Goal: Information Seeking & Learning: Learn about a topic

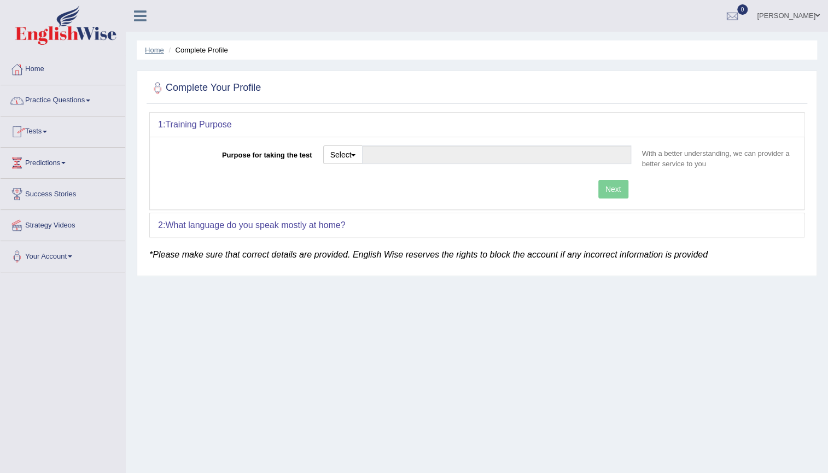
click at [156, 48] on link "Home" at bounding box center [154, 50] width 19 height 8
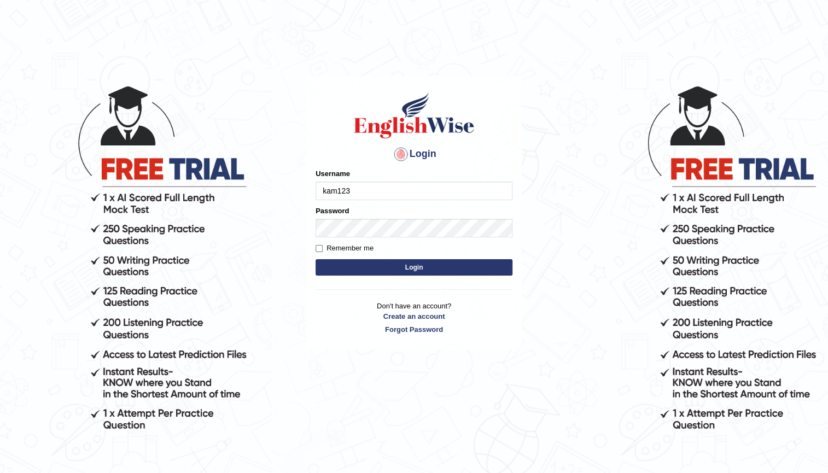
type input "kam123"
click at [423, 261] on button "Login" at bounding box center [414, 267] width 197 height 16
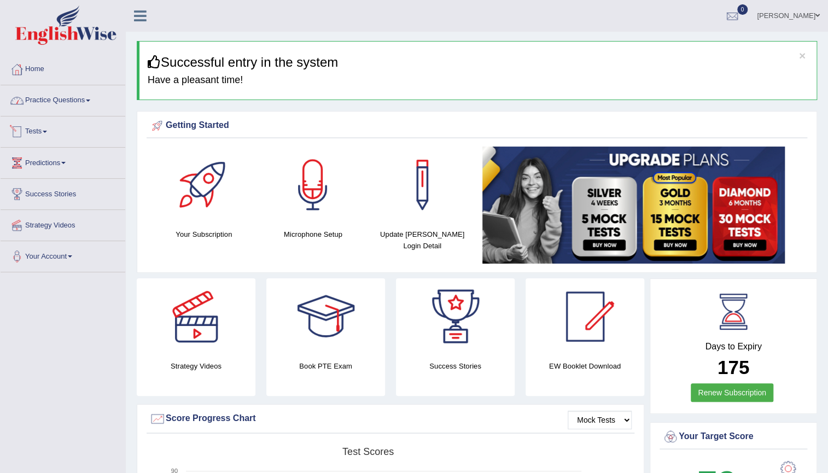
click at [77, 99] on link "Practice Questions" at bounding box center [63, 98] width 125 height 27
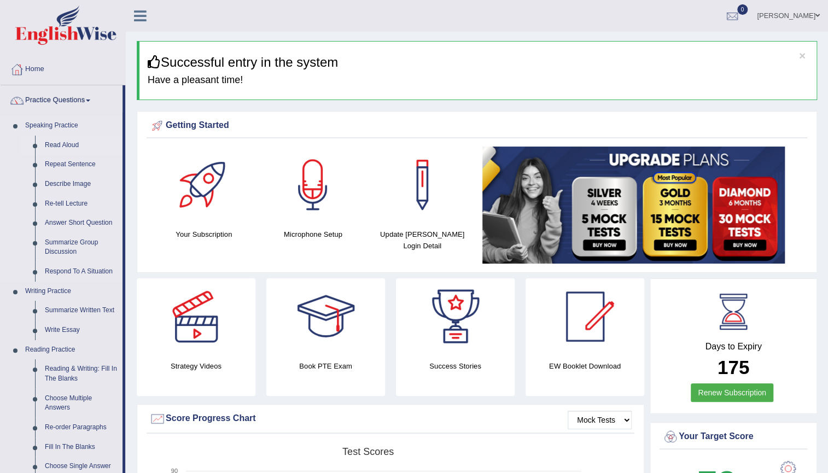
click at [62, 143] on link "Read Aloud" at bounding box center [81, 146] width 83 height 20
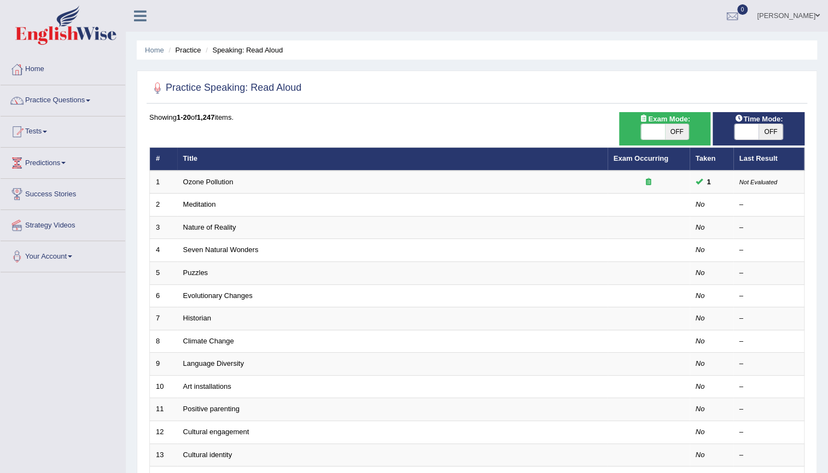
click at [684, 131] on span "OFF" at bounding box center [677, 131] width 24 height 15
checkbox input "true"
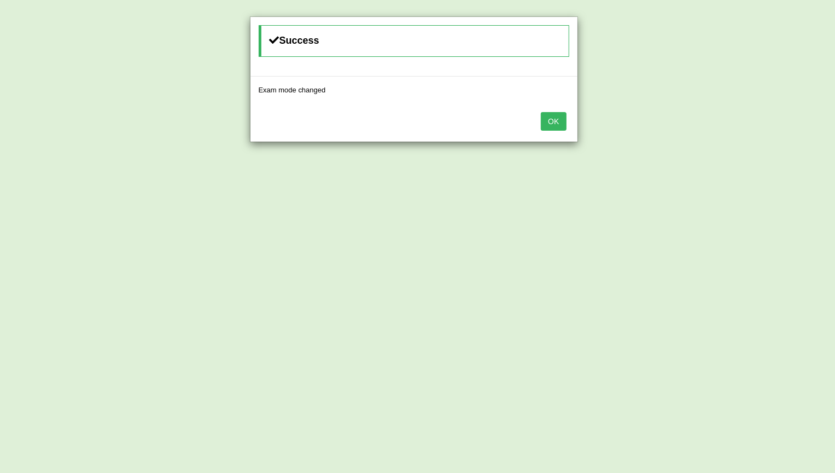
click at [563, 116] on button "OK" at bounding box center [553, 121] width 25 height 19
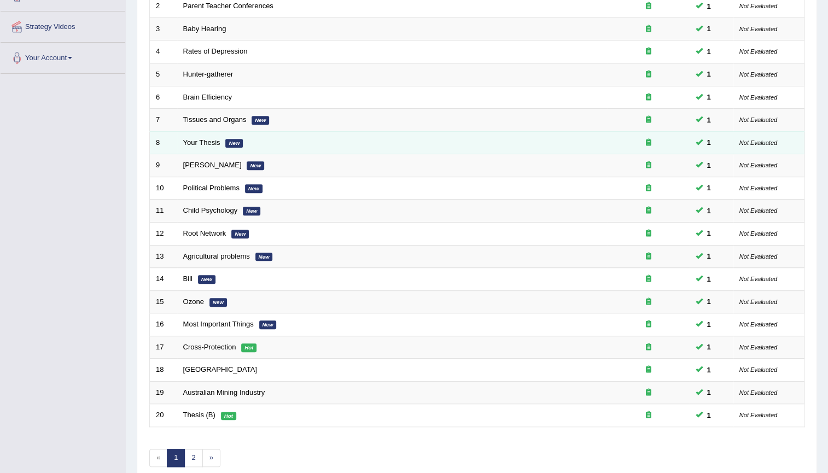
scroll to position [99, 0]
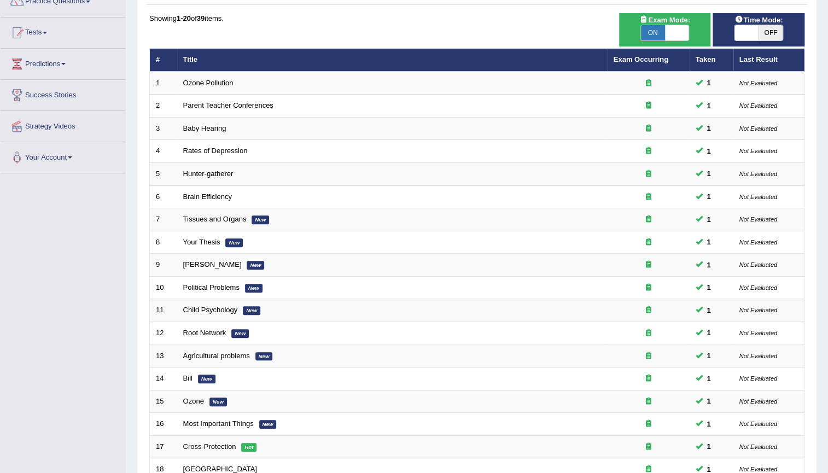
click at [767, 31] on span "OFF" at bounding box center [771, 32] width 24 height 15
checkbox input "true"
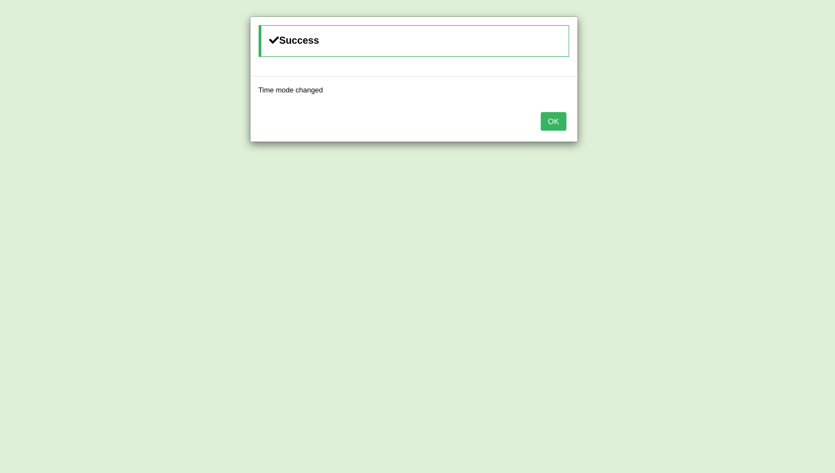
click at [544, 119] on button "OK" at bounding box center [553, 121] width 25 height 19
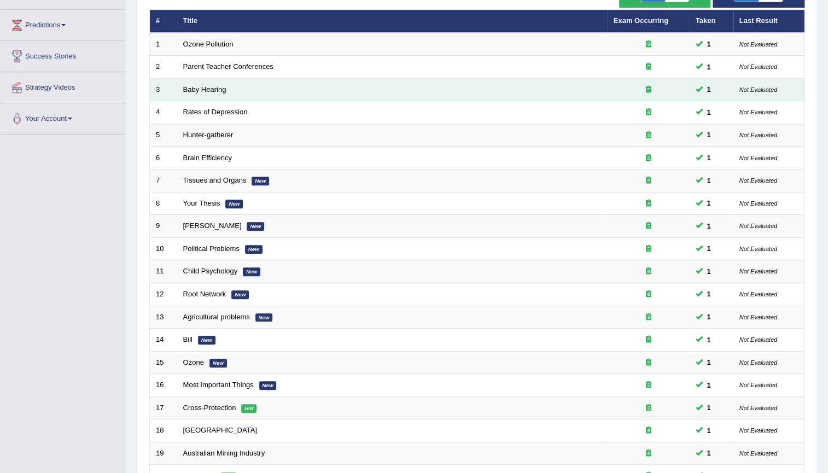
scroll to position [249, 0]
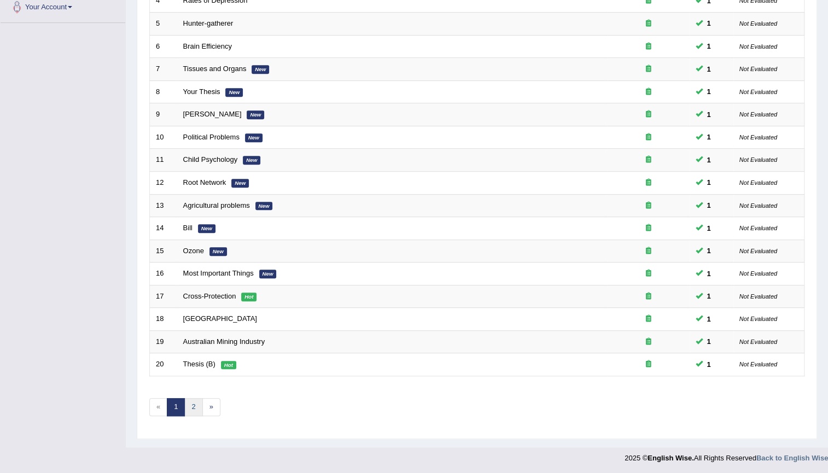
click at [201, 406] on link "2" at bounding box center [193, 407] width 18 height 18
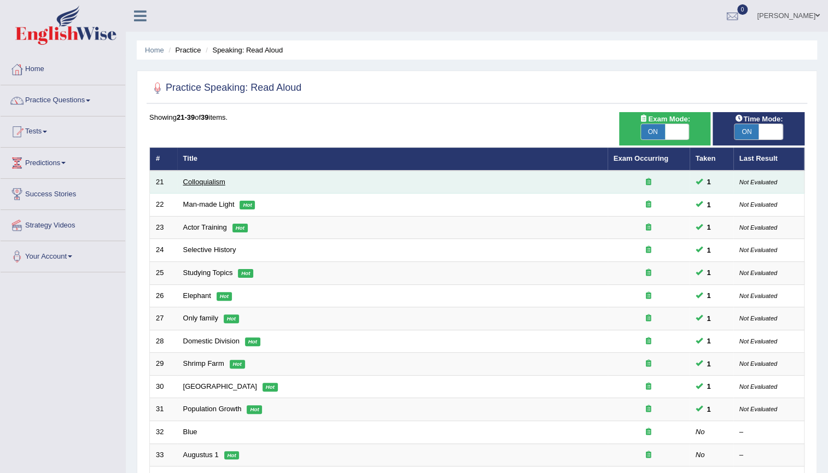
click at [211, 181] on link "Colloquialism" at bounding box center [204, 182] width 42 height 8
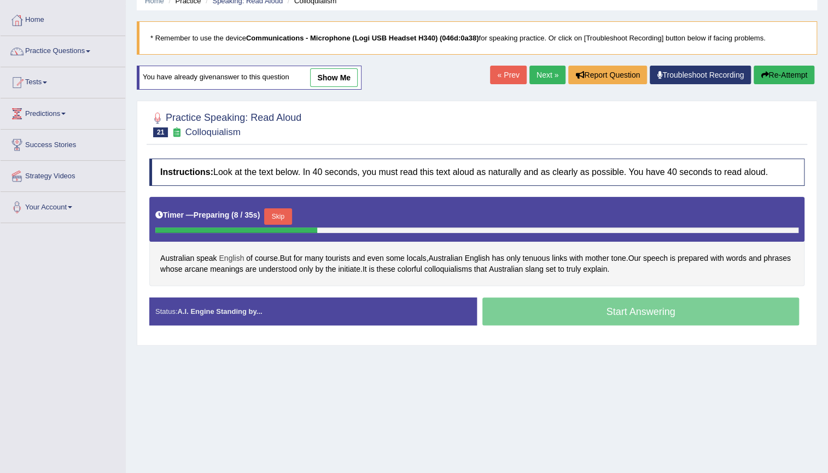
click at [236, 257] on span "English" at bounding box center [231, 258] width 25 height 11
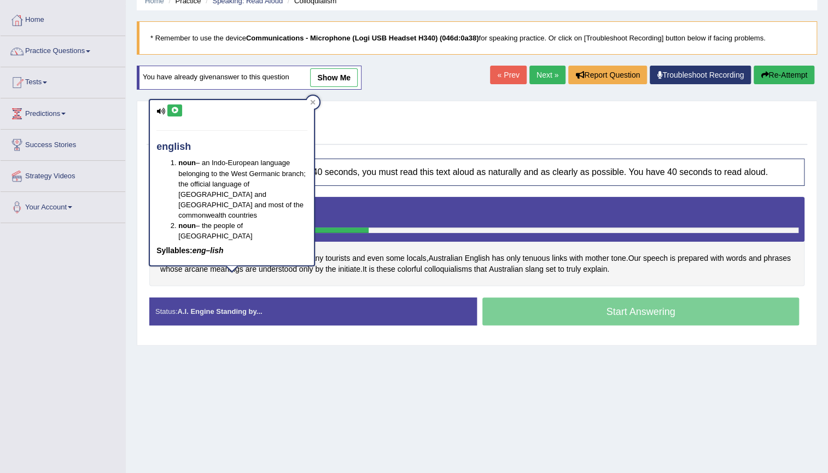
click at [173, 109] on icon at bounding box center [175, 110] width 8 height 7
click at [312, 101] on icon at bounding box center [313, 102] width 5 height 5
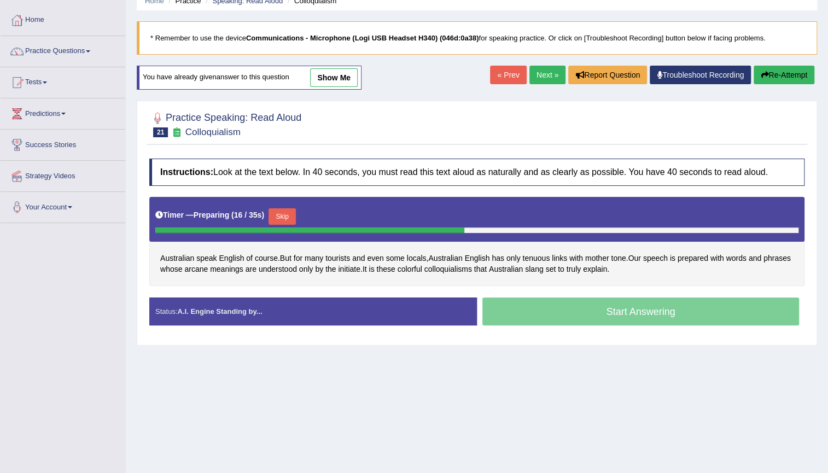
click at [804, 78] on button "Re-Attempt" at bounding box center [784, 75] width 61 height 19
click at [782, 77] on button "Re-Attempt" at bounding box center [784, 75] width 61 height 19
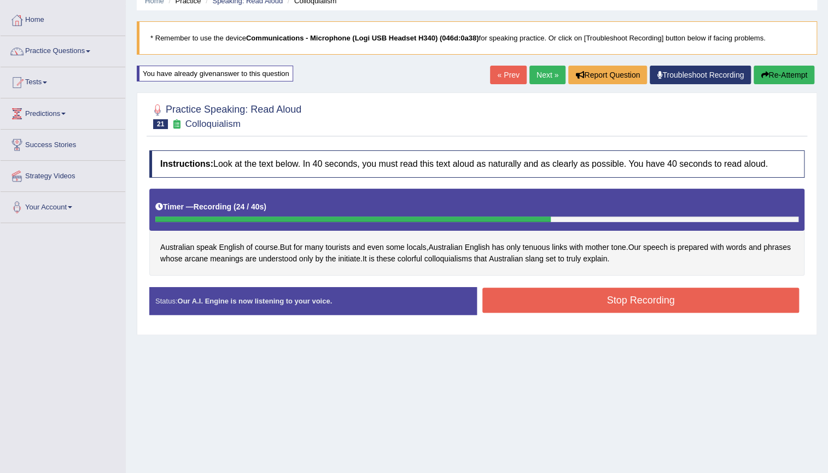
click at [609, 315] on div "Status: Our A.I. Engine is now listening to your voice. Start Answering Stop Re…" at bounding box center [476, 306] width 655 height 39
click at [609, 304] on button "Stop Recording" at bounding box center [640, 300] width 317 height 25
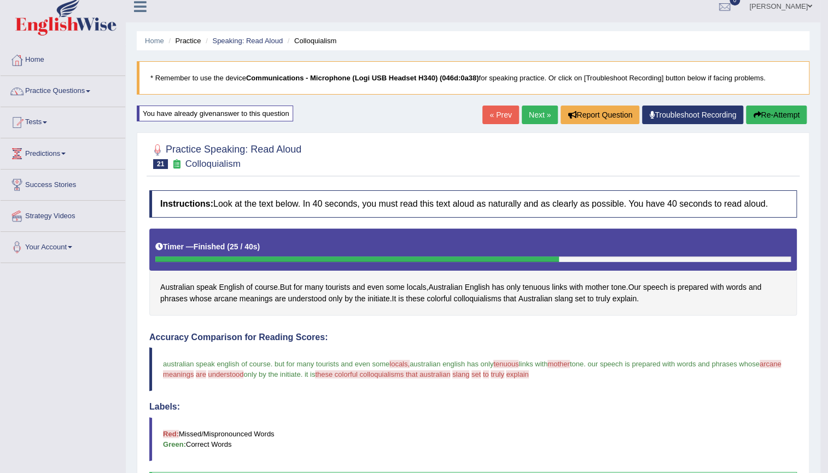
scroll to position [0, 0]
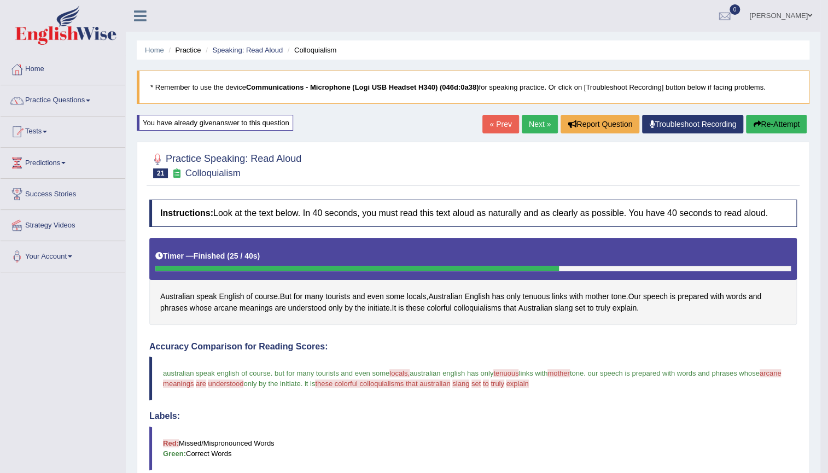
click at [233, 43] on ul "Home Practice Speaking: Read Aloud Colloquialism" at bounding box center [473, 49] width 673 height 19
click at [238, 48] on link "Speaking: Read Aloud" at bounding box center [247, 50] width 71 height 8
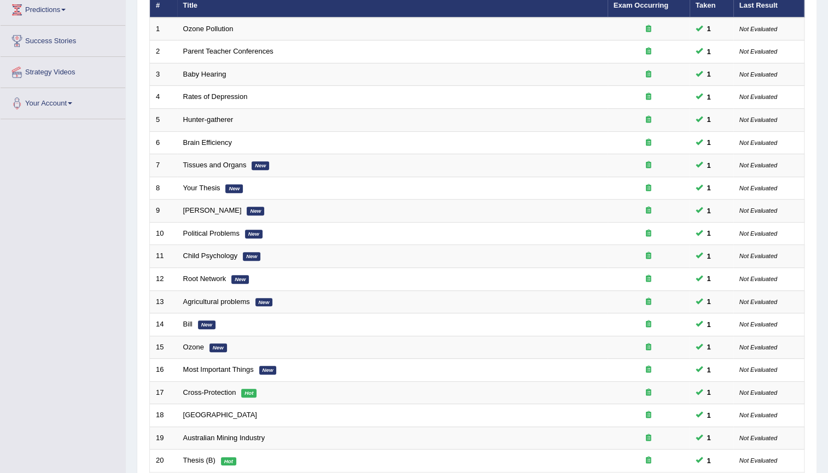
scroll to position [248, 0]
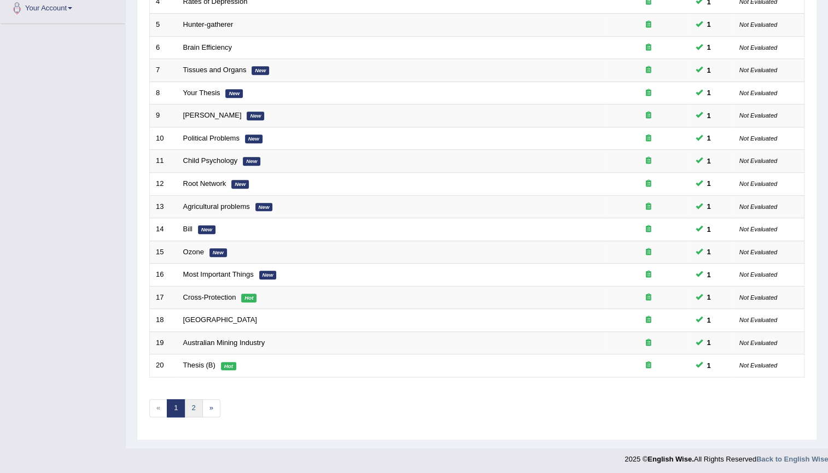
click at [192, 412] on link "2" at bounding box center [193, 408] width 18 height 18
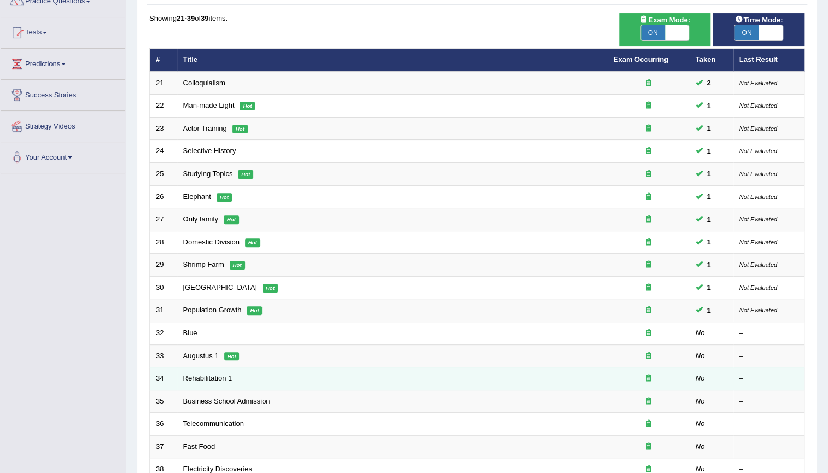
scroll to position [226, 0]
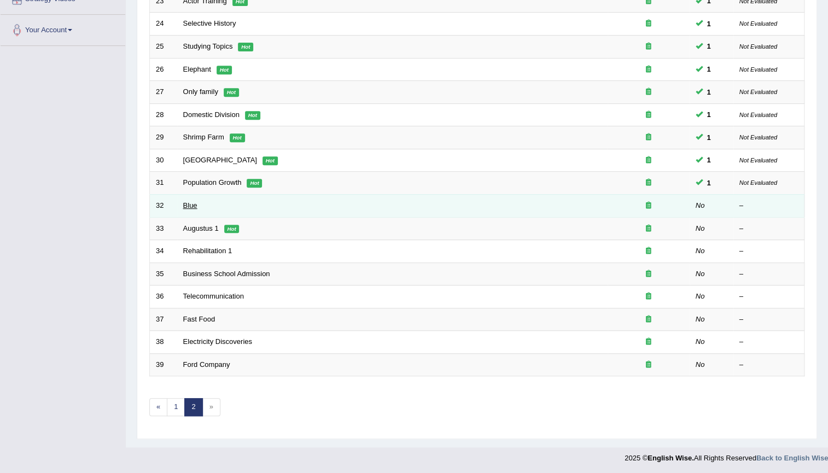
click at [189, 205] on link "Blue" at bounding box center [190, 205] width 14 height 8
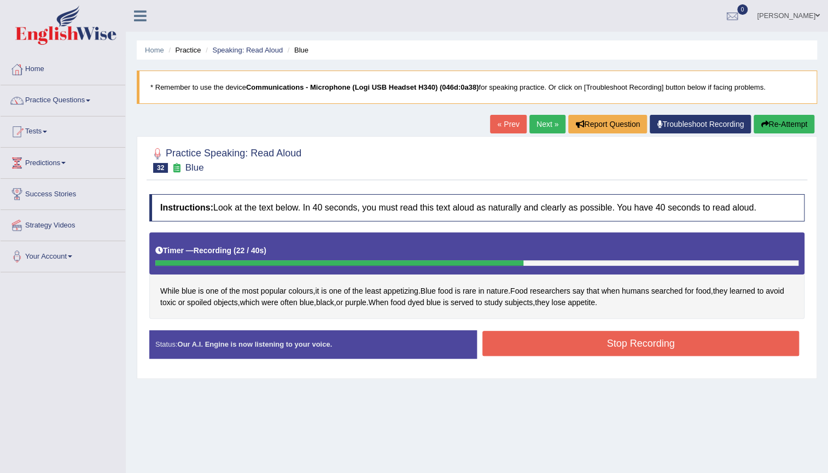
click at [670, 355] on button "Stop Recording" at bounding box center [640, 343] width 317 height 25
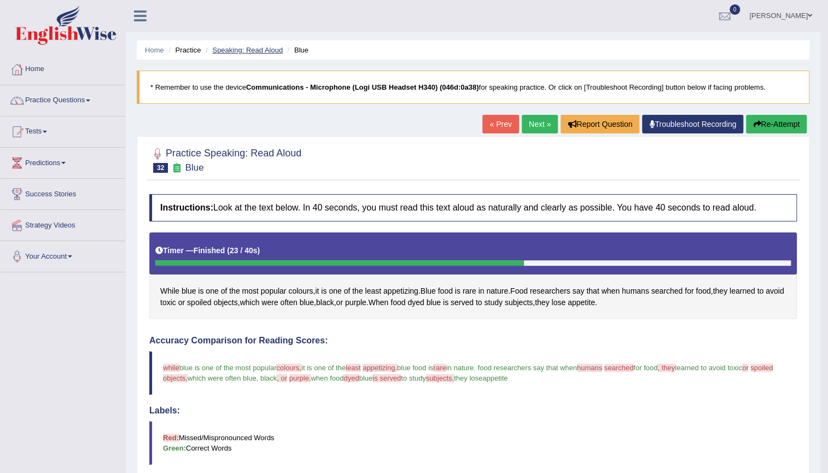
click at [262, 51] on link "Speaking: Read Aloud" at bounding box center [247, 50] width 71 height 8
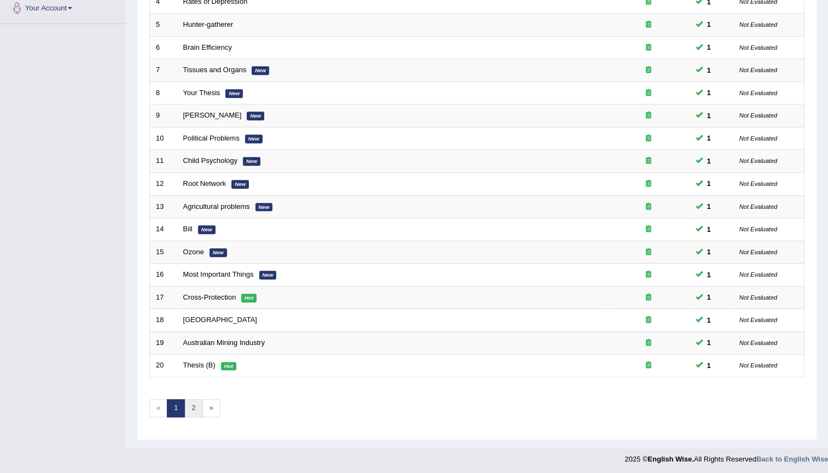
click at [197, 405] on link "2" at bounding box center [193, 408] width 18 height 18
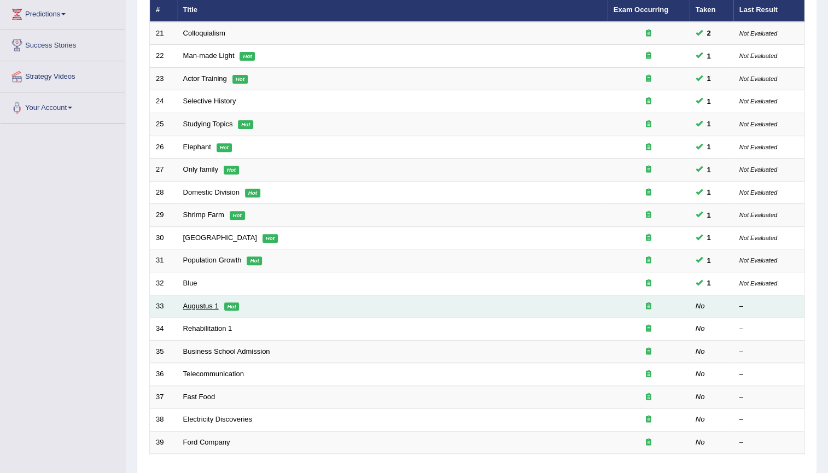
click at [206, 306] on link "Augustus 1" at bounding box center [201, 306] width 36 height 8
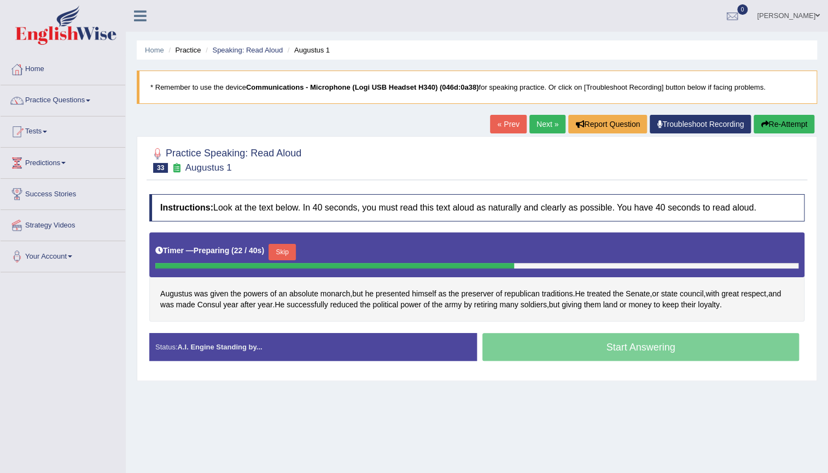
click at [789, 120] on button "Re-Attempt" at bounding box center [784, 124] width 61 height 19
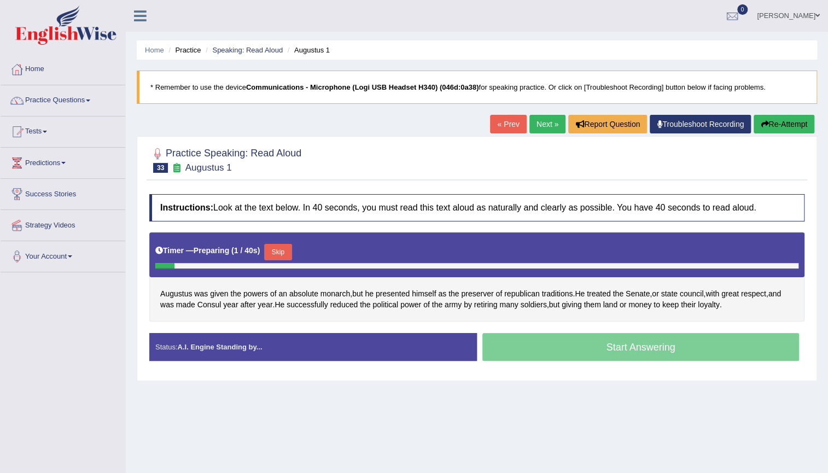
click at [251, 173] on div "Practice Speaking: Read Aloud 33 Augustus 1 Instructions: Look at the text belo…" at bounding box center [477, 258] width 680 height 245
click at [246, 49] on link "Speaking: Read Aloud" at bounding box center [247, 50] width 71 height 8
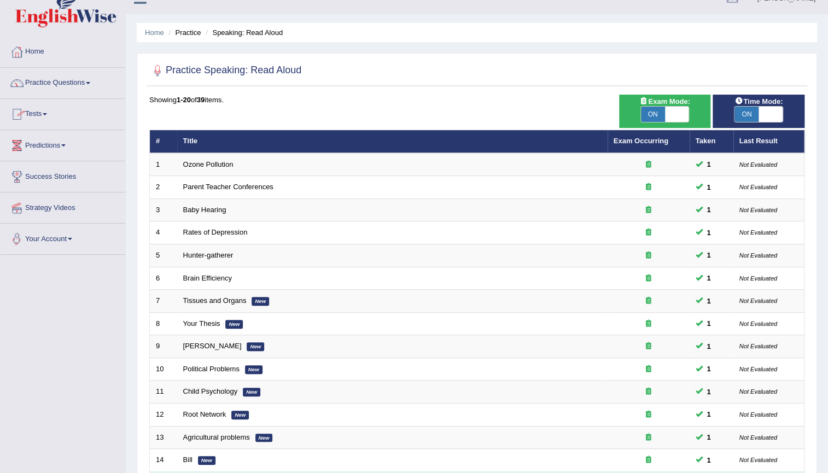
scroll to position [249, 0]
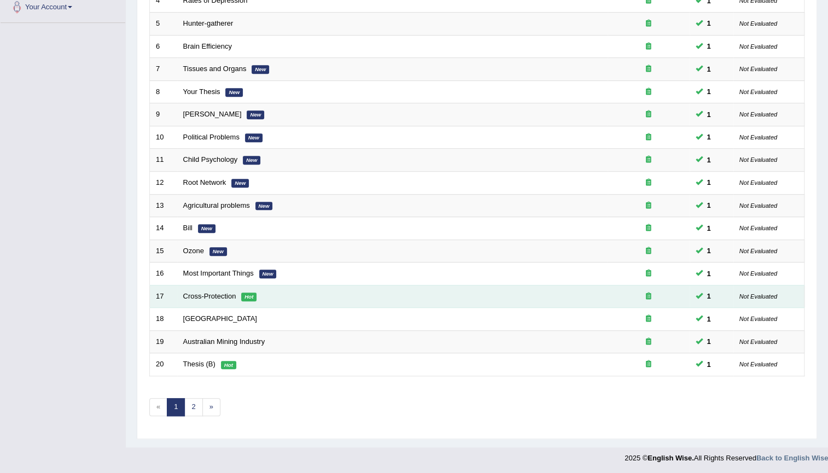
click at [210, 290] on td "Cross-Protection Hot" at bounding box center [392, 296] width 431 height 23
click at [210, 295] on link "Cross-Protection" at bounding box center [209, 296] width 53 height 8
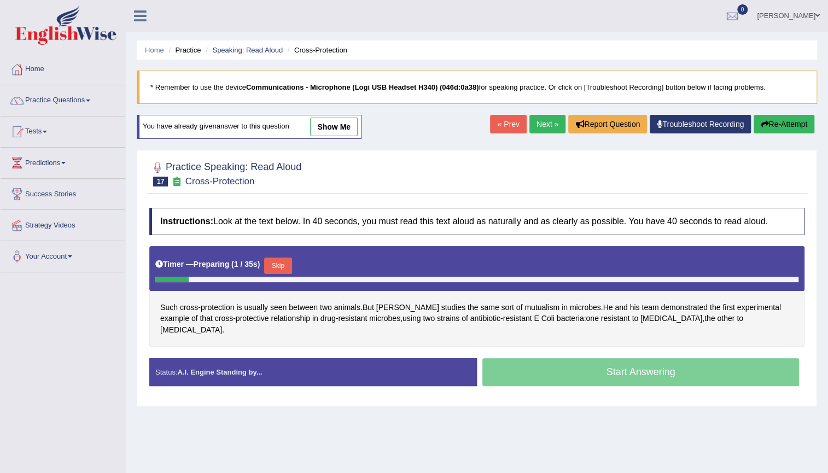
click at [338, 132] on link "show me" at bounding box center [334, 127] width 48 height 19
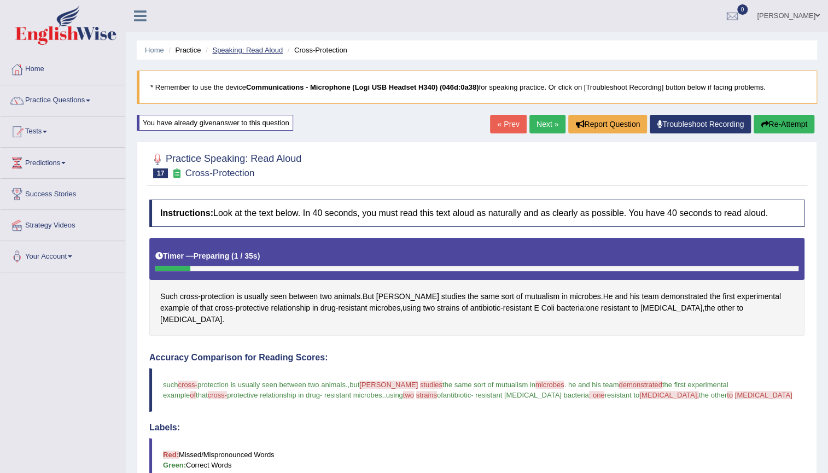
click at [266, 48] on link "Speaking: Read Aloud" at bounding box center [247, 50] width 71 height 8
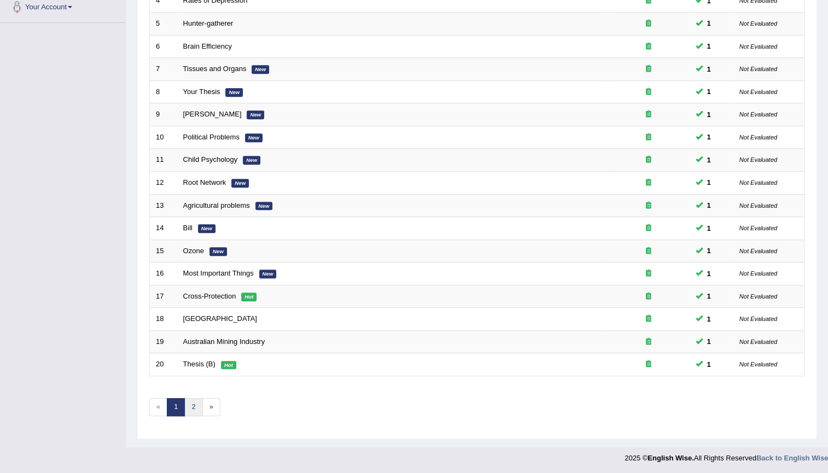
click at [192, 404] on link "2" at bounding box center [193, 407] width 18 height 18
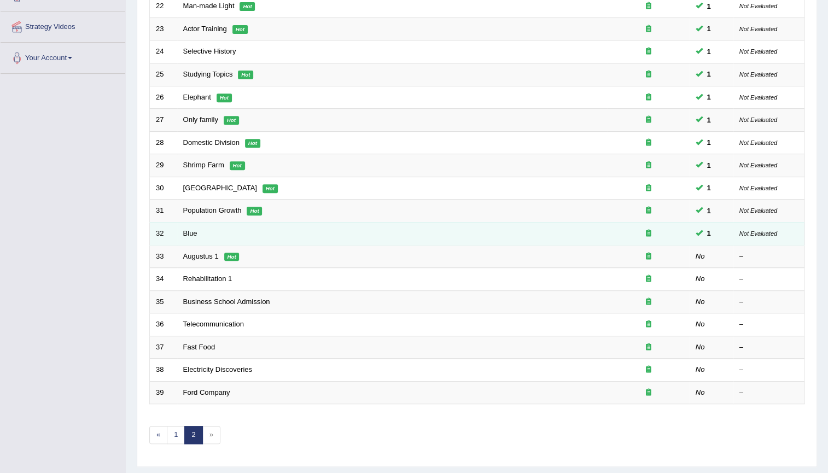
click at [301, 236] on td "Blue" at bounding box center [392, 233] width 431 height 23
click at [196, 231] on link "Blue" at bounding box center [190, 233] width 14 height 8
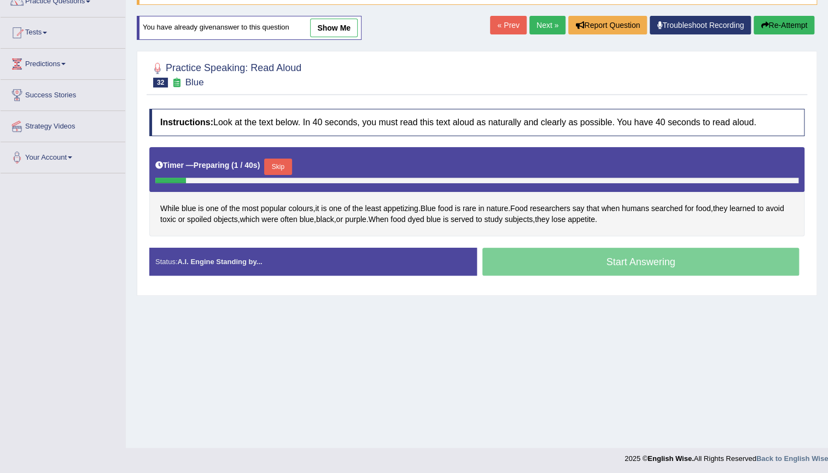
click at [343, 28] on link "show me" at bounding box center [334, 28] width 48 height 19
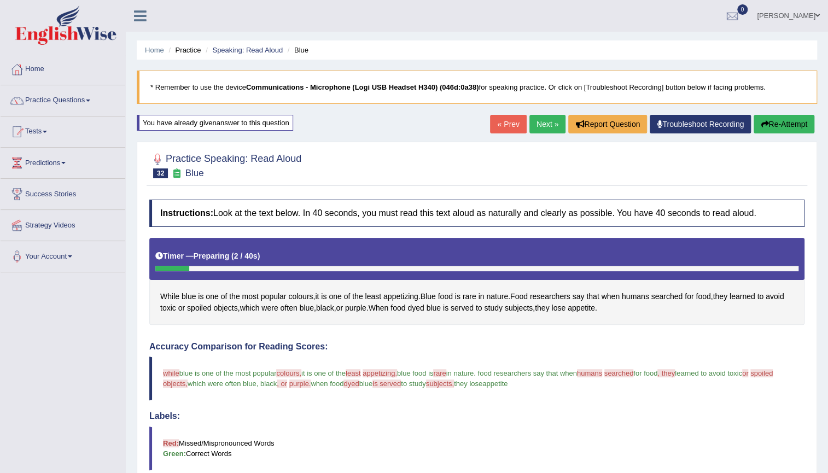
click at [542, 121] on link "Next »" at bounding box center [548, 124] width 36 height 19
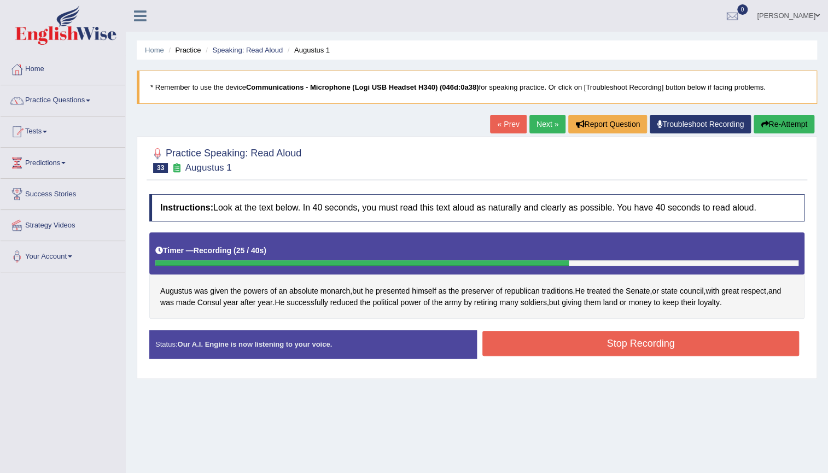
click at [701, 343] on button "Stop Recording" at bounding box center [640, 343] width 317 height 25
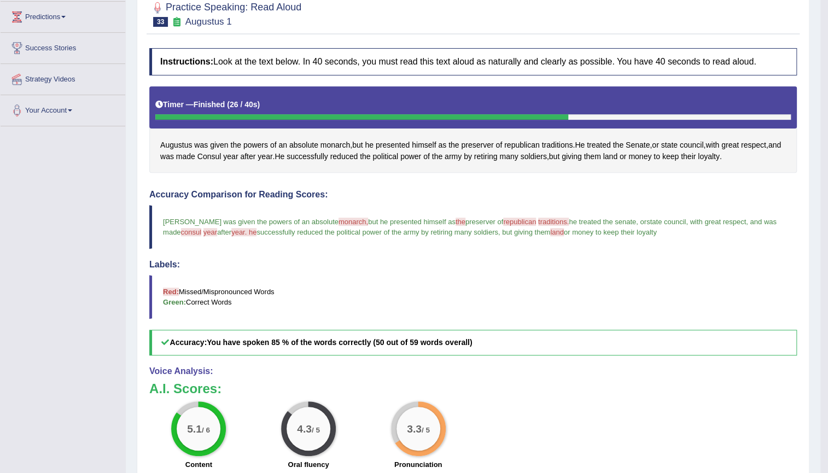
scroll to position [149, 0]
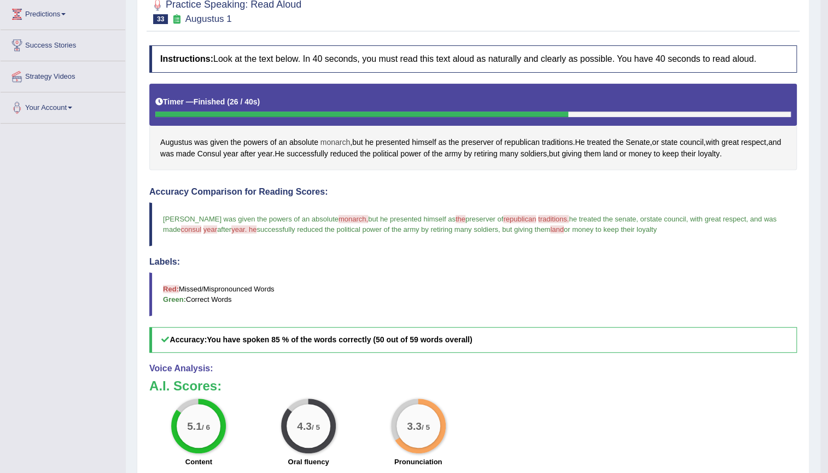
click at [347, 142] on span "monarch" at bounding box center [336, 142] width 30 height 11
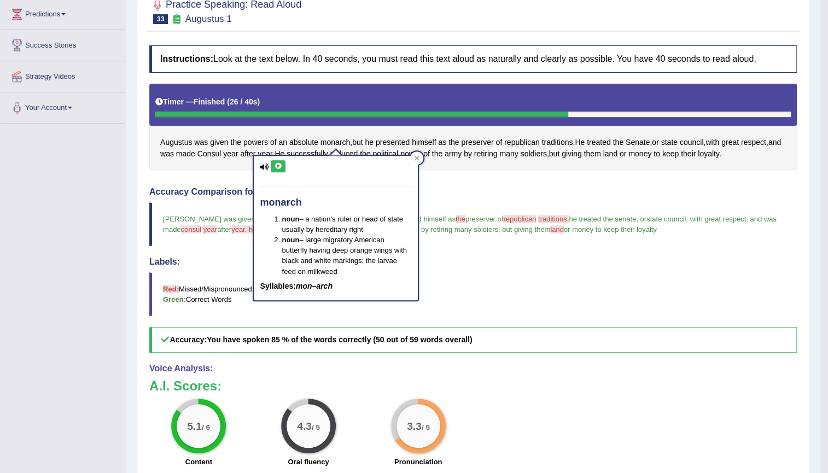
click at [277, 163] on icon at bounding box center [278, 166] width 8 height 7
click at [219, 181] on div "Created with Highcharts 7.1.2 Too low Too high Time Pitch meter: 0 5 10 15 20 2…" at bounding box center [308, 181] width 329 height 1
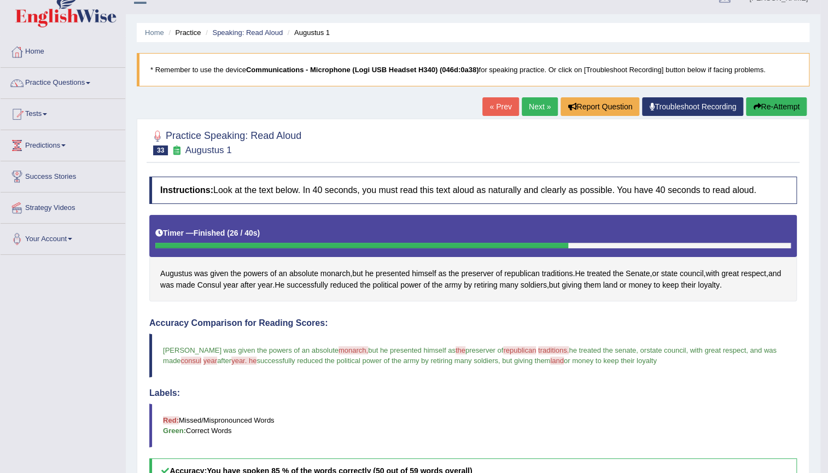
scroll to position [0, 0]
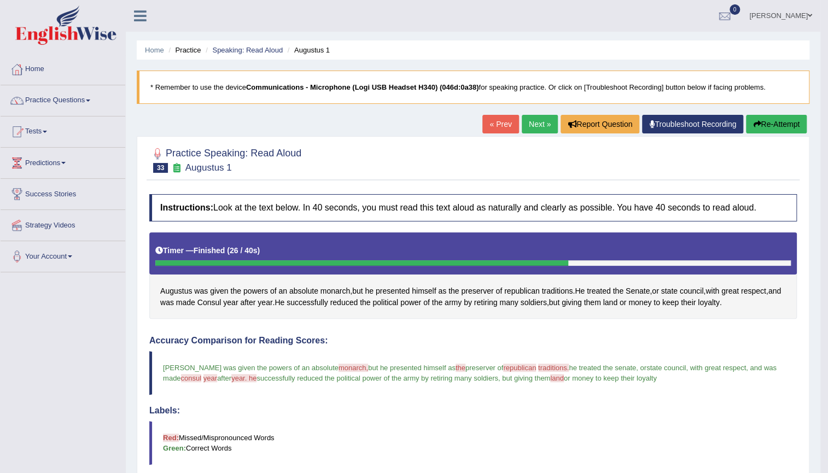
click at [536, 127] on link "Next »" at bounding box center [540, 124] width 36 height 19
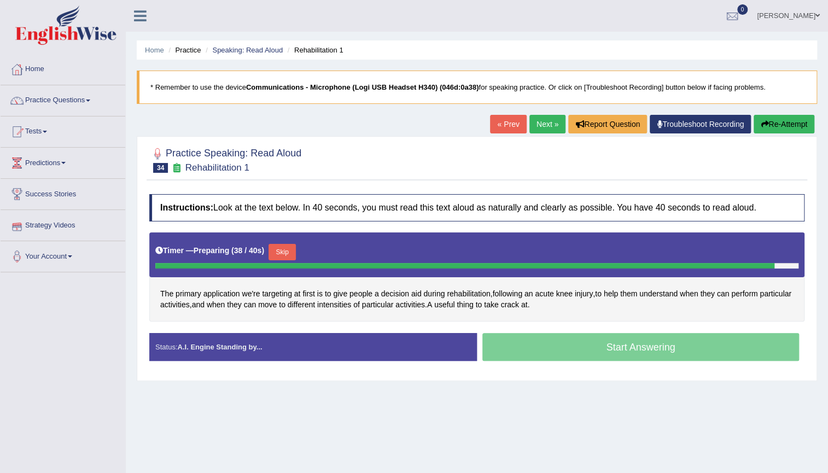
click at [283, 253] on button "Skip" at bounding box center [282, 252] width 27 height 16
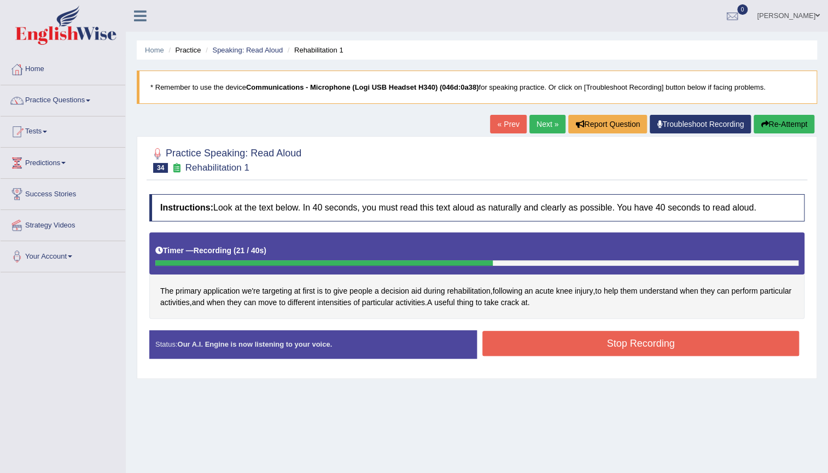
click at [522, 335] on button "Stop Recording" at bounding box center [640, 343] width 317 height 25
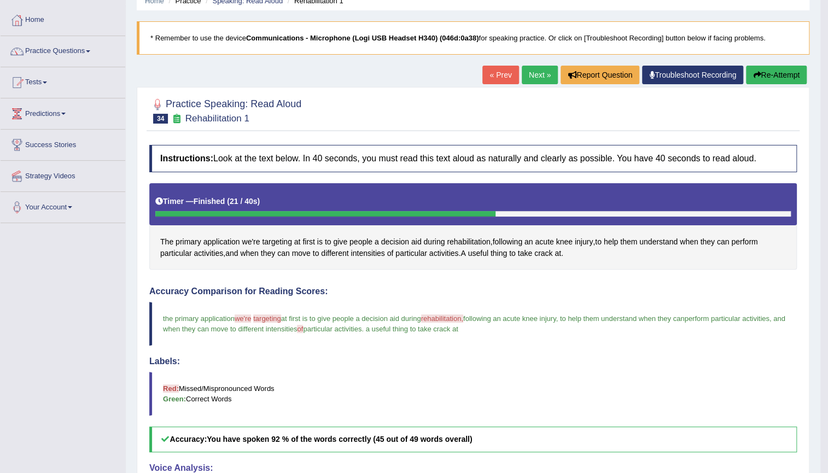
scroll to position [21, 0]
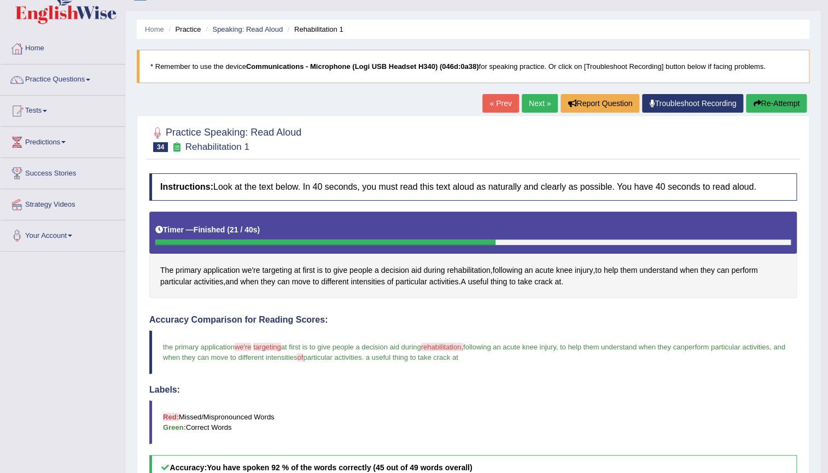
click at [541, 106] on link "Next »" at bounding box center [540, 103] width 36 height 19
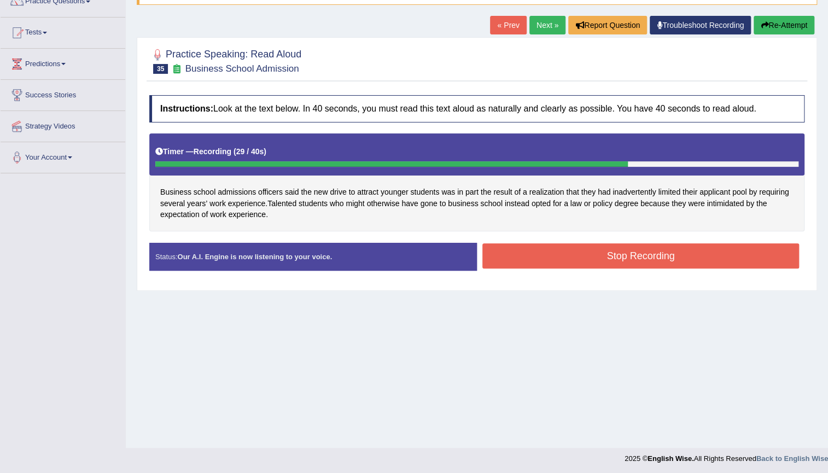
click at [718, 251] on button "Stop Recording" at bounding box center [640, 255] width 317 height 25
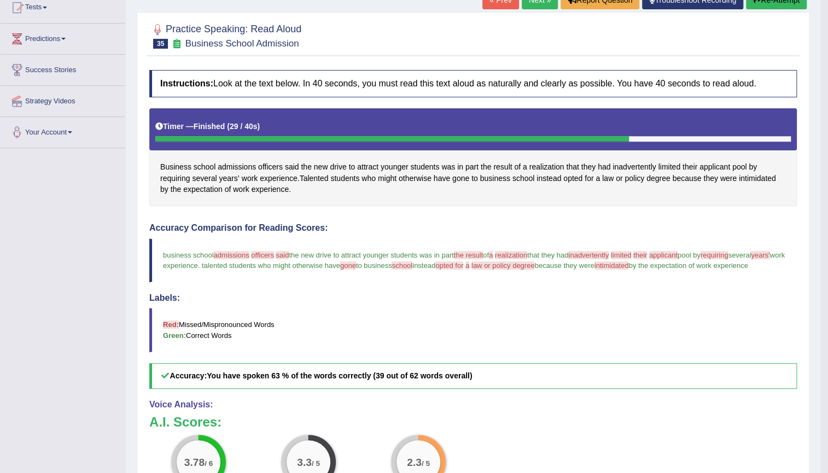
scroll to position [99, 0]
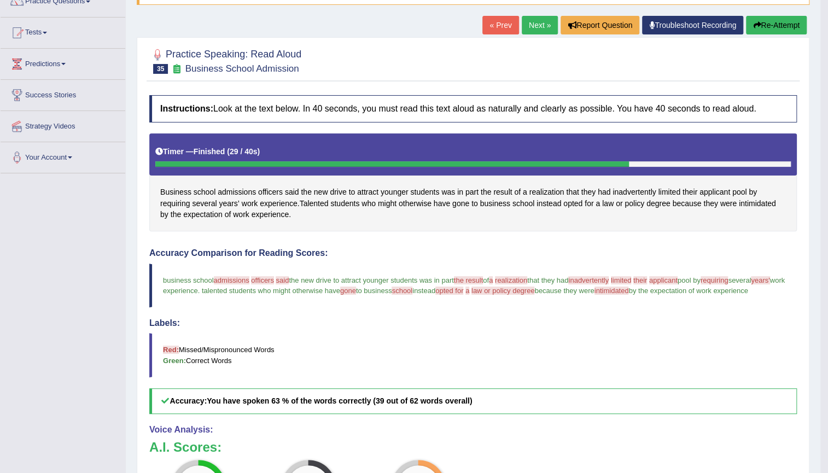
click at [539, 20] on link "Next »" at bounding box center [540, 25] width 36 height 19
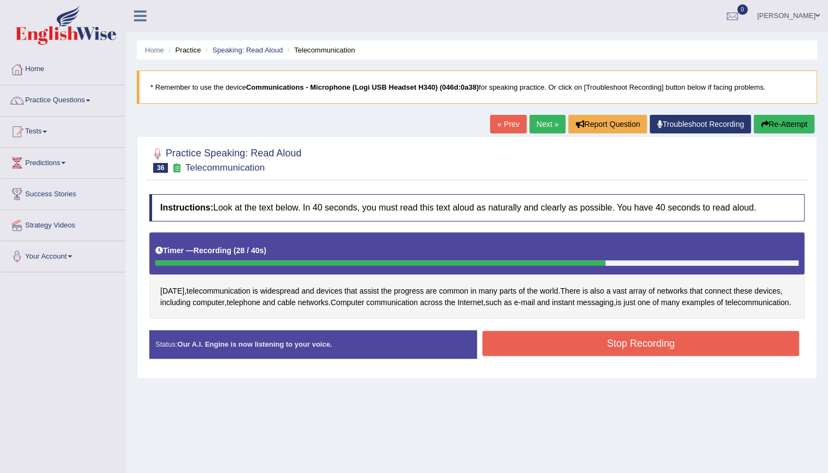
click at [595, 344] on button "Stop Recording" at bounding box center [640, 343] width 317 height 25
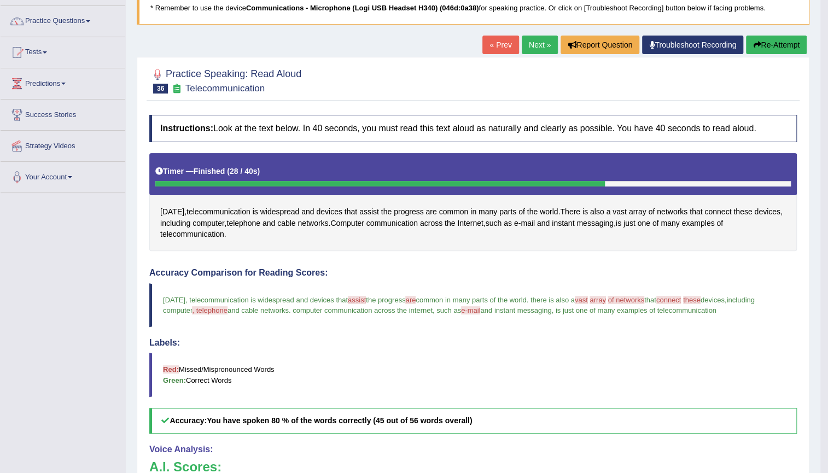
scroll to position [49, 0]
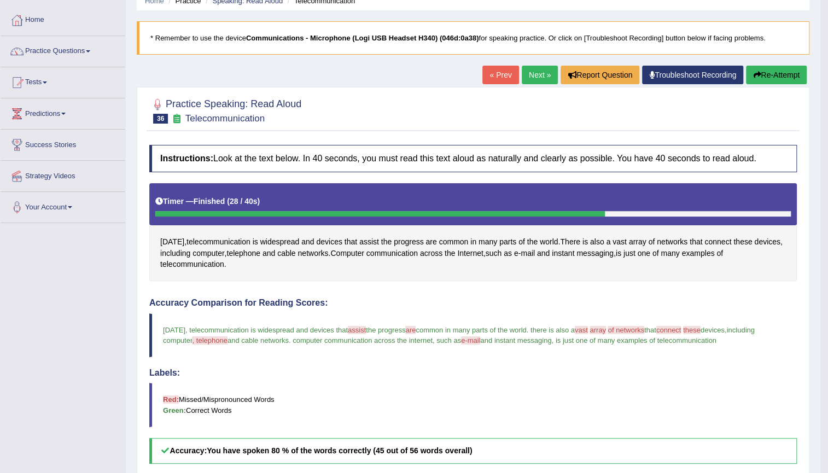
click at [529, 78] on link "Next »" at bounding box center [540, 75] width 36 height 19
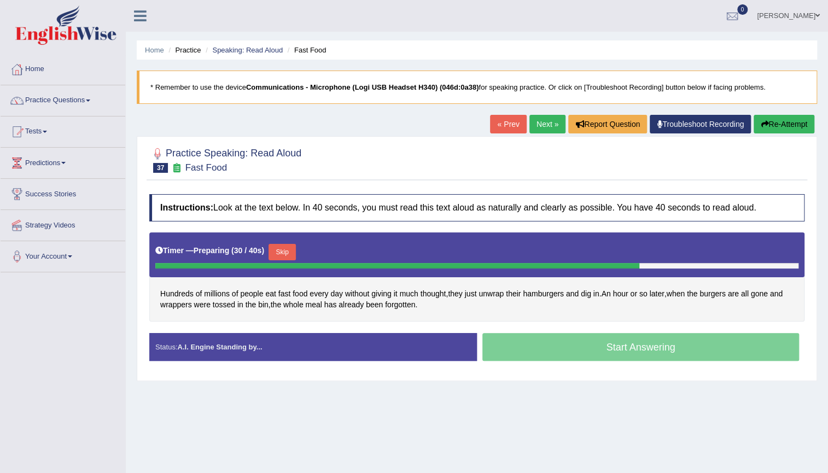
click at [289, 251] on button "Skip" at bounding box center [282, 252] width 27 height 16
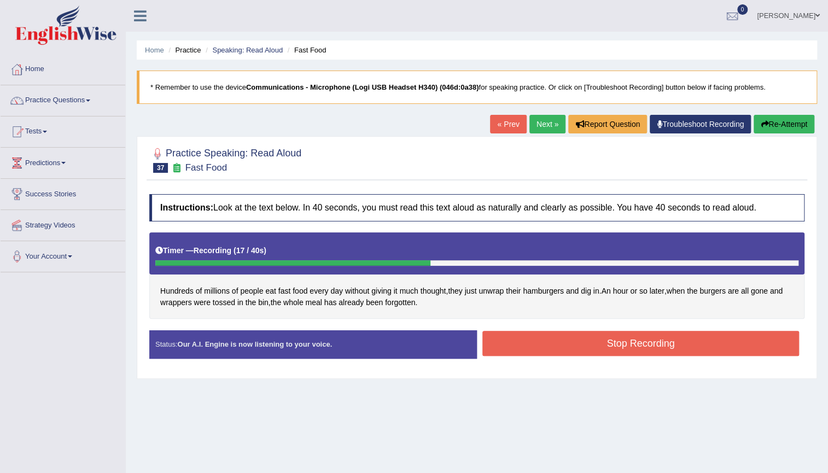
click at [527, 346] on button "Stop Recording" at bounding box center [640, 343] width 317 height 25
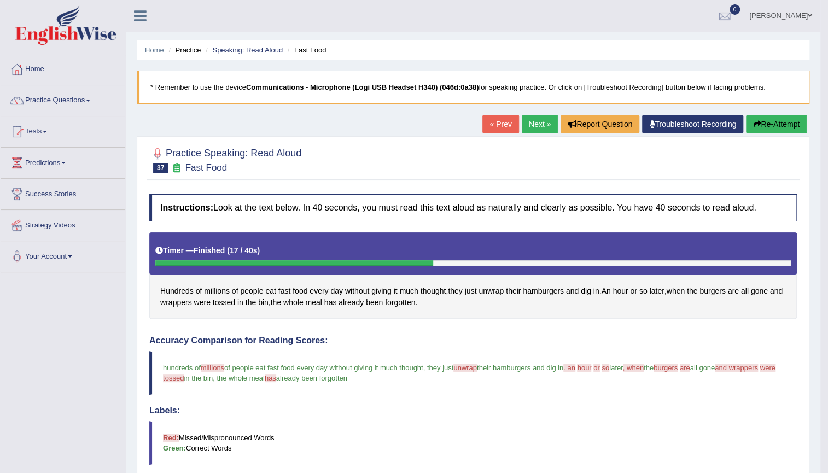
click at [530, 130] on link "Next »" at bounding box center [540, 124] width 36 height 19
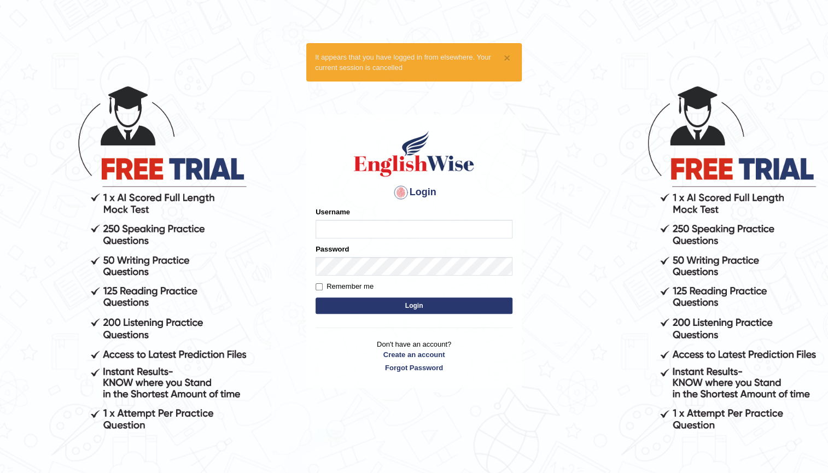
click at [402, 228] on input "Username" at bounding box center [414, 229] width 197 height 19
type input "kam123"
click at [402, 309] on button "Login" at bounding box center [414, 306] width 197 height 16
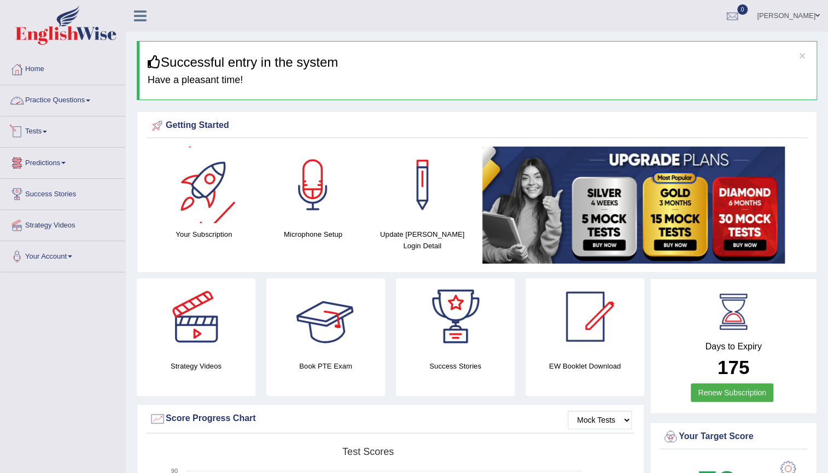
click at [67, 101] on link "Practice Questions" at bounding box center [63, 98] width 125 height 27
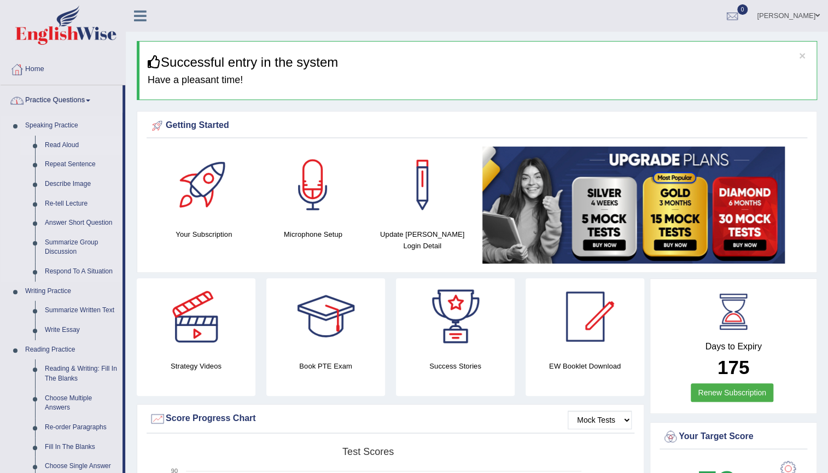
click at [75, 142] on link "Read Aloud" at bounding box center [81, 146] width 83 height 20
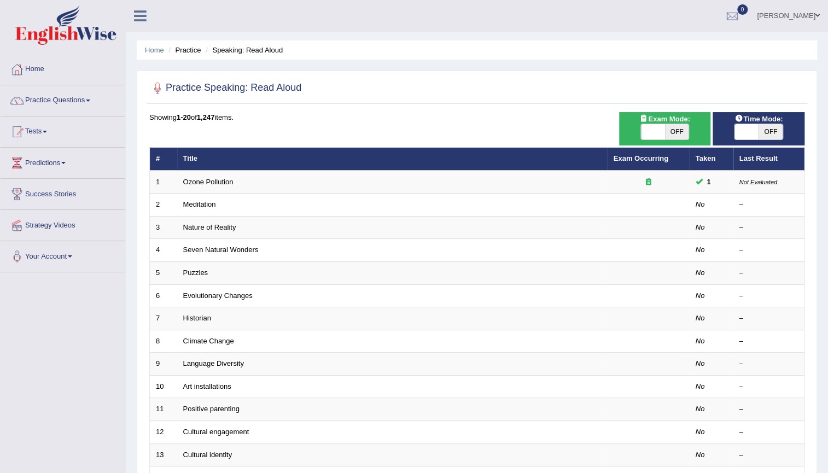
click at [667, 129] on span "OFF" at bounding box center [677, 131] width 24 height 15
checkbox input "true"
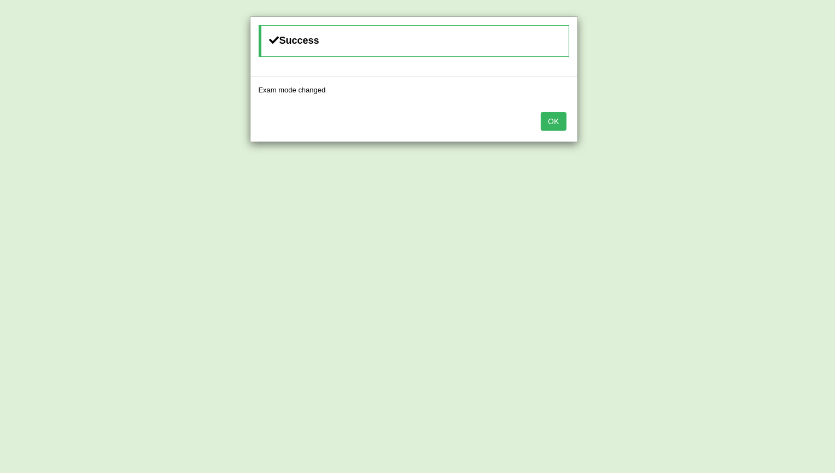
click at [562, 125] on button "OK" at bounding box center [553, 121] width 25 height 19
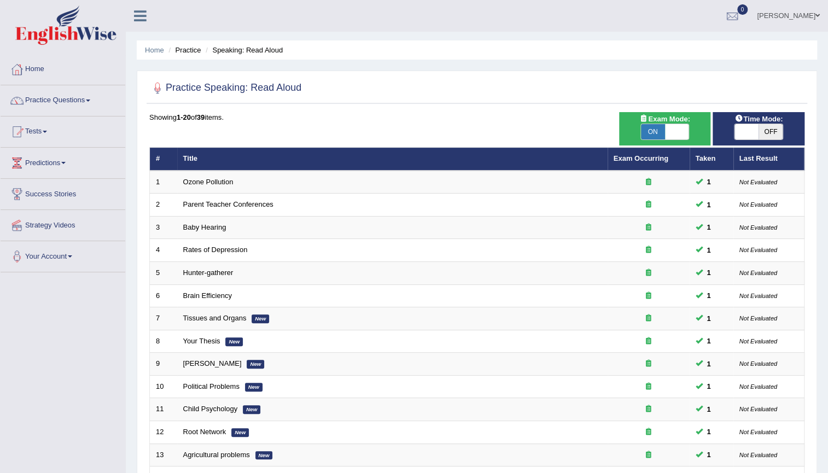
click at [774, 133] on span "OFF" at bounding box center [771, 131] width 24 height 15
checkbox input "true"
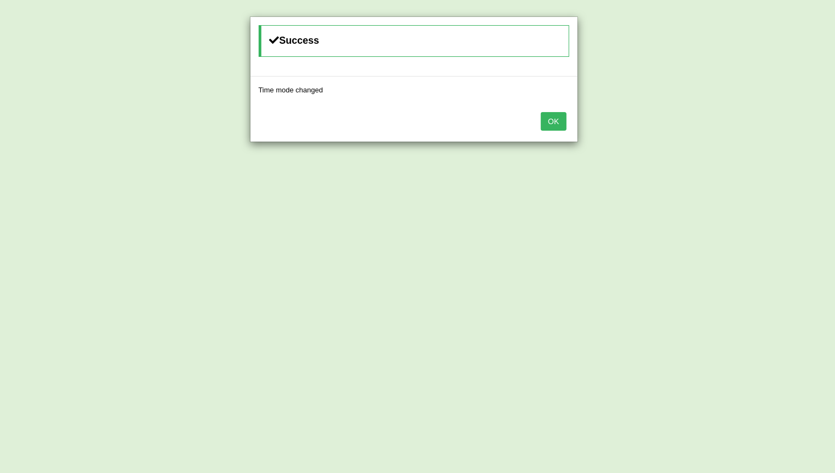
click at [564, 124] on button "OK" at bounding box center [553, 121] width 25 height 19
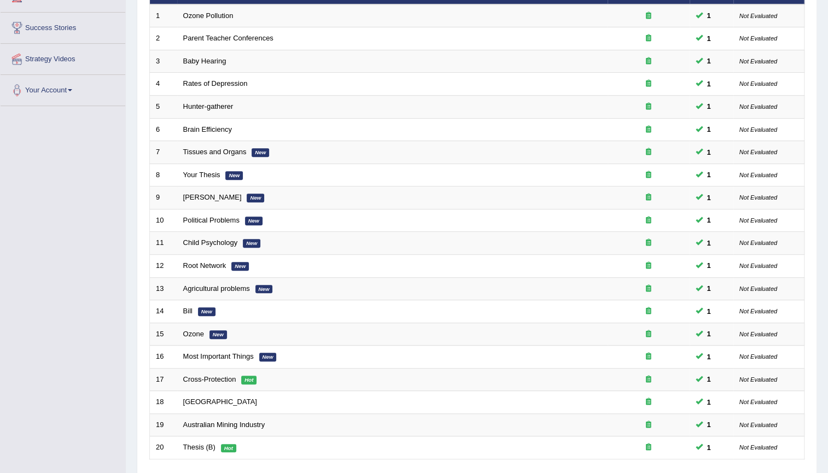
scroll to position [199, 0]
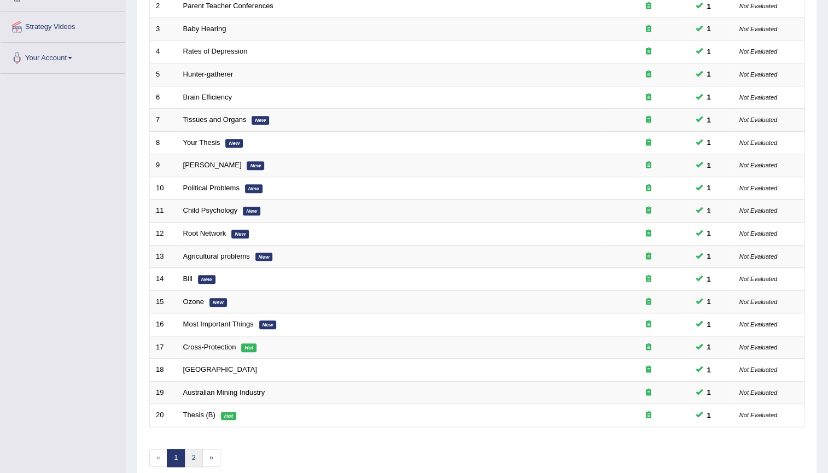
click at [193, 463] on link "2" at bounding box center [193, 458] width 18 height 18
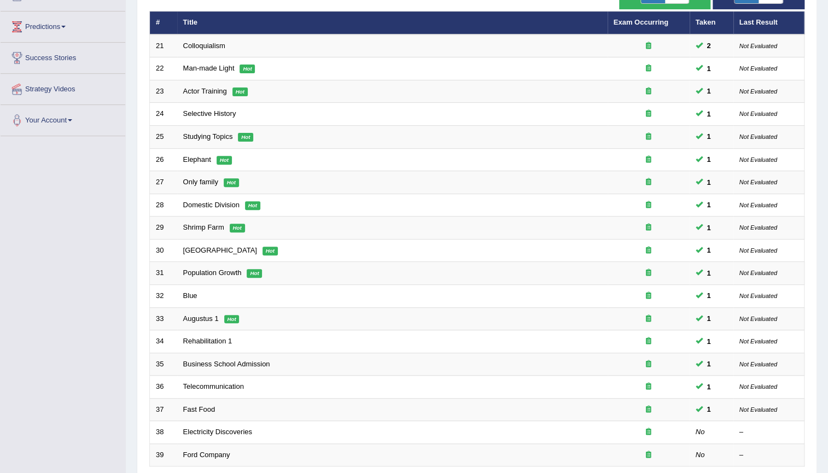
scroll to position [199, 0]
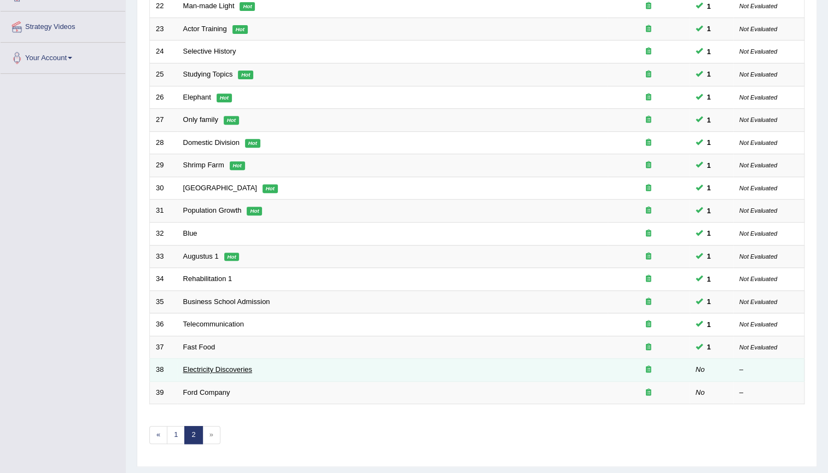
click at [214, 371] on link "Electricity Discoveries" at bounding box center [217, 369] width 69 height 8
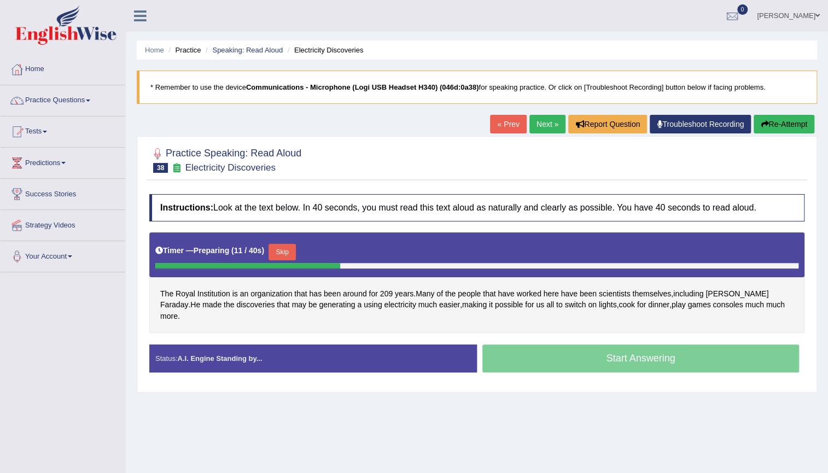
click at [276, 252] on button "Skip" at bounding box center [282, 252] width 27 height 16
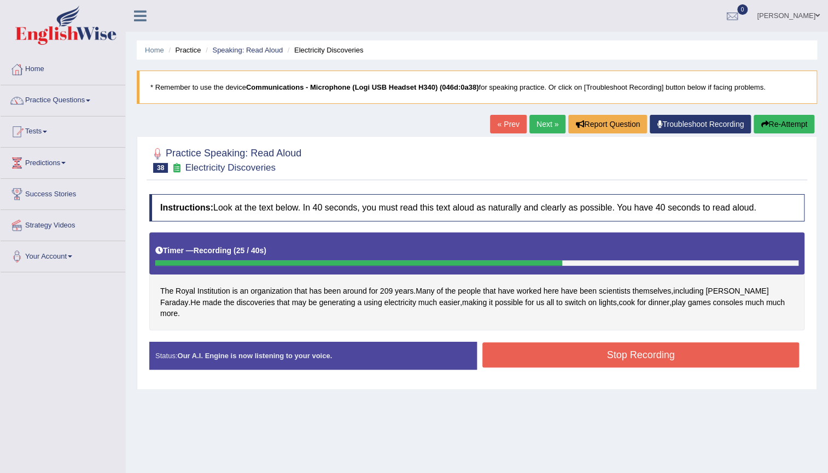
click at [557, 345] on button "Stop Recording" at bounding box center [640, 354] width 317 height 25
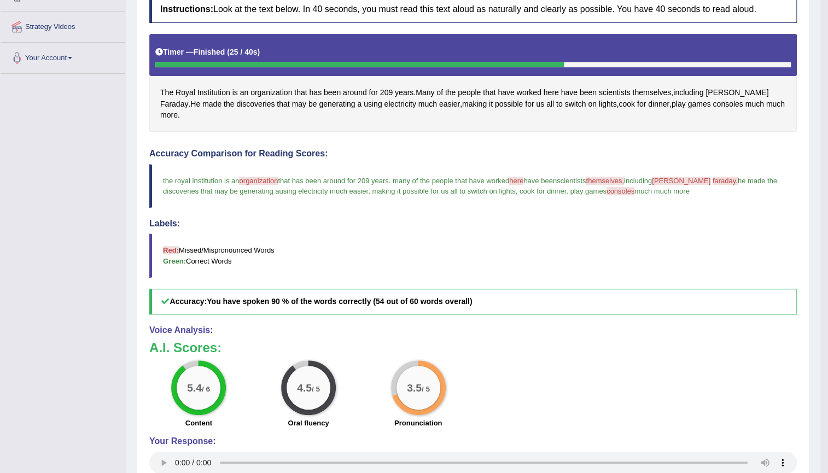
scroll to position [248, 0]
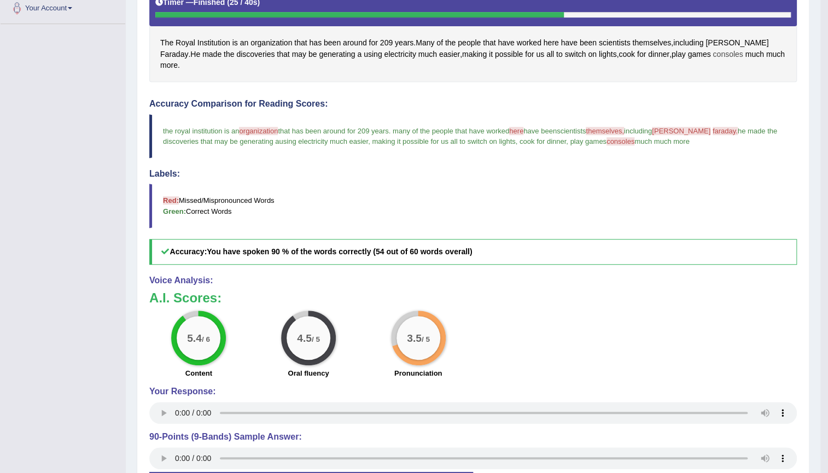
click at [713, 55] on span "consoles" at bounding box center [728, 54] width 30 height 11
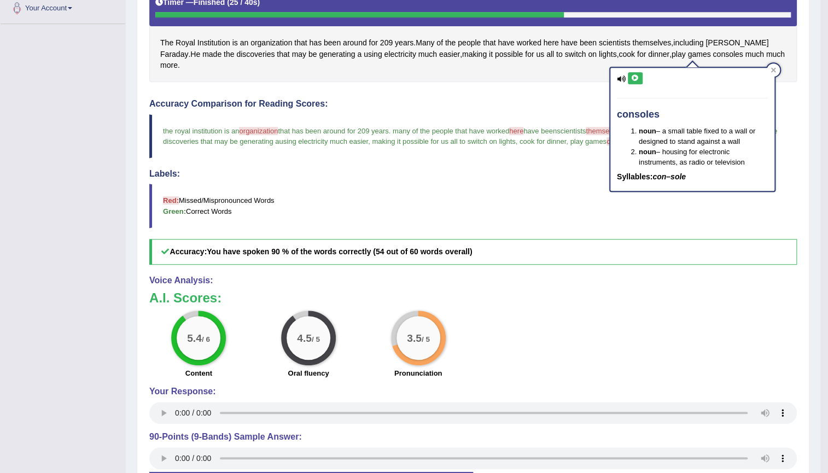
click at [636, 75] on icon at bounding box center [635, 78] width 8 height 7
click at [575, 99] on h4 "Accuracy Comparison for Reading Scores:" at bounding box center [473, 104] width 648 height 10
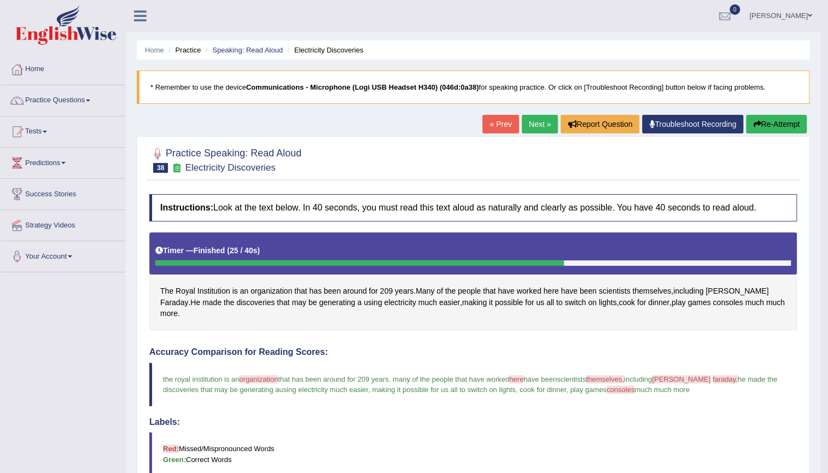
scroll to position [0, 0]
click at [537, 125] on link "Next »" at bounding box center [540, 124] width 36 height 19
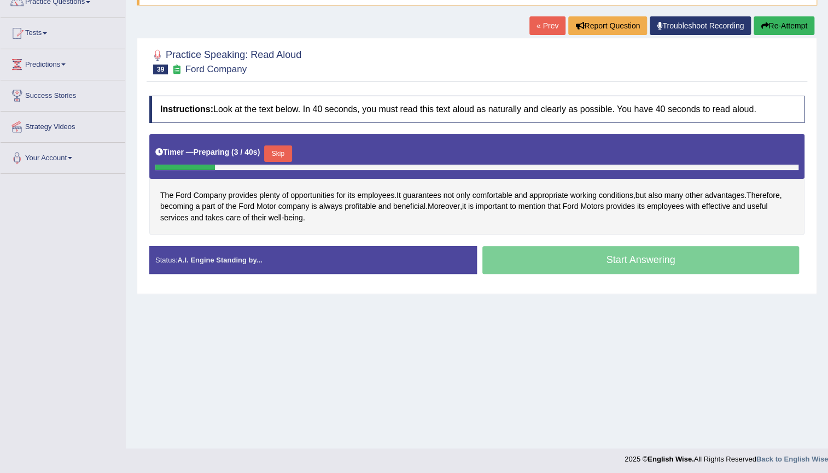
scroll to position [99, 0]
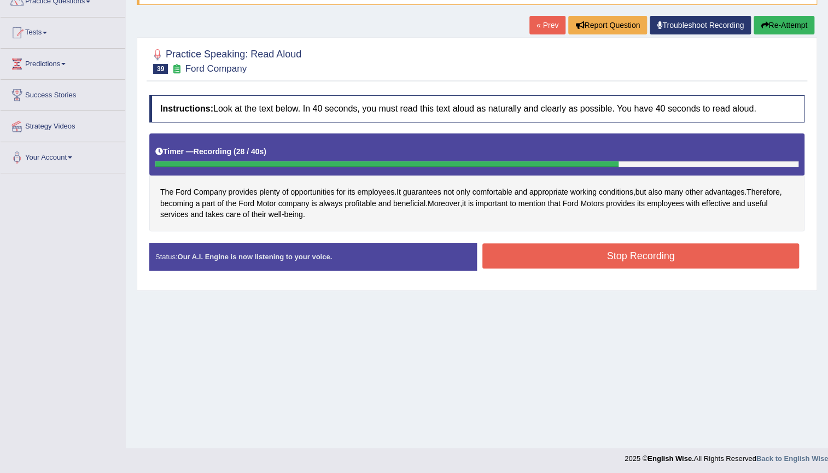
click at [706, 265] on button "Stop Recording" at bounding box center [640, 255] width 317 height 25
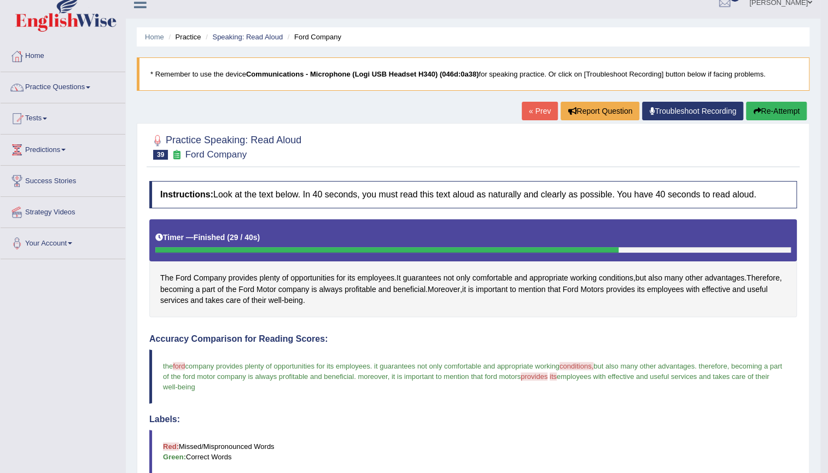
scroll to position [0, 0]
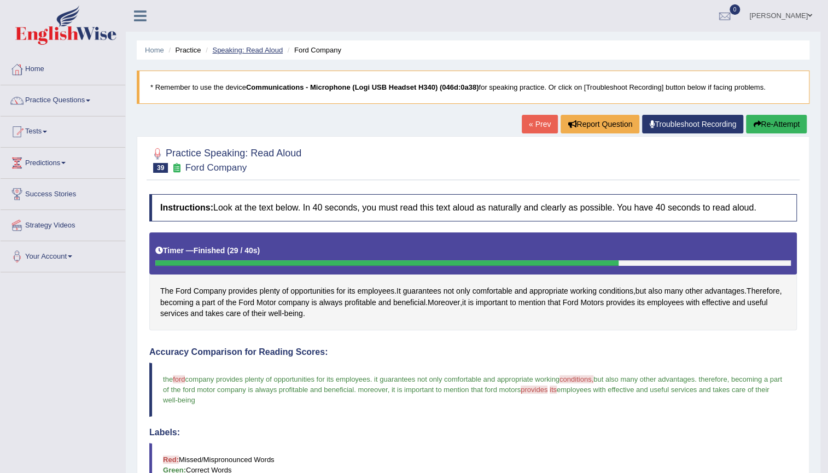
click at [246, 53] on link "Speaking: Read Aloud" at bounding box center [247, 50] width 71 height 8
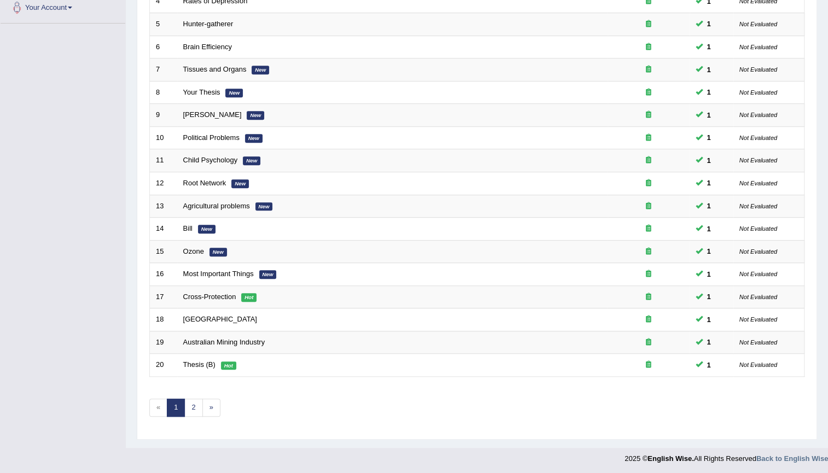
scroll to position [249, 0]
click at [192, 405] on link "2" at bounding box center [193, 407] width 18 height 18
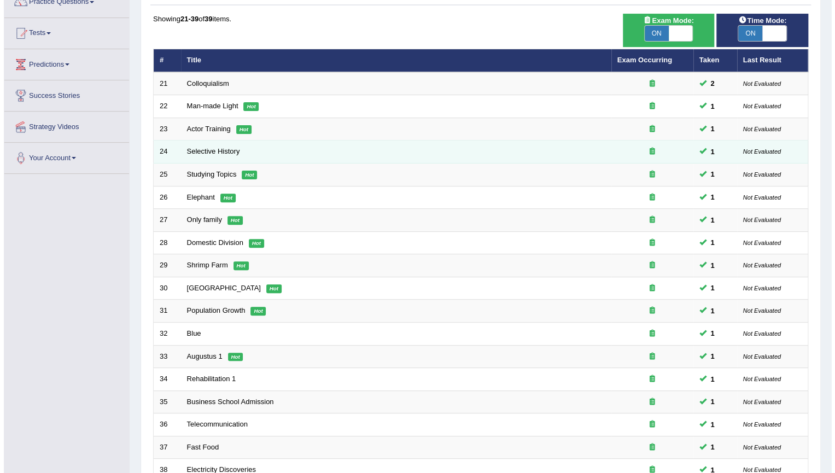
scroll to position [77, 0]
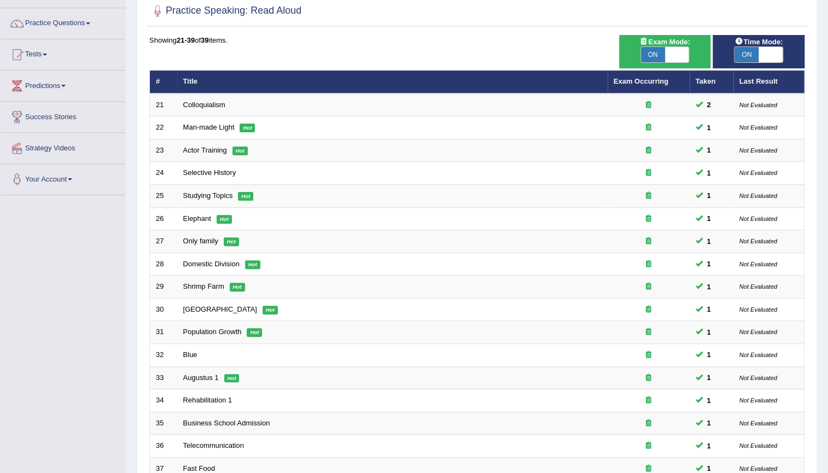
click at [656, 54] on span "ON" at bounding box center [653, 54] width 24 height 15
checkbox input "false"
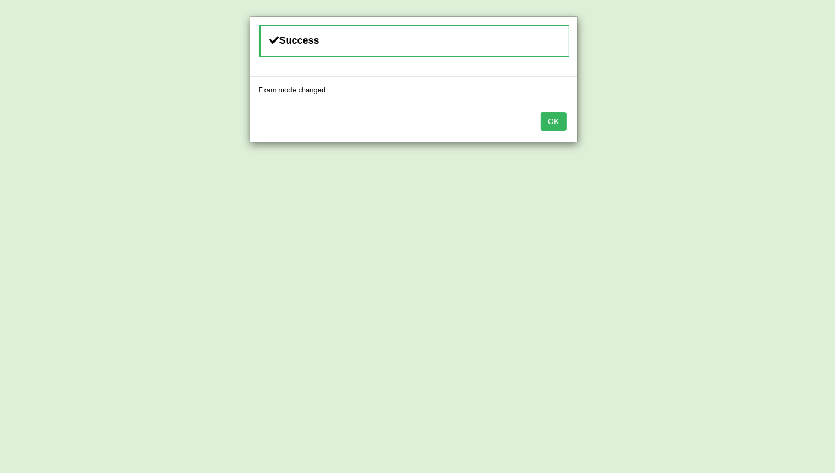
click at [568, 128] on div "OK" at bounding box center [414, 122] width 327 height 38
click at [541, 125] on button "OK" at bounding box center [553, 121] width 25 height 19
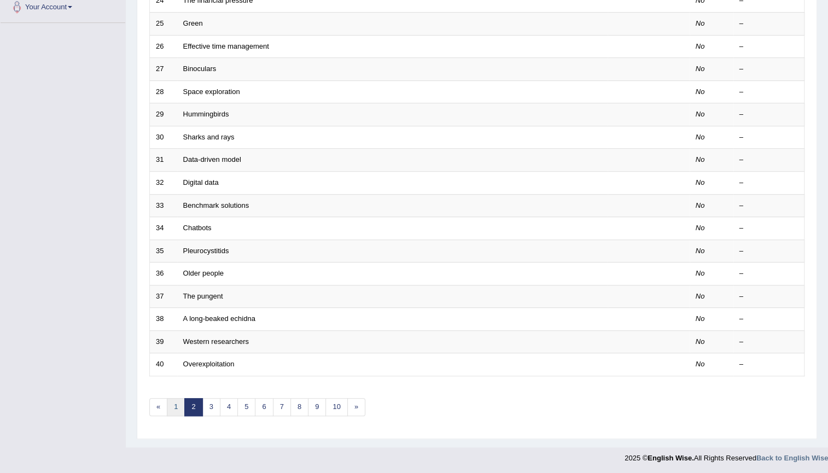
click at [177, 412] on link "1" at bounding box center [176, 407] width 18 height 18
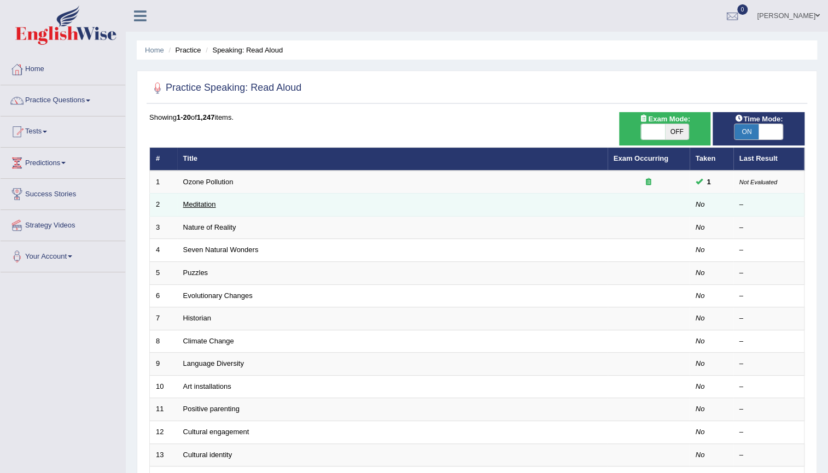
click at [202, 204] on link "Meditation" at bounding box center [199, 204] width 33 height 8
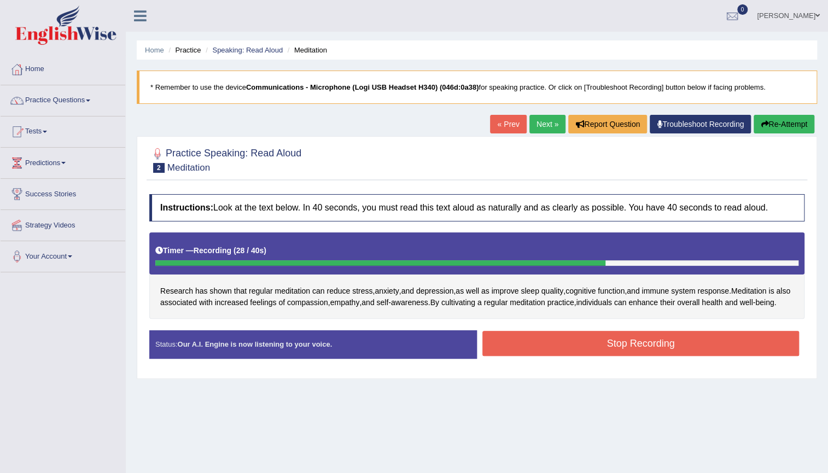
click at [701, 351] on button "Stop Recording" at bounding box center [640, 343] width 317 height 25
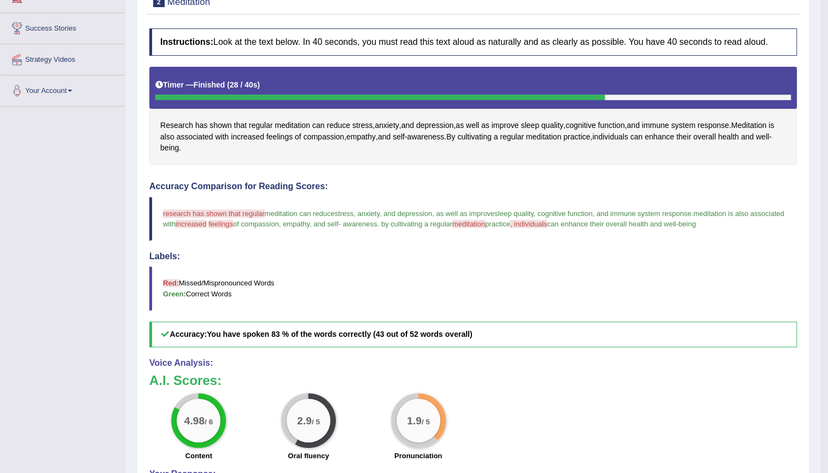
scroll to position [199, 0]
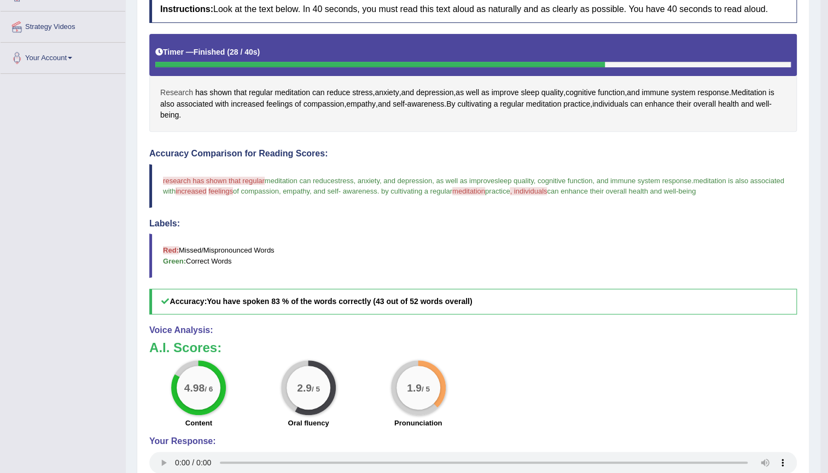
click at [176, 93] on span "Research" at bounding box center [176, 92] width 33 height 11
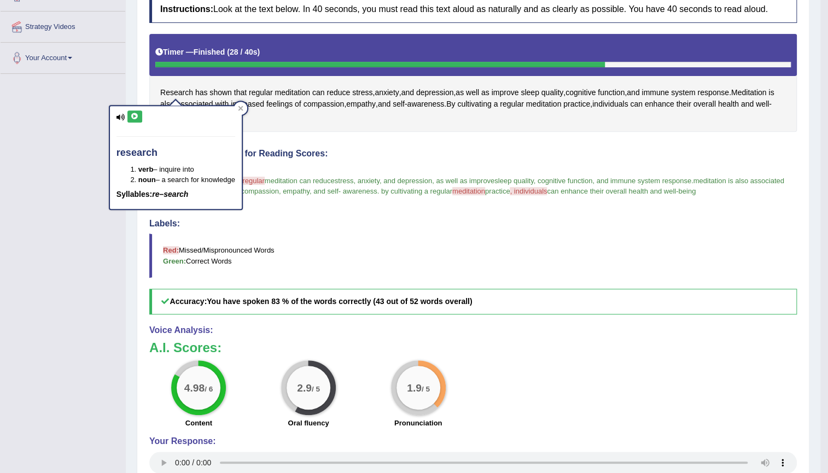
click at [136, 110] on button at bounding box center [134, 116] width 15 height 12
click at [278, 224] on h4 "Labels:" at bounding box center [473, 224] width 648 height 10
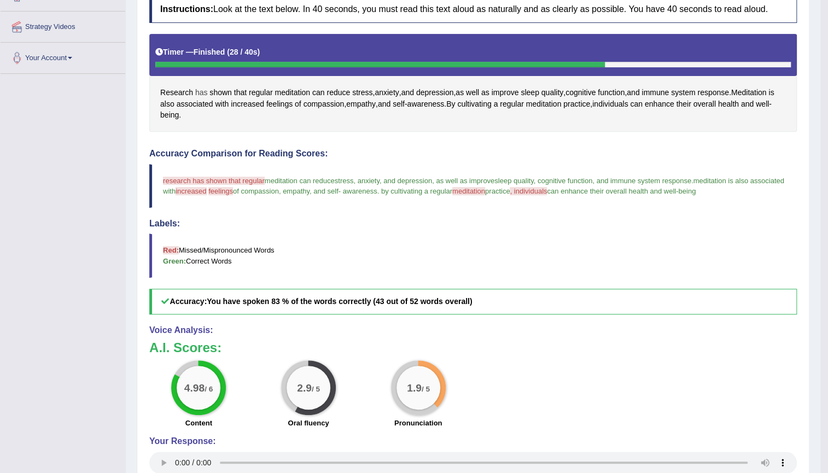
click at [201, 93] on span "has" at bounding box center [201, 92] width 13 height 11
click at [196, 120] on button at bounding box center [198, 116] width 15 height 12
click at [219, 89] on span "shown" at bounding box center [221, 92] width 22 height 11
click at [219, 116] on icon at bounding box center [223, 116] width 8 height 7
click at [240, 91] on span "that" at bounding box center [240, 92] width 13 height 11
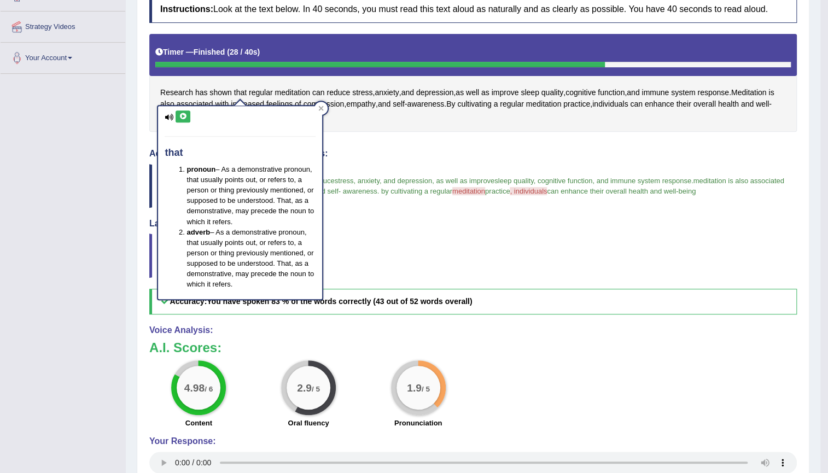
click at [493, 313] on div "Instructions: Look at the text below. In 40 seconds, you must read this text al…" at bounding box center [473, 254] width 653 height 528
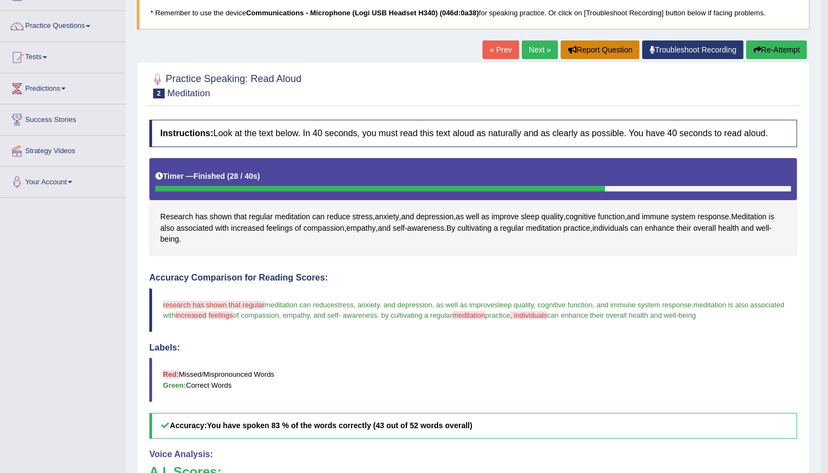
scroll to position [49, 0]
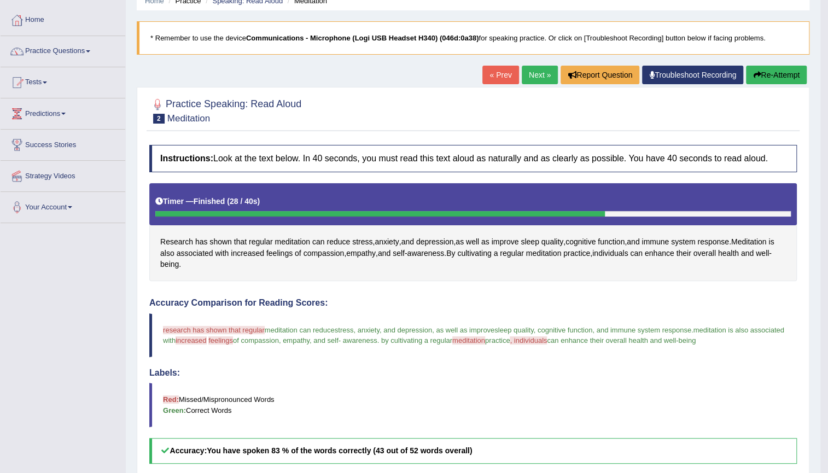
click at [540, 82] on link "Next »" at bounding box center [540, 75] width 36 height 19
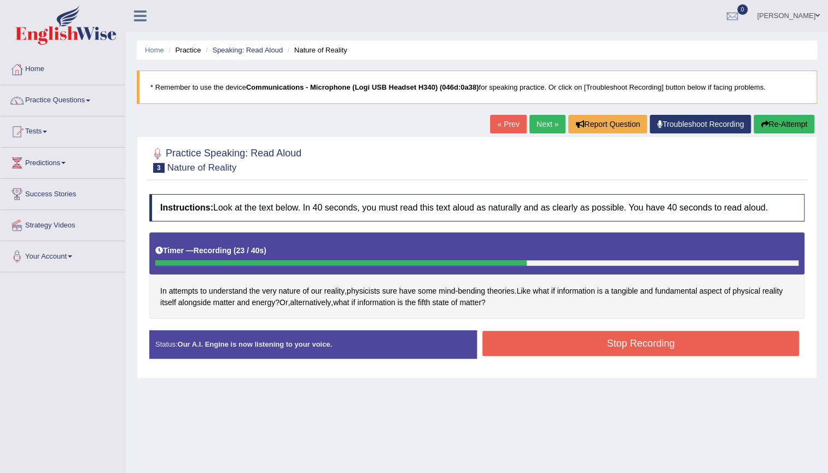
click at [700, 339] on button "Stop Recording" at bounding box center [640, 343] width 317 height 25
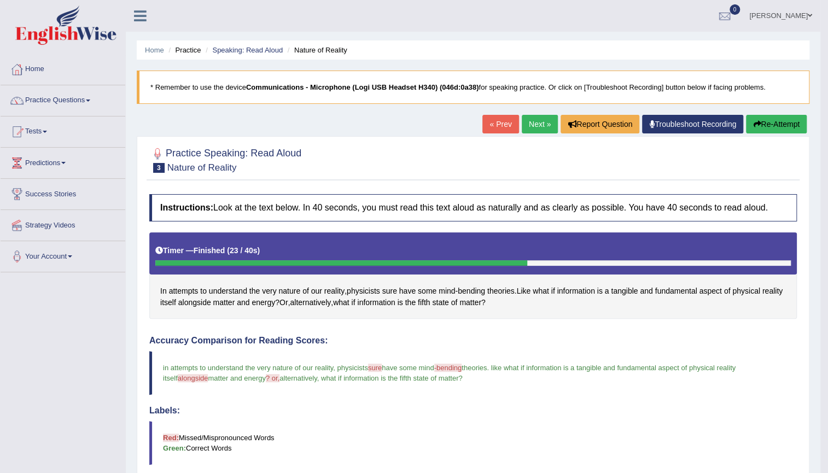
click at [531, 132] on link "Next »" at bounding box center [540, 124] width 36 height 19
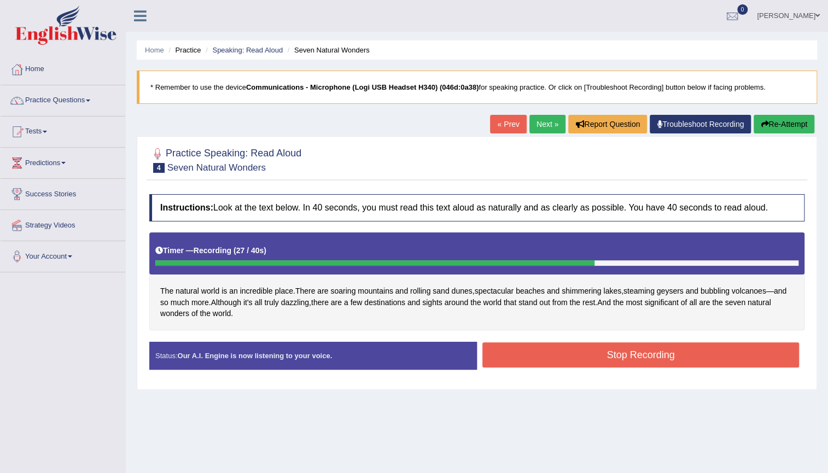
click at [754, 355] on button "Stop Recording" at bounding box center [640, 354] width 317 height 25
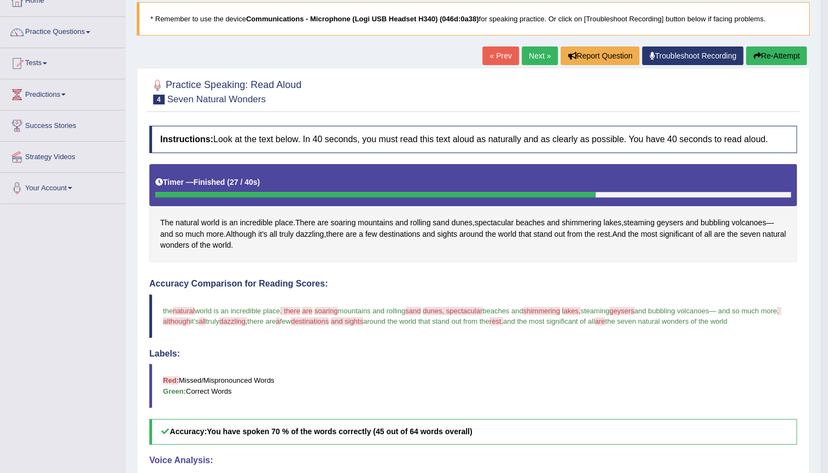
scroll to position [36, 0]
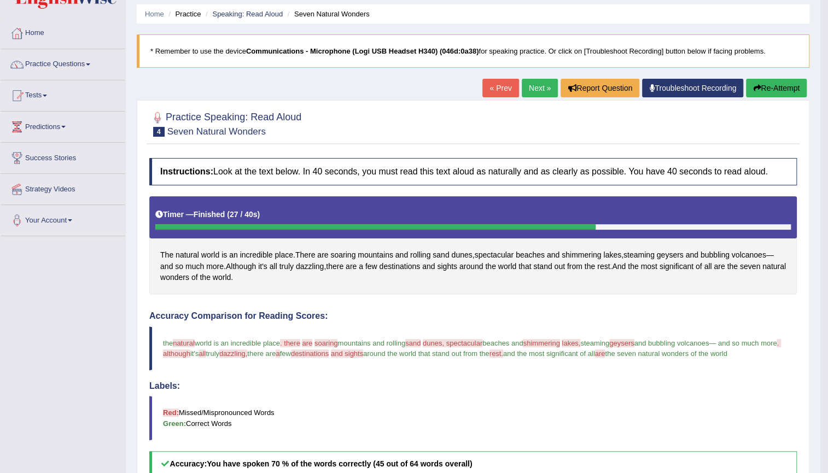
click at [529, 88] on link "Next »" at bounding box center [540, 88] width 36 height 19
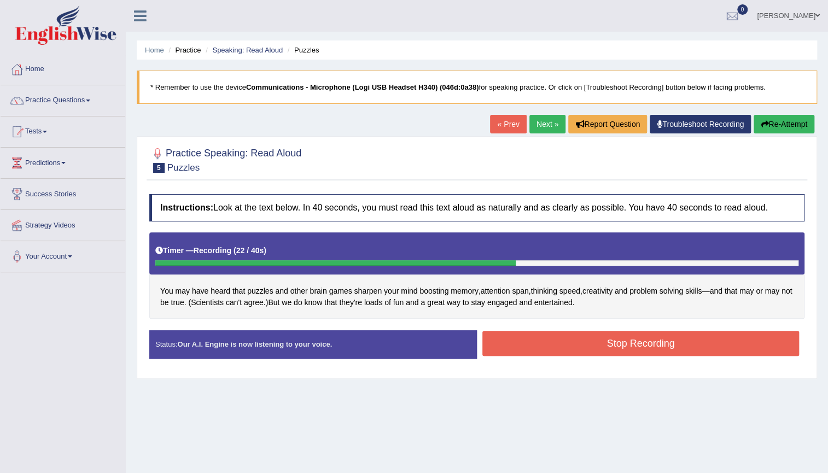
click at [584, 342] on button "Stop Recording" at bounding box center [640, 343] width 317 height 25
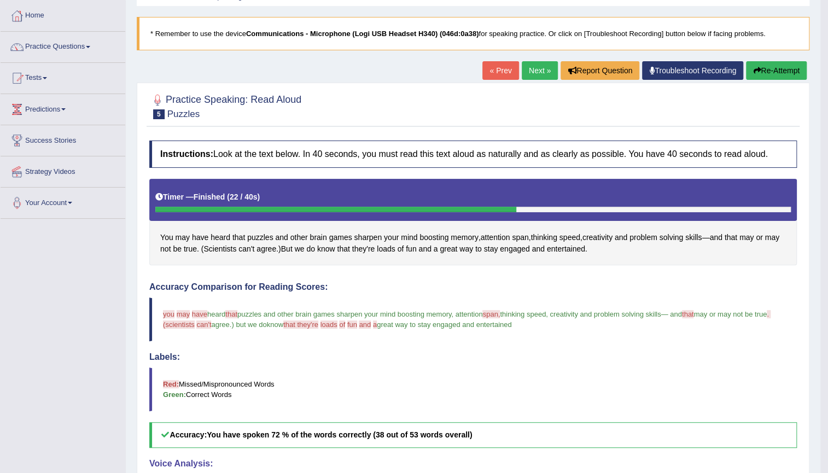
scroll to position [49, 0]
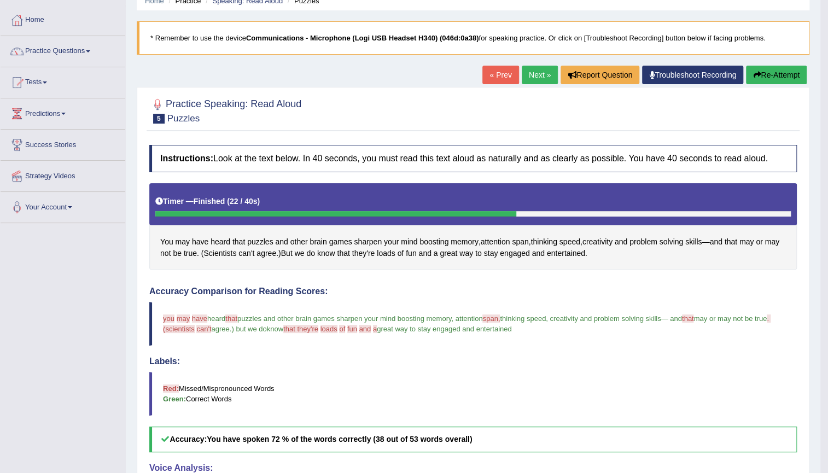
click at [533, 69] on link "Next »" at bounding box center [540, 75] width 36 height 19
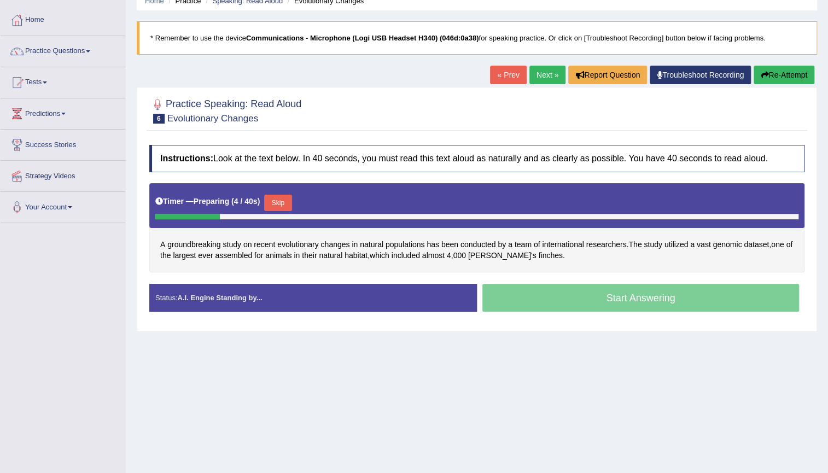
click at [287, 204] on button "Skip" at bounding box center [277, 203] width 27 height 16
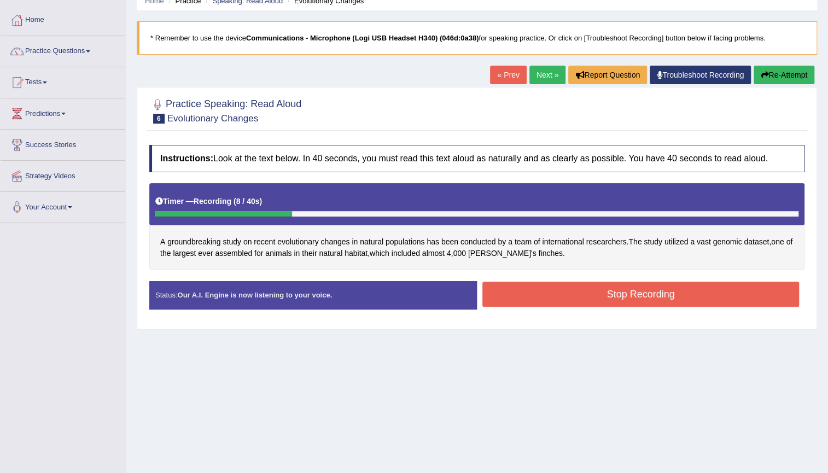
click at [792, 74] on button "Re-Attempt" at bounding box center [784, 75] width 61 height 19
click at [544, 274] on div "Instructions: Look at the text below. In 40 seconds, you must read this text al…" at bounding box center [477, 231] width 661 height 184
click at [548, 284] on button "Stop Recording" at bounding box center [640, 294] width 317 height 25
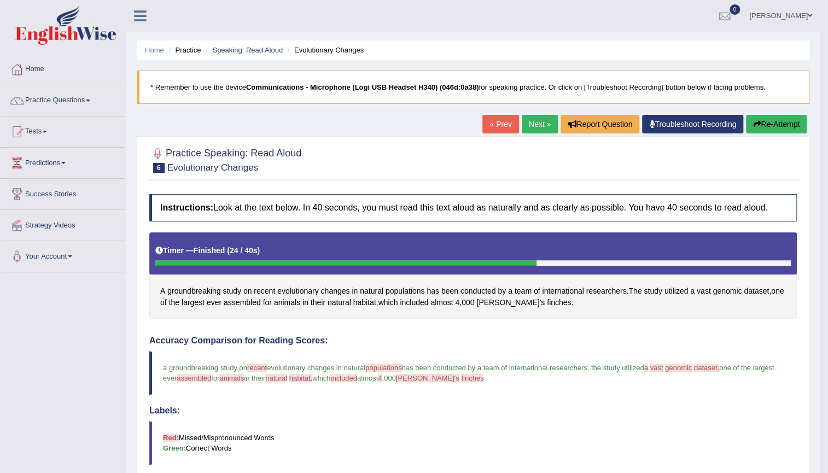
click at [527, 125] on link "Next »" at bounding box center [540, 124] width 36 height 19
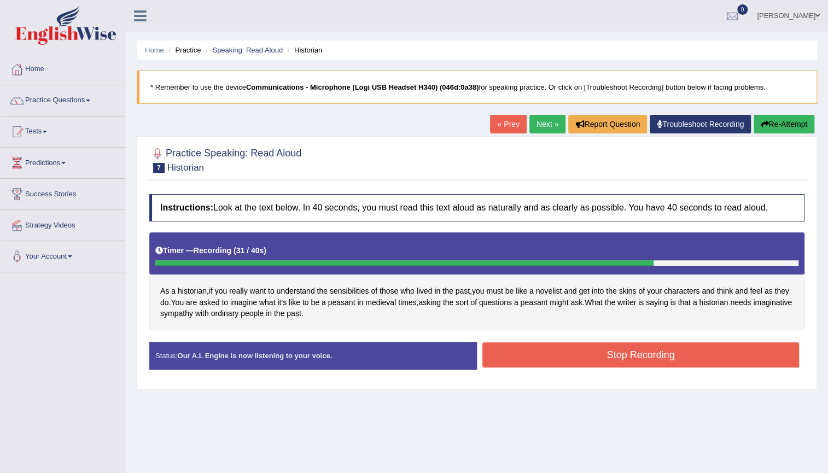
click at [525, 353] on button "Stop Recording" at bounding box center [640, 354] width 317 height 25
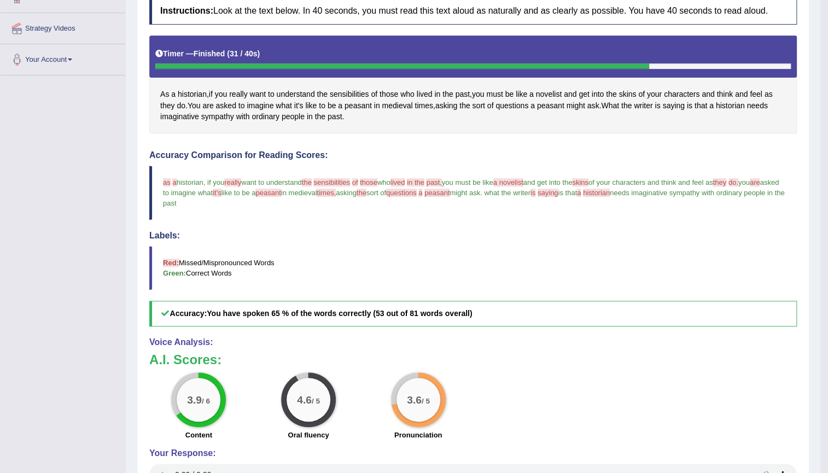
scroll to position [196, 0]
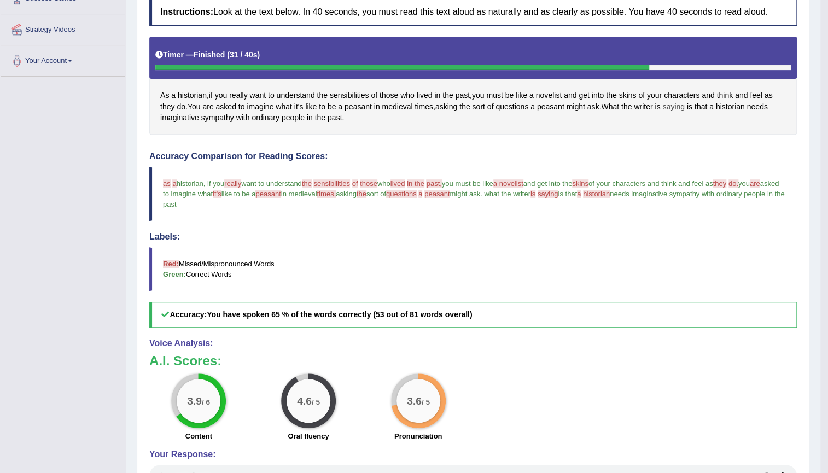
click at [672, 105] on span "saying" at bounding box center [673, 106] width 22 height 11
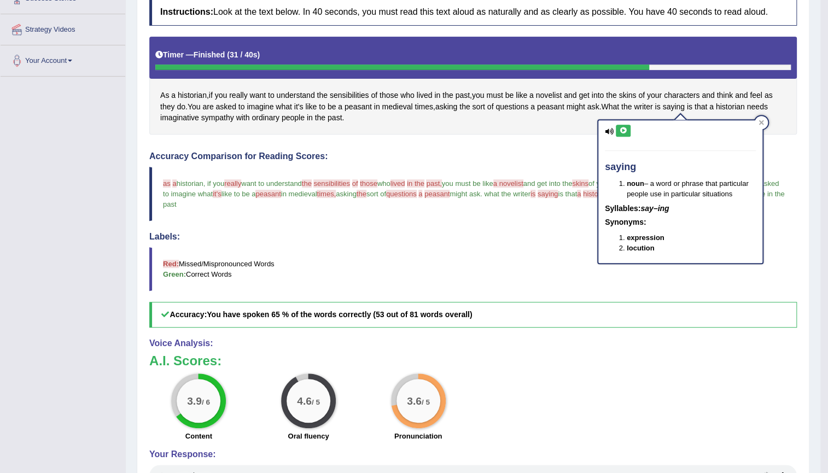
click at [623, 131] on icon at bounding box center [623, 130] width 8 height 7
click at [559, 140] on div "Instructions: Look at the text below. In 40 seconds, you must read this text al…" at bounding box center [473, 262] width 653 height 539
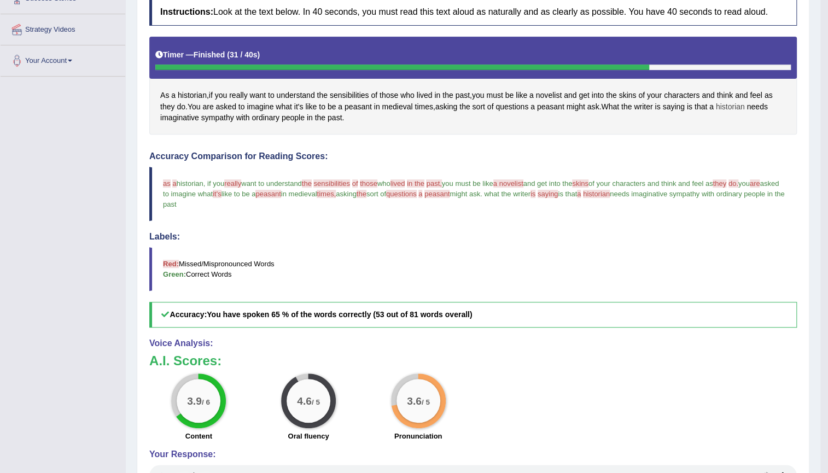
click at [738, 103] on span "historian" at bounding box center [730, 106] width 29 height 11
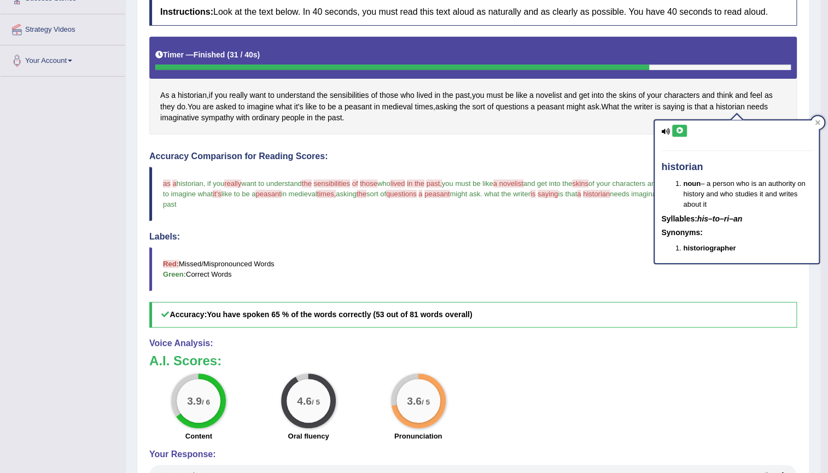
click at [681, 127] on icon at bounding box center [680, 130] width 8 height 7
click at [682, 103] on span "saying" at bounding box center [673, 106] width 22 height 11
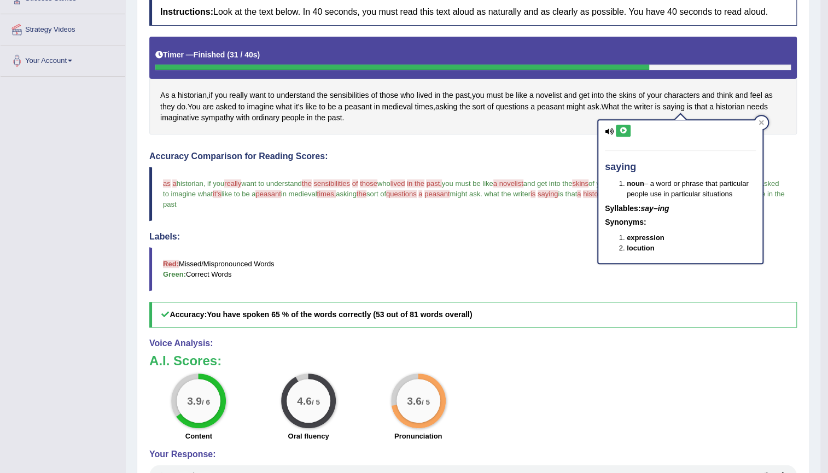
click at [585, 124] on div "As a historian , if you really want to understand the sensibilities of those wh…" at bounding box center [473, 86] width 648 height 98
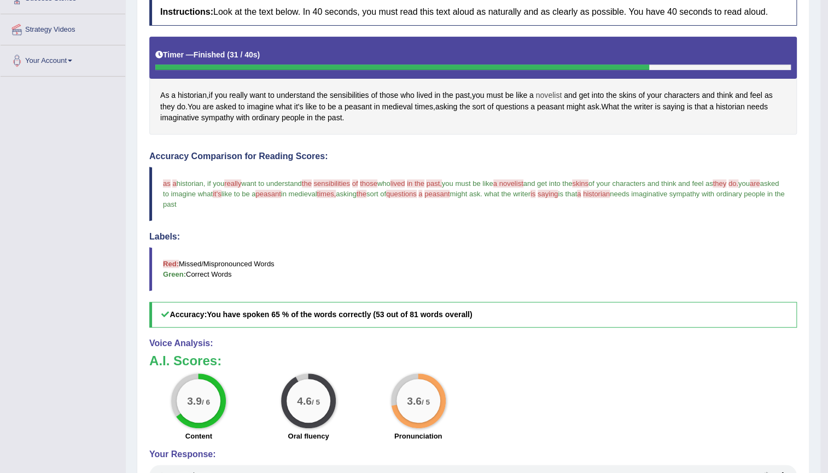
click at [548, 93] on span "novelist" at bounding box center [549, 95] width 26 height 11
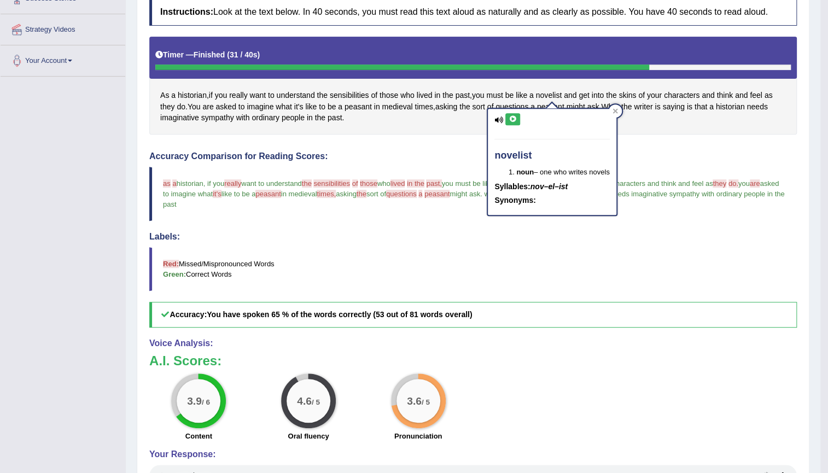
click at [515, 120] on icon at bounding box center [513, 119] width 8 height 7
click at [449, 131] on div "As a historian , if you really want to understand the sensibilities of those wh…" at bounding box center [473, 86] width 648 height 98
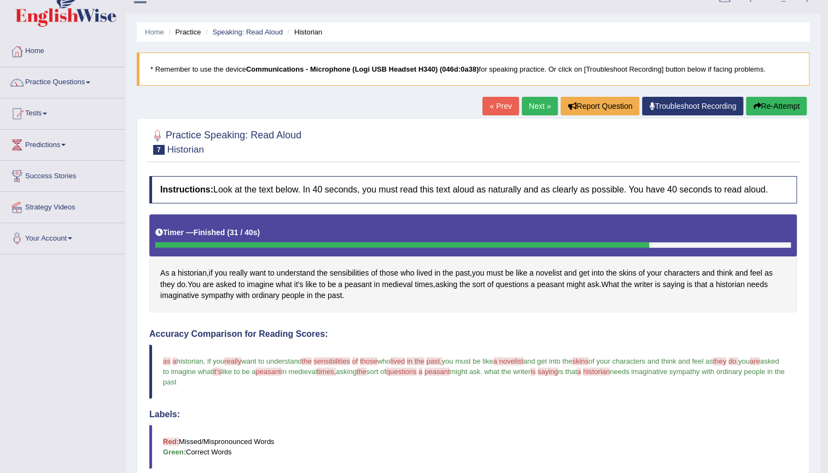
scroll to position [0, 0]
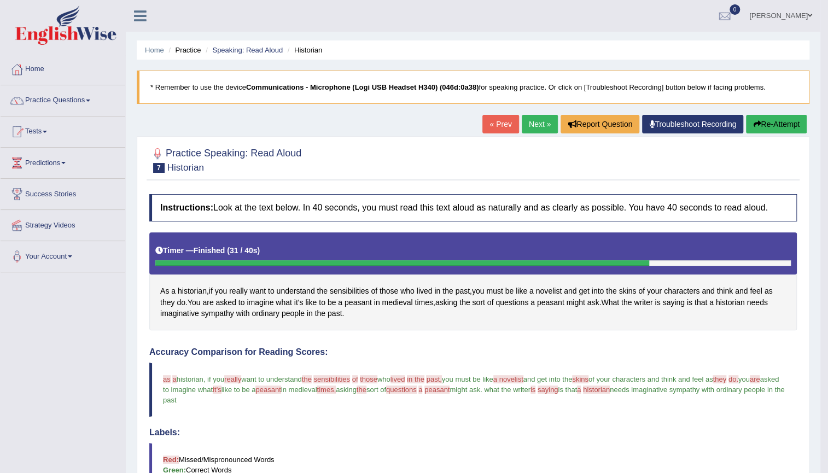
click at [533, 127] on link "Next »" at bounding box center [540, 124] width 36 height 19
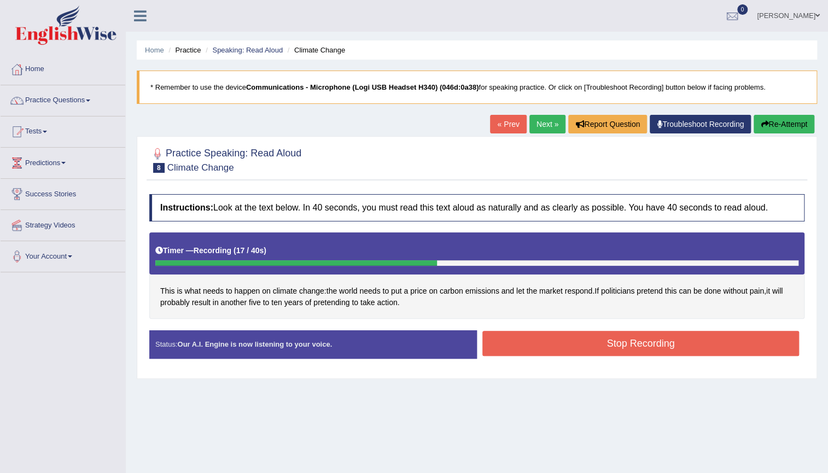
click at [675, 342] on button "Stop Recording" at bounding box center [640, 343] width 317 height 25
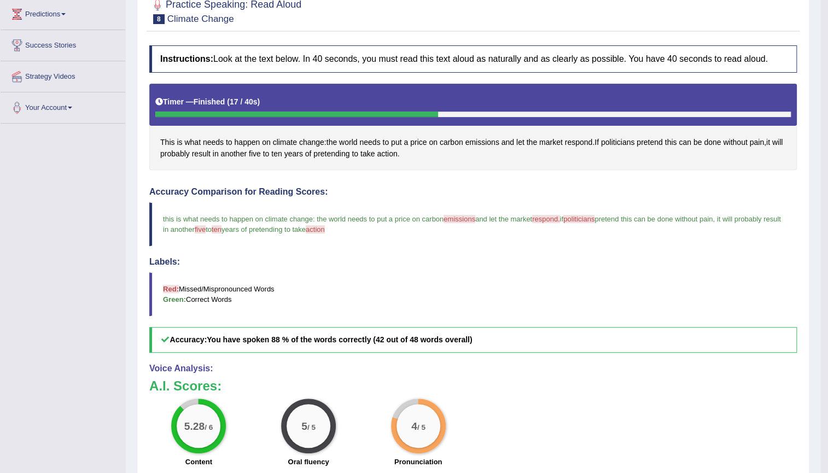
scroll to position [99, 0]
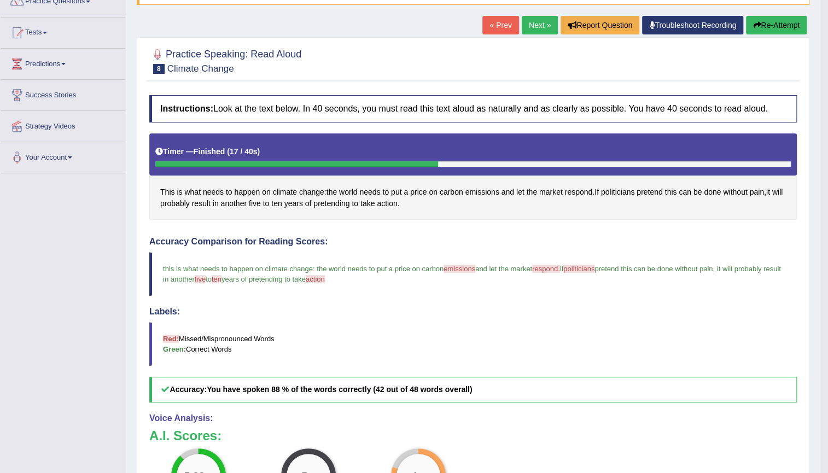
click at [530, 22] on link "Next »" at bounding box center [540, 25] width 36 height 19
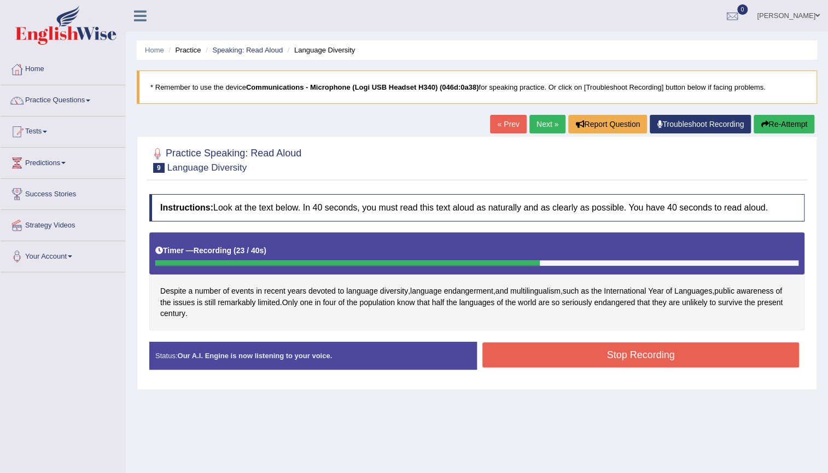
click at [767, 353] on button "Stop Recording" at bounding box center [640, 354] width 317 height 25
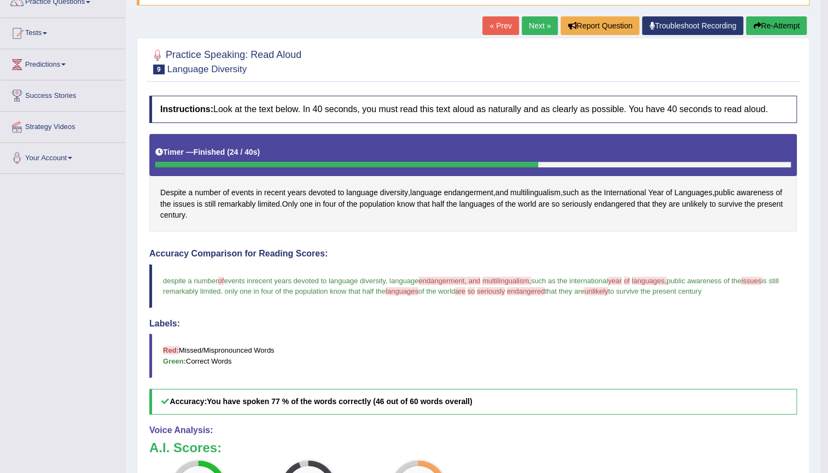
scroll to position [49, 0]
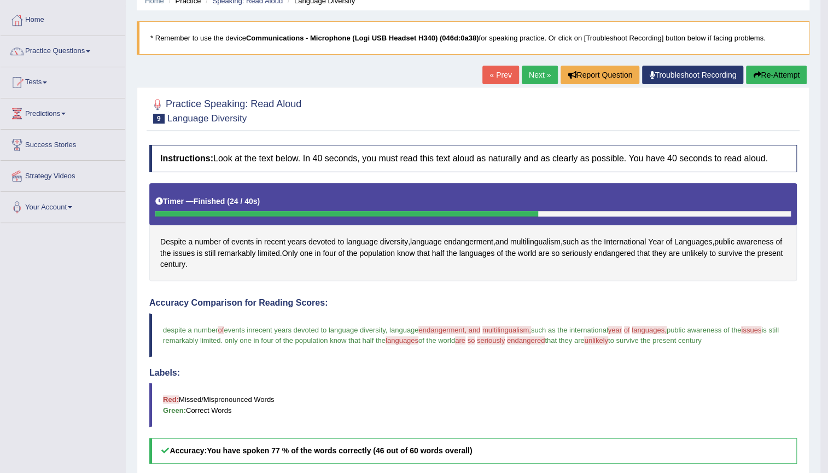
click at [526, 77] on link "Next »" at bounding box center [540, 75] width 36 height 19
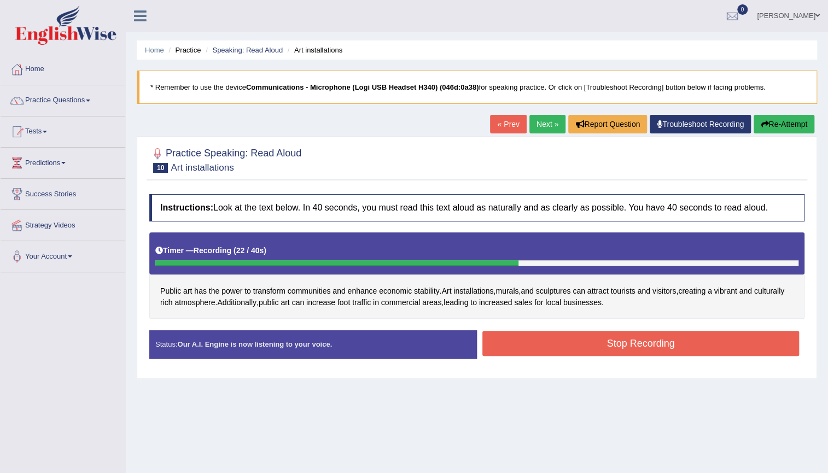
click at [603, 347] on button "Stop Recording" at bounding box center [640, 343] width 317 height 25
click at [603, 347] on div "Status: Our A.I. Engine is now listening to your voice. Start Answering Stop Re…" at bounding box center [476, 349] width 655 height 39
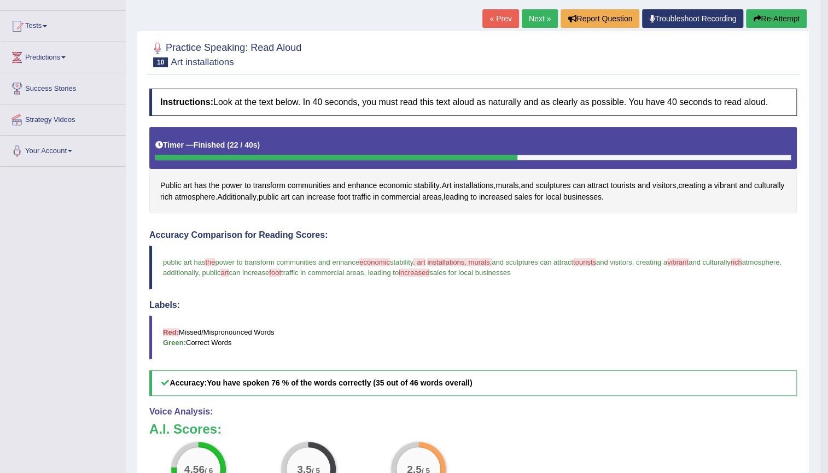
scroll to position [99, 0]
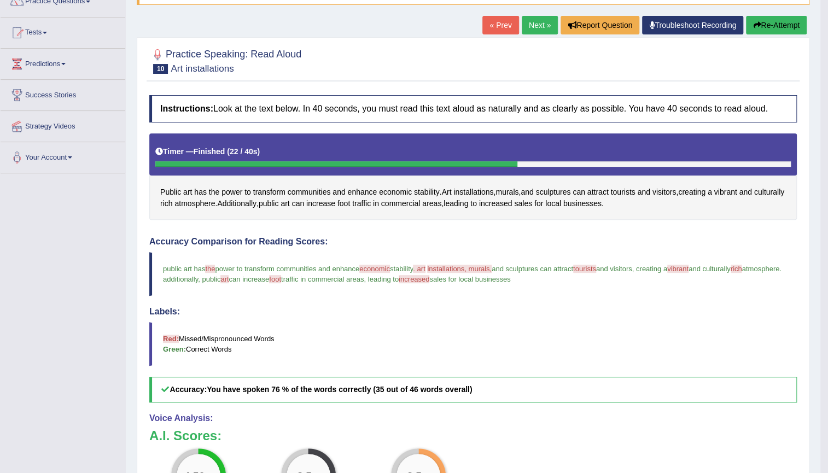
click at [546, 30] on link "Next »" at bounding box center [540, 25] width 36 height 19
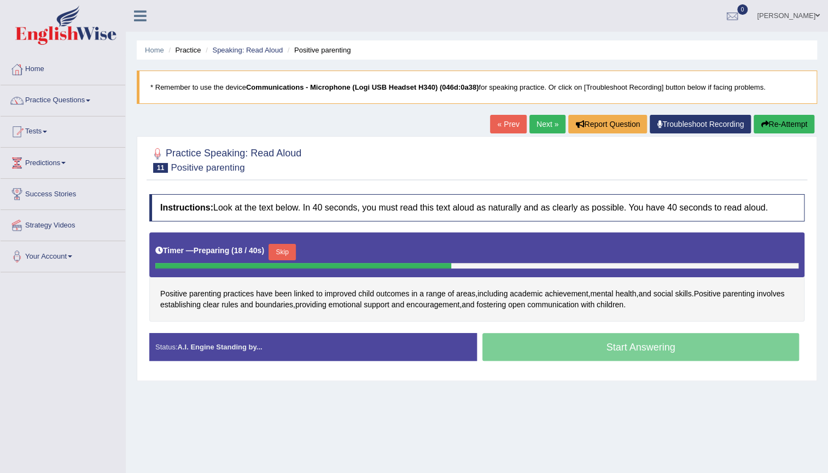
click at [804, 127] on button "Re-Attempt" at bounding box center [784, 124] width 61 height 19
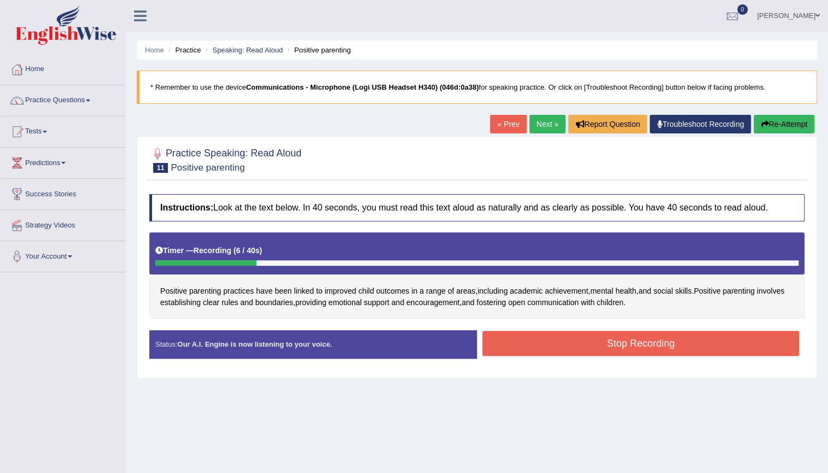
click at [765, 119] on button "Re-Attempt" at bounding box center [784, 124] width 61 height 19
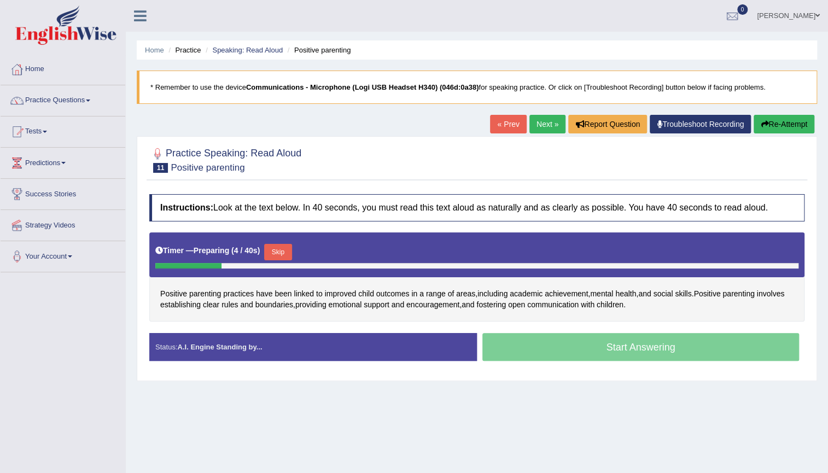
click at [287, 248] on button "Skip" at bounding box center [277, 252] width 27 height 16
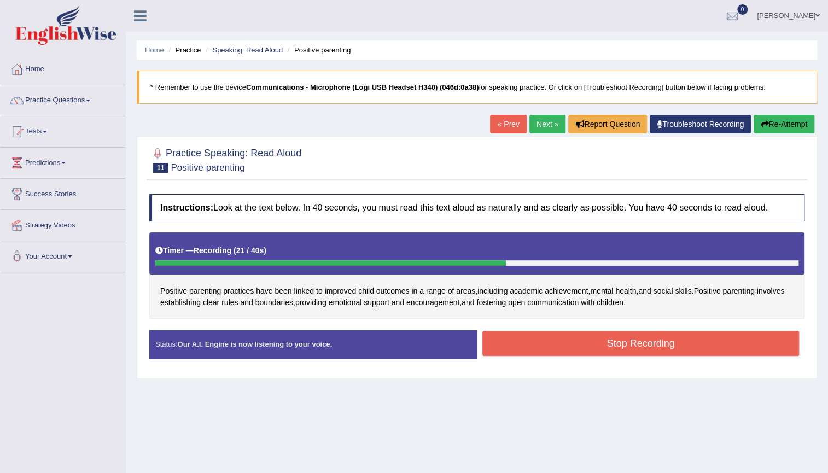
click at [568, 340] on button "Stop Recording" at bounding box center [640, 343] width 317 height 25
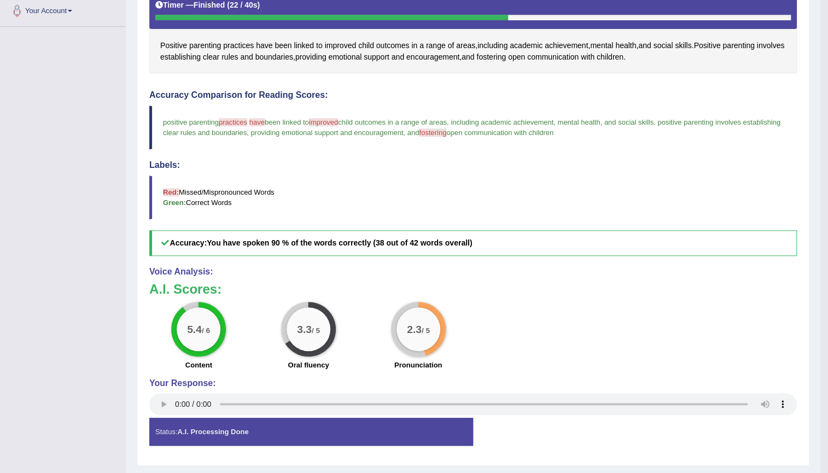
scroll to position [248, 0]
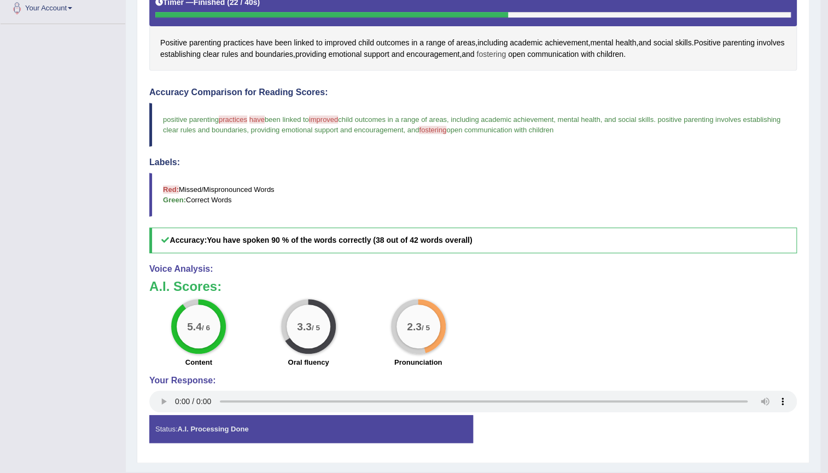
click at [506, 51] on span "fostering" at bounding box center [491, 54] width 30 height 11
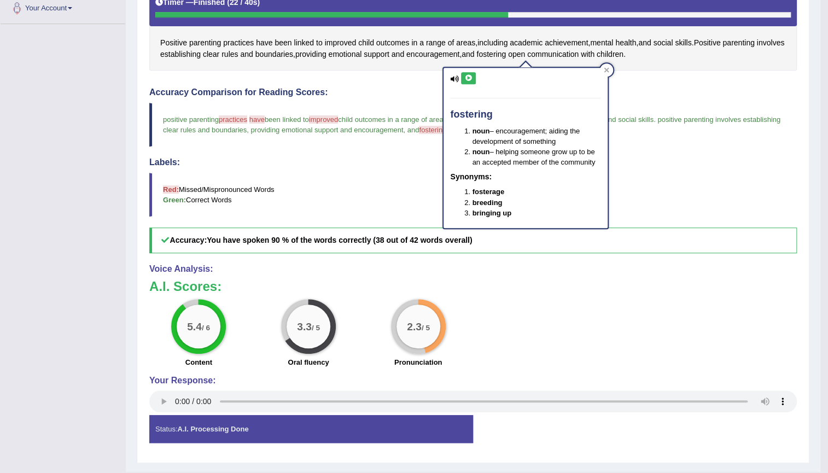
click at [472, 85] on div "fostering noun – encouragement; aiding the development of something noun – help…" at bounding box center [526, 148] width 164 height 160
click at [469, 86] on div "fostering noun – encouragement; aiding the development of something noun – help…" at bounding box center [526, 148] width 164 height 160
click at [470, 80] on icon at bounding box center [468, 78] width 8 height 7
click at [419, 92] on h4 "Accuracy Comparison for Reading Scores:" at bounding box center [473, 93] width 648 height 10
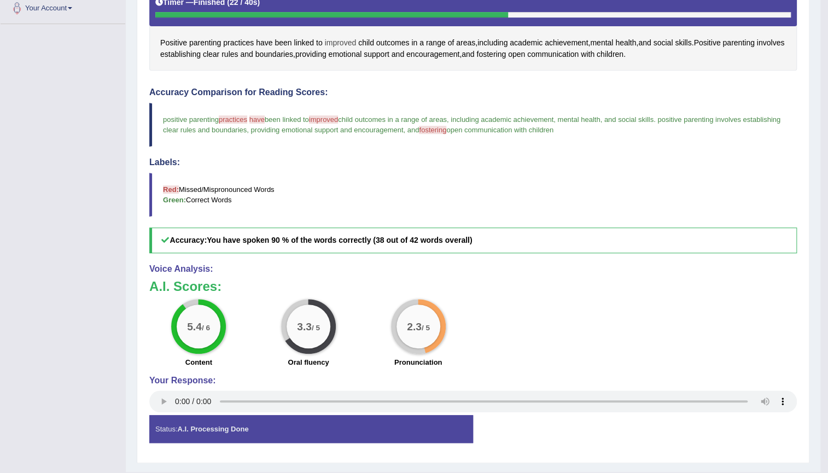
click at [341, 44] on span "improved" at bounding box center [340, 42] width 32 height 11
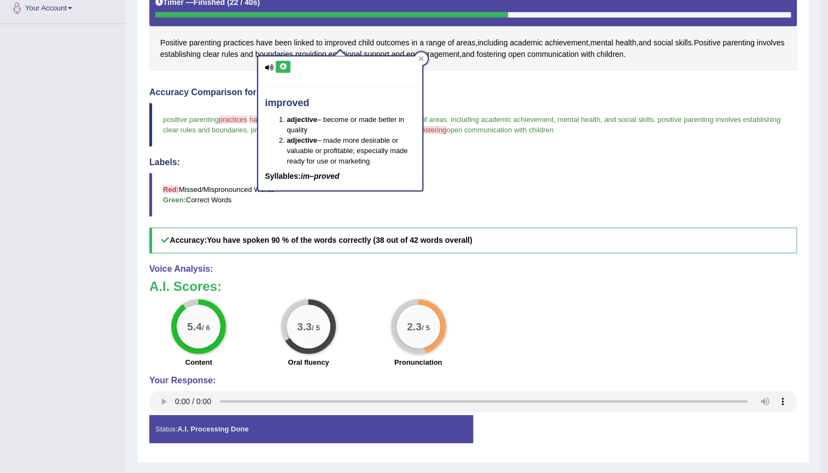
click at [289, 68] on button at bounding box center [283, 67] width 15 height 12
click at [255, 70] on div "Instructions: Look at the text below. In 40 seconds, you must read this text al…" at bounding box center [473, 198] width 653 height 517
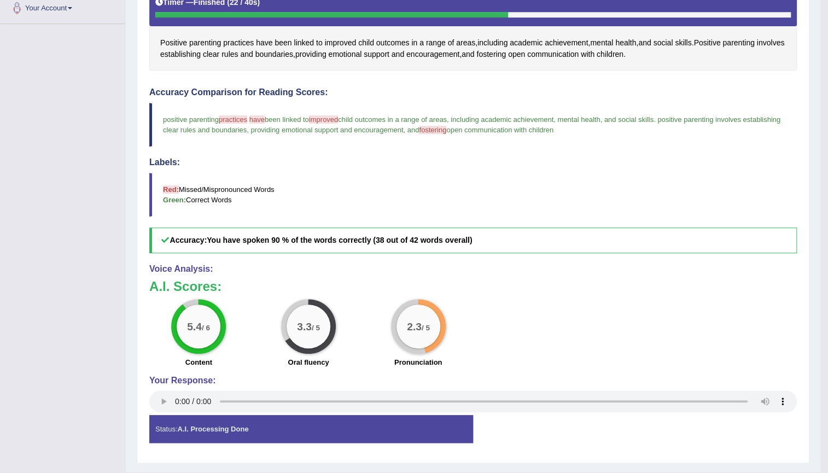
click at [240, 117] on span "practices" at bounding box center [233, 119] width 28 height 8
click at [207, 39] on span "parenting" at bounding box center [205, 42] width 32 height 11
click at [399, 97] on div "Accuracy Comparison for Reading Scores: positive parenting practices practice h…" at bounding box center [473, 171] width 648 height 166
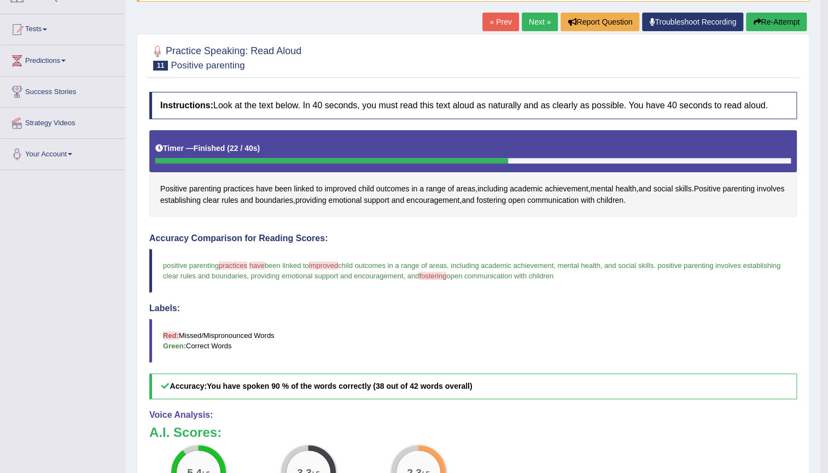
scroll to position [99, 0]
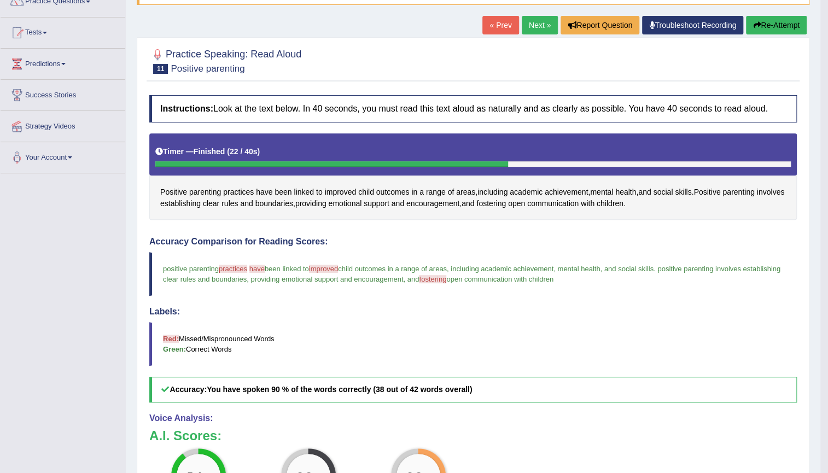
click at [513, 22] on link "« Prev" at bounding box center [500, 25] width 36 height 19
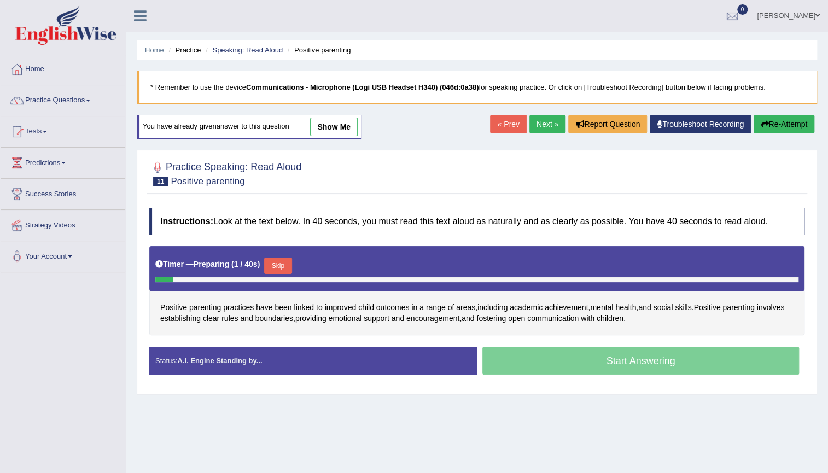
click at [539, 128] on link "Next »" at bounding box center [548, 124] width 36 height 19
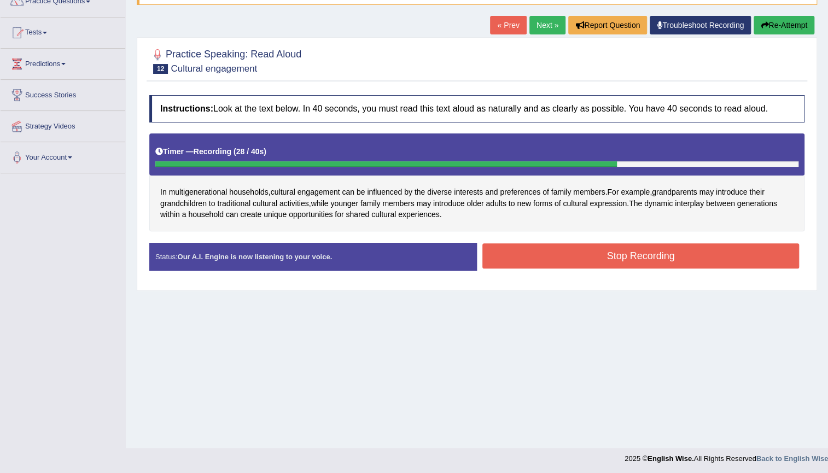
click at [562, 250] on button "Stop Recording" at bounding box center [640, 255] width 317 height 25
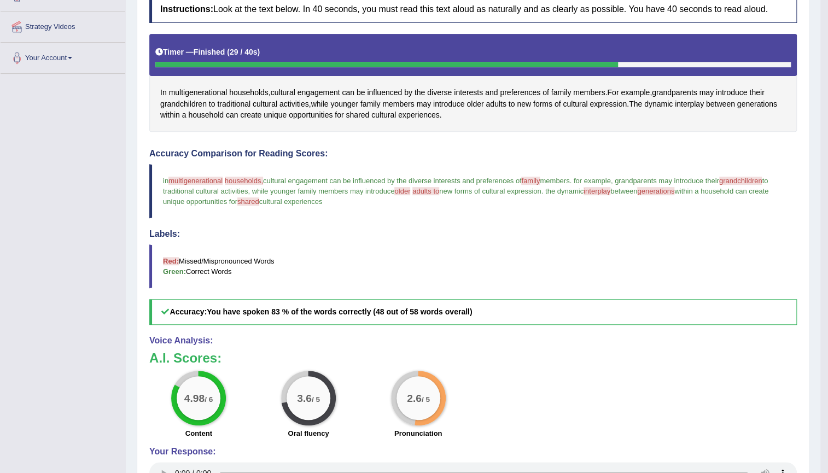
scroll to position [196, 0]
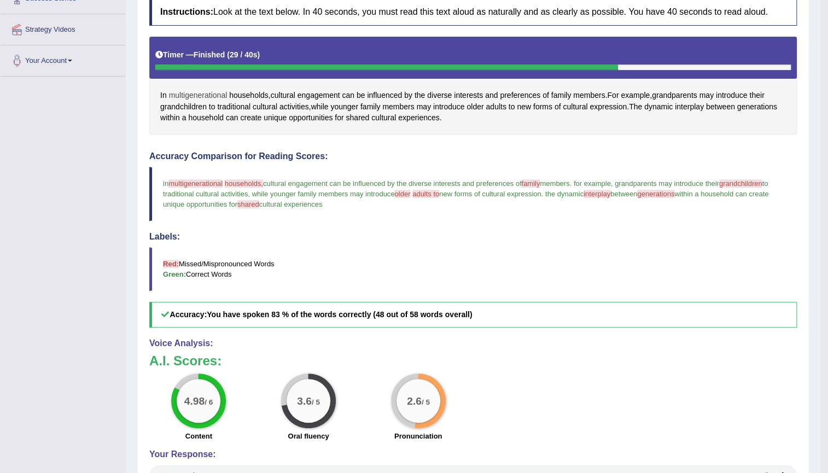
click at [210, 93] on span "multigenerational" at bounding box center [198, 95] width 59 height 11
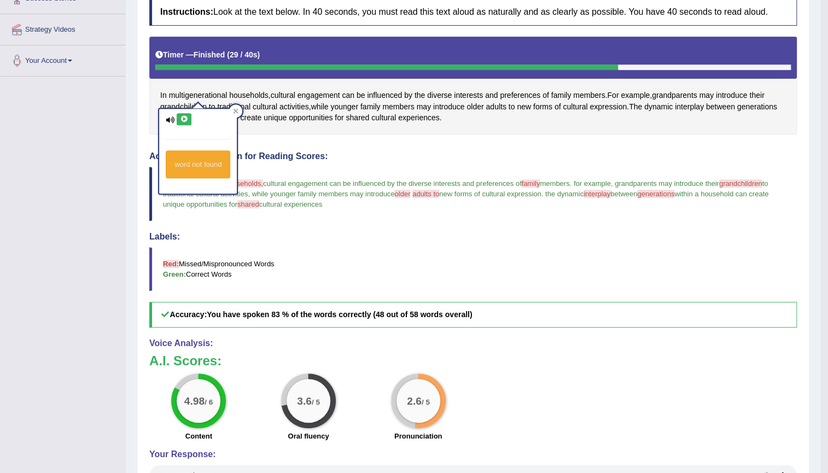
click at [184, 118] on icon at bounding box center [184, 119] width 8 height 7
click at [381, 212] on blockquote "in multigenerational a multi-generation households, household cultural engageme…" at bounding box center [473, 194] width 648 height 54
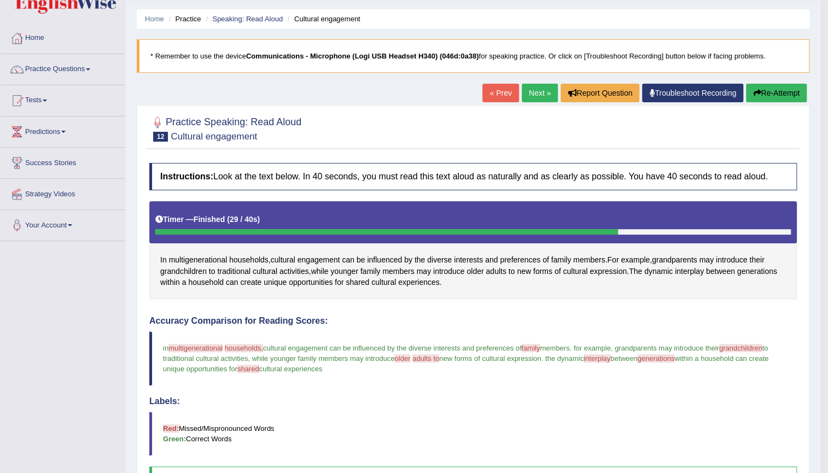
scroll to position [0, 0]
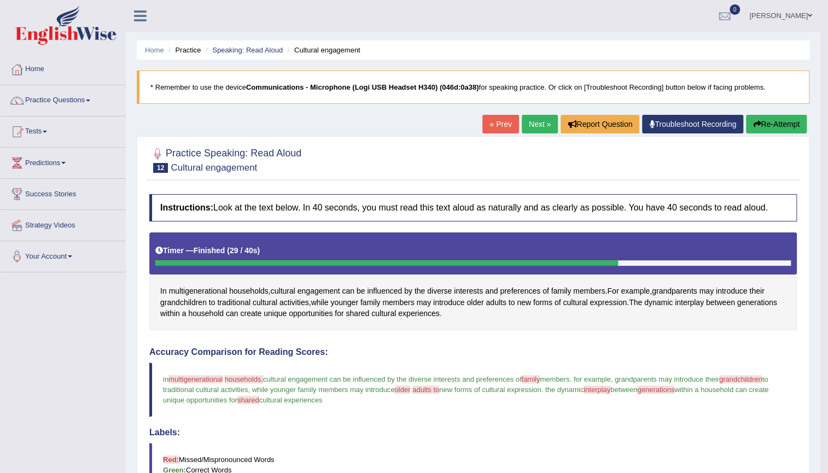
click at [539, 125] on link "Next »" at bounding box center [540, 124] width 36 height 19
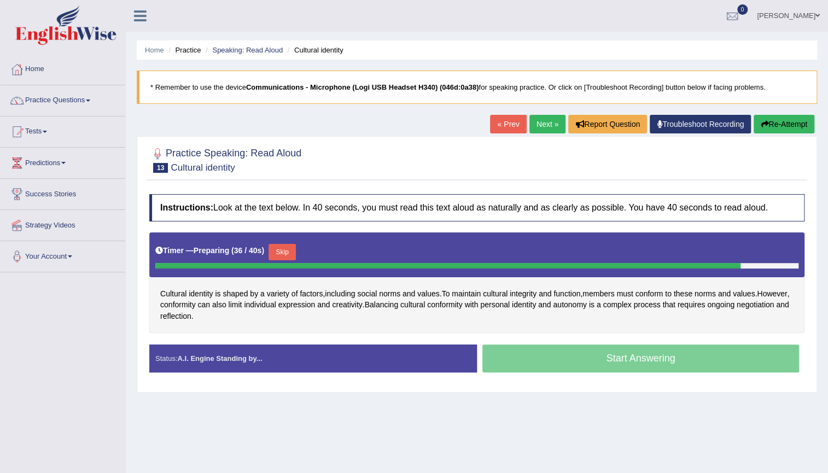
scroll to position [49, 0]
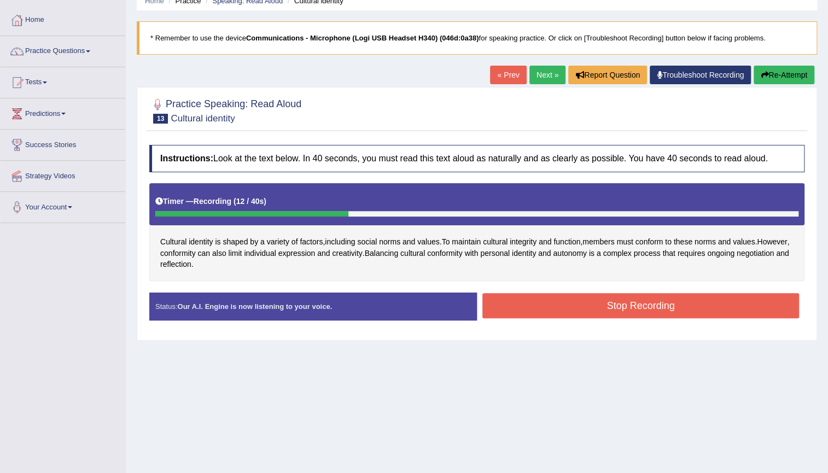
click at [779, 79] on button "Re-Attempt" at bounding box center [784, 75] width 61 height 19
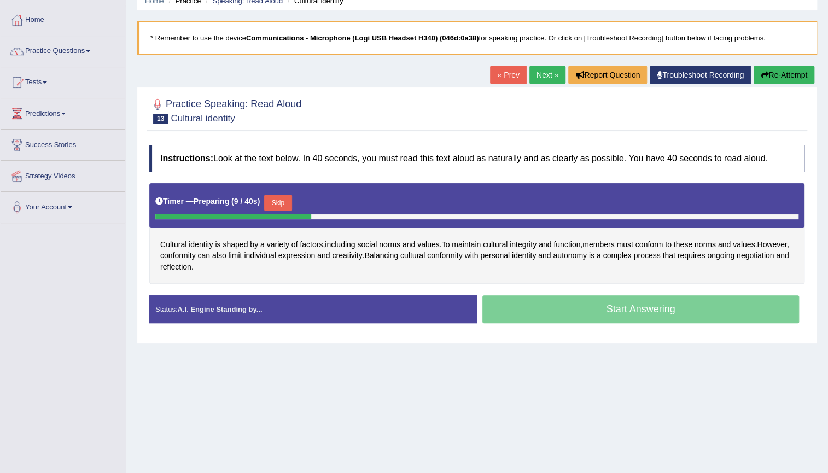
click at [287, 202] on button "Skip" at bounding box center [277, 203] width 27 height 16
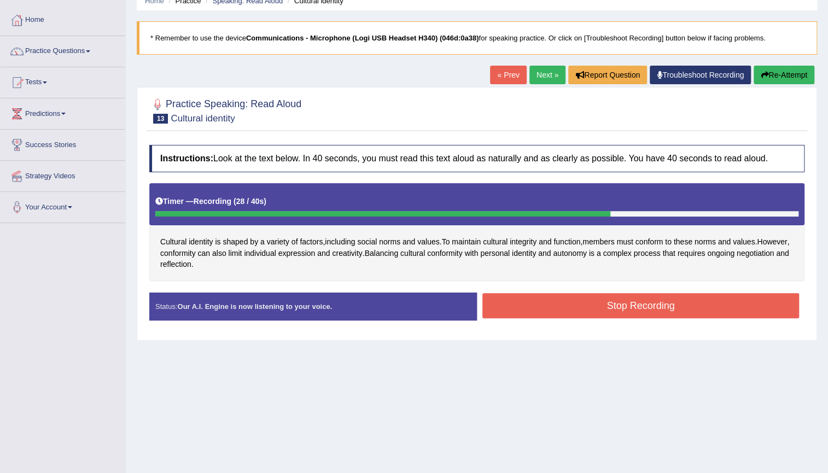
click at [615, 300] on button "Stop Recording" at bounding box center [640, 305] width 317 height 25
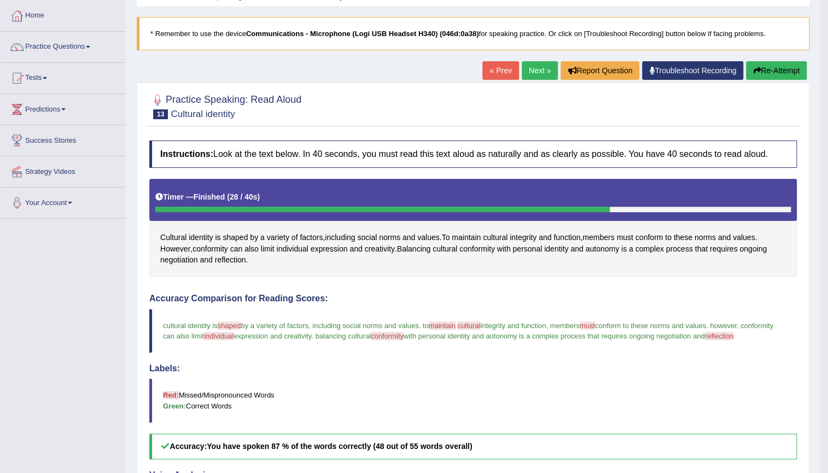
scroll to position [49, 0]
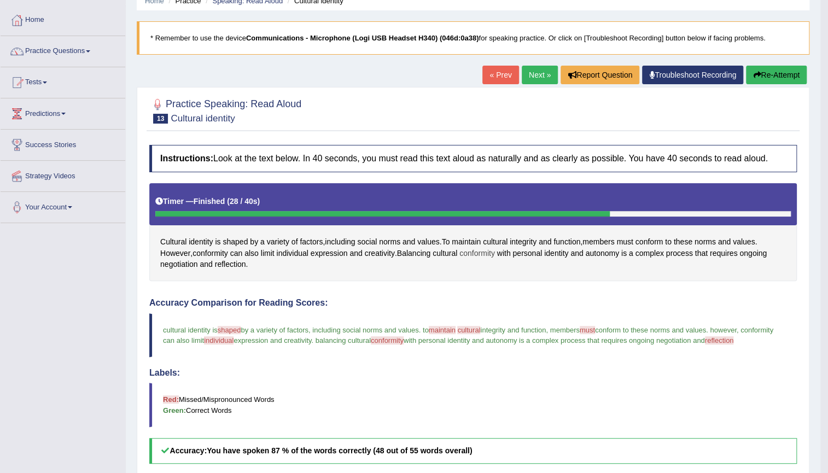
click at [475, 250] on span "conformity" at bounding box center [477, 253] width 36 height 11
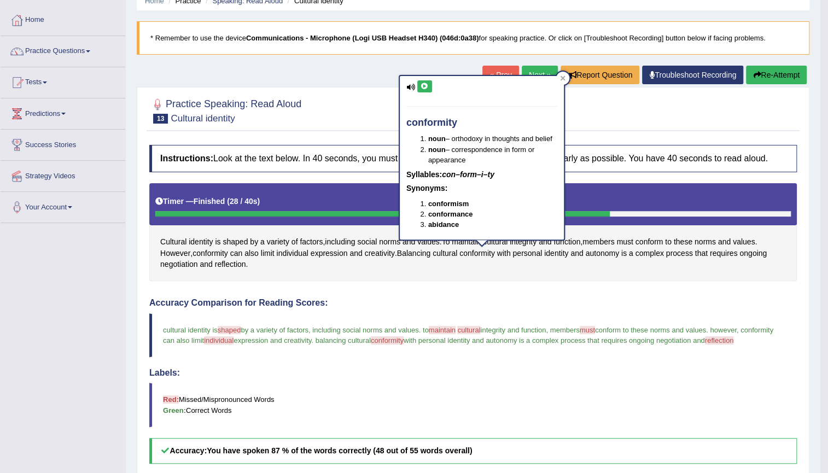
click at [429, 85] on button at bounding box center [424, 86] width 15 height 12
click at [438, 274] on div "Cultural identity is shaped by a variety of factors , including social norms an…" at bounding box center [473, 232] width 648 height 98
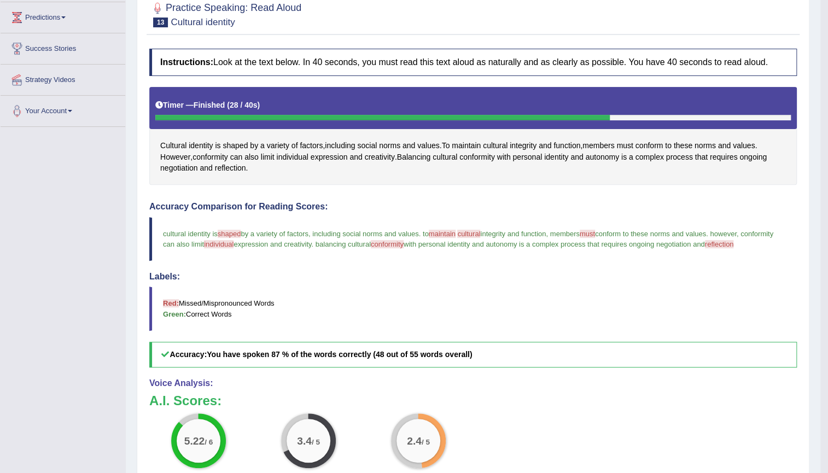
scroll to position [136, 0]
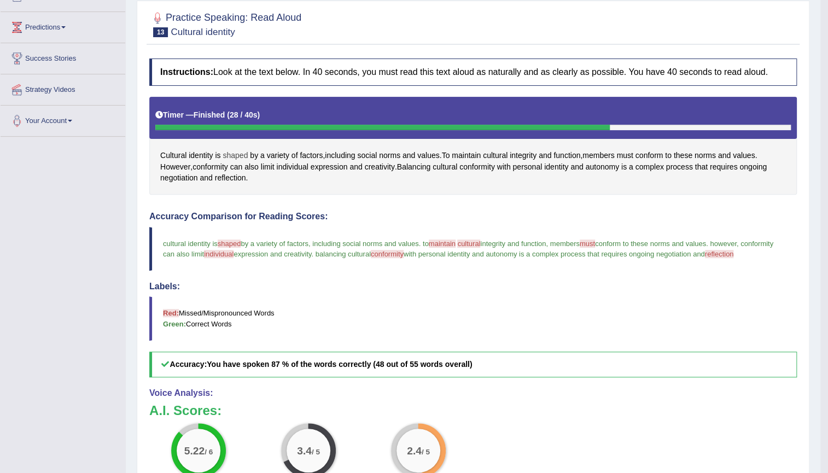
click at [230, 153] on span "shaped" at bounding box center [235, 155] width 25 height 11
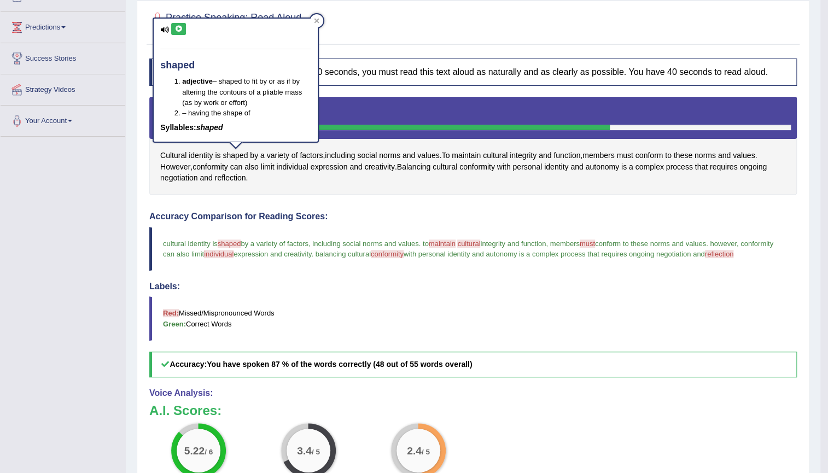
click at [181, 33] on button at bounding box center [178, 29] width 15 height 12
click at [315, 161] on span "expression" at bounding box center [329, 166] width 37 height 11
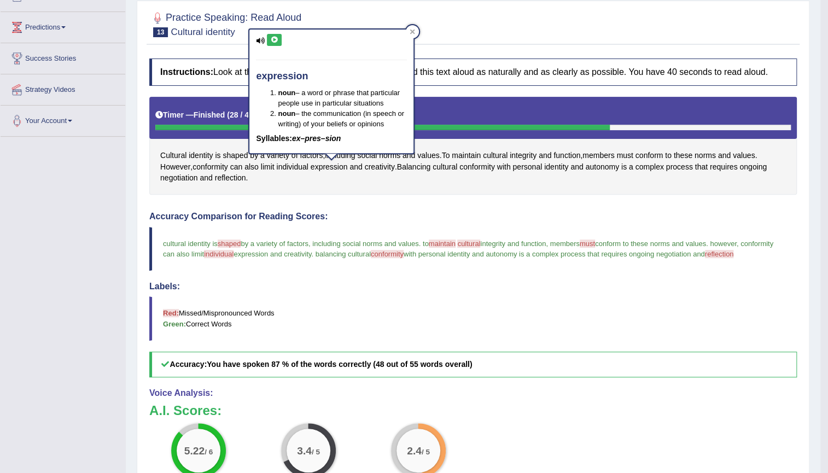
click at [380, 186] on div "Cultural identity is shaped by a variety of factors , including social norms an…" at bounding box center [473, 146] width 648 height 98
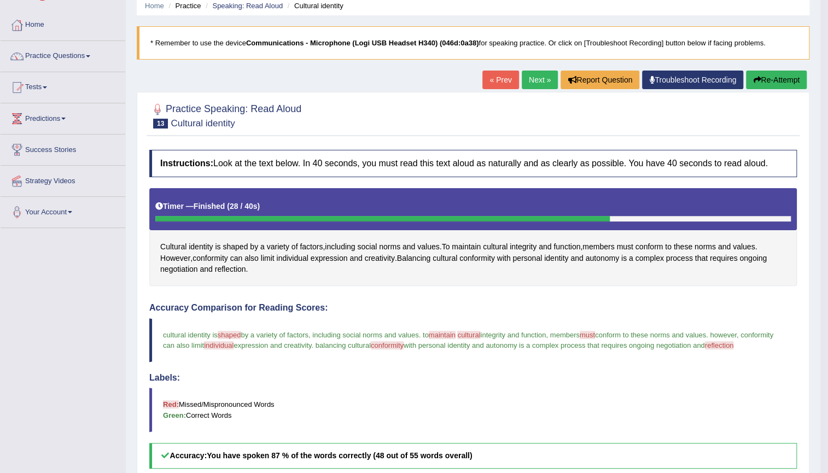
scroll to position [36, 0]
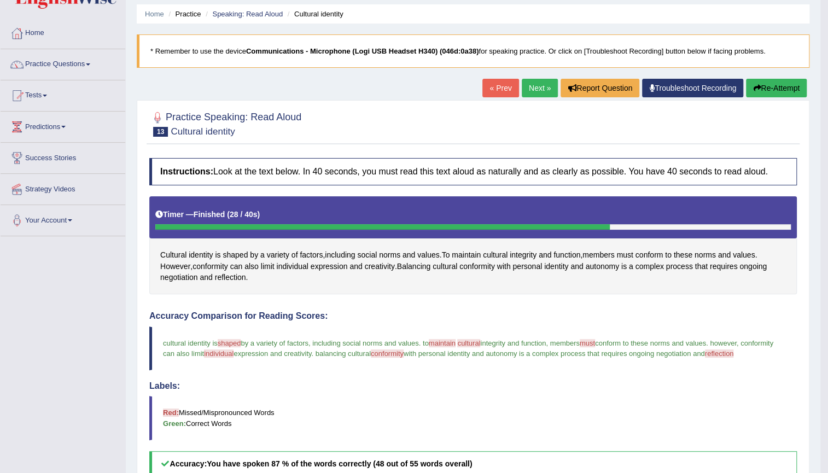
click at [538, 94] on link "Next »" at bounding box center [540, 88] width 36 height 19
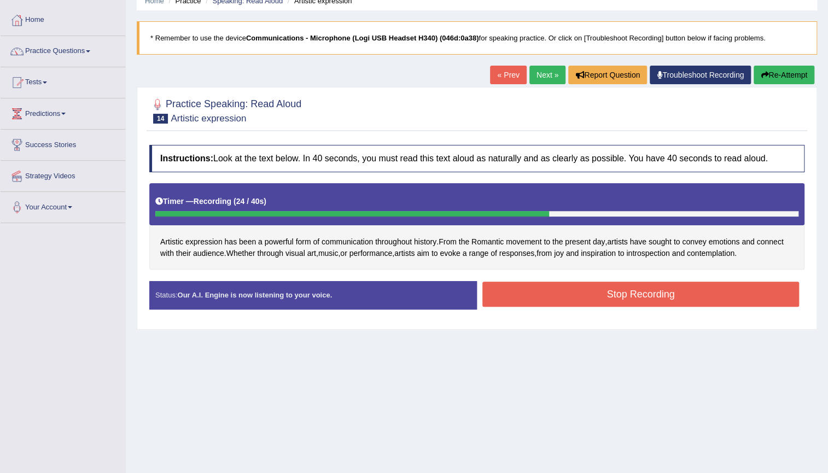
click at [604, 292] on button "Stop Recording" at bounding box center [640, 294] width 317 height 25
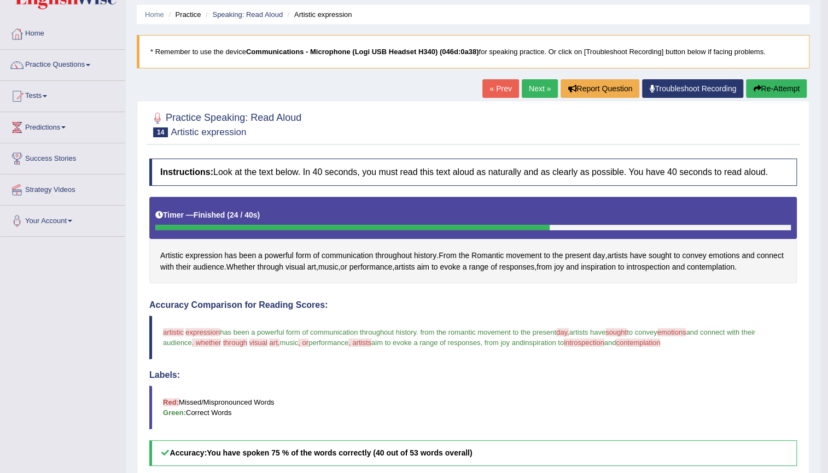
scroll to position [25, 0]
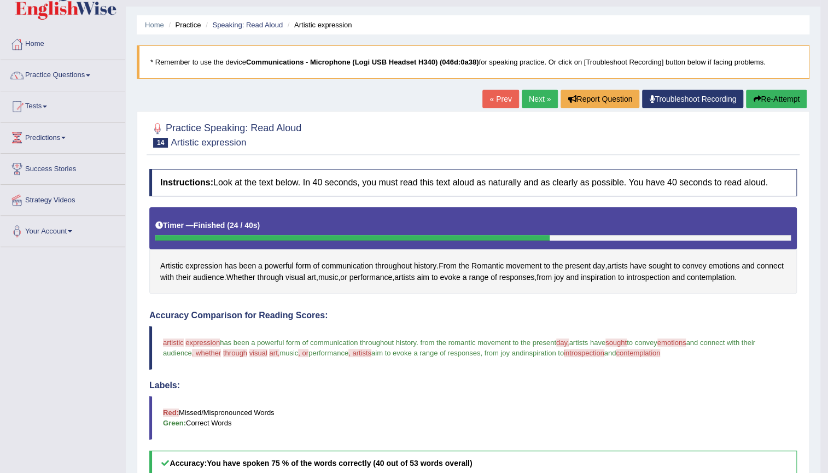
click at [531, 92] on link "Next »" at bounding box center [540, 99] width 36 height 19
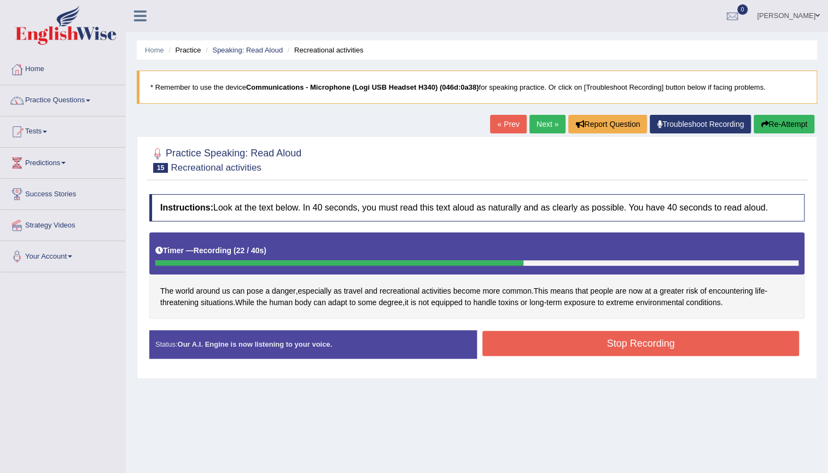
click at [624, 346] on button "Stop Recording" at bounding box center [640, 343] width 317 height 25
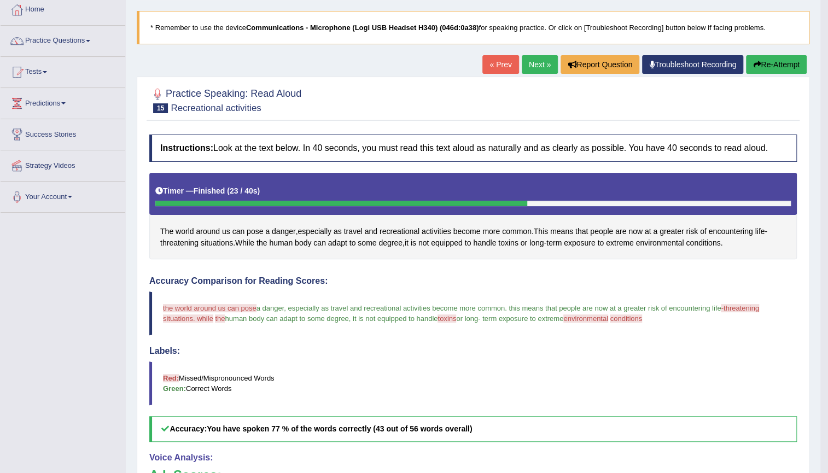
scroll to position [49, 0]
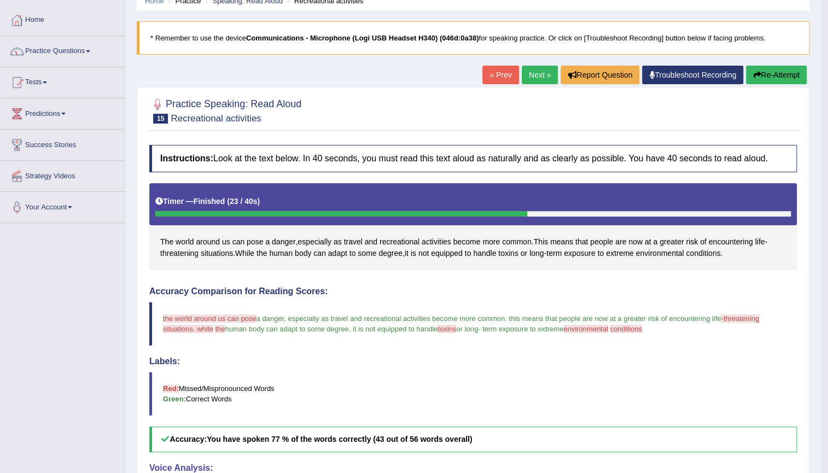
click at [533, 72] on link "Next »" at bounding box center [540, 75] width 36 height 19
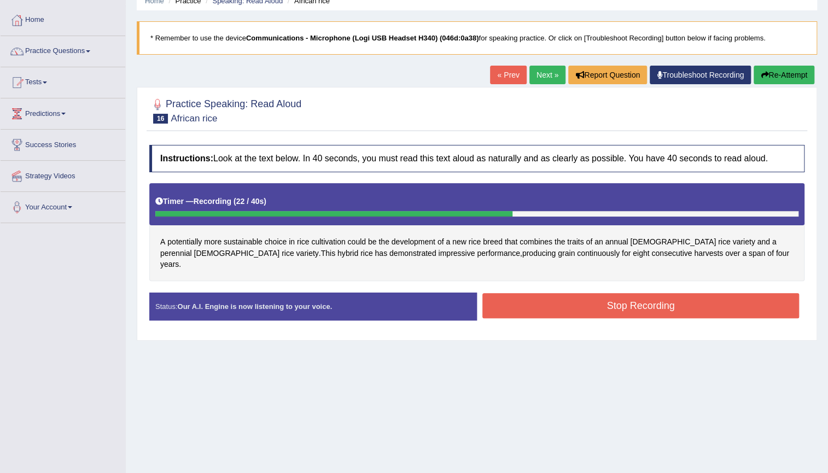
click at [597, 305] on button "Stop Recording" at bounding box center [640, 305] width 317 height 25
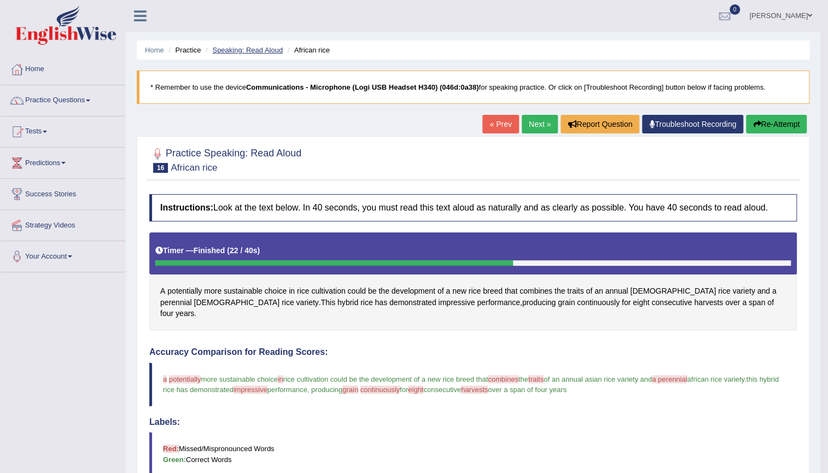
click at [231, 50] on link "Speaking: Read Aloud" at bounding box center [247, 50] width 71 height 8
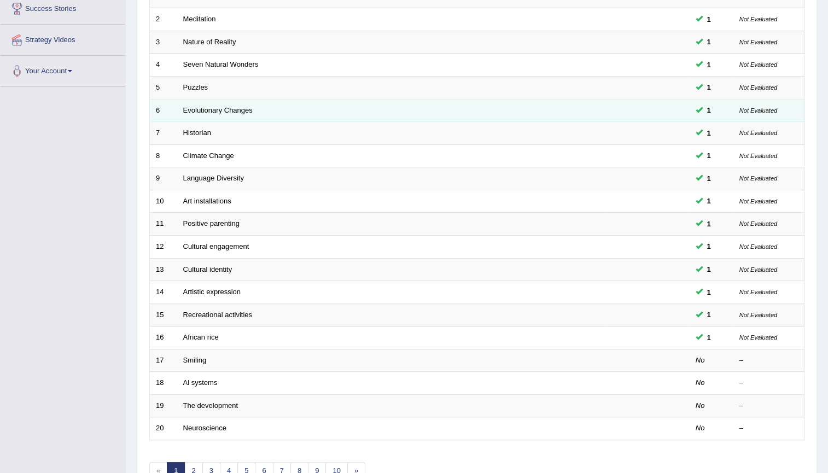
scroll to position [248, 0]
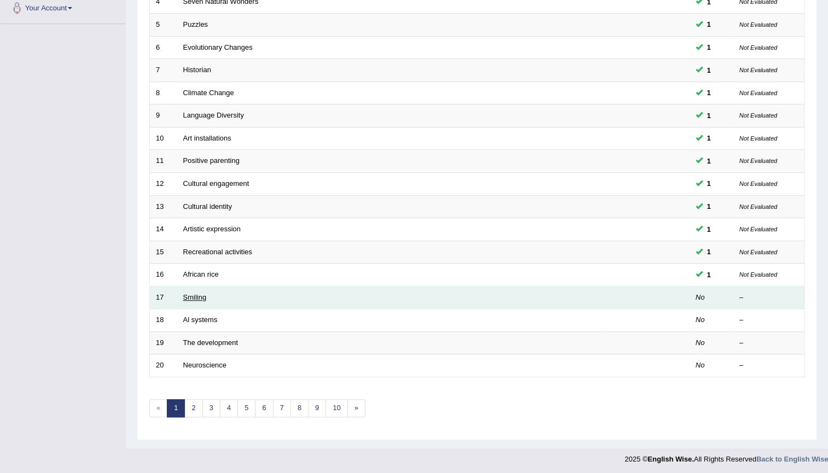
click at [195, 294] on link "Smiling" at bounding box center [195, 297] width 24 height 8
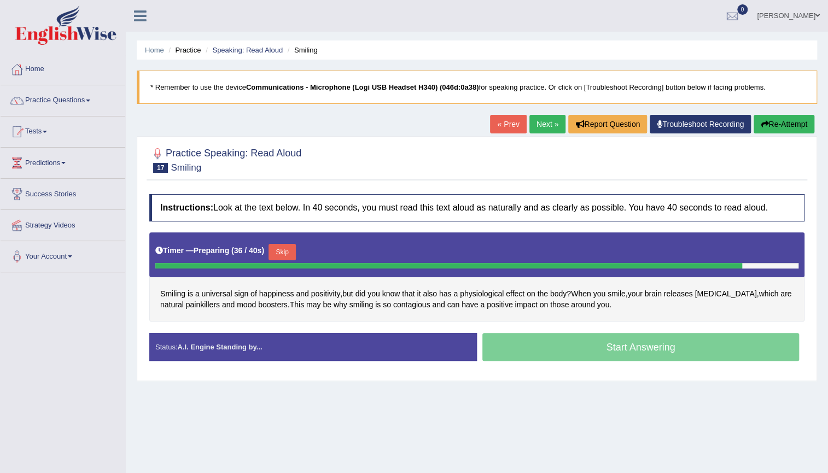
click at [296, 247] on button "Skip" at bounding box center [282, 252] width 27 height 16
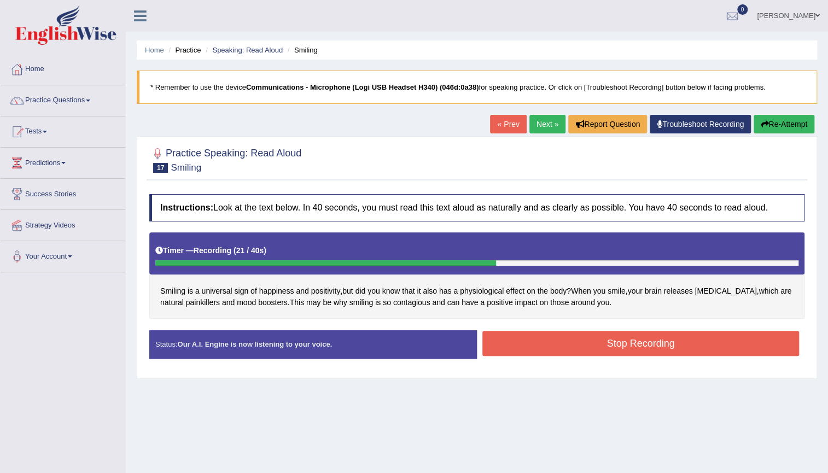
click at [497, 350] on button "Stop Recording" at bounding box center [640, 343] width 317 height 25
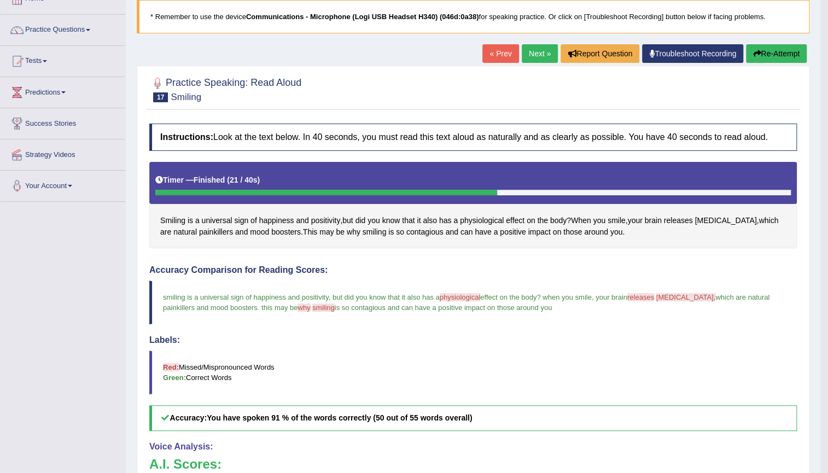
scroll to position [49, 0]
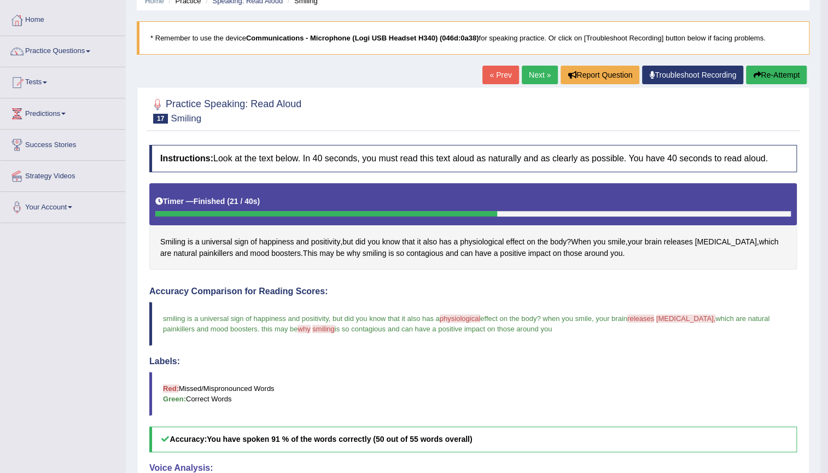
click at [532, 82] on link "Next »" at bounding box center [540, 75] width 36 height 19
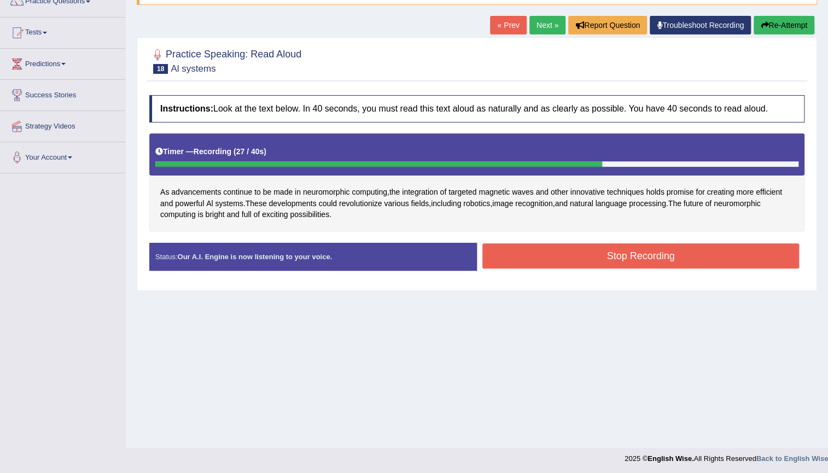
click at [688, 263] on button "Stop Recording" at bounding box center [640, 255] width 317 height 25
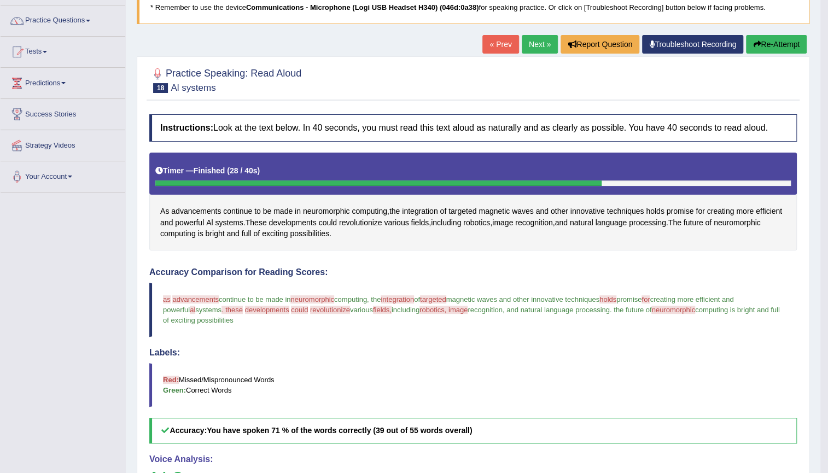
scroll to position [49, 0]
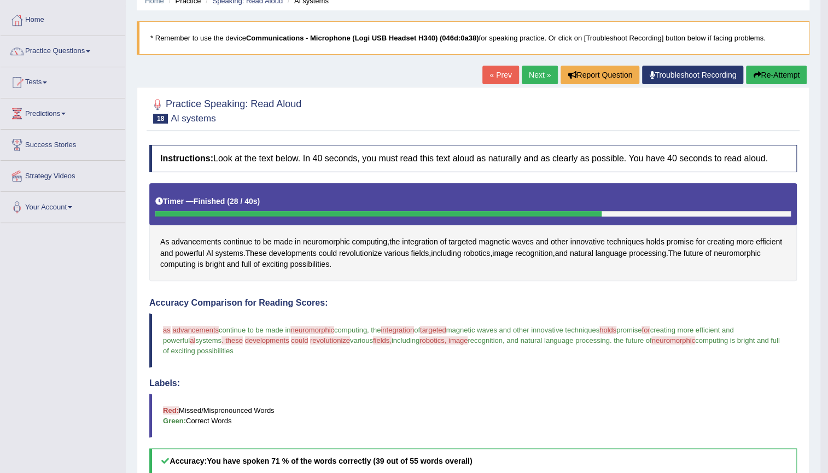
click at [535, 76] on link "Next »" at bounding box center [540, 75] width 36 height 19
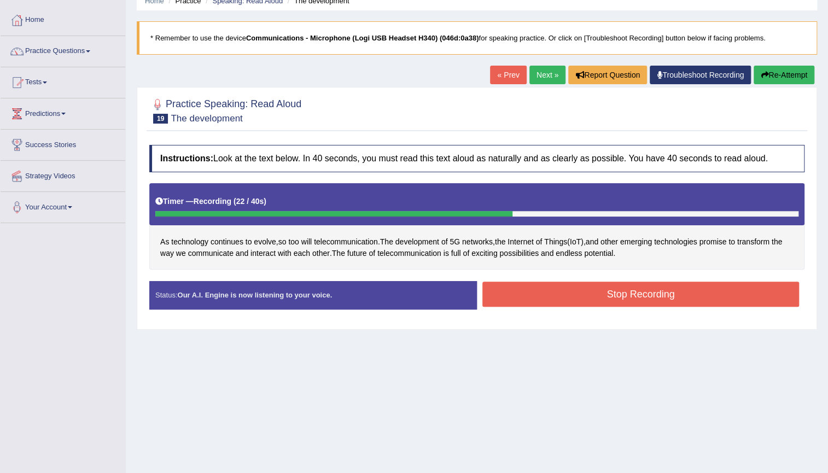
click at [585, 292] on button "Stop Recording" at bounding box center [640, 294] width 317 height 25
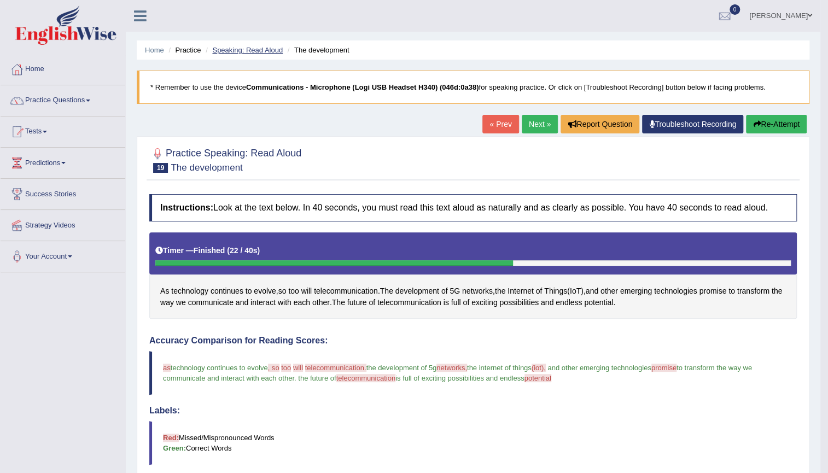
click at [259, 47] on link "Speaking: Read Aloud" at bounding box center [247, 50] width 71 height 8
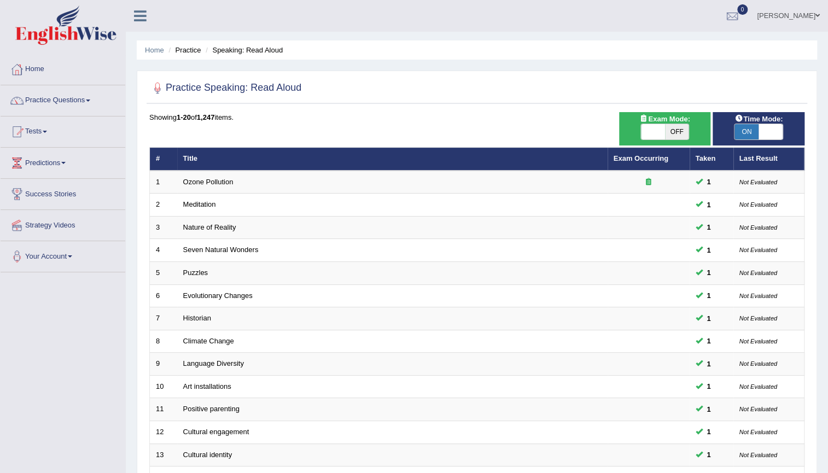
click at [684, 129] on span "OFF" at bounding box center [677, 131] width 24 height 15
checkbox input "true"
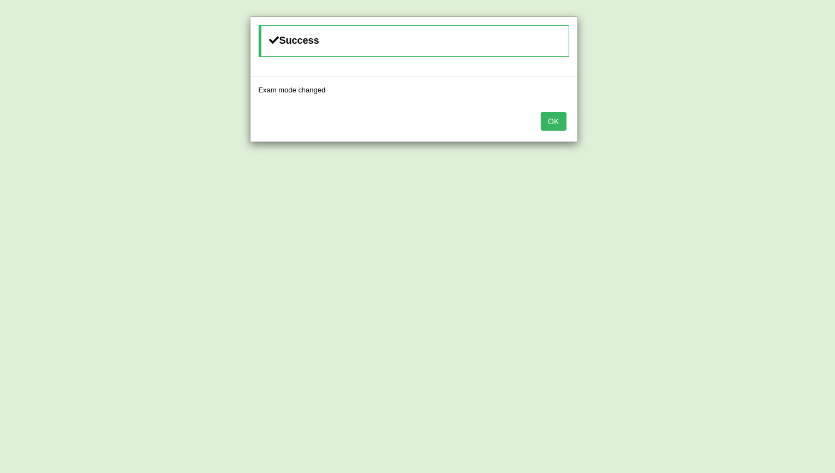
click at [562, 126] on button "OK" at bounding box center [553, 121] width 25 height 19
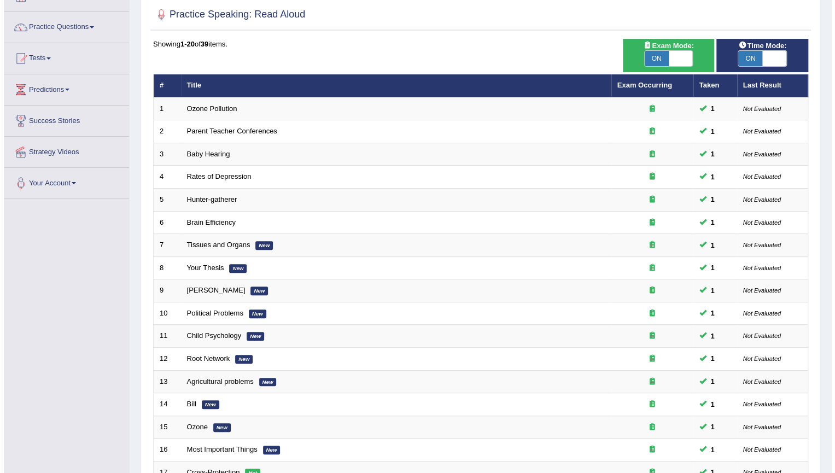
scroll to position [1, 0]
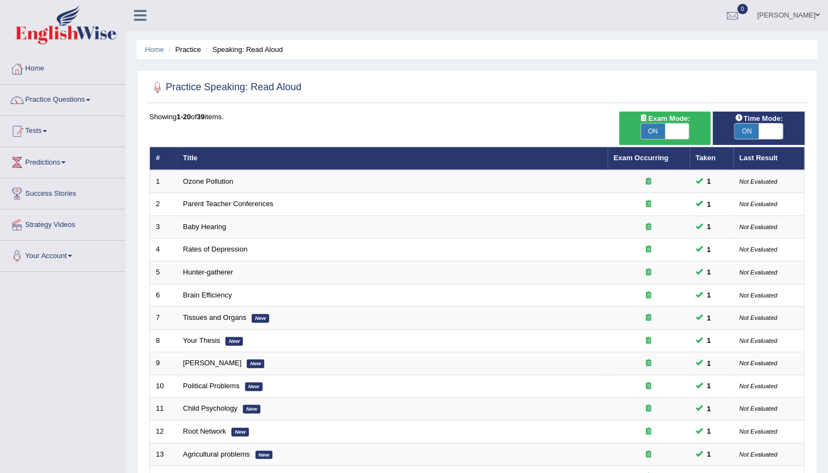
click at [651, 134] on span "ON" at bounding box center [653, 131] width 24 height 15
checkbox input "false"
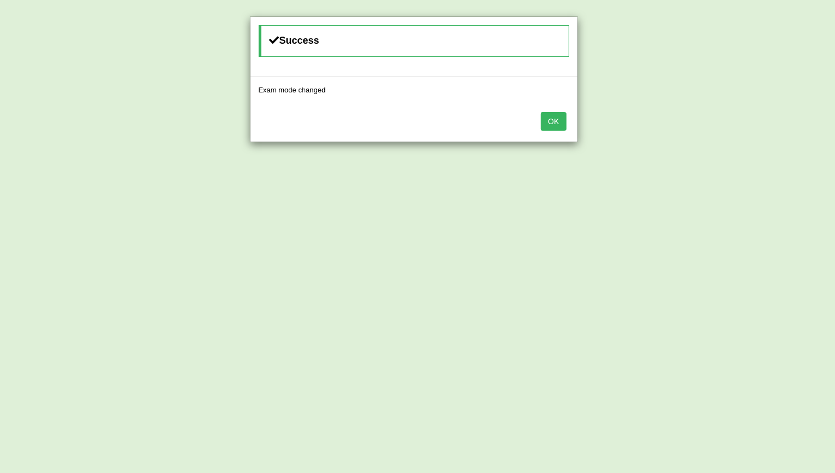
click at [560, 120] on button "OK" at bounding box center [553, 121] width 25 height 19
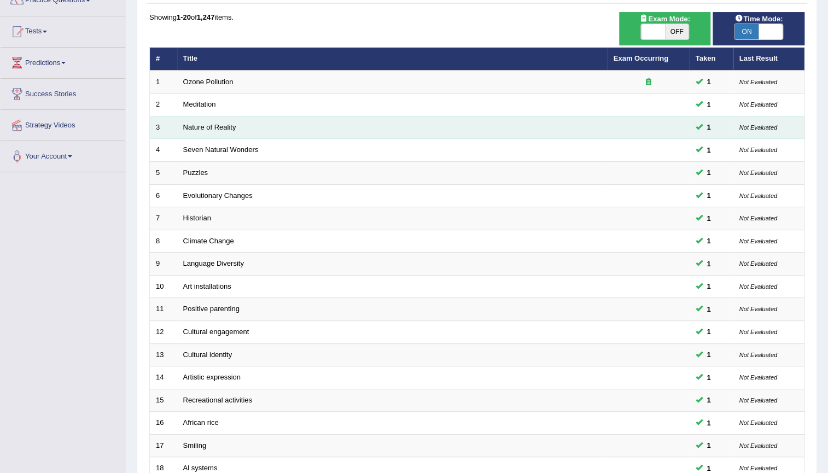
scroll to position [249, 0]
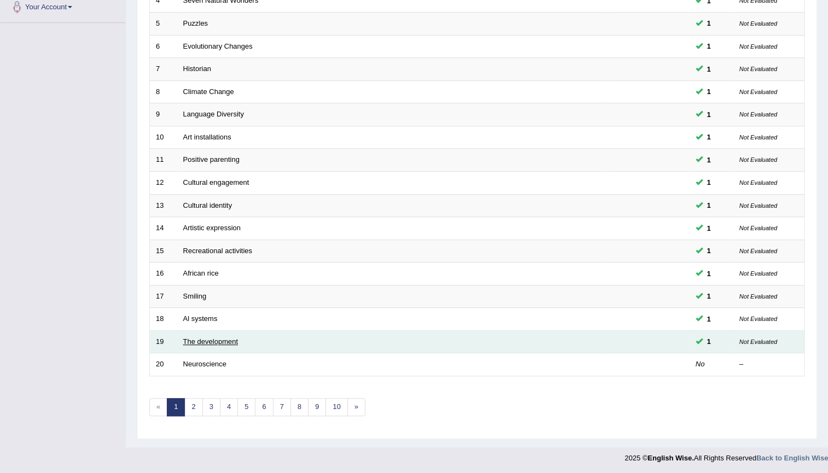
click at [202, 341] on link "The development" at bounding box center [210, 342] width 55 height 8
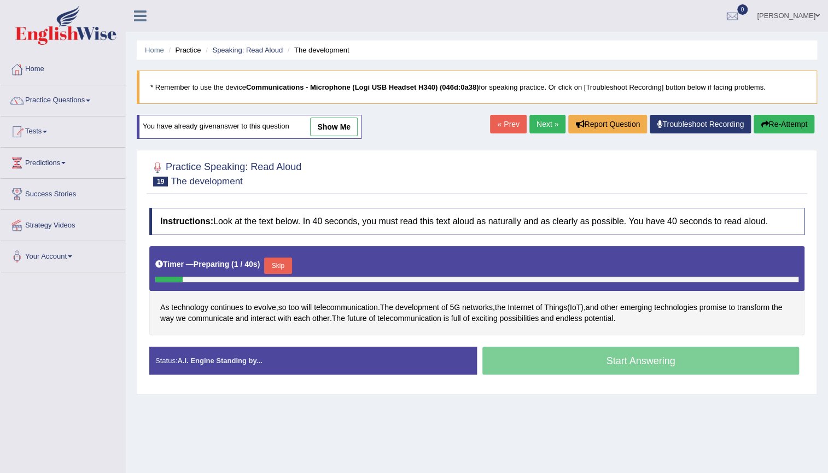
click at [327, 126] on link "show me" at bounding box center [334, 127] width 48 height 19
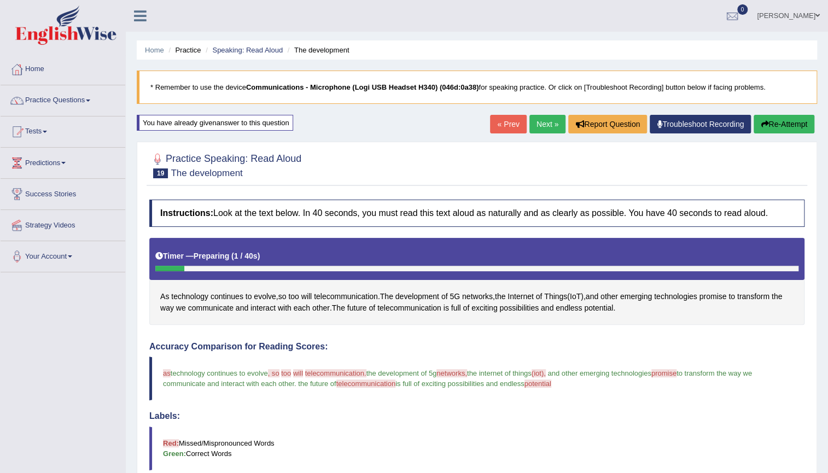
click at [541, 123] on link "Next »" at bounding box center [548, 124] width 36 height 19
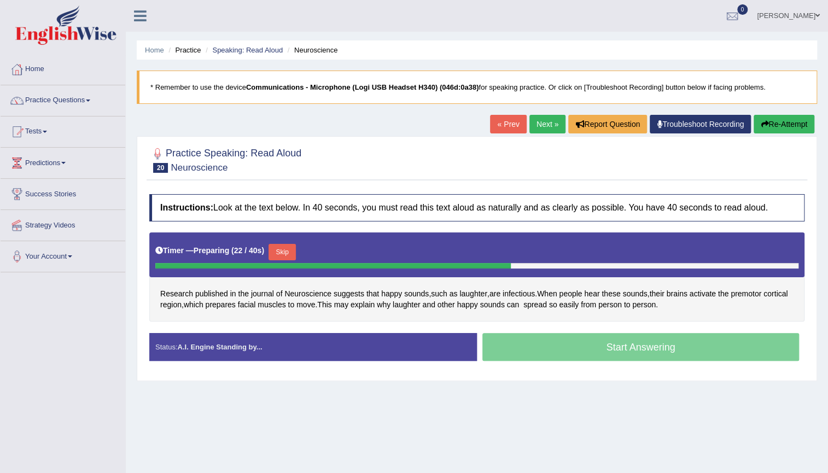
click at [294, 249] on button "Skip" at bounding box center [282, 252] width 27 height 16
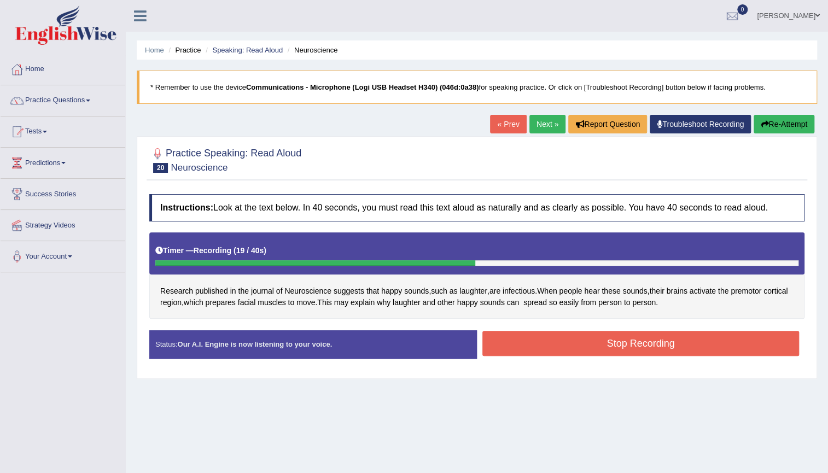
click at [633, 341] on button "Stop Recording" at bounding box center [640, 343] width 317 height 25
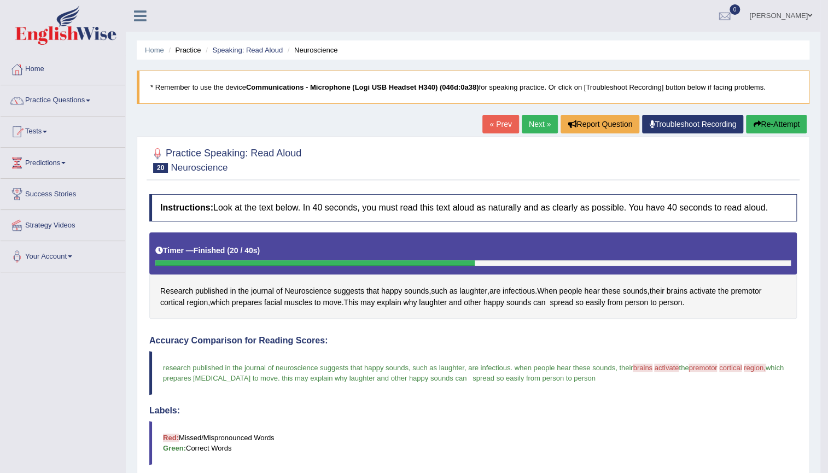
click at [778, 124] on button "Re-Attempt" at bounding box center [776, 124] width 61 height 19
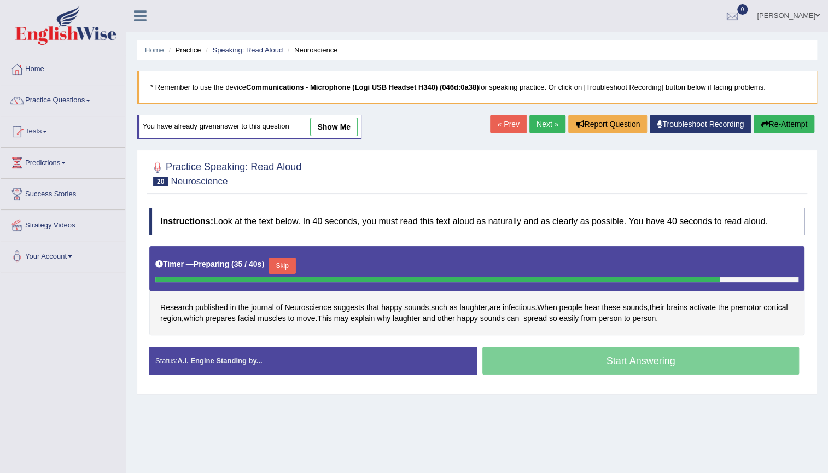
click at [290, 261] on button "Skip" at bounding box center [282, 266] width 27 height 16
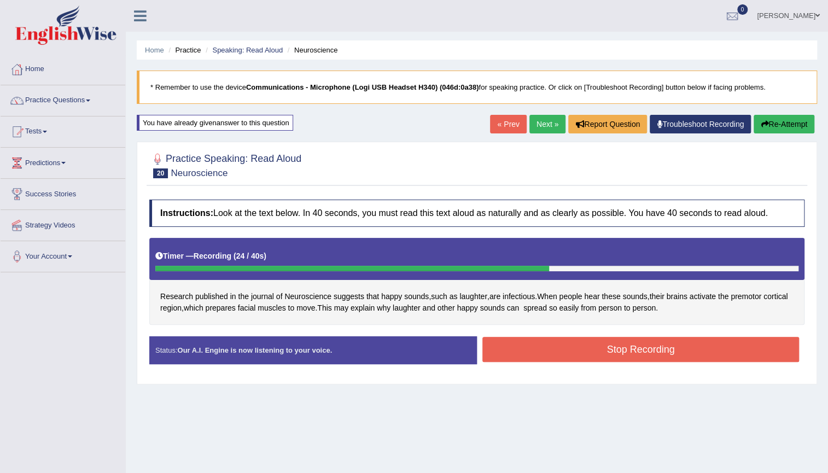
click at [669, 354] on button "Stop Recording" at bounding box center [640, 349] width 317 height 25
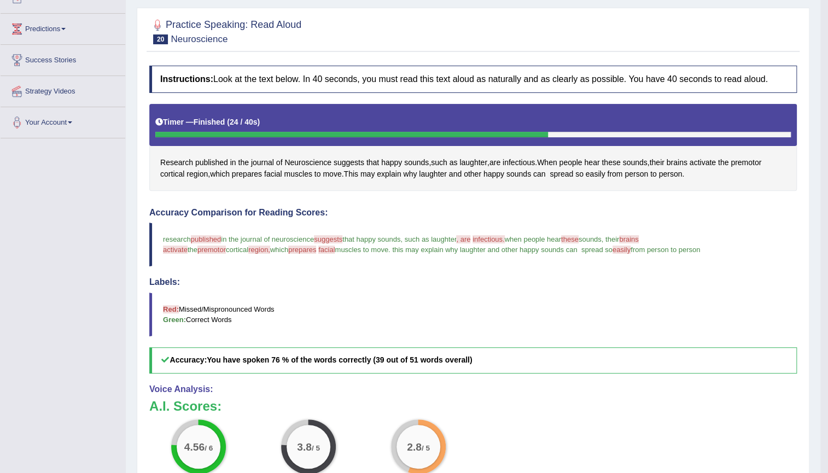
scroll to position [149, 0]
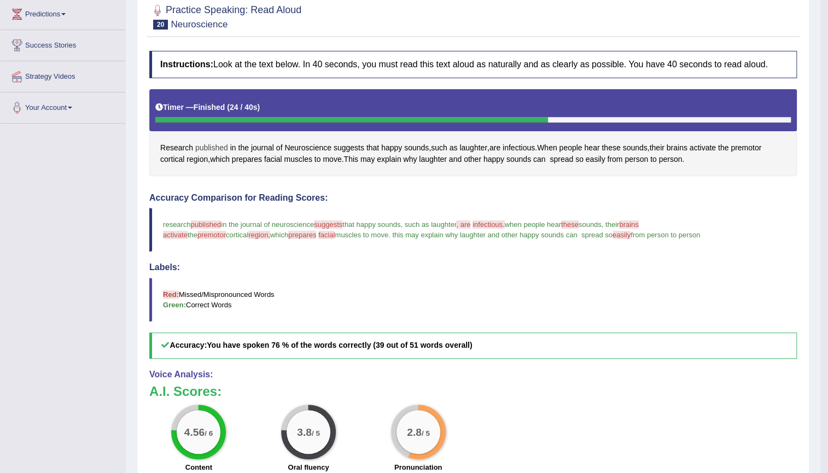
click at [213, 148] on span "published" at bounding box center [211, 147] width 33 height 11
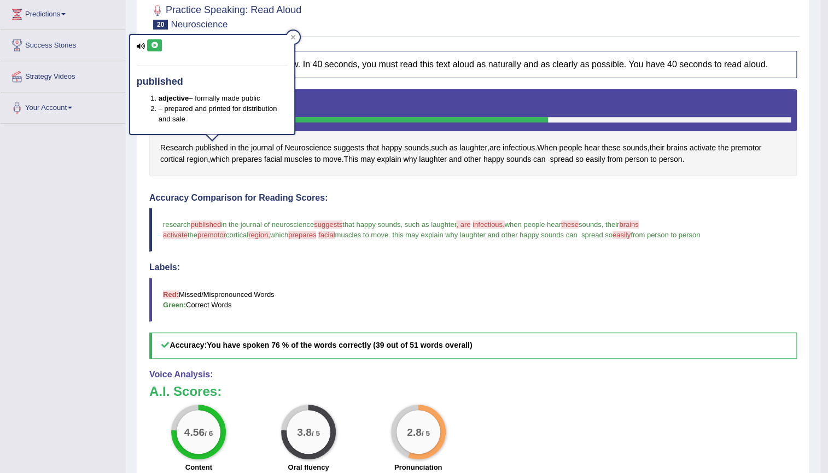
click at [155, 40] on button at bounding box center [154, 45] width 15 height 12
click at [156, 44] on icon at bounding box center [154, 45] width 8 height 7
click at [104, 238] on div "Toggle navigation Home Practice Questions Speaking Practice Read Aloud Repeat S…" at bounding box center [410, 225] width 821 height 748
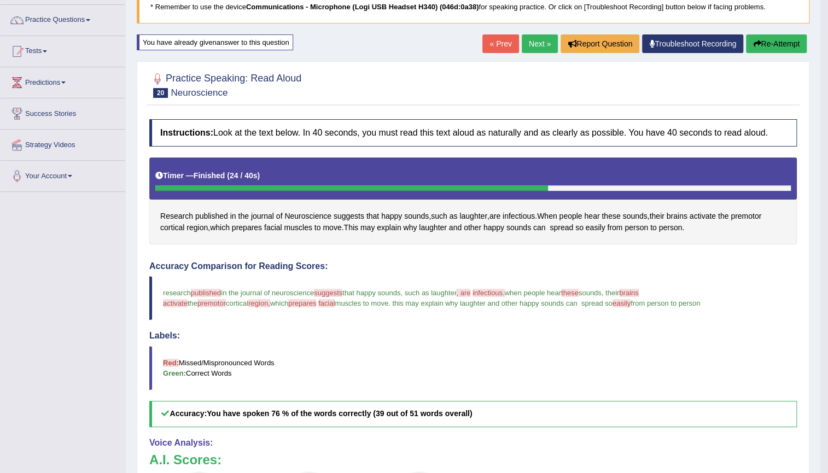
scroll to position [0, 0]
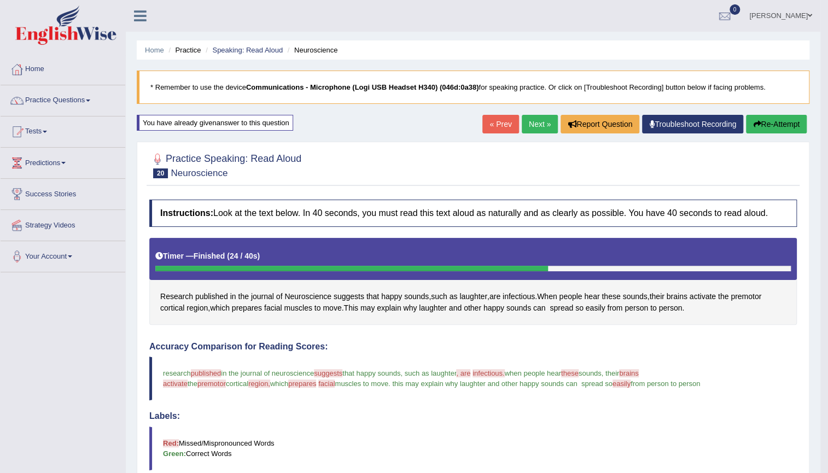
click at [777, 124] on button "Re-Attempt" at bounding box center [776, 124] width 61 height 19
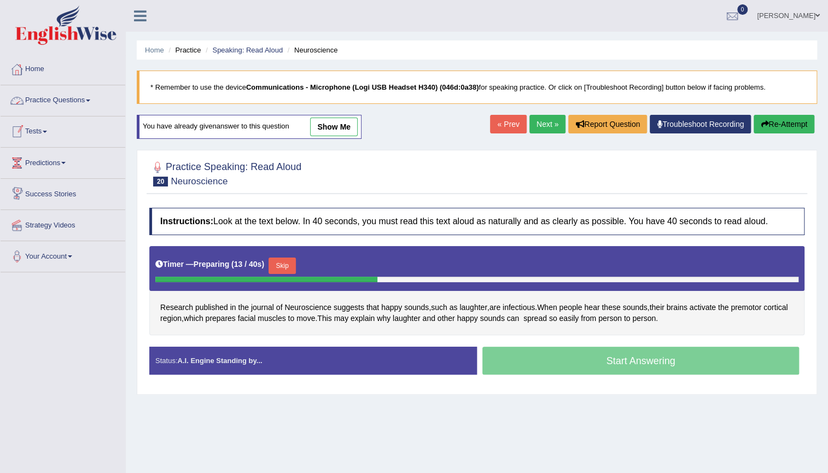
click at [278, 265] on button "Skip" at bounding box center [282, 266] width 27 height 16
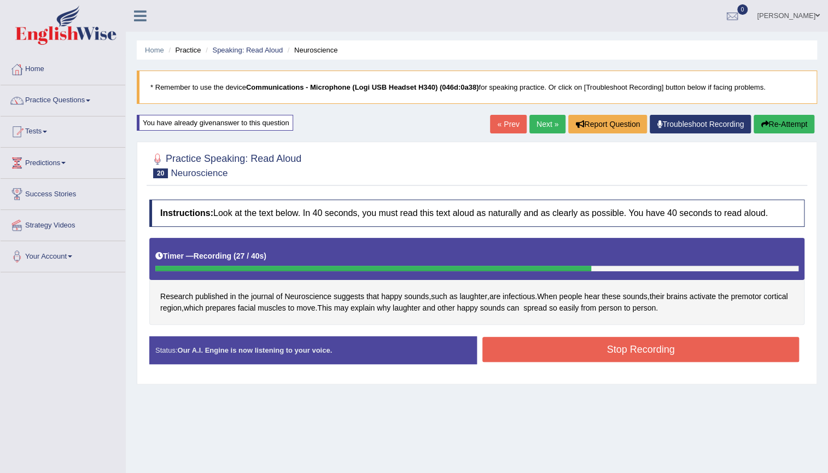
click at [619, 346] on button "Stop Recording" at bounding box center [640, 349] width 317 height 25
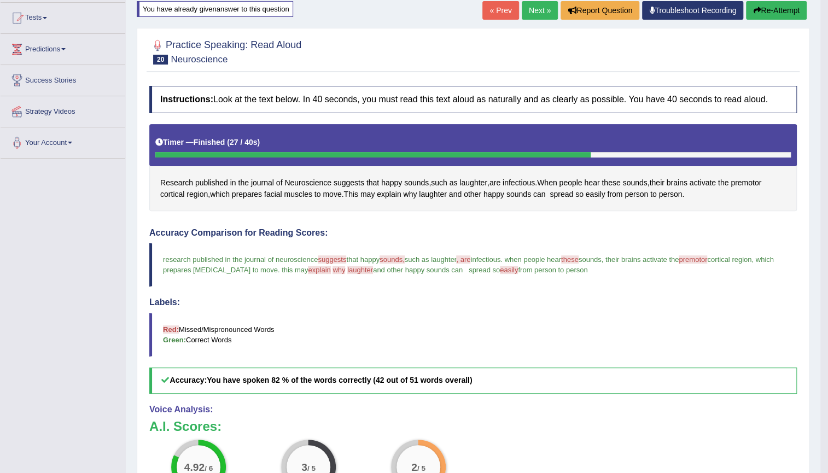
scroll to position [99, 0]
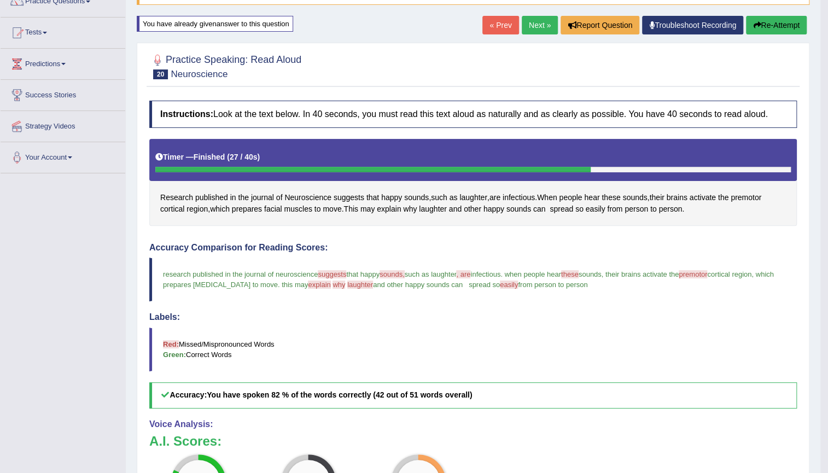
click at [760, 24] on button "Re-Attempt" at bounding box center [776, 25] width 61 height 19
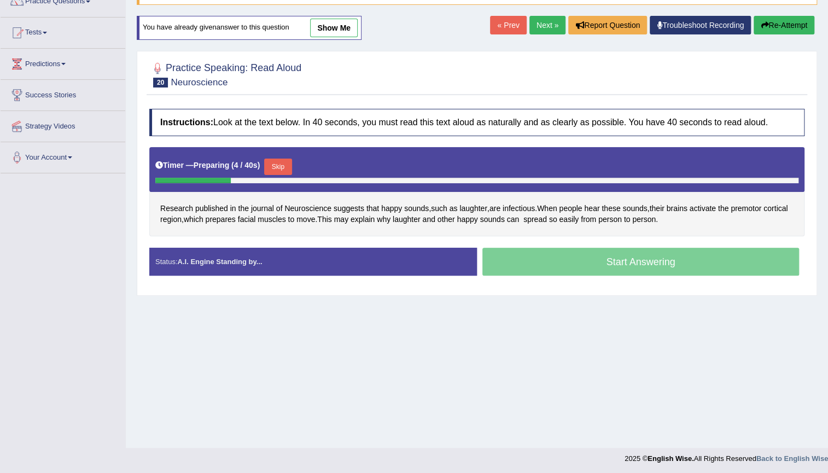
click at [282, 160] on button "Skip" at bounding box center [277, 167] width 27 height 16
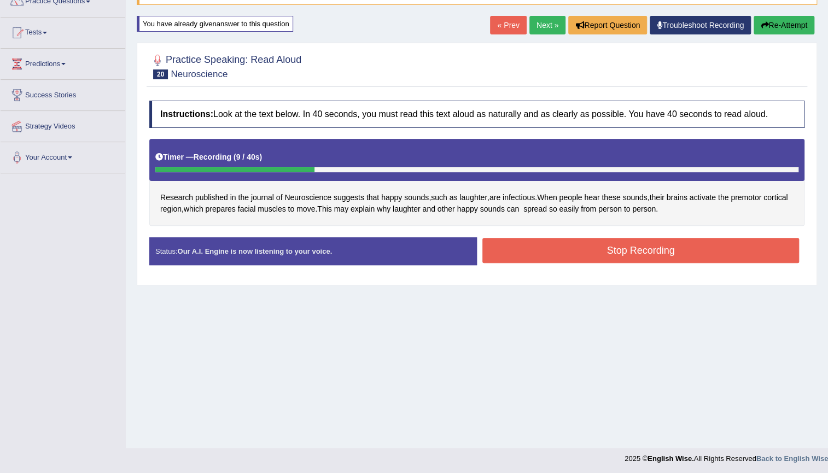
click at [796, 12] on div "Home Practice Speaking: Read Aloud Neuroscience * Remember to use the device Co…" at bounding box center [477, 174] width 702 height 547
click at [790, 22] on button "Re-Attempt" at bounding box center [784, 25] width 61 height 19
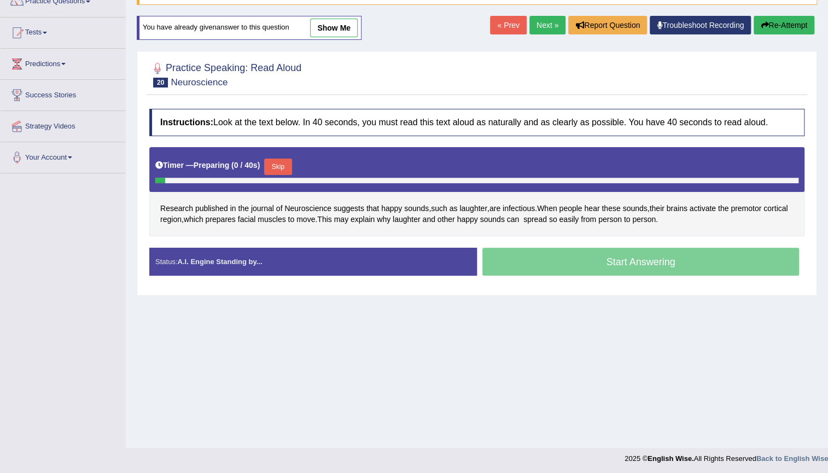
scroll to position [99, 0]
click at [283, 166] on button "Skip" at bounding box center [277, 167] width 27 height 16
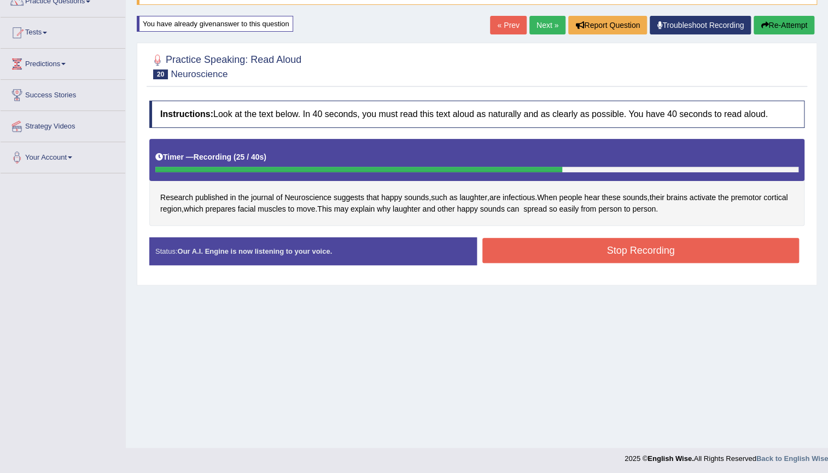
click at [625, 251] on button "Stop Recording" at bounding box center [640, 250] width 317 height 25
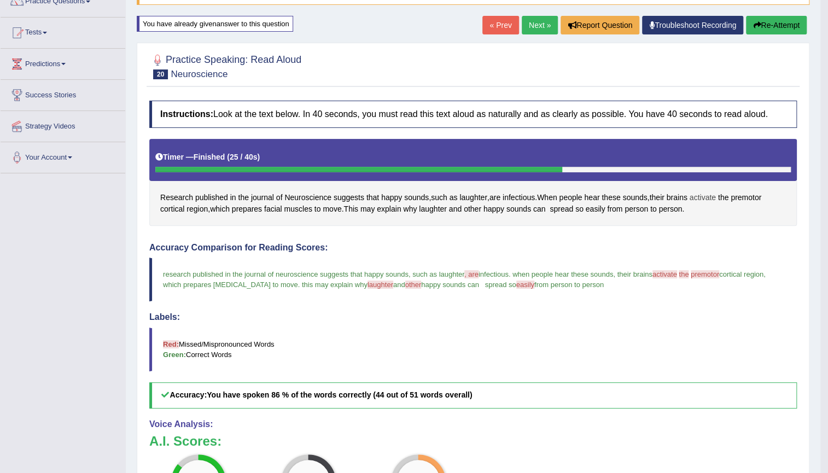
click at [709, 193] on span "activate" at bounding box center [703, 197] width 26 height 11
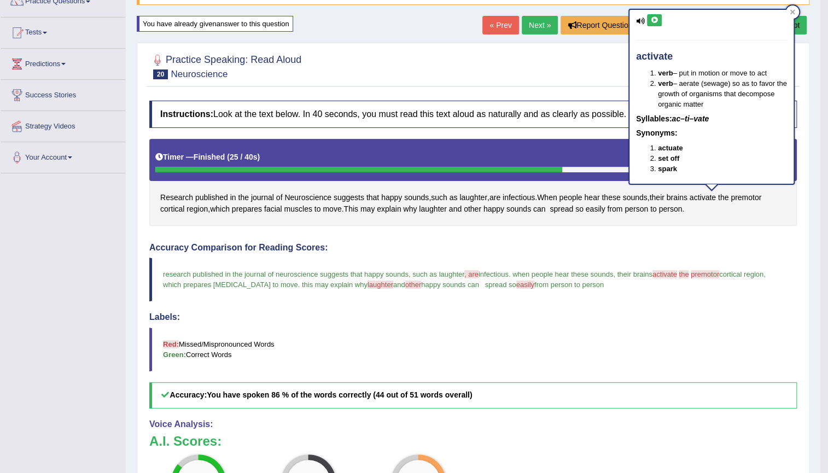
click at [651, 22] on icon at bounding box center [654, 20] width 8 height 7
click at [747, 195] on span "premotor" at bounding box center [746, 197] width 31 height 11
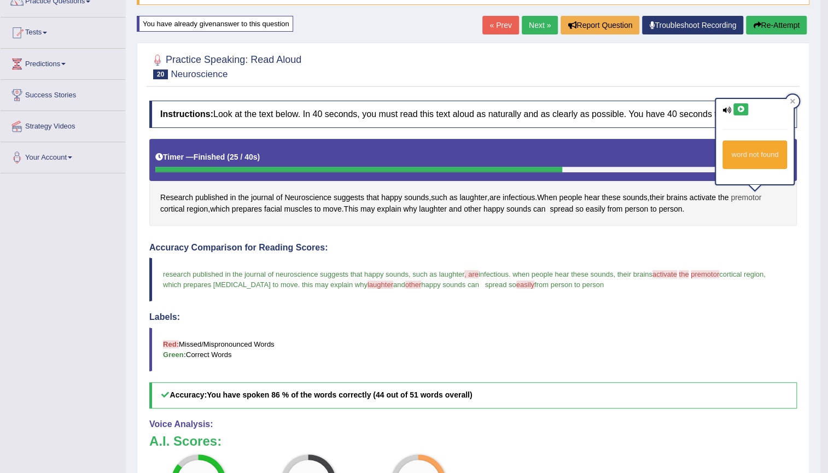
click at [754, 195] on span "premotor" at bounding box center [746, 197] width 31 height 11
click at [742, 114] on button at bounding box center [741, 109] width 15 height 12
click at [737, 223] on div "Research published in the journal of Neuroscience suggests that happy sounds , …" at bounding box center [473, 182] width 648 height 87
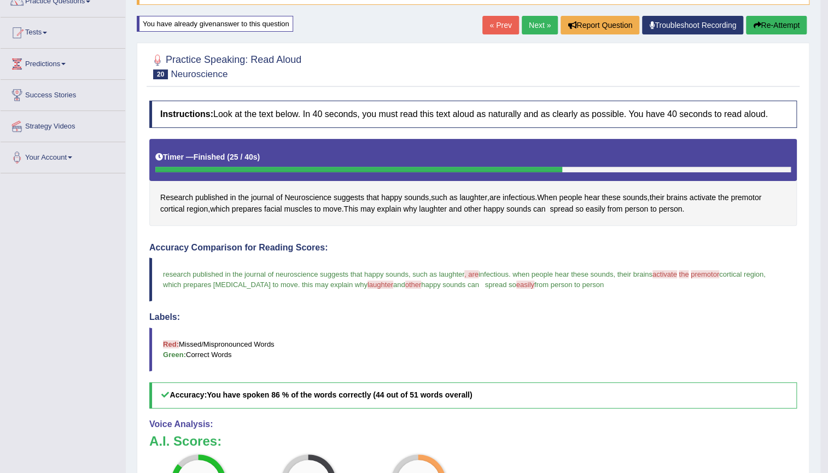
click at [546, 26] on link "Next »" at bounding box center [540, 25] width 36 height 19
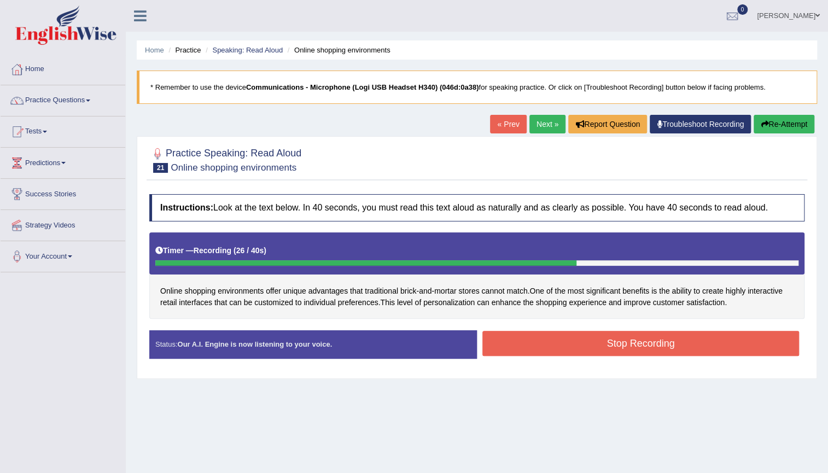
click at [667, 342] on button "Stop Recording" at bounding box center [640, 343] width 317 height 25
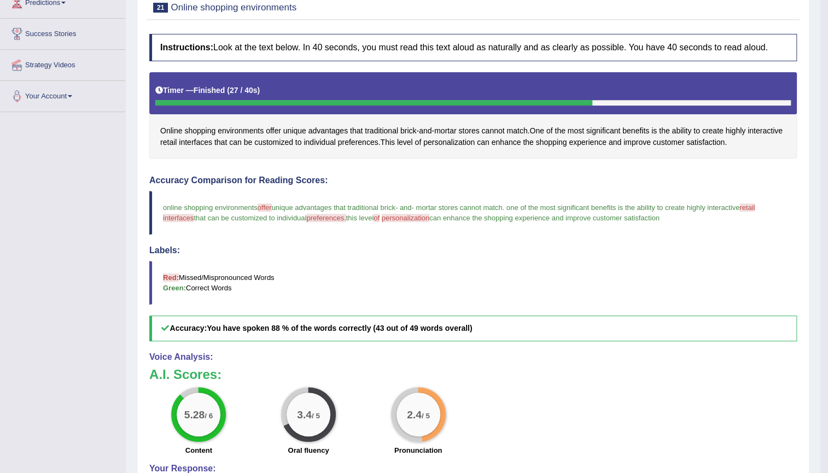
scroll to position [149, 0]
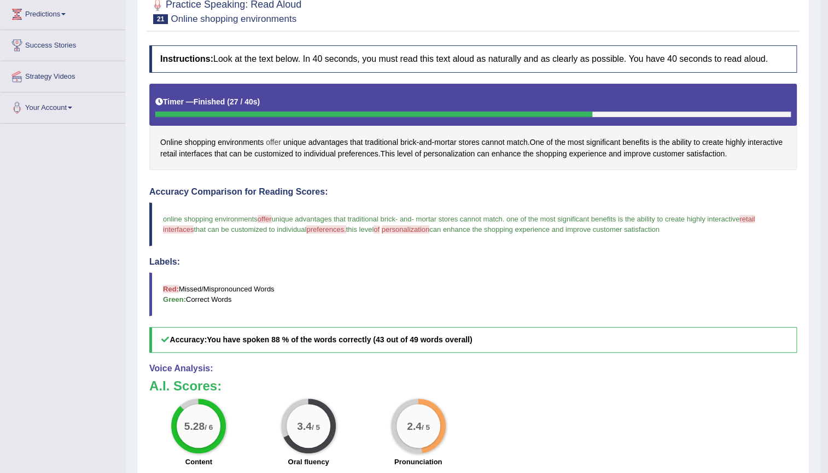
click at [270, 143] on span "offer" at bounding box center [273, 142] width 15 height 11
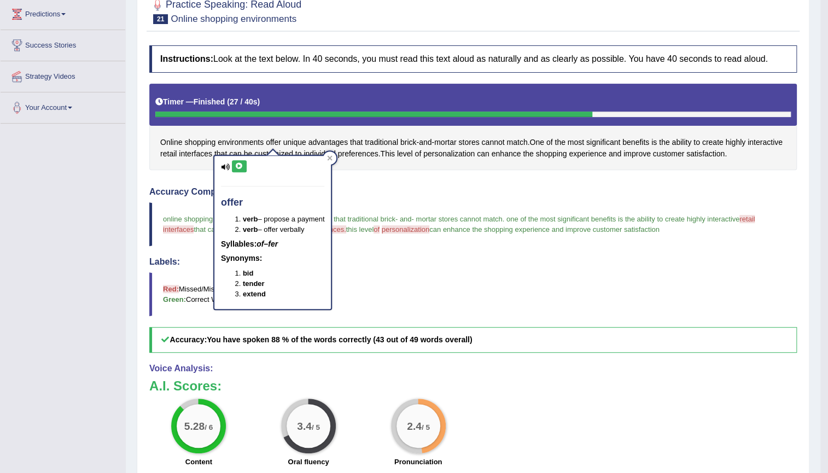
click at [239, 166] on icon at bounding box center [239, 166] width 8 height 7
click at [435, 253] on div "Accuracy Comparison for Reading Scores: online shopping environments offer of a…" at bounding box center [473, 270] width 648 height 166
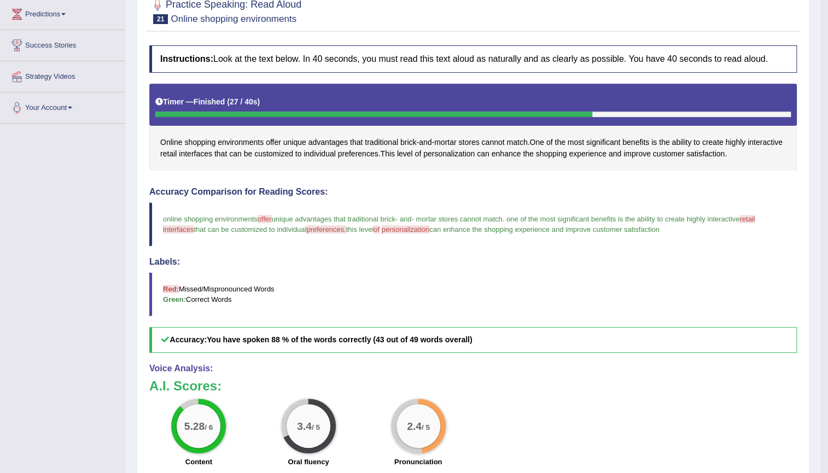
click at [181, 229] on span "interfaces" at bounding box center [178, 229] width 31 height 8
click at [173, 229] on span "interfaces" at bounding box center [178, 229] width 31 height 8
click at [199, 153] on span "interfaces" at bounding box center [195, 153] width 33 height 11
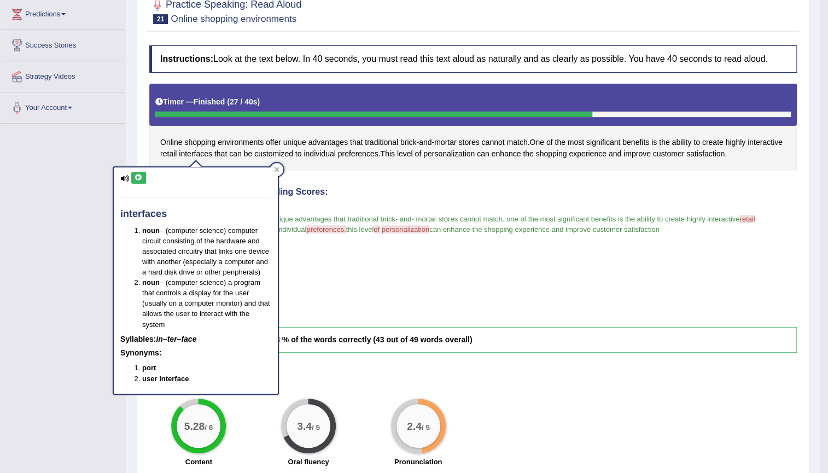
click at [138, 174] on icon at bounding box center [139, 177] width 8 height 7
click at [474, 286] on blockquote "Red: Missed/Mispronounced Words Green: Correct Words" at bounding box center [473, 294] width 648 height 44
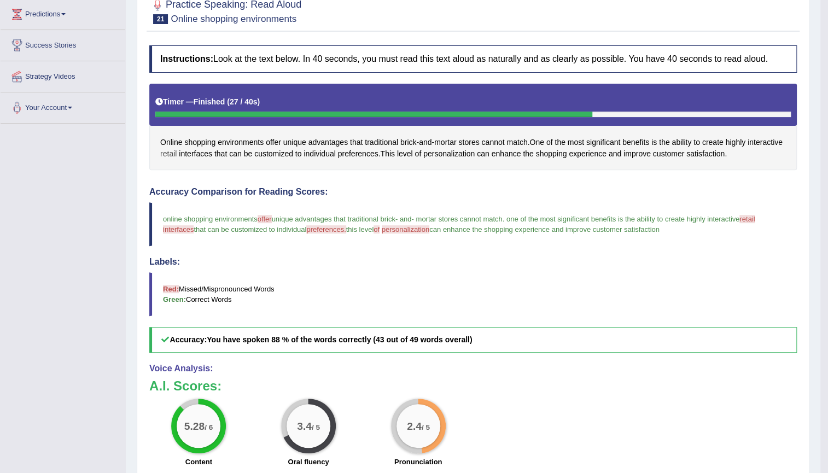
click at [168, 153] on span "retail" at bounding box center [168, 153] width 16 height 11
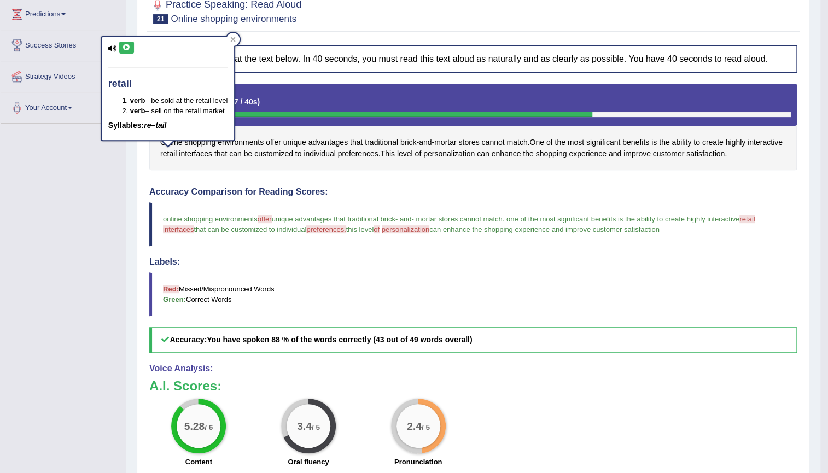
click at [125, 47] on icon at bounding box center [127, 47] width 8 height 7
click at [83, 186] on div "Toggle navigation Home Practice Questions Speaking Practice Read Aloud Repeat S…" at bounding box center [410, 222] width 821 height 742
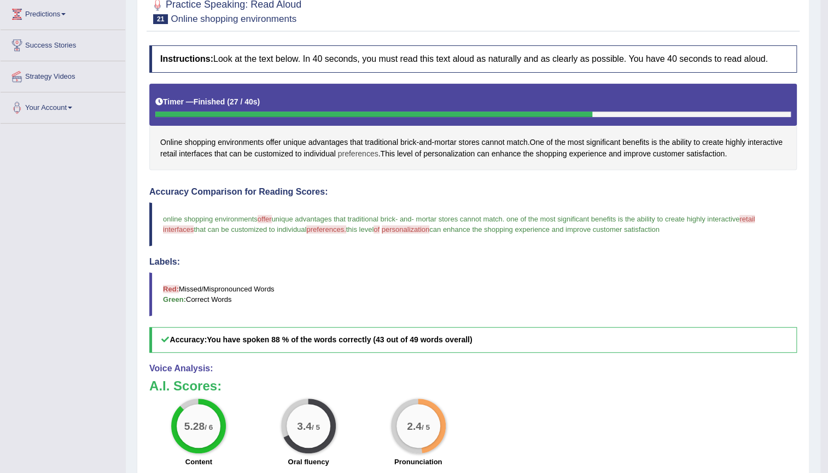
click at [350, 153] on span "preferences" at bounding box center [358, 153] width 40 height 11
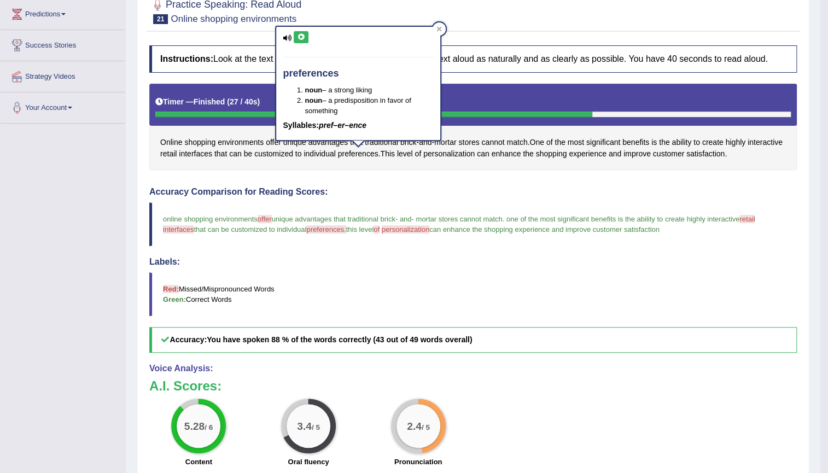
click at [302, 35] on icon at bounding box center [301, 37] width 8 height 7
click at [367, 179] on div "Instructions: Look at the text below. In 40 seconds, you must read this text al…" at bounding box center [473, 298] width 653 height 517
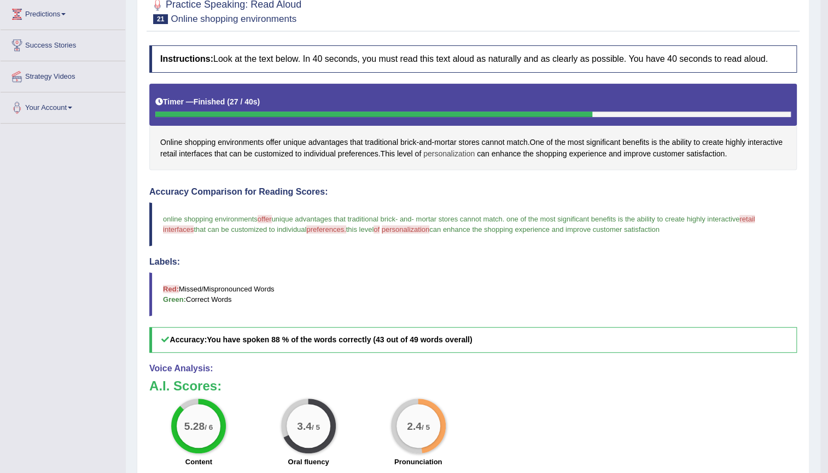
click at [440, 153] on span "personalization" at bounding box center [448, 153] width 51 height 11
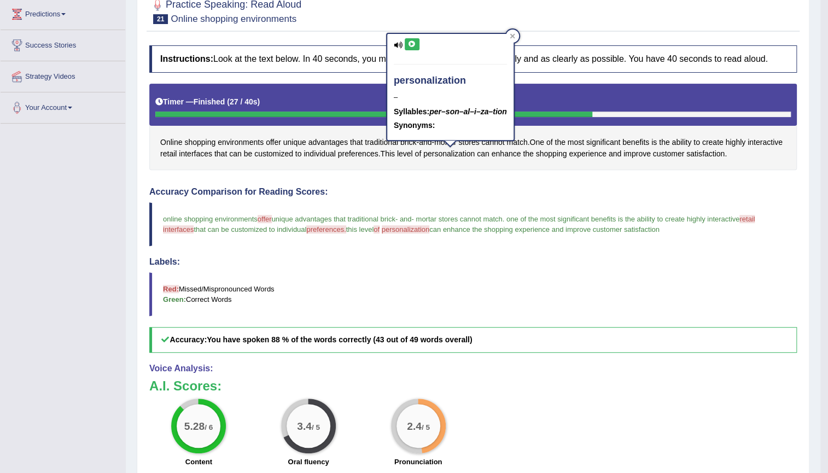
click at [415, 48] on button at bounding box center [412, 44] width 15 height 12
click at [419, 187] on h4 "Accuracy Comparison for Reading Scores:" at bounding box center [473, 192] width 648 height 10
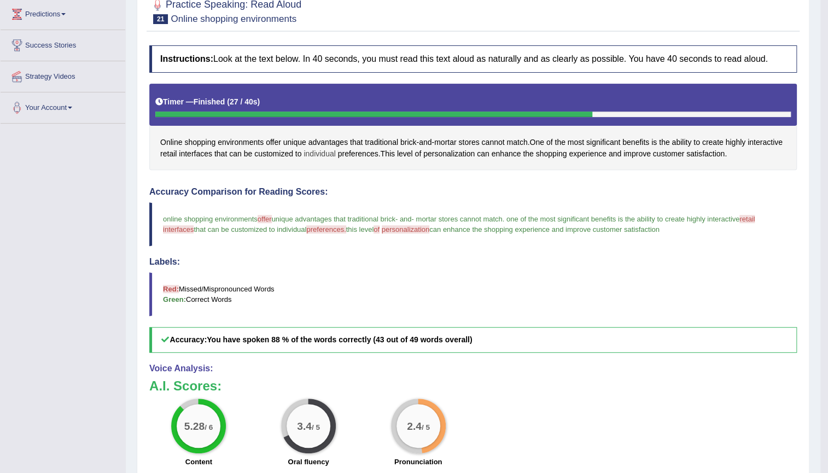
scroll to position [99, 0]
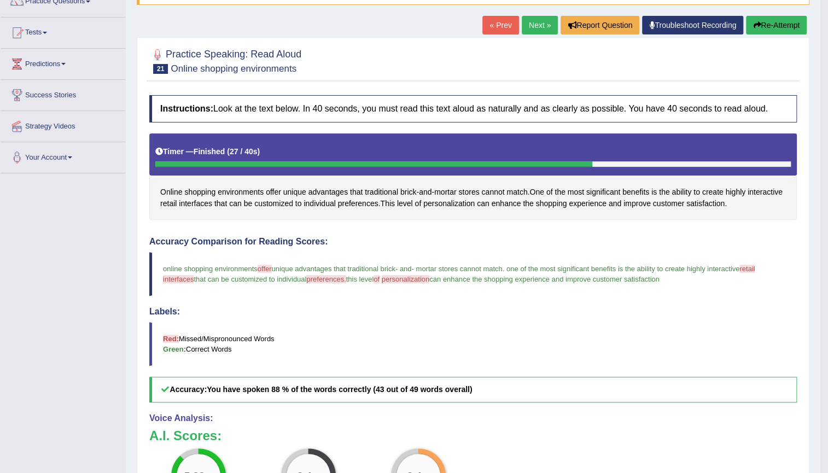
click at [785, 22] on button "Re-Attempt" at bounding box center [776, 25] width 61 height 19
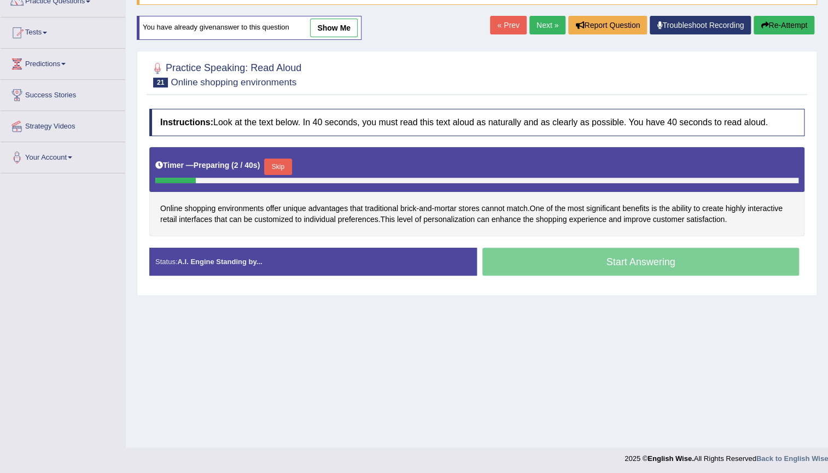
click at [288, 165] on button "Skip" at bounding box center [277, 167] width 27 height 16
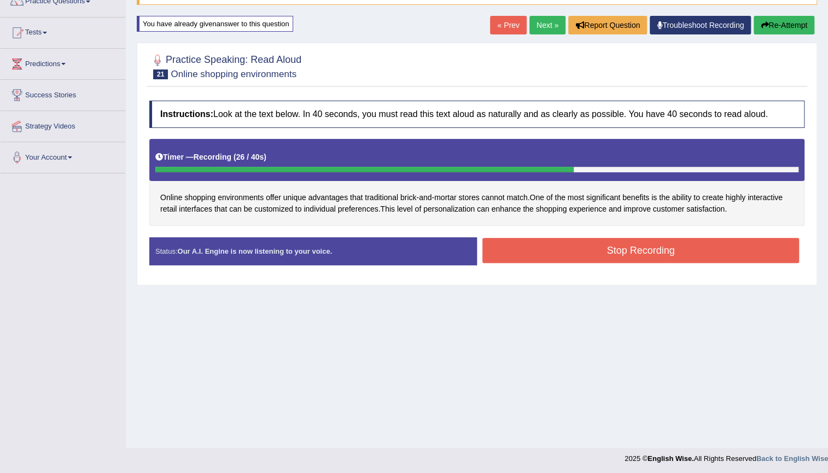
click at [519, 240] on button "Stop Recording" at bounding box center [640, 250] width 317 height 25
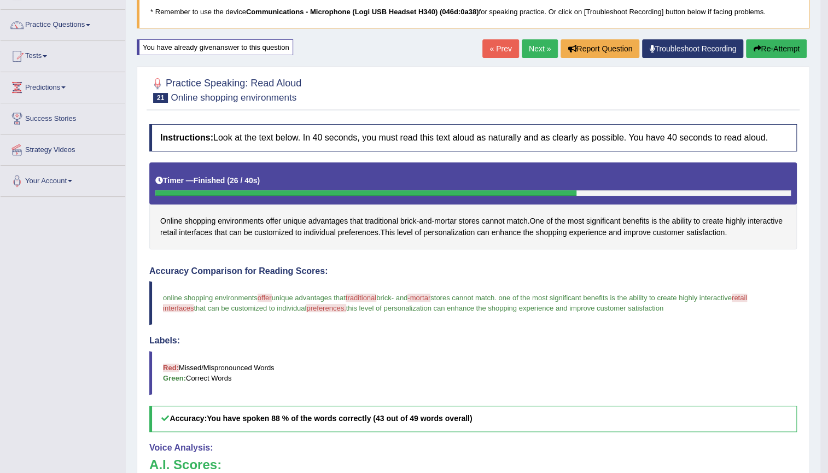
scroll to position [49, 0]
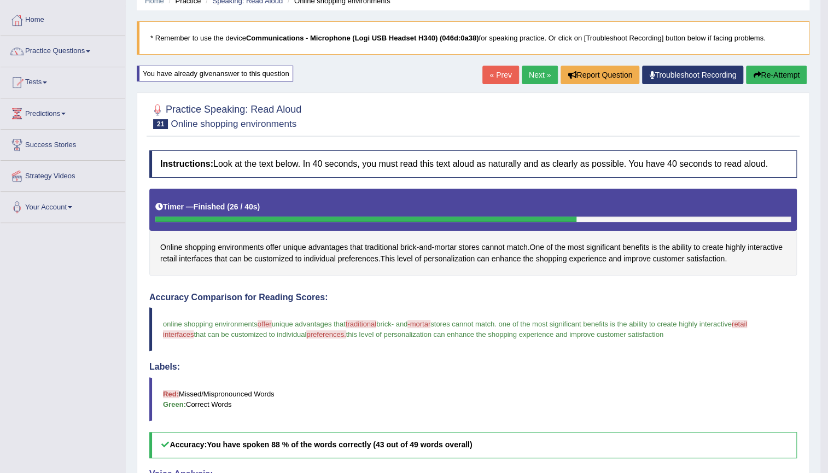
click at [784, 74] on button "Re-Attempt" at bounding box center [776, 75] width 61 height 19
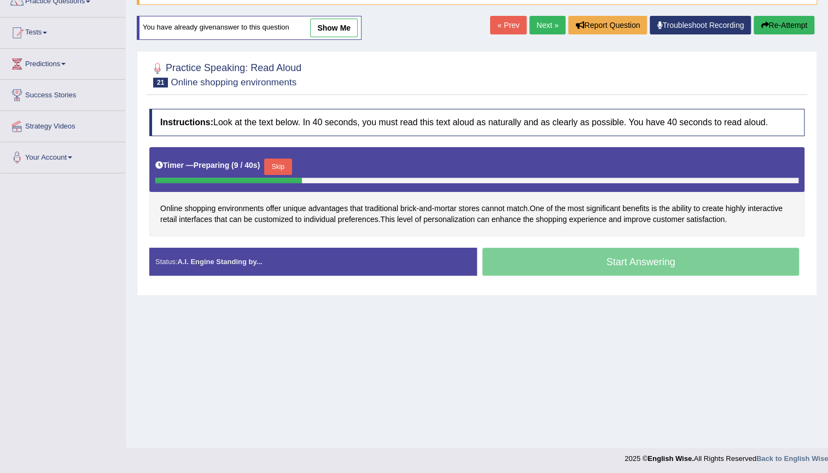
click at [279, 166] on button "Skip" at bounding box center [277, 167] width 27 height 16
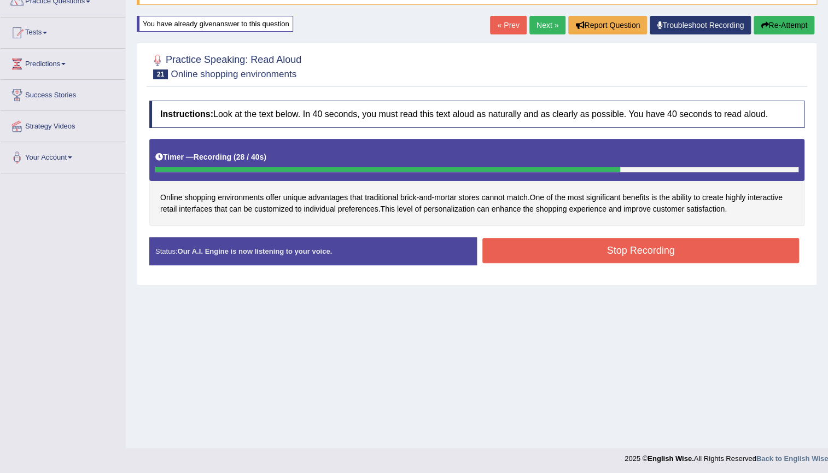
click at [530, 257] on button "Stop Recording" at bounding box center [640, 250] width 317 height 25
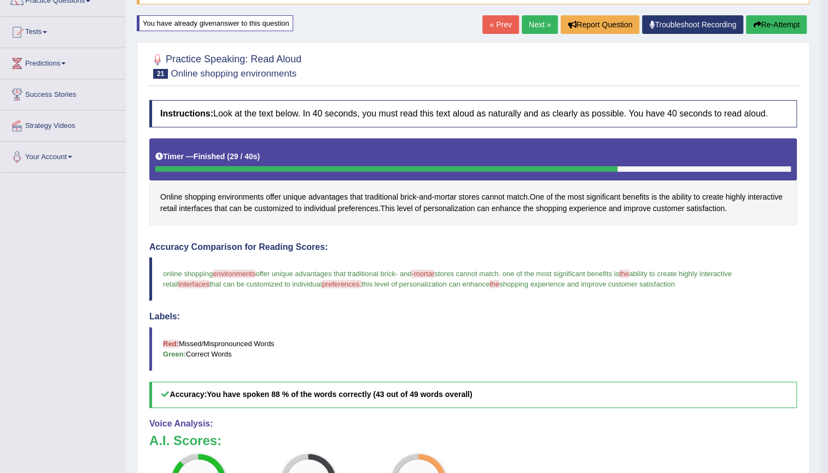
scroll to position [99, 0]
click at [545, 30] on link "Next »" at bounding box center [540, 25] width 36 height 19
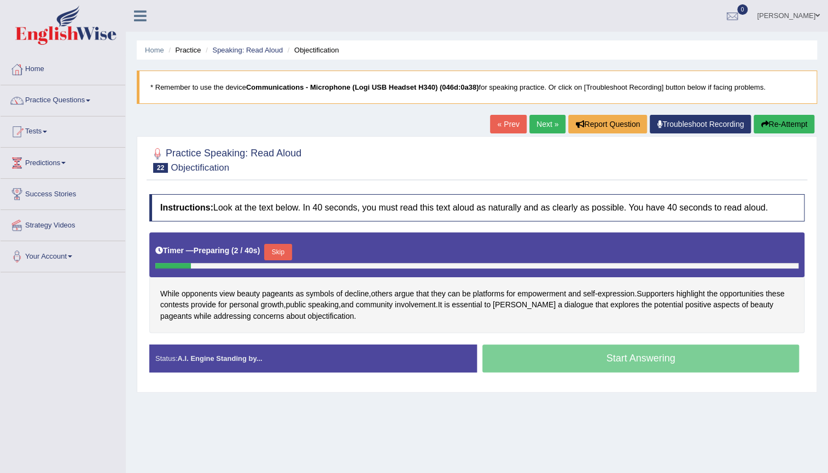
scroll to position [49, 0]
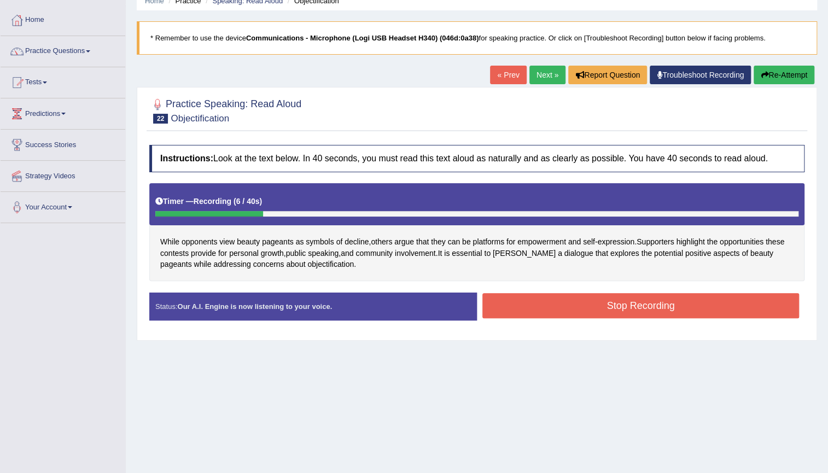
click at [782, 76] on button "Re-Attempt" at bounding box center [784, 75] width 61 height 19
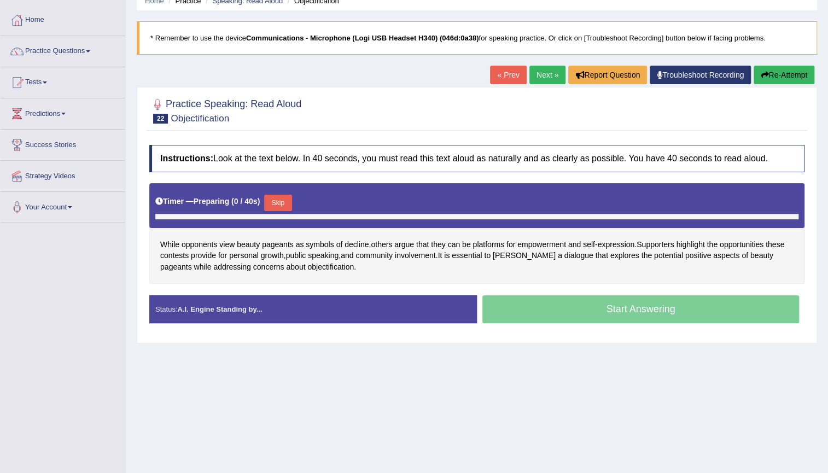
scroll to position [49, 0]
click at [280, 214] on div at bounding box center [476, 216] width 643 height 5
click at [275, 205] on button "Skip" at bounding box center [277, 203] width 27 height 16
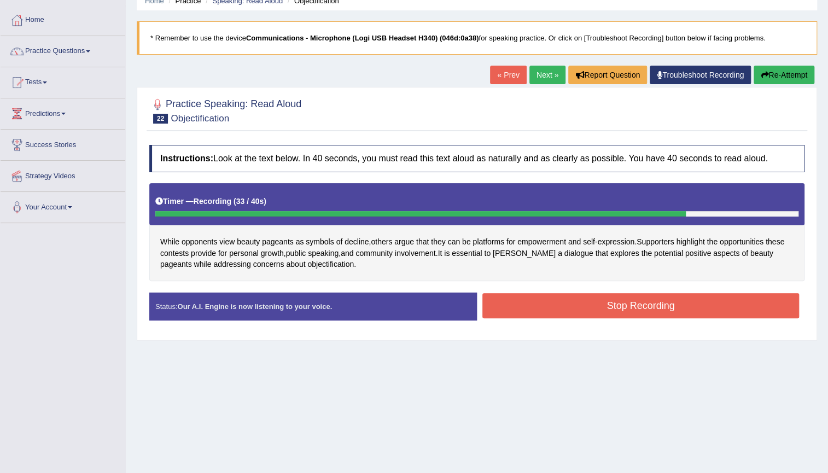
click at [540, 295] on button "Stop Recording" at bounding box center [640, 305] width 317 height 25
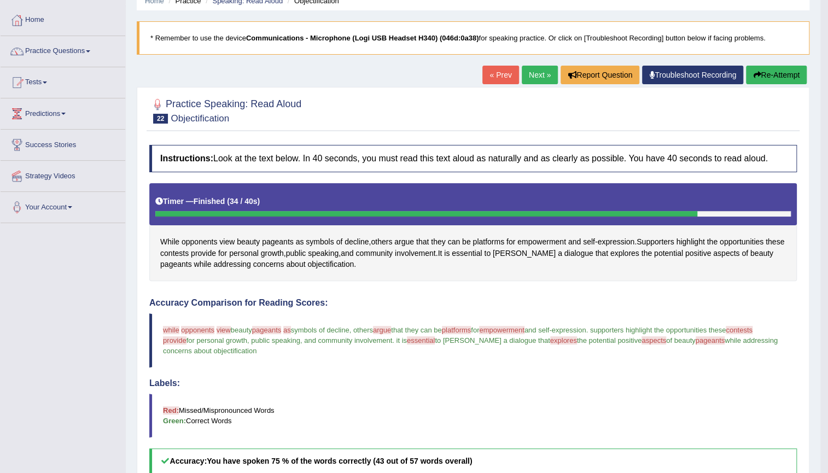
click at [776, 79] on button "Re-Attempt" at bounding box center [776, 75] width 61 height 19
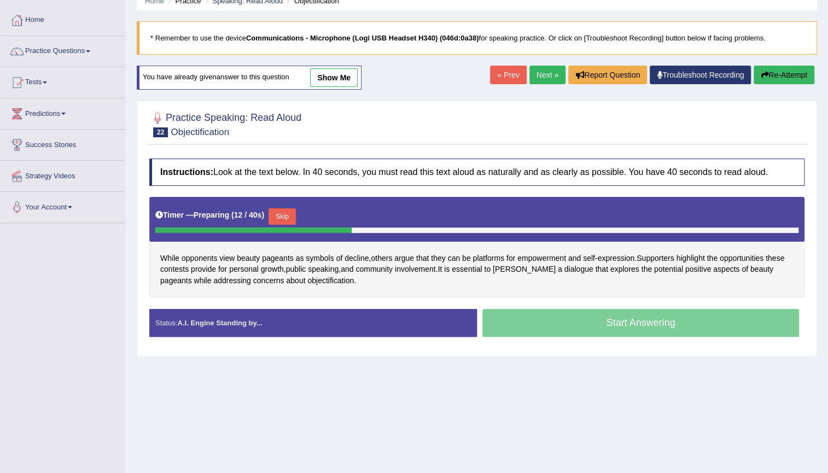
click at [276, 213] on button "Skip" at bounding box center [282, 216] width 27 height 16
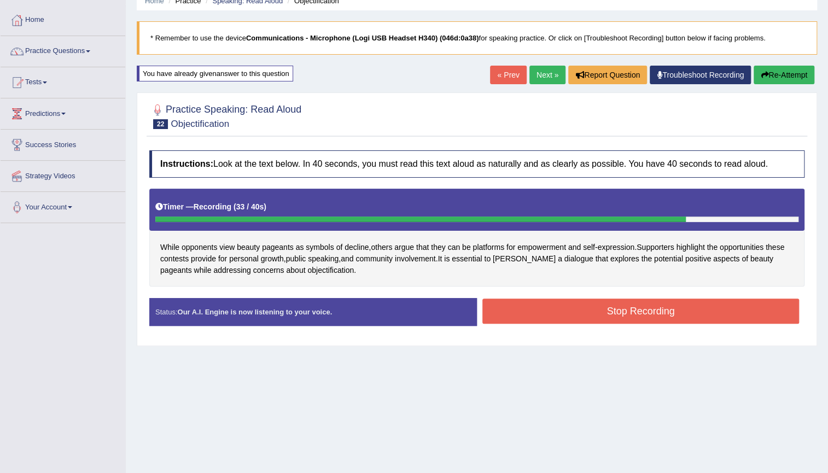
click at [582, 304] on button "Stop Recording" at bounding box center [640, 311] width 317 height 25
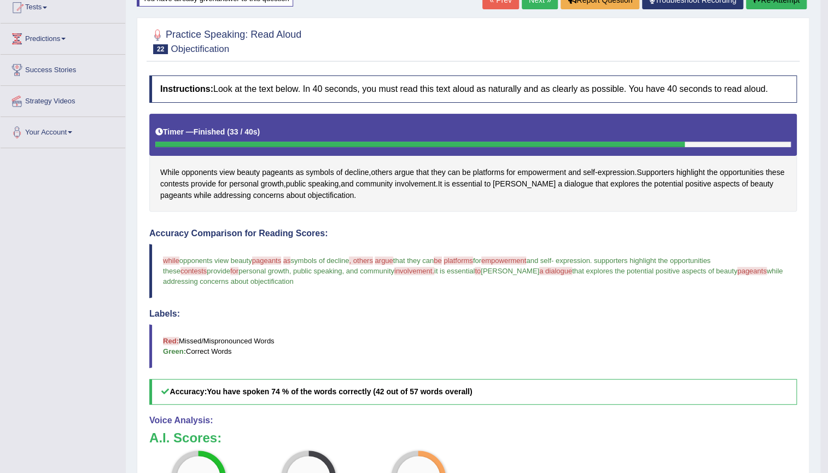
scroll to position [99, 0]
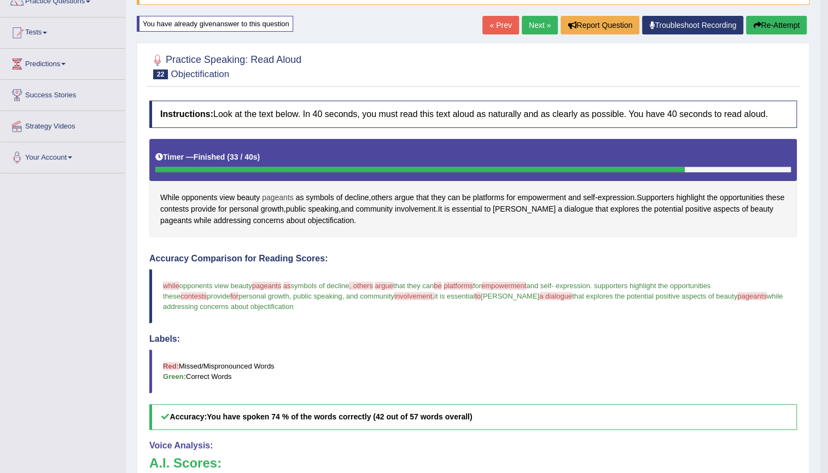
click at [286, 194] on span "pageants" at bounding box center [278, 197] width 32 height 11
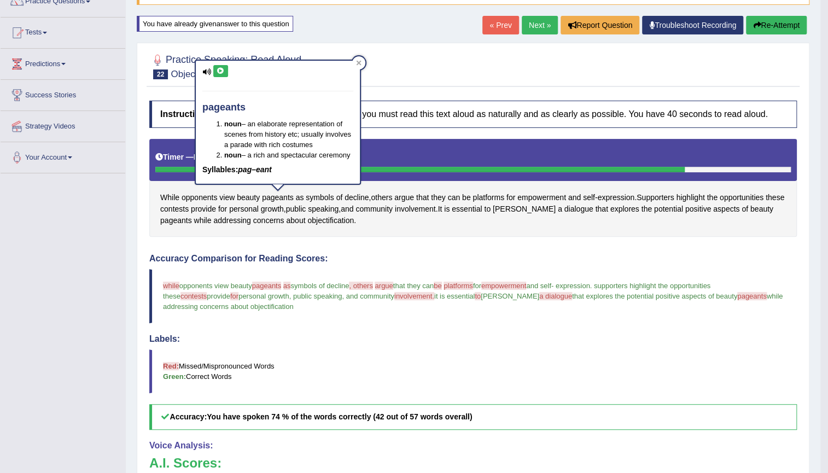
click at [220, 68] on icon at bounding box center [221, 71] width 8 height 7
click at [224, 68] on icon at bounding box center [221, 71] width 8 height 7
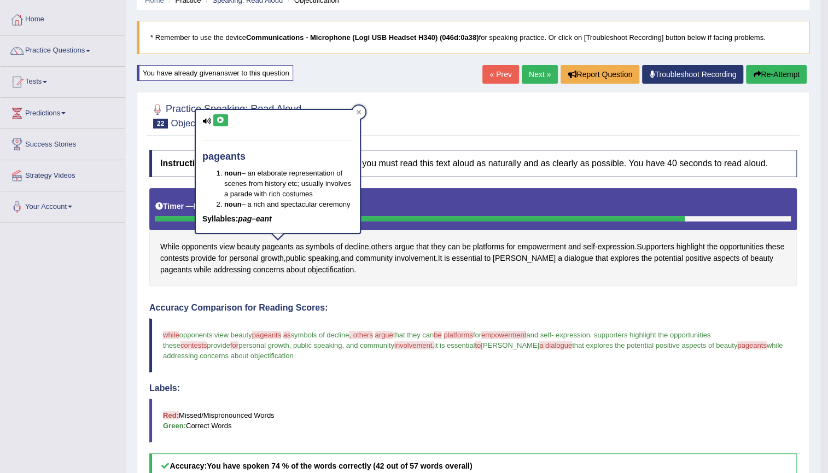
scroll to position [49, 0]
click at [420, 264] on div "While opponents view beauty pageants as symbols of decline , others argue that …" at bounding box center [473, 238] width 648 height 98
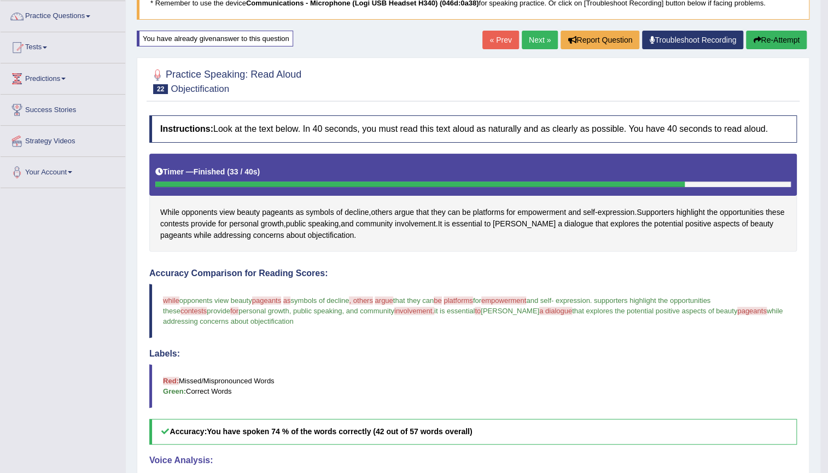
scroll to position [99, 0]
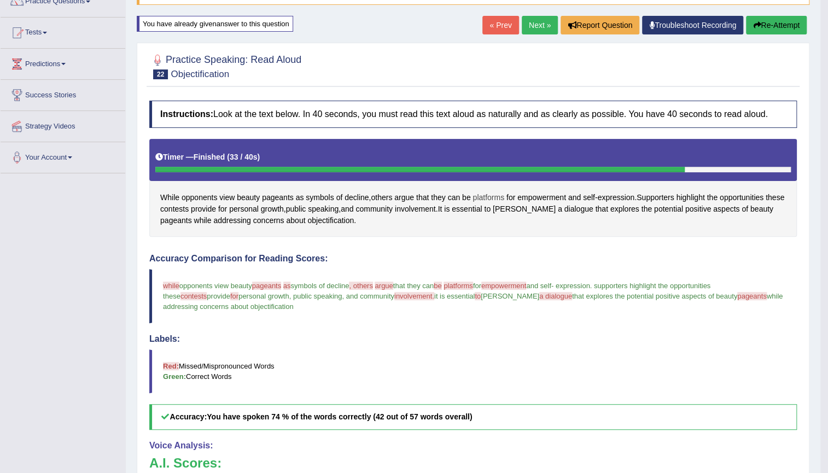
click at [488, 196] on span "platforms" at bounding box center [489, 197] width 32 height 11
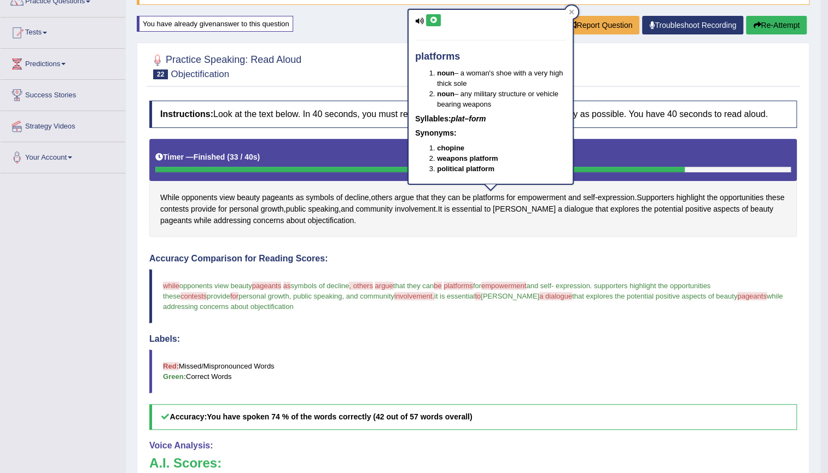
click at [439, 22] on button at bounding box center [433, 20] width 15 height 12
click at [514, 258] on h4 "Accuracy Comparison for Reading Scores:" at bounding box center [473, 259] width 648 height 10
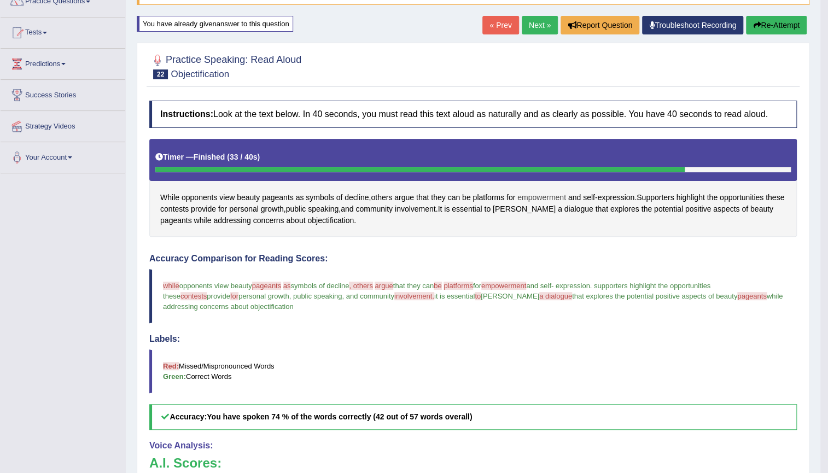
click at [539, 194] on span "empowerment" at bounding box center [541, 197] width 49 height 11
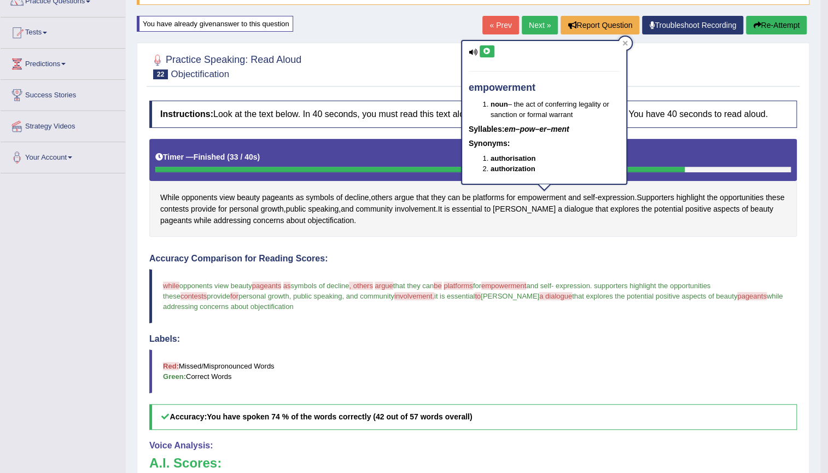
click at [487, 54] on icon at bounding box center [487, 51] width 8 height 7
click at [571, 241] on div "Instructions: Look at the text below. In 40 seconds, you must read this text al…" at bounding box center [473, 364] width 653 height 539
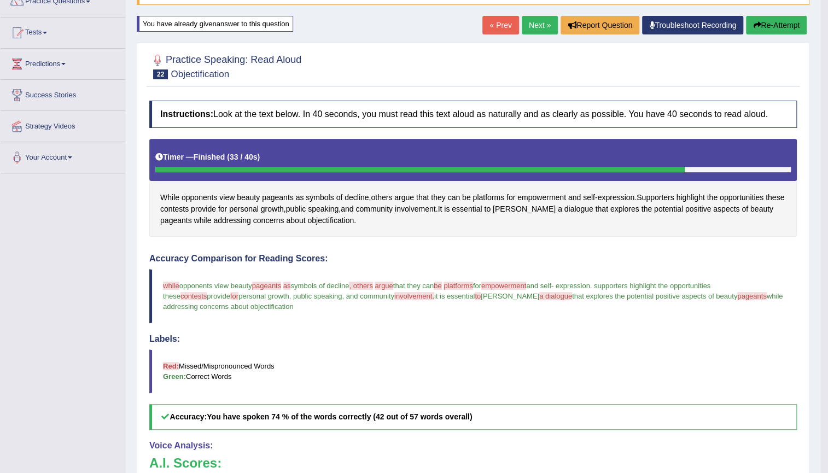
click at [685, 299] on blockquote "while why opponents view beauty pageants regions as are symbols of decline , ot…" at bounding box center [473, 296] width 648 height 54
click at [565, 206] on span "dialogue" at bounding box center [579, 208] width 29 height 11
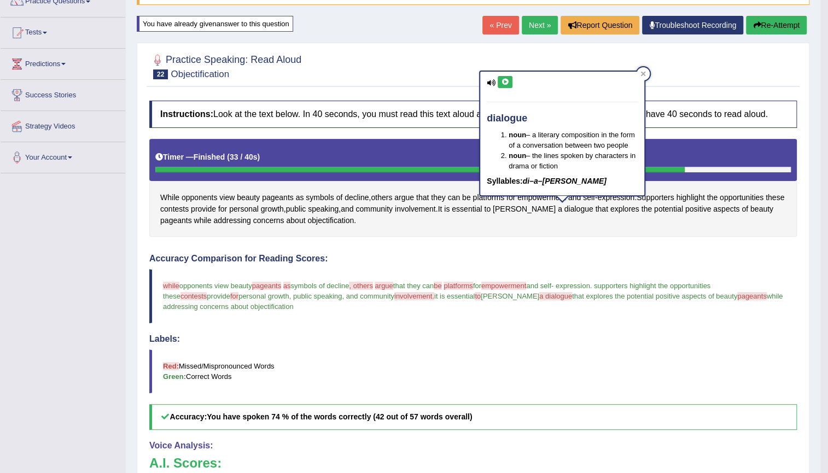
click at [506, 83] on icon at bounding box center [505, 82] width 8 height 7
click at [500, 238] on div "Instructions: Look at the text below. In 40 seconds, you must read this text al…" at bounding box center [473, 364] width 653 height 539
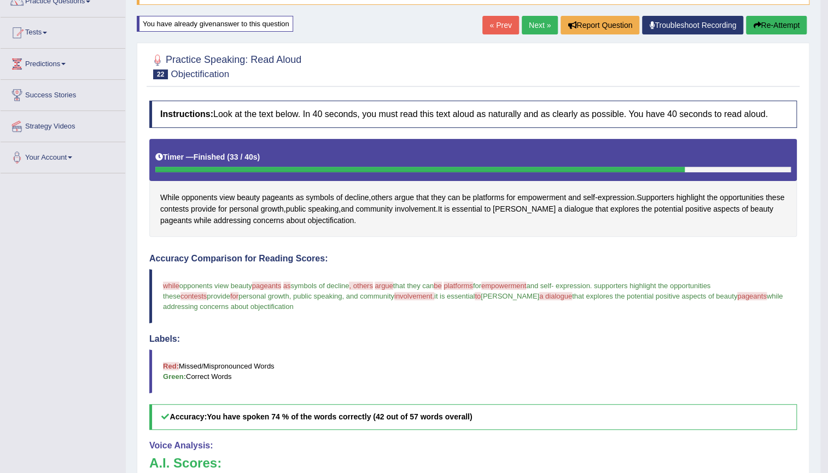
click at [790, 22] on button "Re-Attempt" at bounding box center [776, 25] width 61 height 19
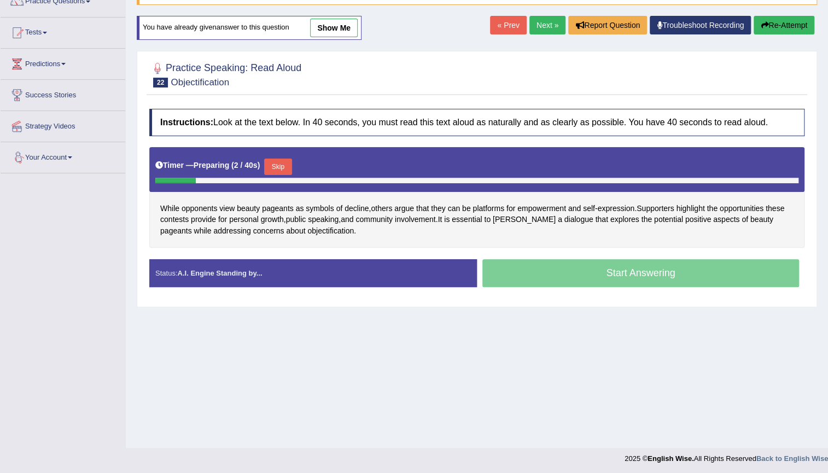
click at [277, 164] on button "Skip" at bounding box center [277, 167] width 27 height 16
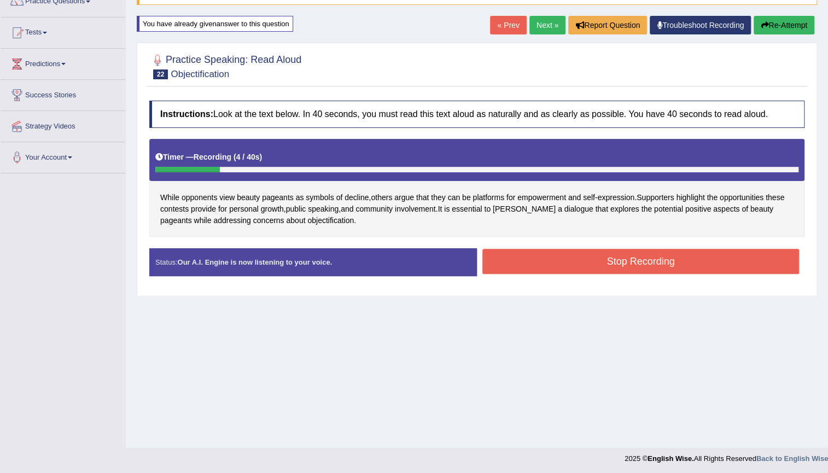
click at [806, 22] on button "Re-Attempt" at bounding box center [784, 25] width 61 height 19
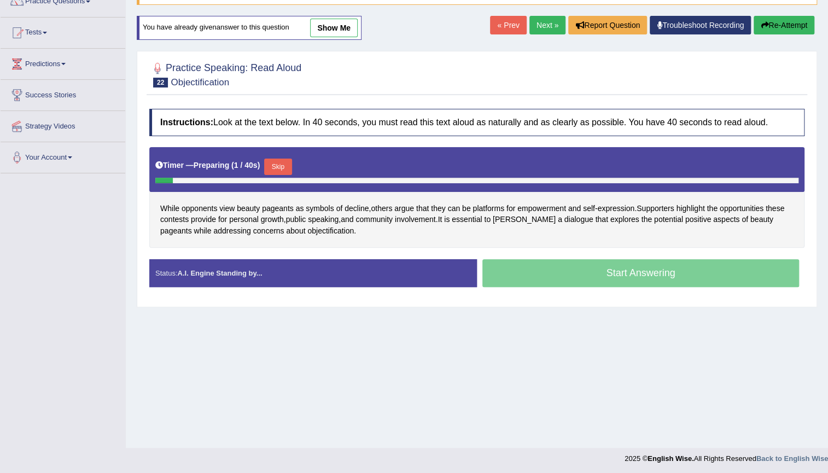
click at [290, 170] on button "Skip" at bounding box center [277, 167] width 27 height 16
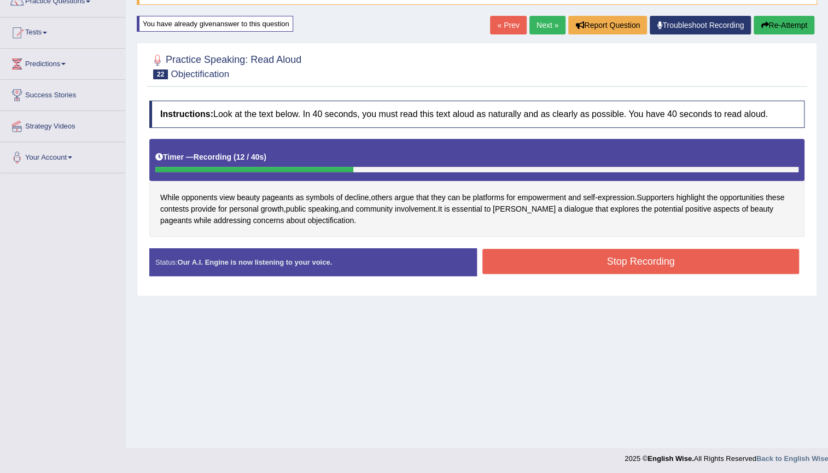
click at [776, 31] on button "Re-Attempt" at bounding box center [784, 25] width 61 height 19
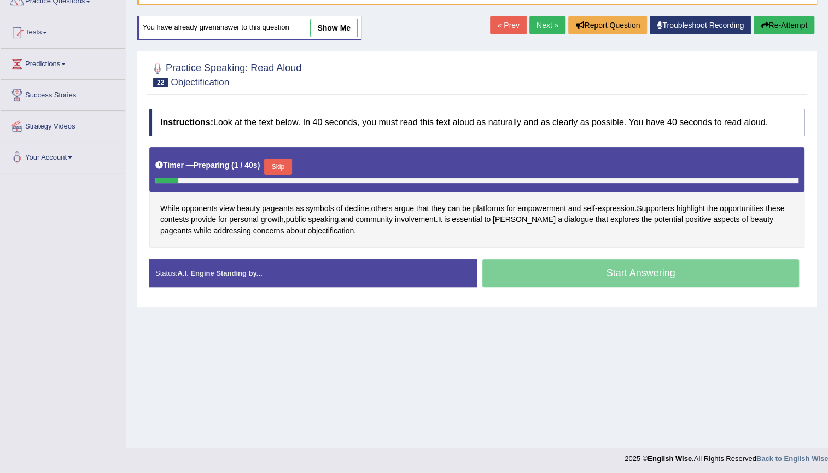
click at [284, 163] on button "Skip" at bounding box center [277, 167] width 27 height 16
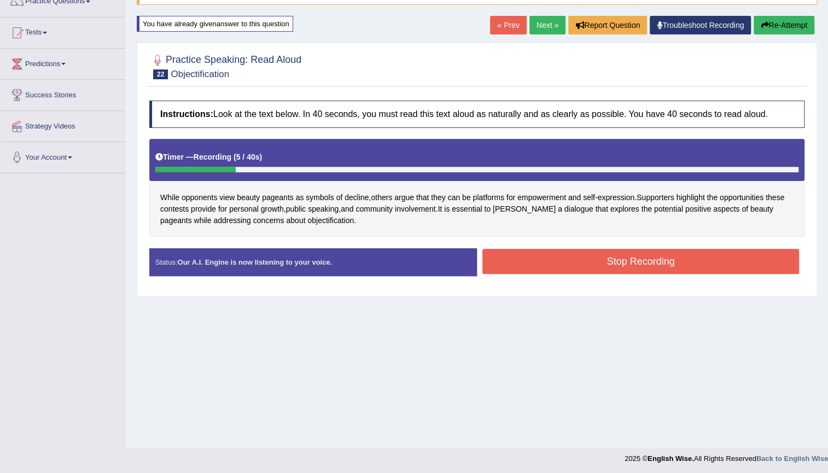
click at [766, 26] on button "Re-Attempt" at bounding box center [784, 25] width 61 height 19
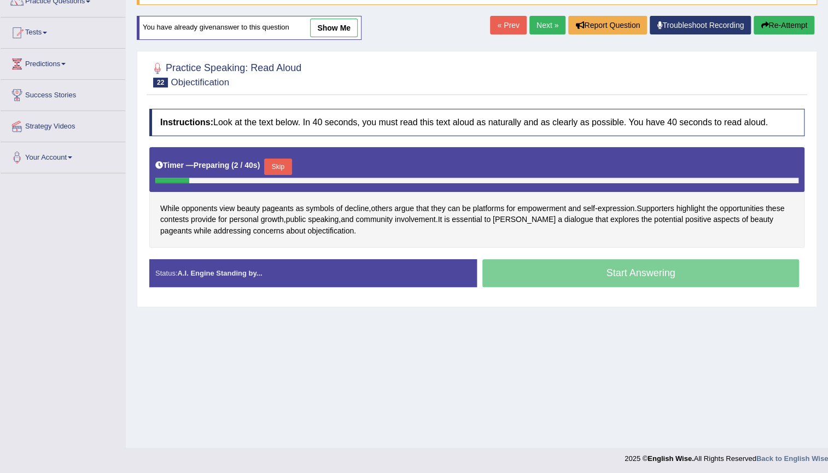
click at [282, 167] on button "Skip" at bounding box center [277, 167] width 27 height 16
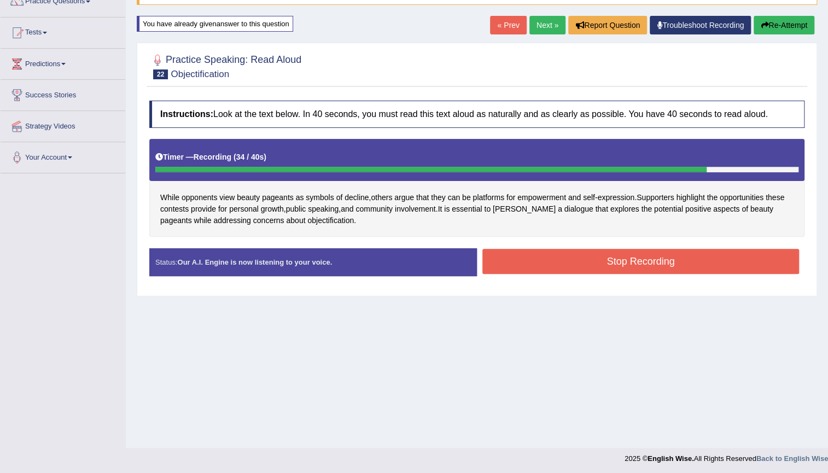
click at [560, 259] on button "Stop Recording" at bounding box center [640, 261] width 317 height 25
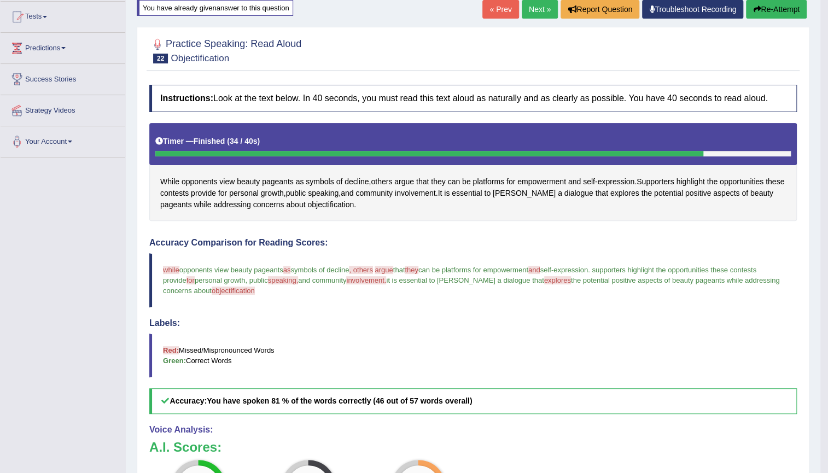
scroll to position [49, 0]
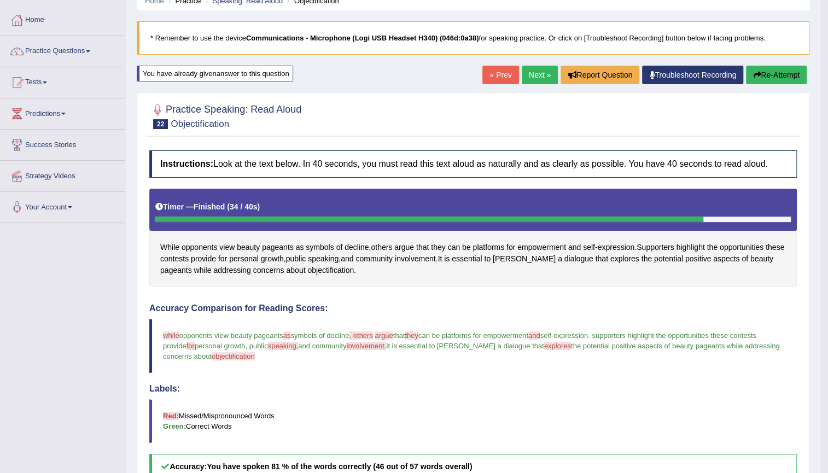
click at [547, 73] on link "Next »" at bounding box center [540, 75] width 36 height 19
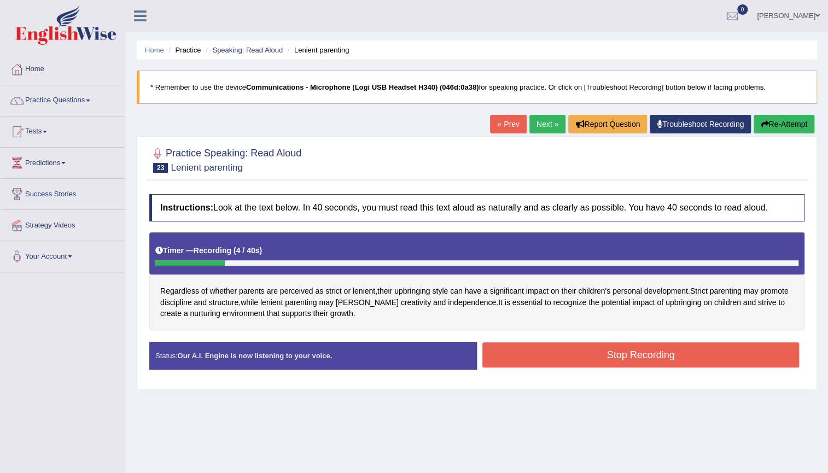
click at [782, 126] on button "Re-Attempt" at bounding box center [784, 124] width 61 height 19
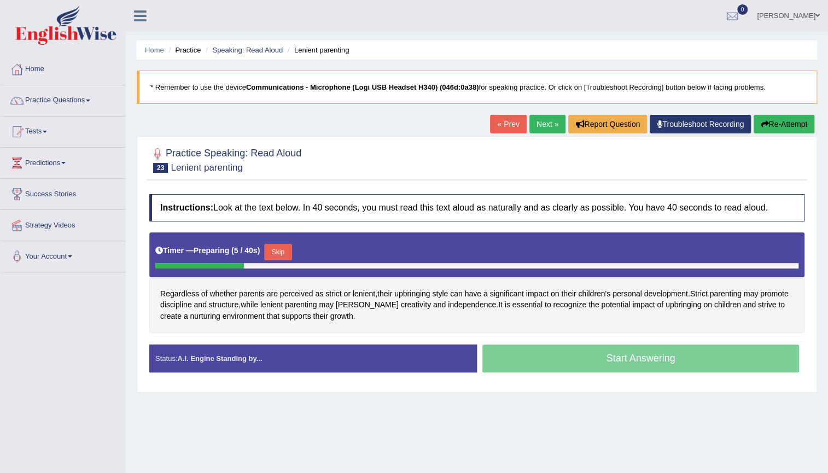
click at [292, 248] on button "Skip" at bounding box center [277, 252] width 27 height 16
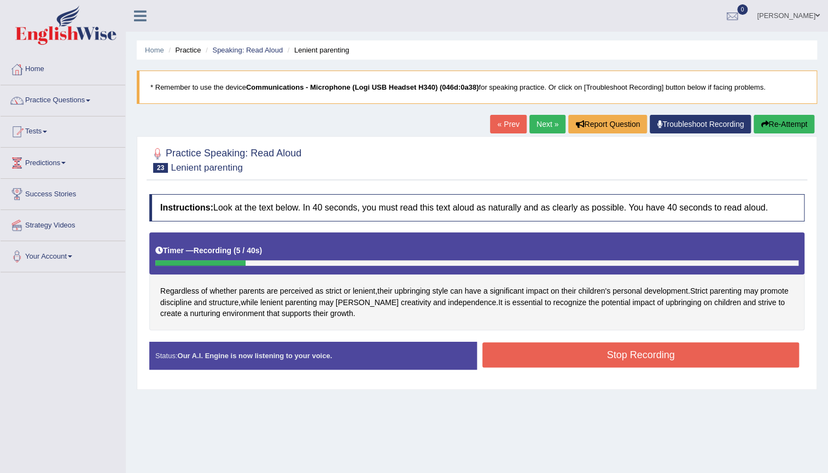
click at [809, 126] on button "Re-Attempt" at bounding box center [784, 124] width 61 height 19
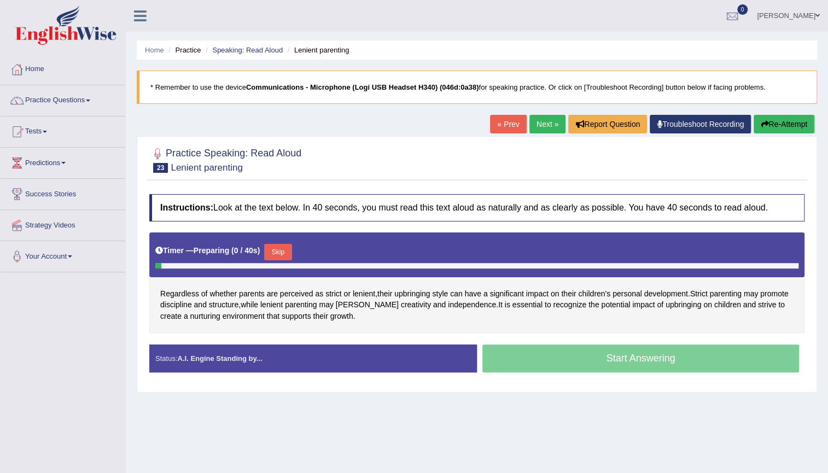
click at [281, 253] on button "Skip" at bounding box center [277, 252] width 27 height 16
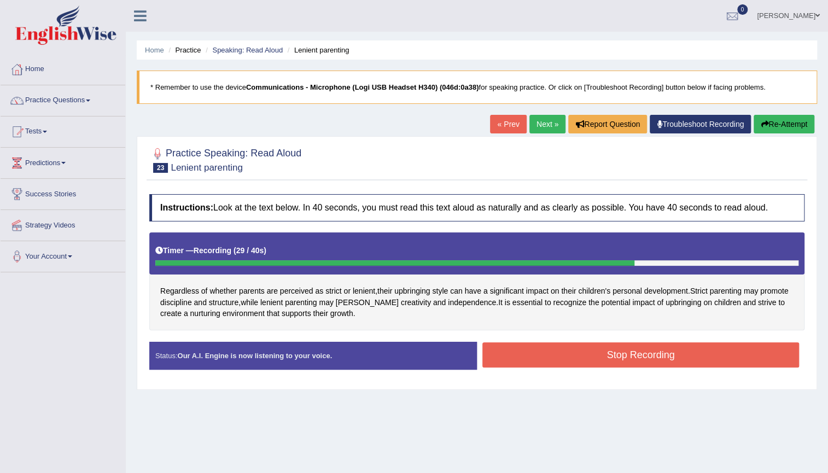
click at [504, 344] on button "Stop Recording" at bounding box center [640, 354] width 317 height 25
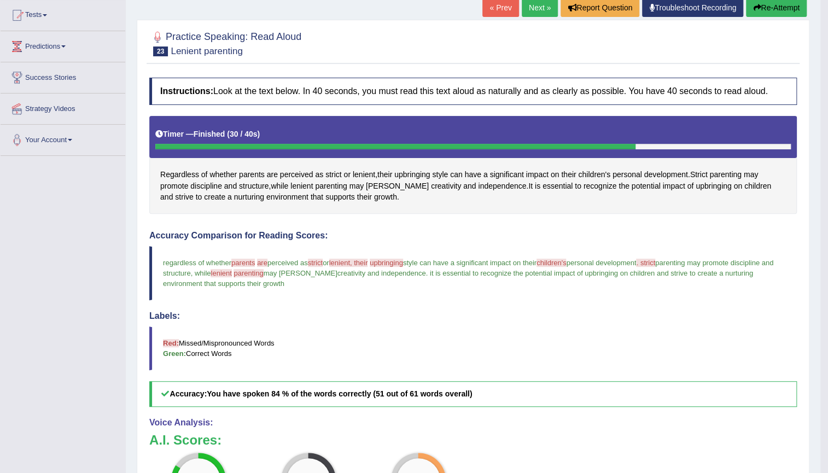
scroll to position [99, 0]
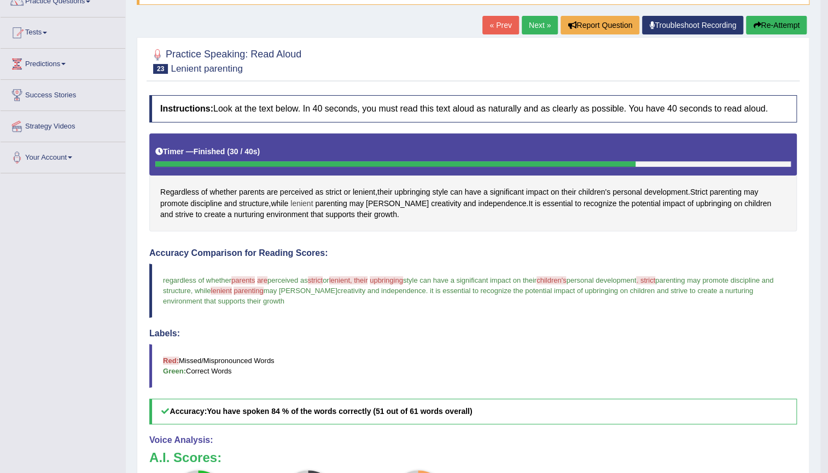
click at [311, 201] on span "lenient" at bounding box center [301, 203] width 22 height 11
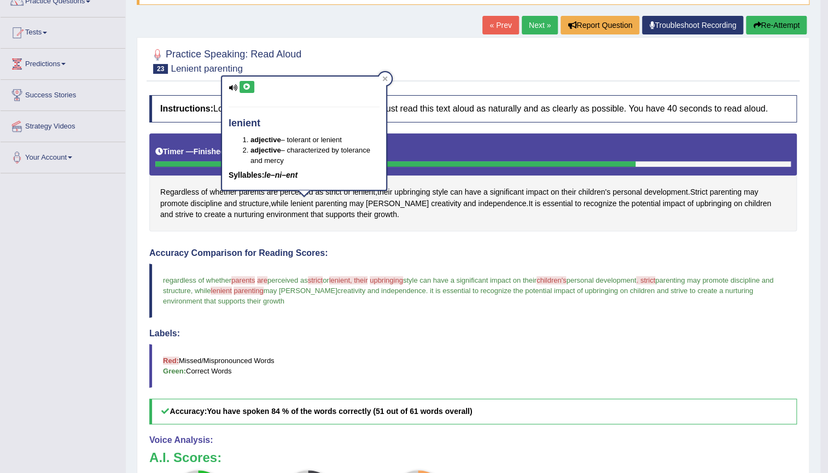
click at [247, 78] on div "lenient adjective – tolerant or lenient adjective – characterized by tolerance …" at bounding box center [304, 133] width 164 height 113
click at [249, 86] on icon at bounding box center [247, 87] width 8 height 7
click at [334, 198] on span "parenting" at bounding box center [331, 203] width 32 height 11
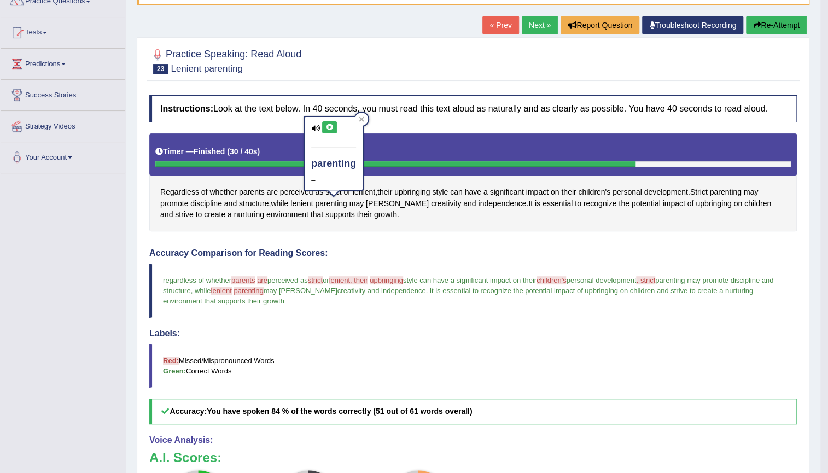
click at [335, 126] on button at bounding box center [329, 127] width 15 height 12
click at [383, 238] on div "Instructions: Look at the text below. In 40 seconds, you must read this text al…" at bounding box center [473, 359] width 653 height 539
click at [250, 188] on span "parents" at bounding box center [252, 192] width 26 height 11
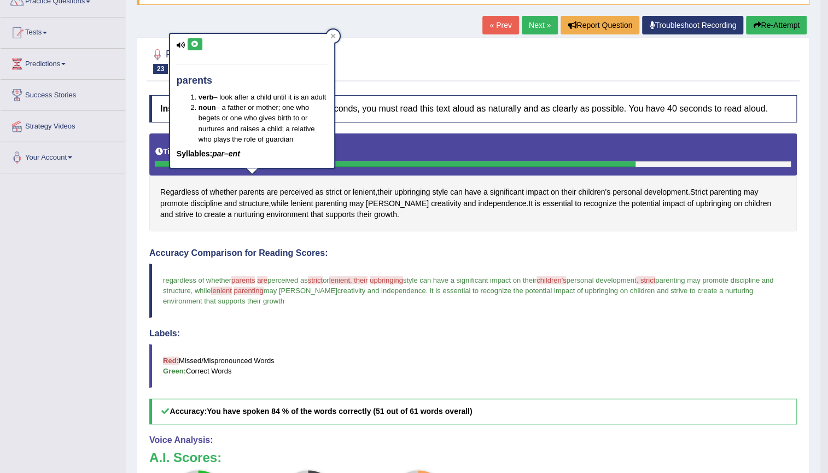
click at [189, 46] on button at bounding box center [195, 44] width 15 height 12
click at [390, 155] on div "Timer — Finished ( 30 / 40s )" at bounding box center [473, 151] width 636 height 19
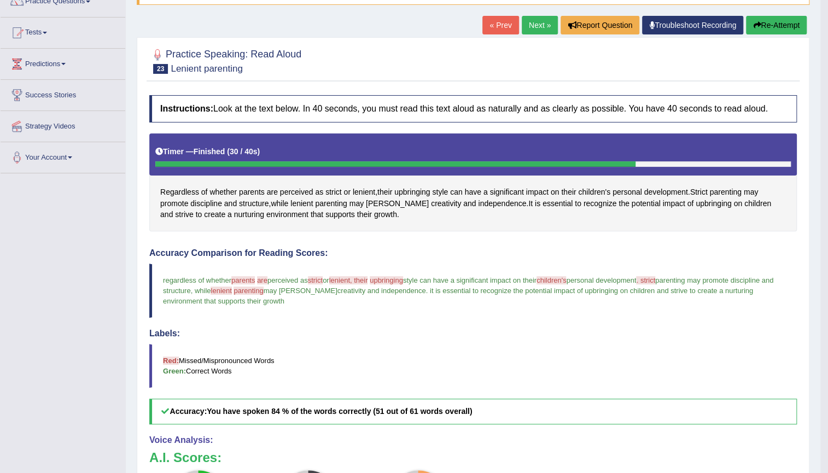
click at [774, 31] on button "Re-Attempt" at bounding box center [776, 25] width 61 height 19
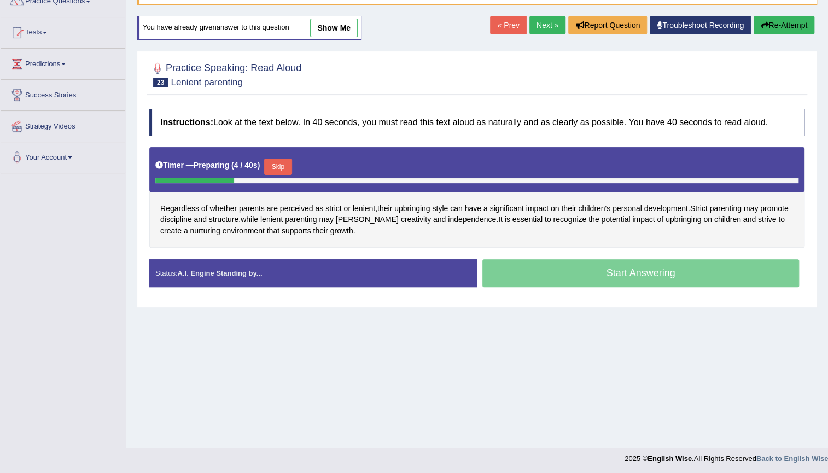
click at [282, 168] on button "Skip" at bounding box center [277, 167] width 27 height 16
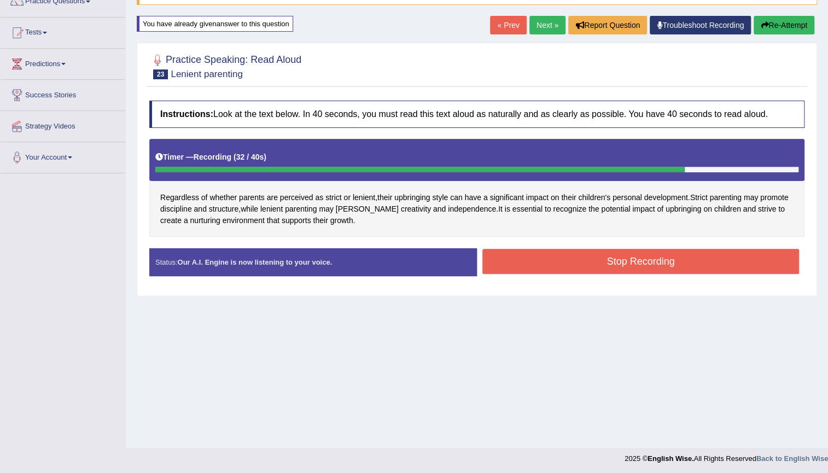
click at [783, 20] on button "Re-Attempt" at bounding box center [784, 25] width 61 height 19
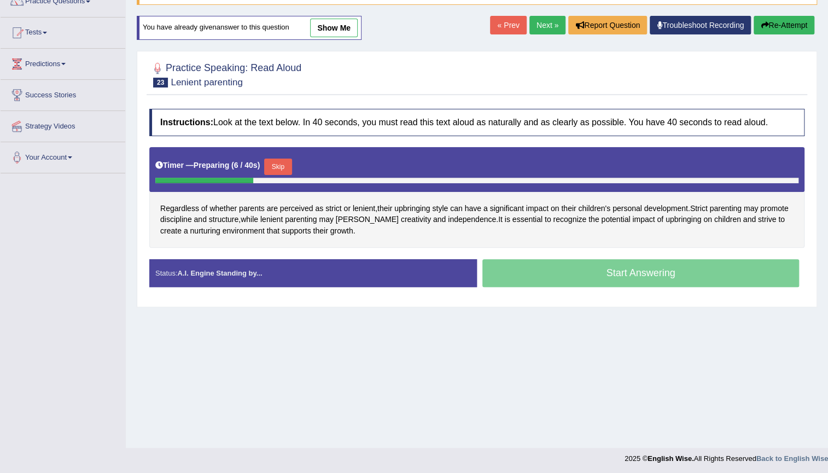
click at [288, 165] on button "Skip" at bounding box center [277, 167] width 27 height 16
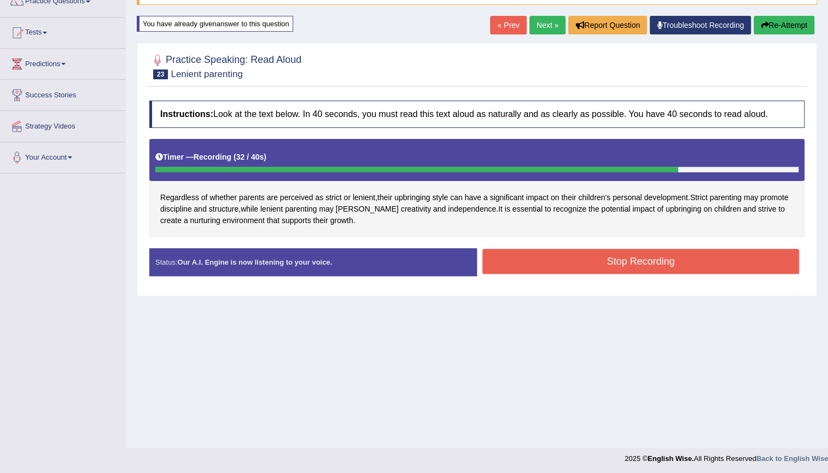
click at [530, 254] on button "Stop Recording" at bounding box center [640, 261] width 317 height 25
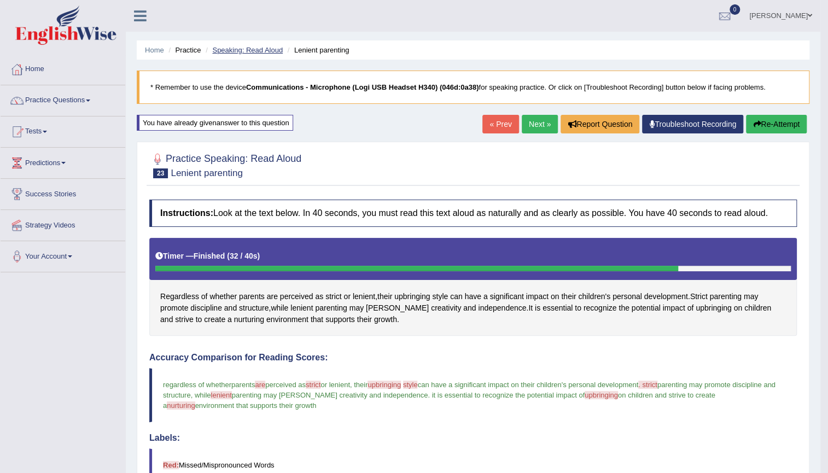
click at [269, 51] on link "Speaking: Read Aloud" at bounding box center [247, 50] width 71 height 8
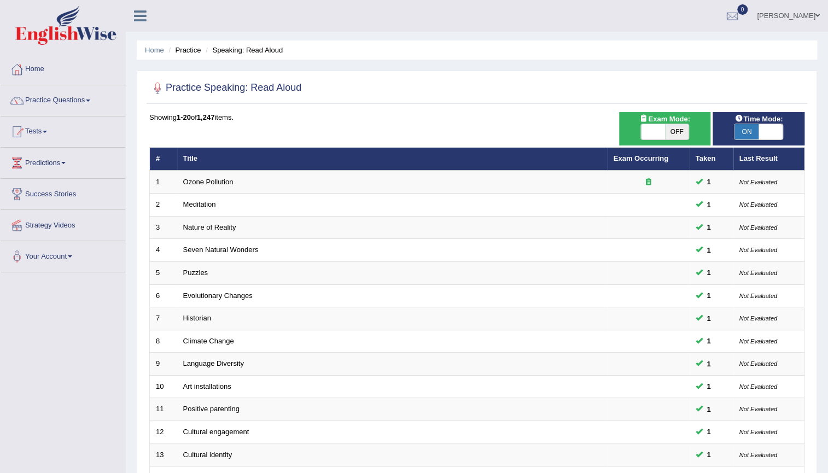
click at [667, 137] on span "OFF" at bounding box center [677, 131] width 24 height 15
checkbox input "true"
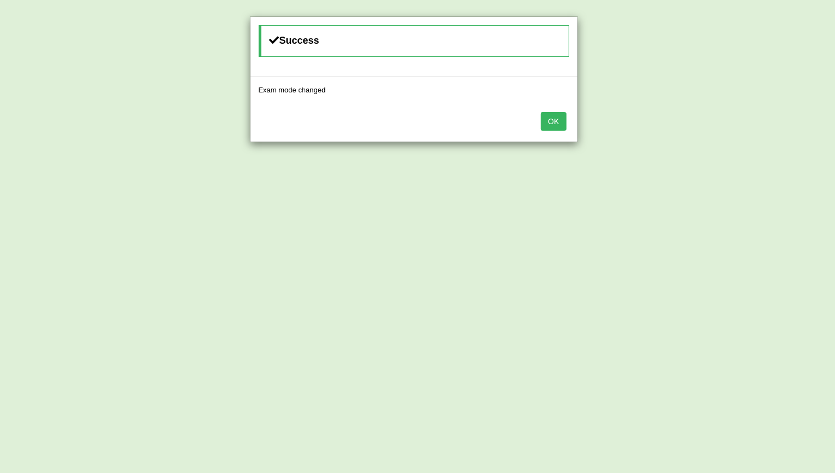
click at [551, 120] on button "OK" at bounding box center [553, 121] width 25 height 19
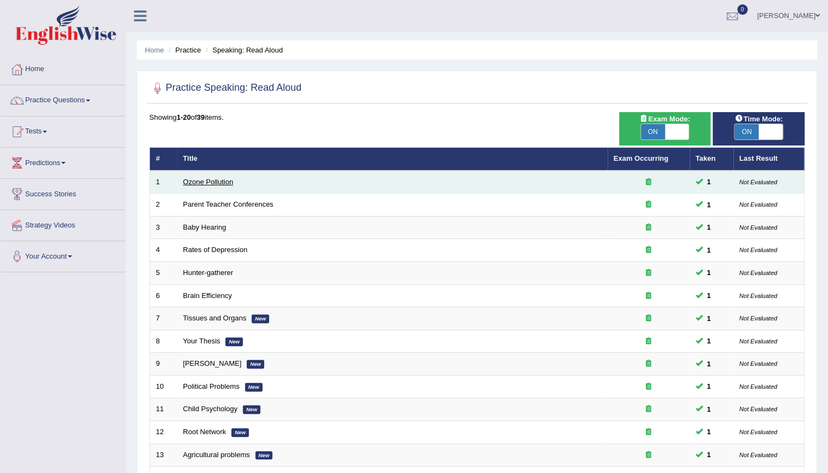
click at [214, 184] on link "Ozone Pollution" at bounding box center [208, 182] width 50 height 8
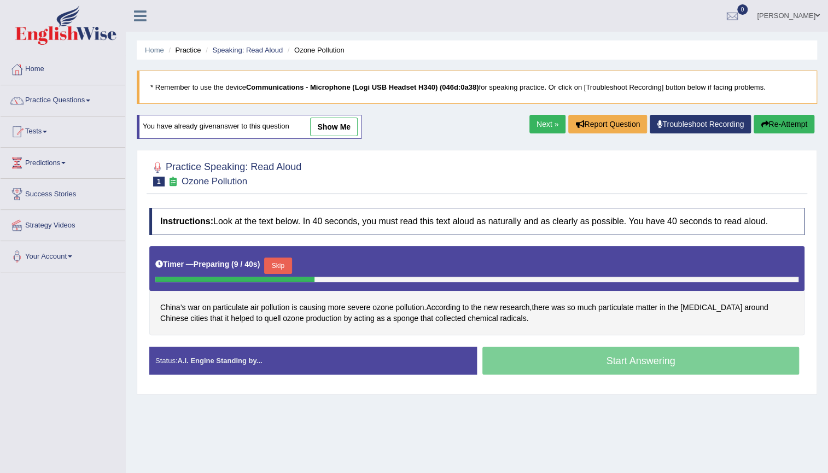
click at [277, 266] on button "Skip" at bounding box center [277, 266] width 27 height 16
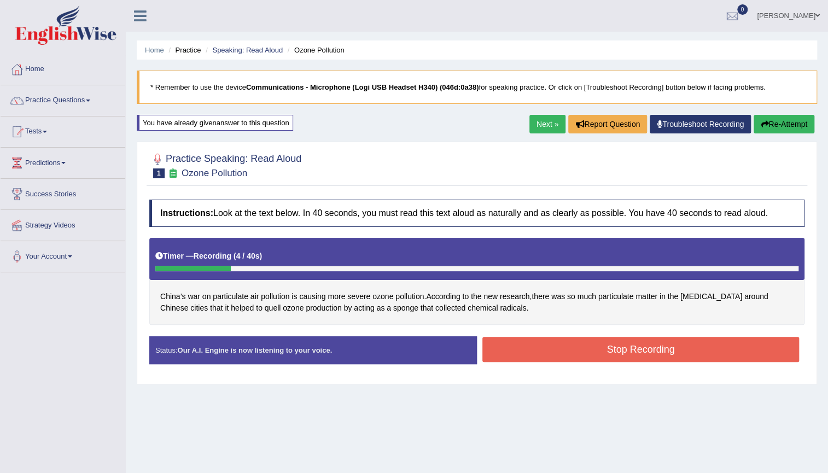
click at [766, 126] on button "Re-Attempt" at bounding box center [784, 124] width 61 height 19
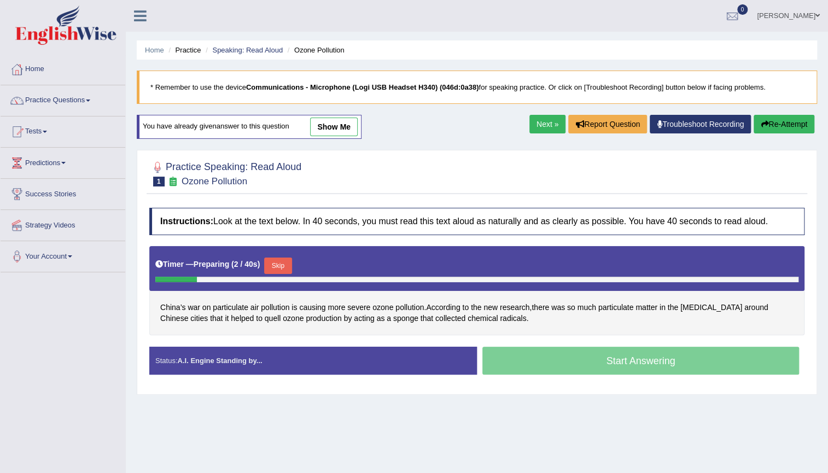
click at [278, 261] on button "Skip" at bounding box center [277, 266] width 27 height 16
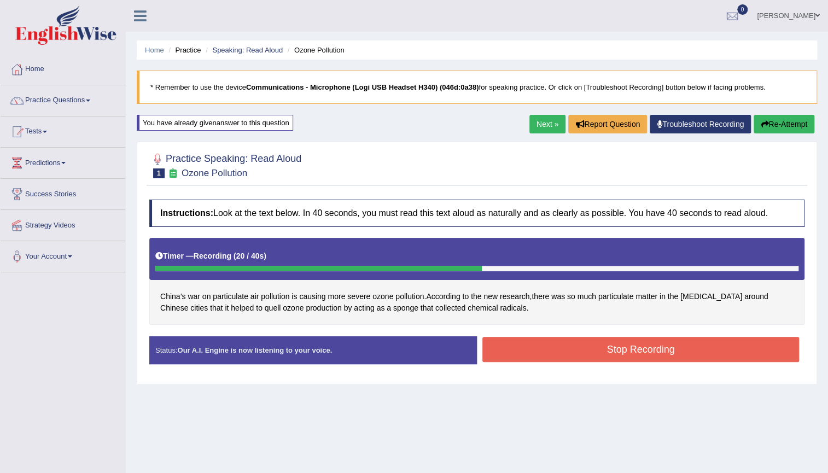
click at [550, 345] on button "Stop Recording" at bounding box center [640, 349] width 317 height 25
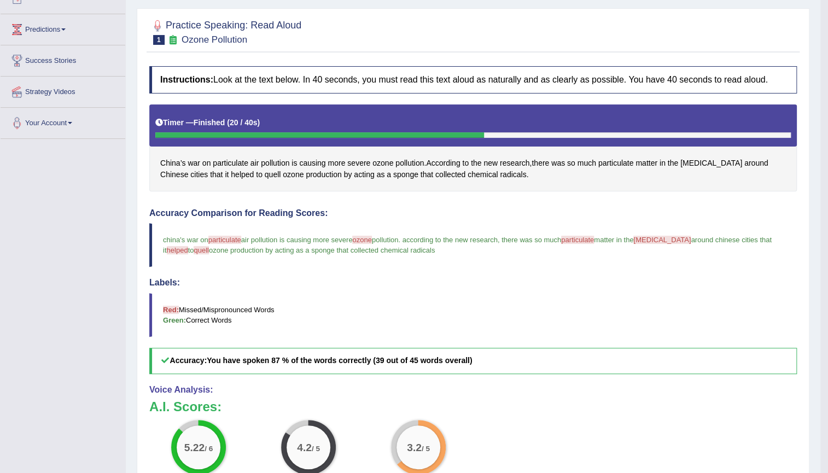
scroll to position [80, 0]
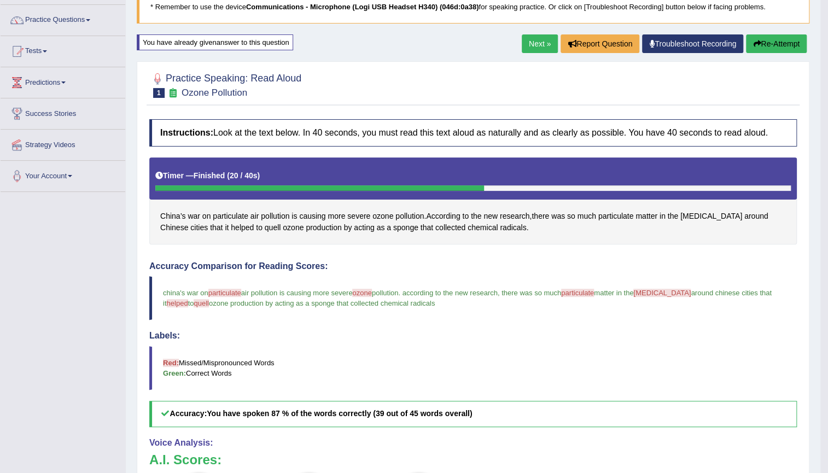
click at [787, 37] on button "Re-Attempt" at bounding box center [776, 43] width 61 height 19
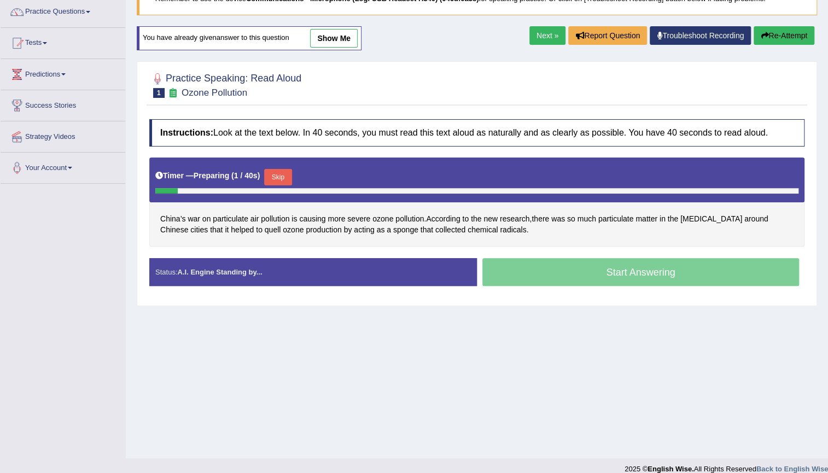
click at [284, 172] on button "Skip" at bounding box center [277, 177] width 27 height 16
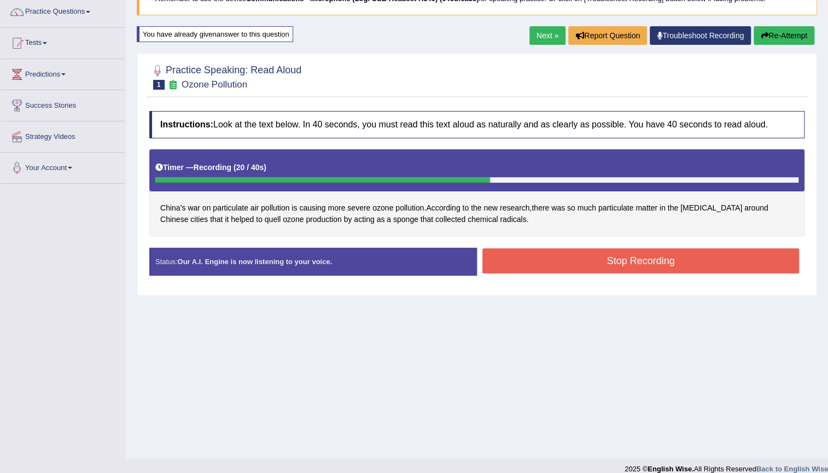
click at [534, 251] on button "Stop Recording" at bounding box center [640, 260] width 317 height 25
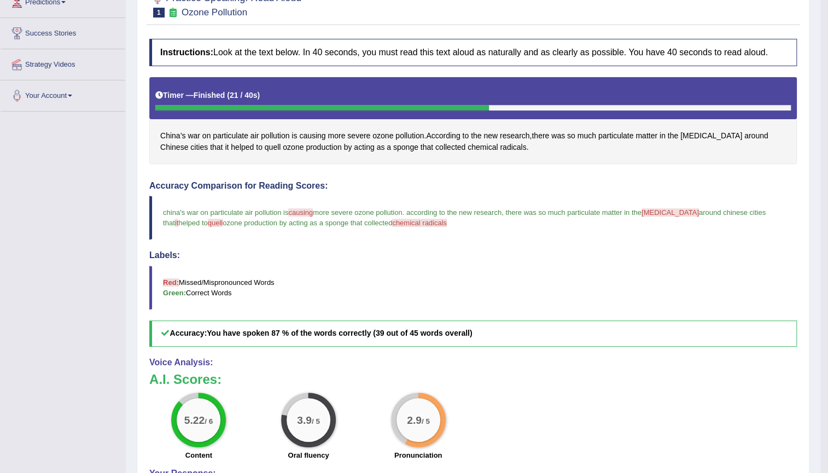
scroll to position [188, 0]
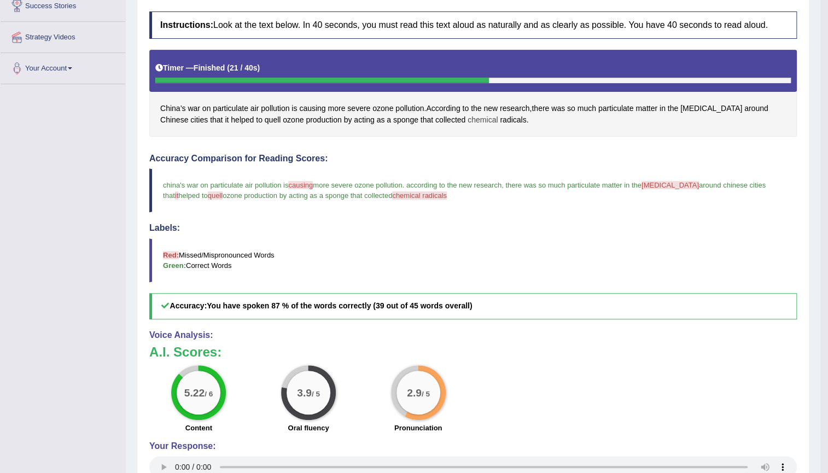
click at [468, 117] on span "chemical" at bounding box center [483, 119] width 30 height 11
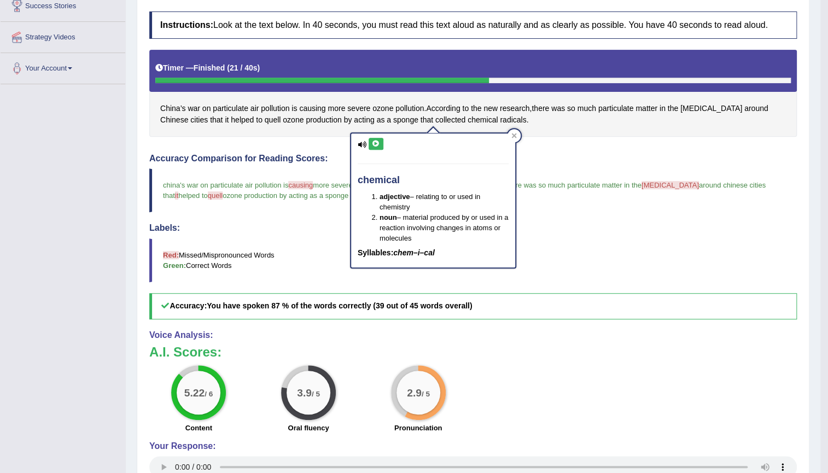
click at [378, 141] on icon at bounding box center [376, 144] width 8 height 7
click at [660, 218] on div "Accuracy Comparison for Reading Scores: china's war on particulate air pollutio…" at bounding box center [473, 237] width 648 height 166
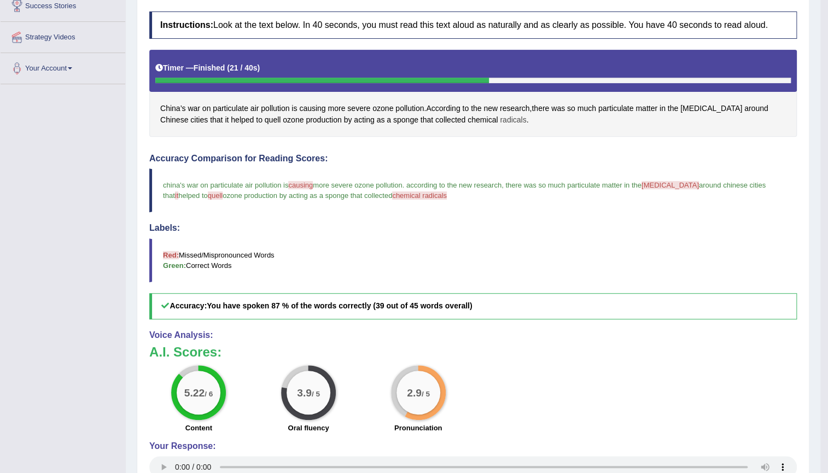
click at [500, 117] on span "radicals" at bounding box center [513, 119] width 26 height 11
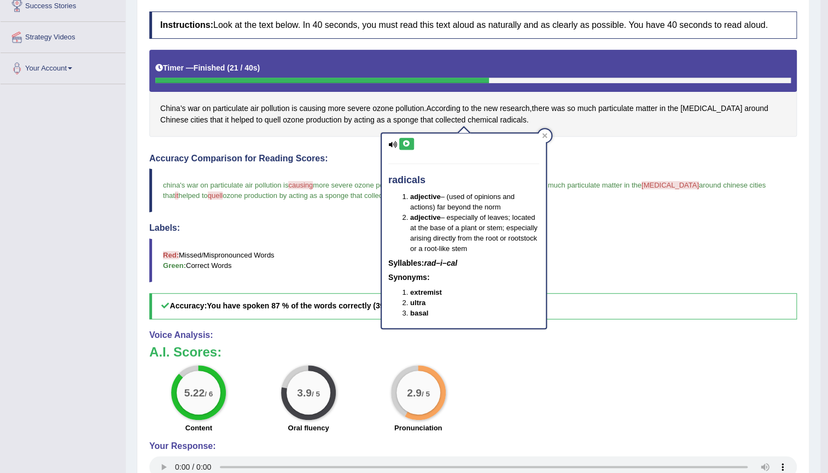
click at [411, 148] on button at bounding box center [406, 144] width 15 height 12
click at [615, 224] on h4 "Labels:" at bounding box center [473, 228] width 648 height 10
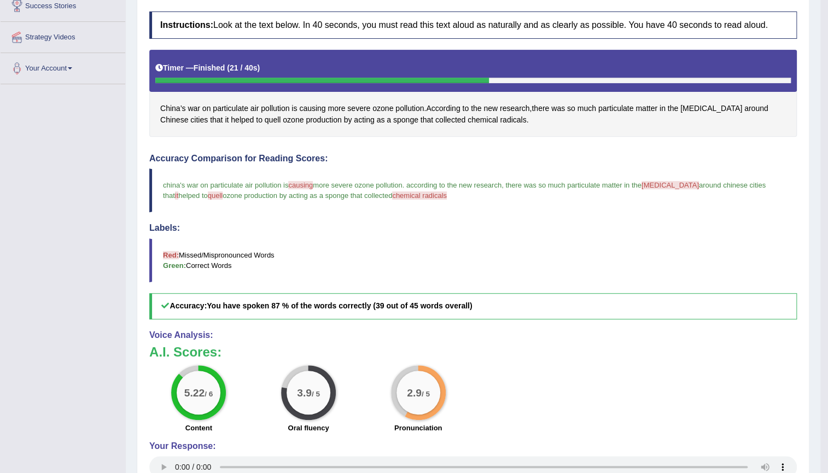
click at [654, 187] on span "smog" at bounding box center [670, 185] width 57 height 8
click at [696, 103] on span "smog" at bounding box center [711, 108] width 62 height 11
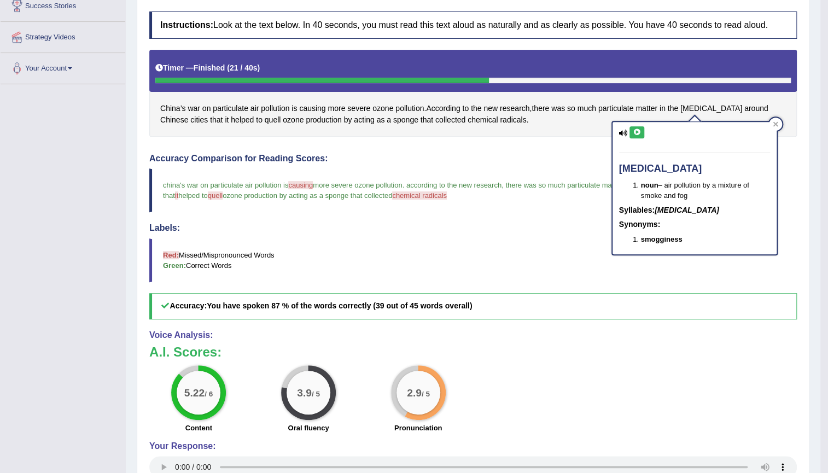
click at [642, 127] on button at bounding box center [637, 132] width 15 height 12
click at [567, 242] on blockquote "Red: Missed/Mispronounced Words Green: Correct Words" at bounding box center [473, 260] width 648 height 44
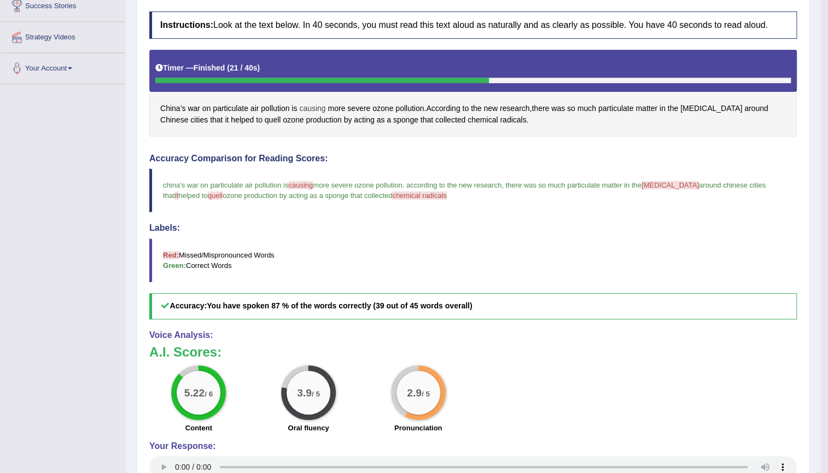
click at [312, 109] on span "causing" at bounding box center [312, 108] width 26 height 11
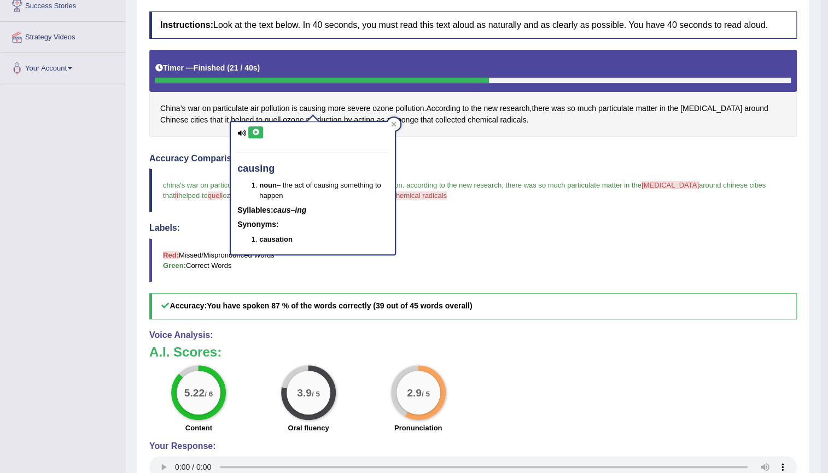
click at [258, 129] on icon at bounding box center [256, 132] width 8 height 7
click at [467, 229] on h4 "Labels:" at bounding box center [473, 228] width 648 height 10
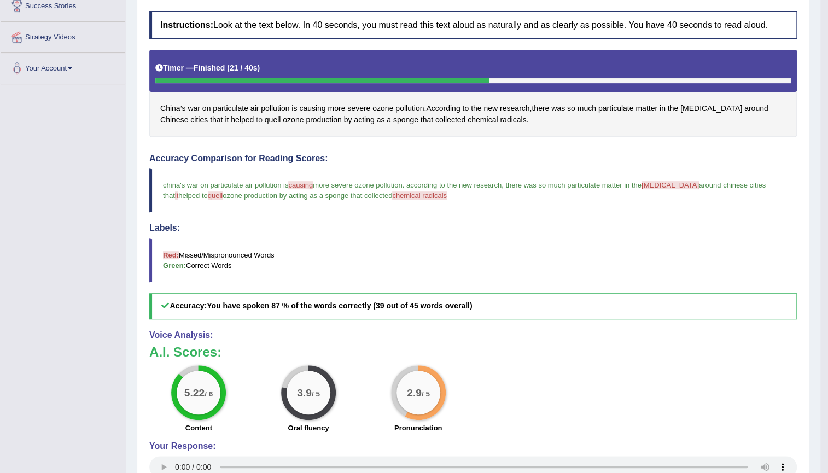
click at [256, 119] on span "to" at bounding box center [259, 119] width 7 height 11
click at [265, 121] on span "quell" at bounding box center [273, 119] width 16 height 11
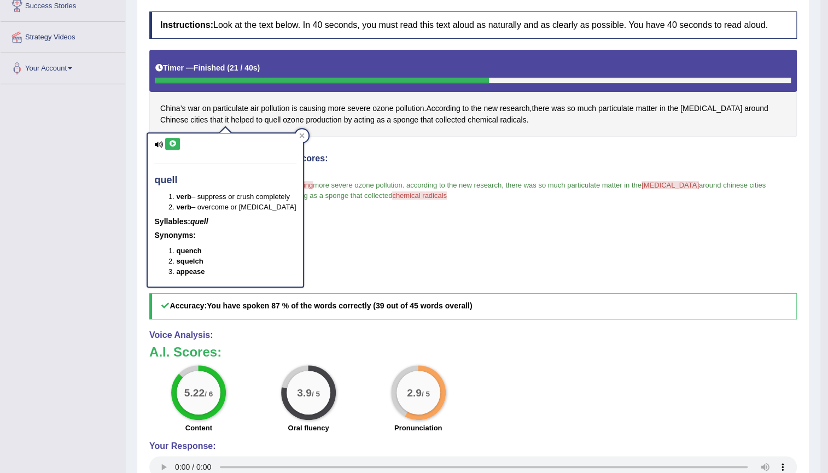
click at [177, 139] on button at bounding box center [172, 144] width 15 height 12
click at [498, 221] on div "Accuracy Comparison for Reading Scores: china's war on particulate air pollutio…" at bounding box center [473, 237] width 648 height 166
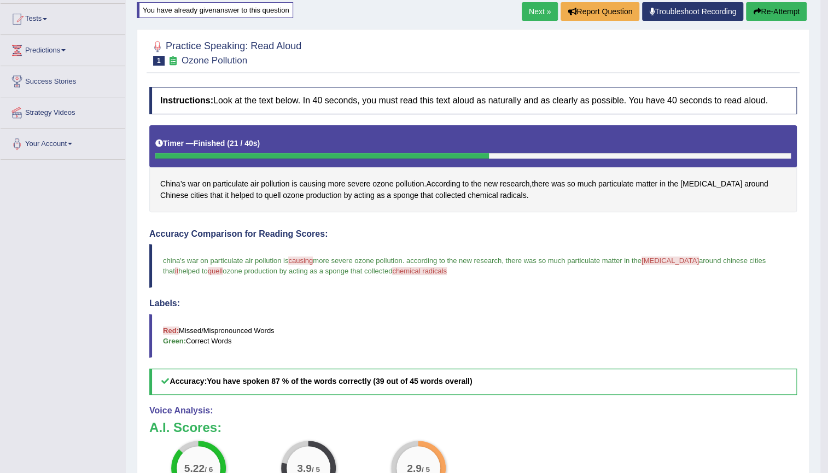
scroll to position [89, 0]
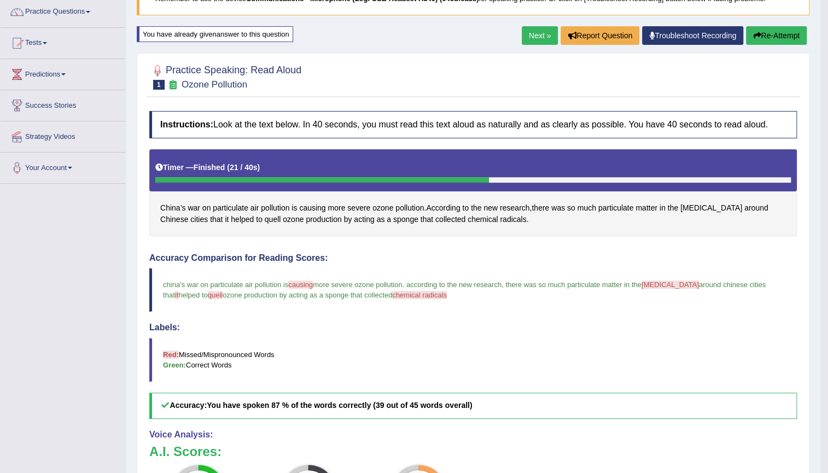
click at [783, 35] on button "Re-Attempt" at bounding box center [776, 35] width 61 height 19
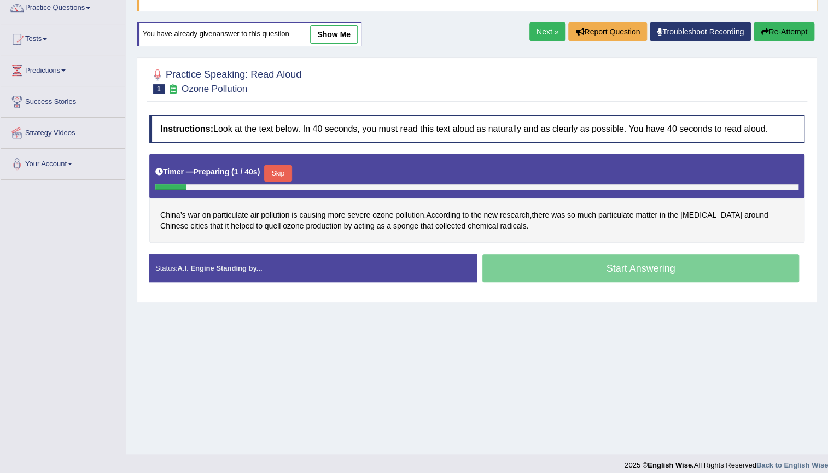
click at [284, 168] on button "Skip" at bounding box center [277, 173] width 27 height 16
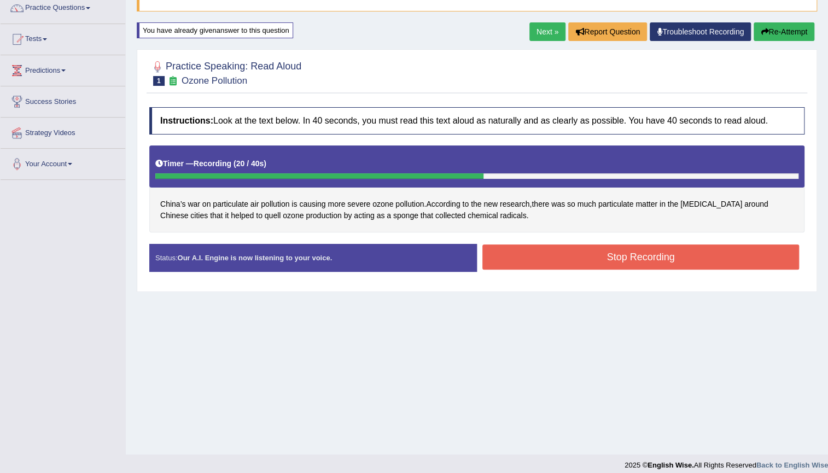
click at [563, 264] on button "Stop Recording" at bounding box center [640, 257] width 317 height 25
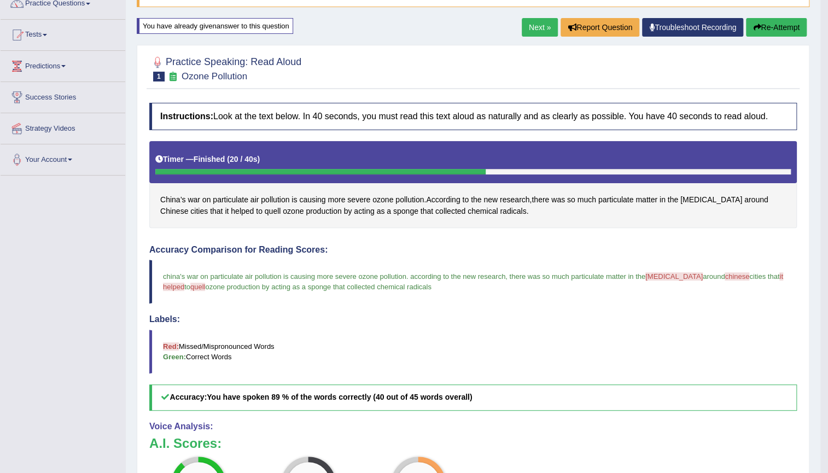
scroll to position [80, 0]
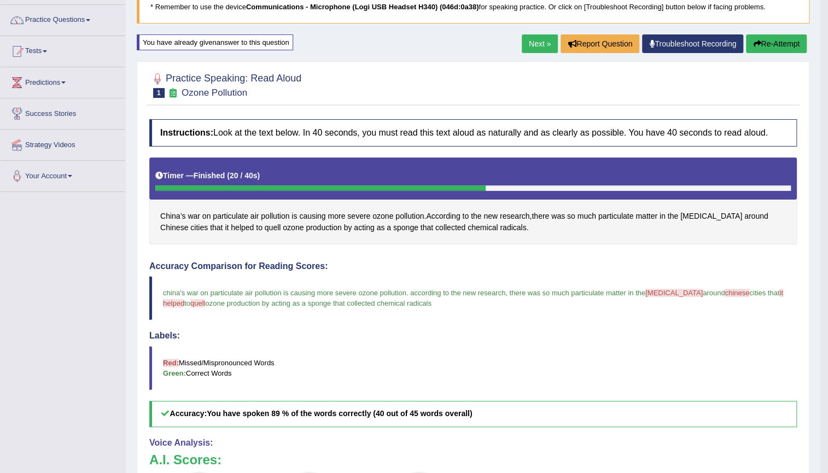
click at [529, 46] on link "Next »" at bounding box center [540, 43] width 36 height 19
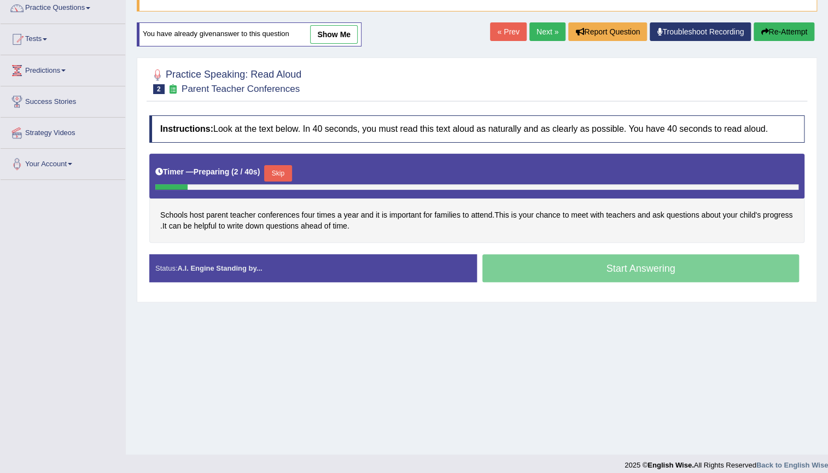
scroll to position [99, 0]
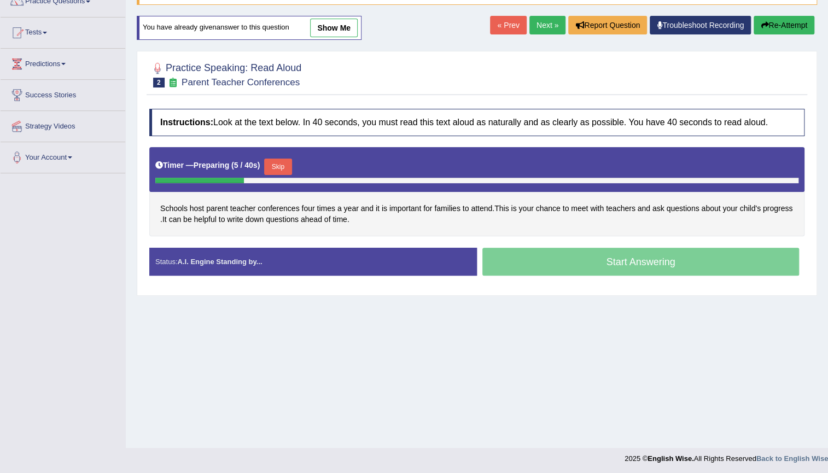
click at [285, 160] on button "Skip" at bounding box center [277, 167] width 27 height 16
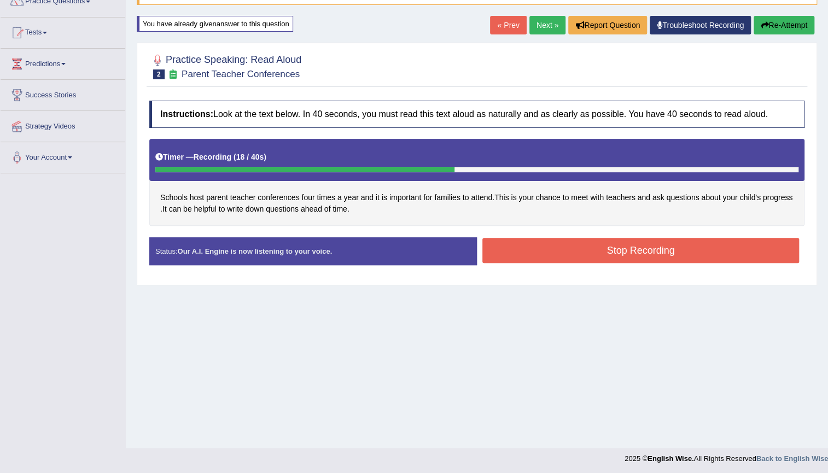
click at [541, 241] on button "Stop Recording" at bounding box center [640, 250] width 317 height 25
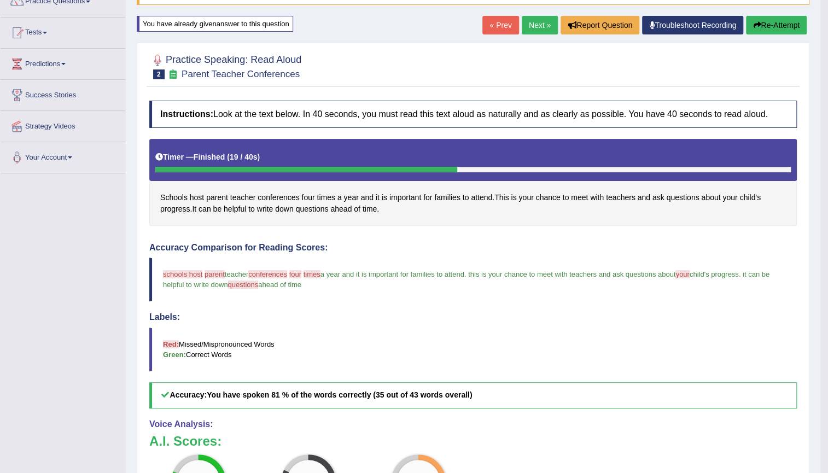
click at [795, 20] on button "Re-Attempt" at bounding box center [776, 25] width 61 height 19
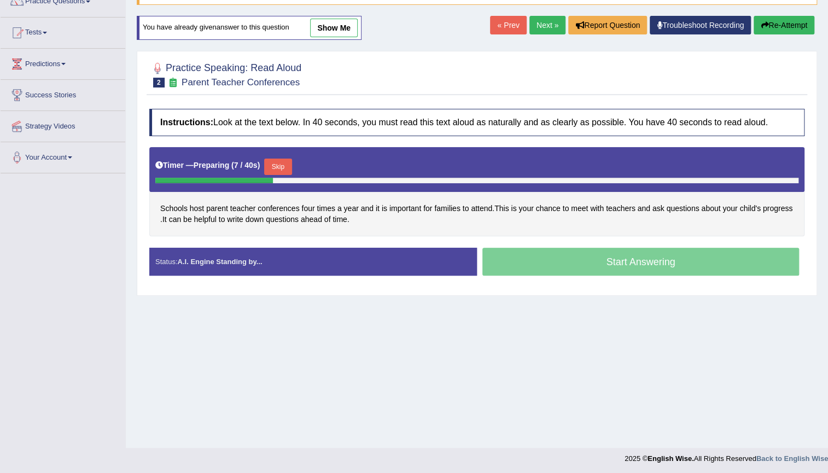
click at [280, 167] on button "Skip" at bounding box center [277, 167] width 27 height 16
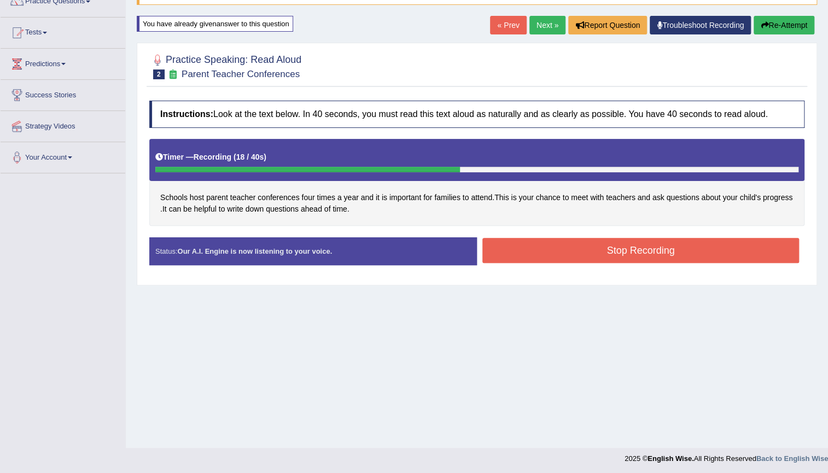
click at [526, 243] on button "Stop Recording" at bounding box center [640, 250] width 317 height 25
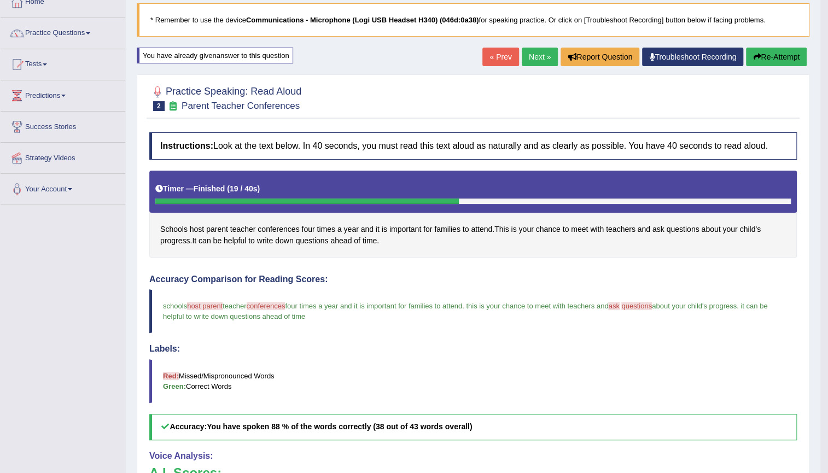
scroll to position [49, 0]
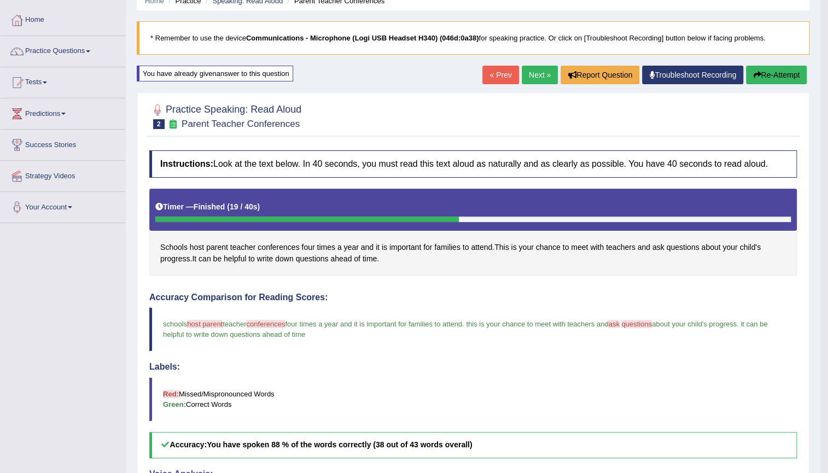
click at [772, 71] on button "Re-Attempt" at bounding box center [776, 75] width 61 height 19
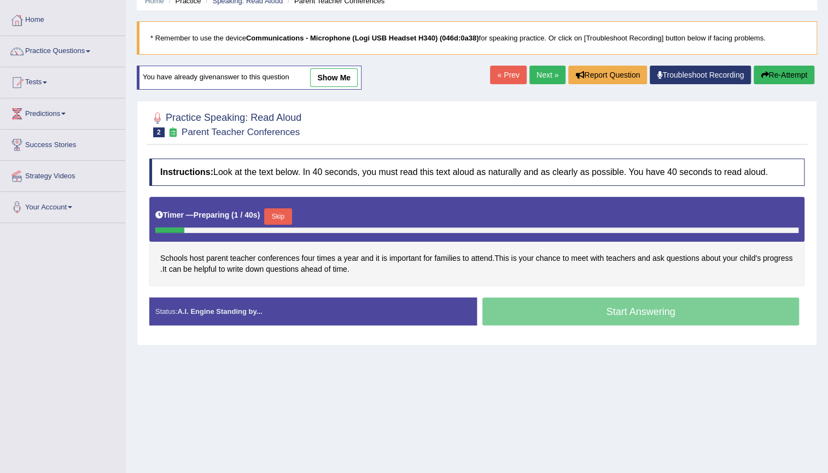
click at [282, 211] on button "Skip" at bounding box center [277, 216] width 27 height 16
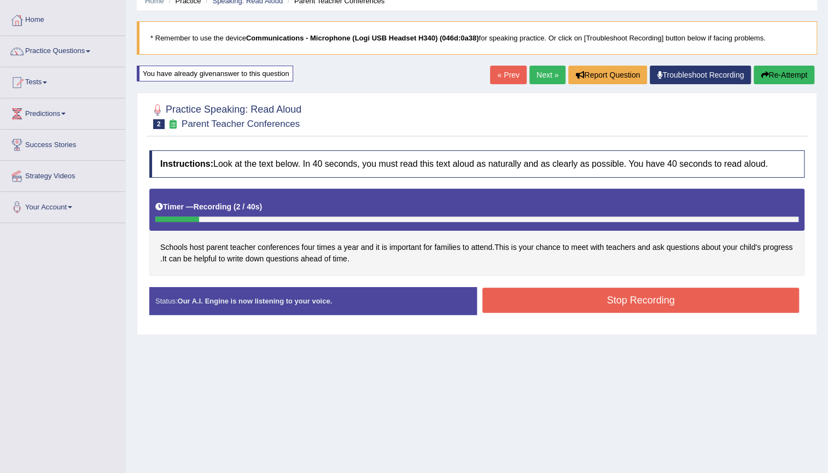
click at [800, 71] on button "Re-Attempt" at bounding box center [784, 75] width 61 height 19
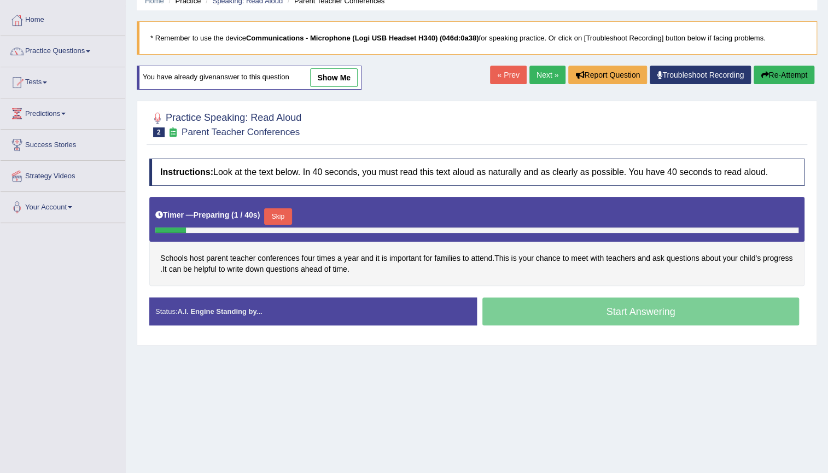
click at [286, 213] on button "Skip" at bounding box center [277, 216] width 27 height 16
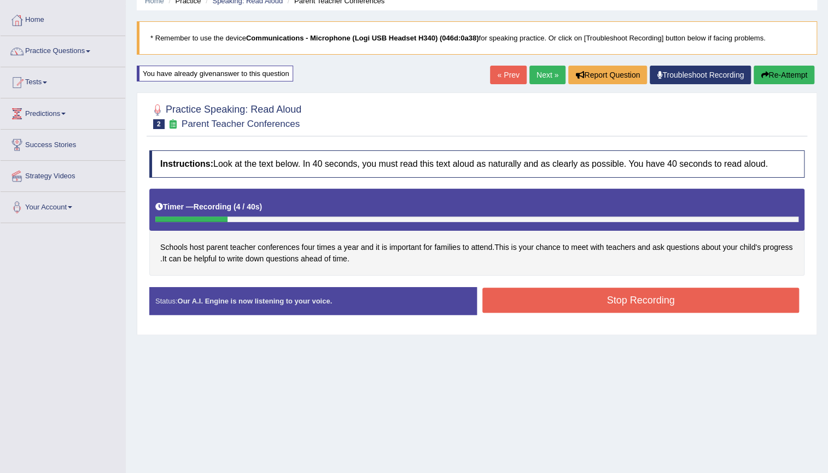
click at [772, 73] on button "Re-Attempt" at bounding box center [784, 75] width 61 height 19
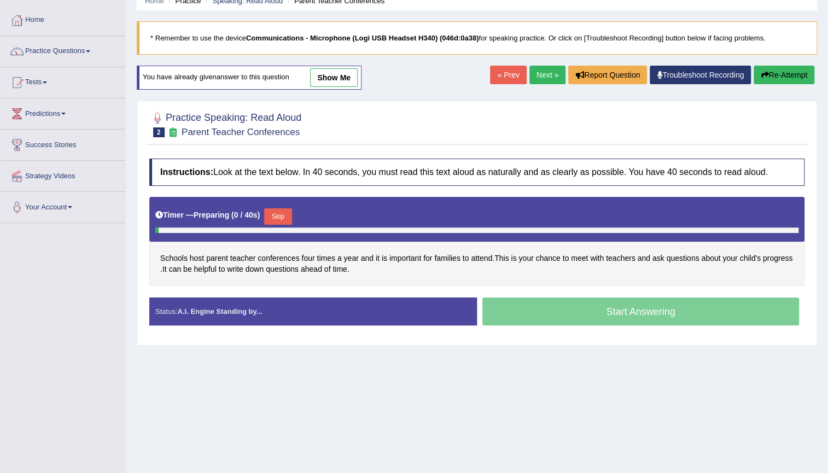
scroll to position [49, 0]
click at [283, 220] on button "Skip" at bounding box center [277, 216] width 27 height 16
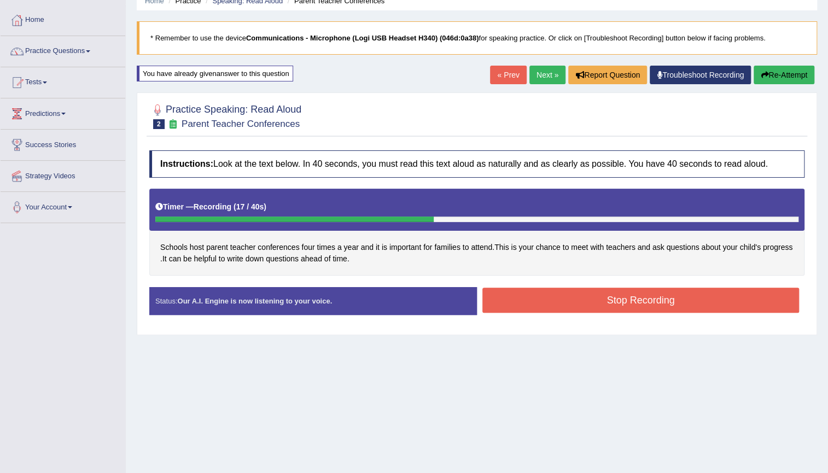
click at [514, 287] on div "Created with Highcharts 7.1.2 Great Too slow Too fast Time Speech pace meter: 0…" at bounding box center [643, 287] width 333 height 1
click at [514, 290] on button "Stop Recording" at bounding box center [640, 300] width 317 height 25
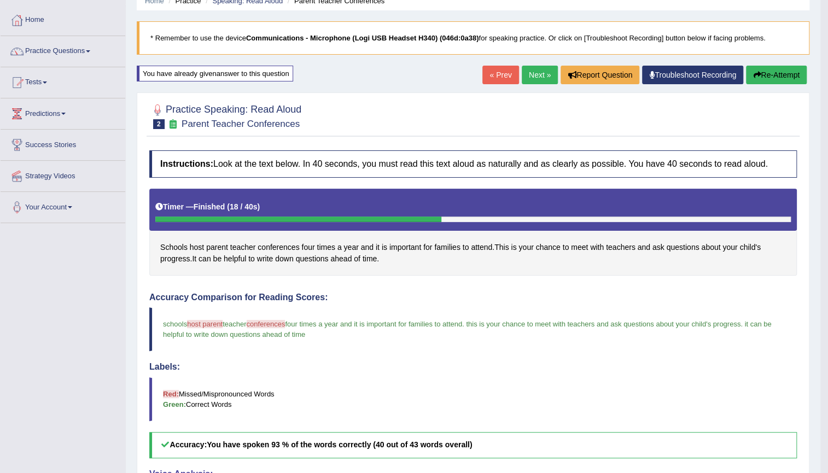
click at [537, 80] on link "Next »" at bounding box center [540, 75] width 36 height 19
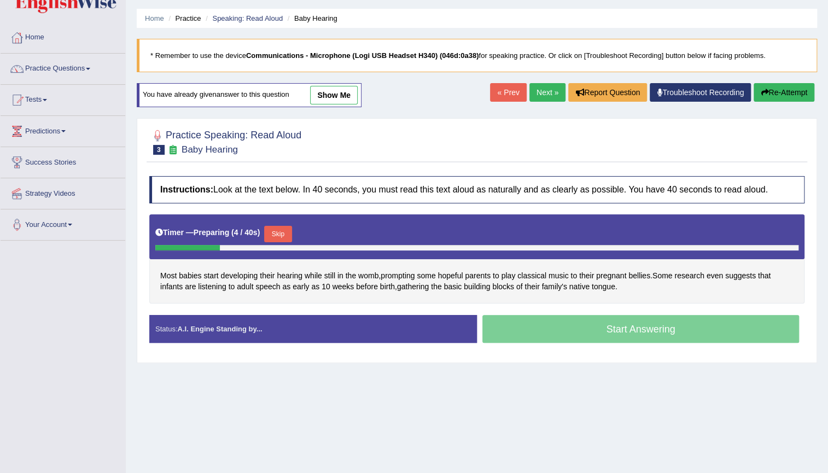
scroll to position [49, 0]
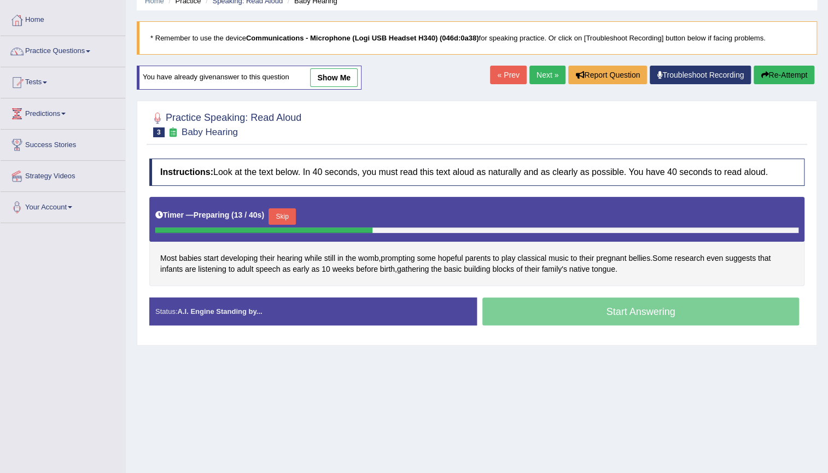
click at [289, 215] on button "Skip" at bounding box center [282, 216] width 27 height 16
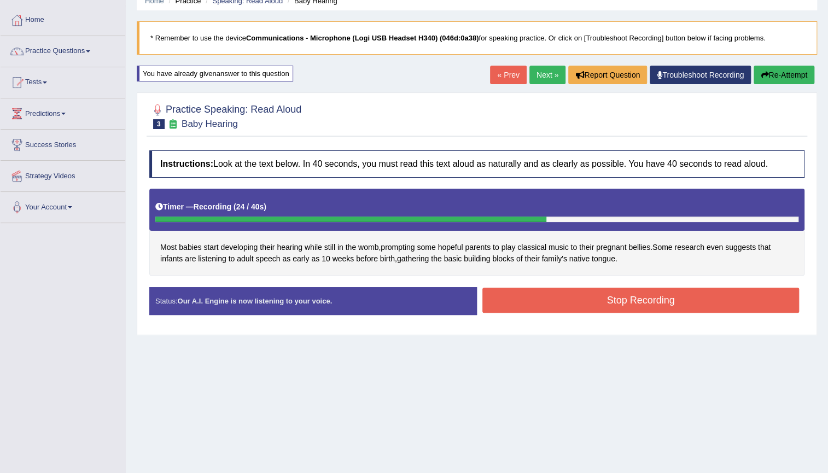
click at [591, 299] on button "Stop Recording" at bounding box center [640, 300] width 317 height 25
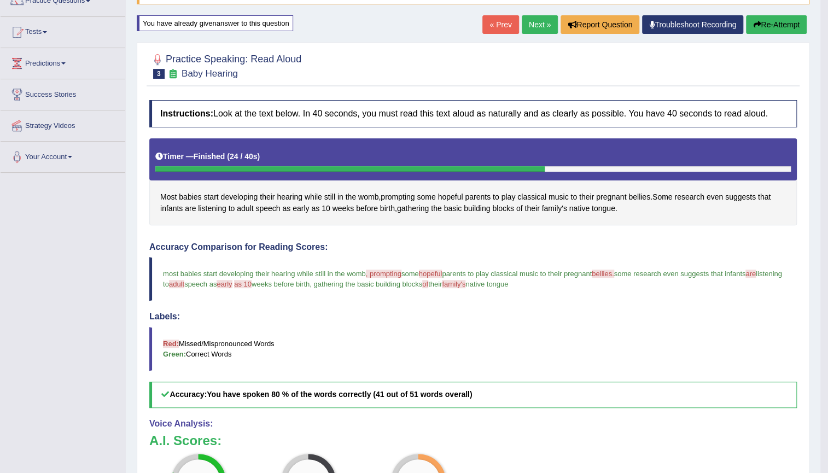
scroll to position [99, 0]
click at [409, 195] on span "prompting" at bounding box center [398, 197] width 34 height 11
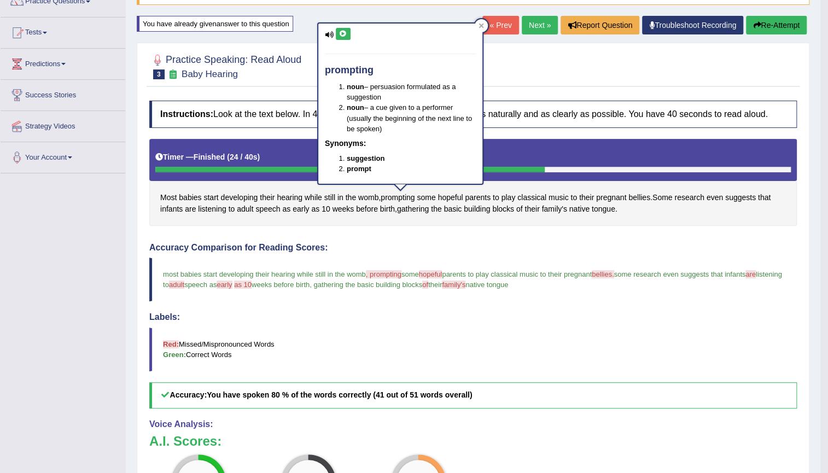
click at [343, 37] on button at bounding box center [343, 34] width 15 height 12
click at [445, 220] on div "Most babies start developing their hearing while still in the womb , prompting …" at bounding box center [473, 182] width 648 height 87
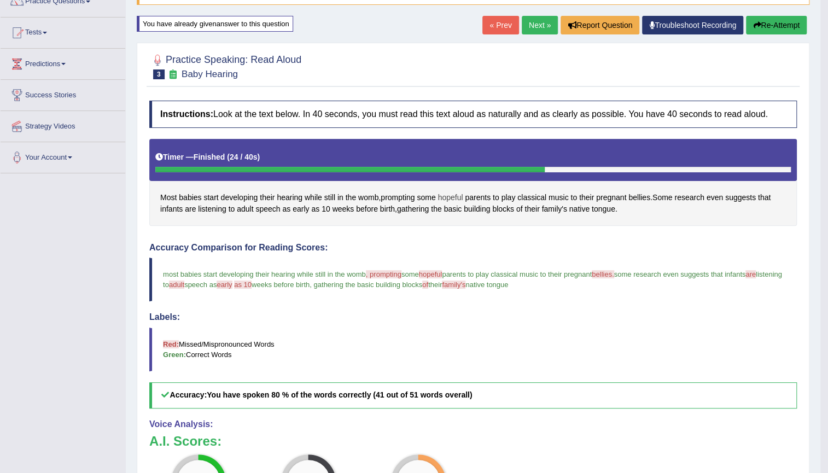
click at [455, 195] on span "hopeful" at bounding box center [450, 197] width 25 height 11
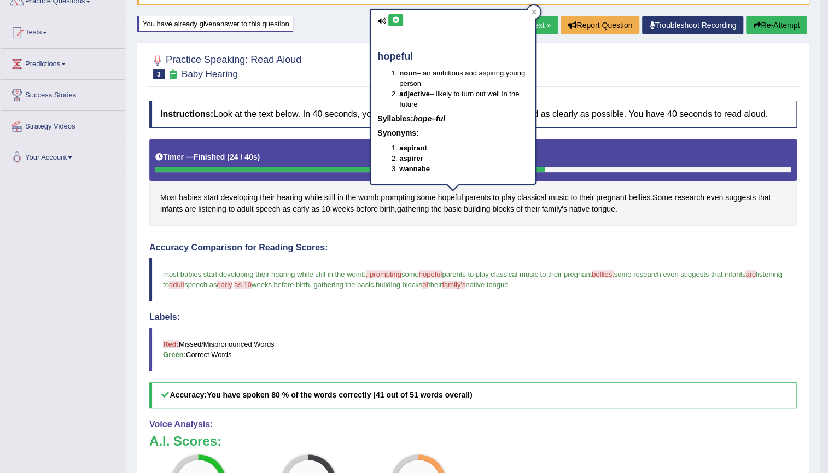
click at [399, 16] on button at bounding box center [395, 20] width 15 height 12
click at [432, 225] on div "Instructions: Look at the text below. In 40 seconds, you must read this text al…" at bounding box center [473, 353] width 653 height 517
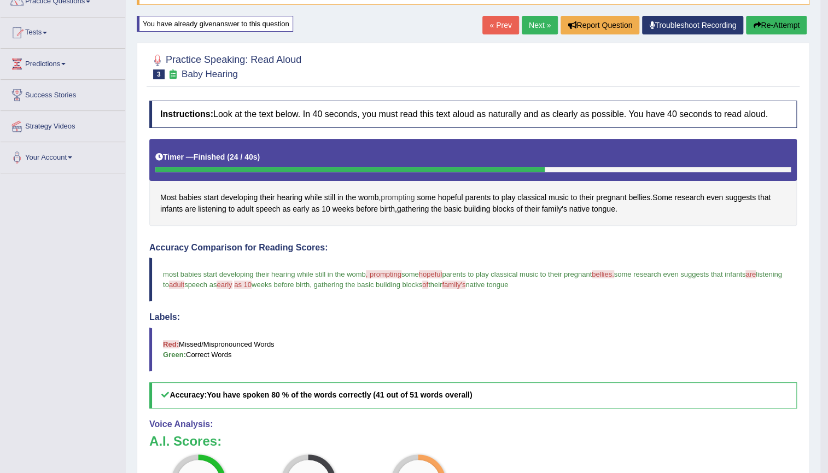
click at [399, 198] on span "prompting" at bounding box center [398, 197] width 34 height 11
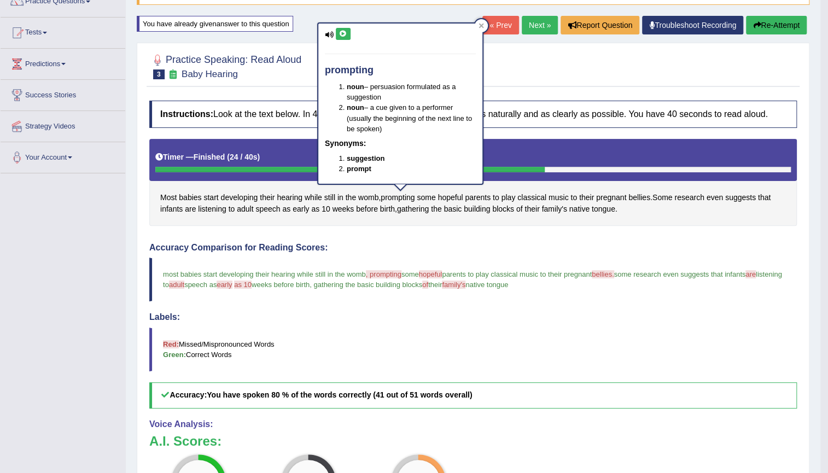
click at [340, 28] on button at bounding box center [343, 34] width 15 height 12
click at [409, 230] on div "Instructions: Look at the text below. In 40 seconds, you must read this text al…" at bounding box center [473, 353] width 653 height 517
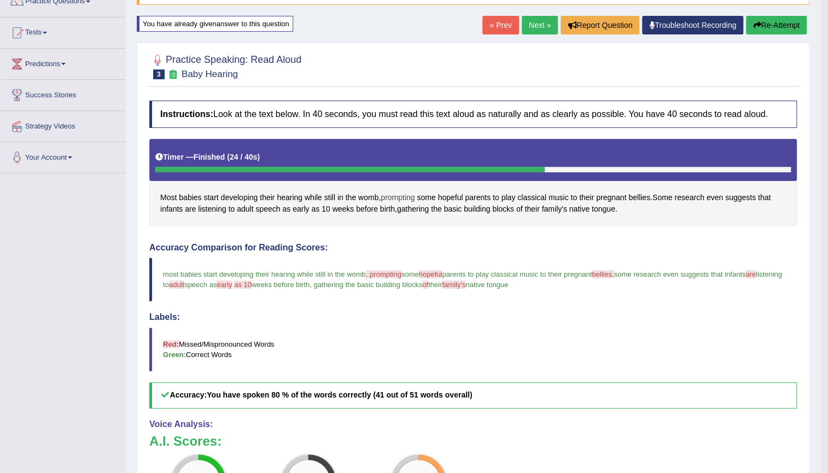
click at [396, 197] on span "prompting" at bounding box center [398, 197] width 34 height 11
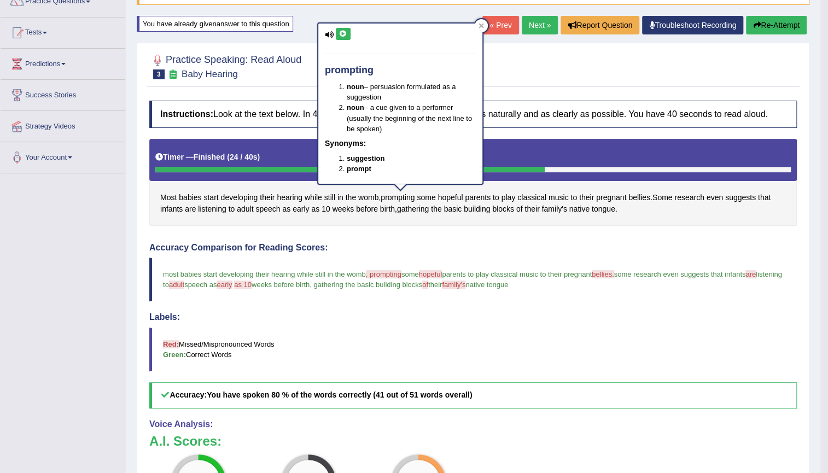
click at [348, 38] on button at bounding box center [343, 34] width 15 height 12
click at [424, 229] on div "Instructions: Look at the text below. In 40 seconds, you must read this text al…" at bounding box center [473, 353] width 653 height 517
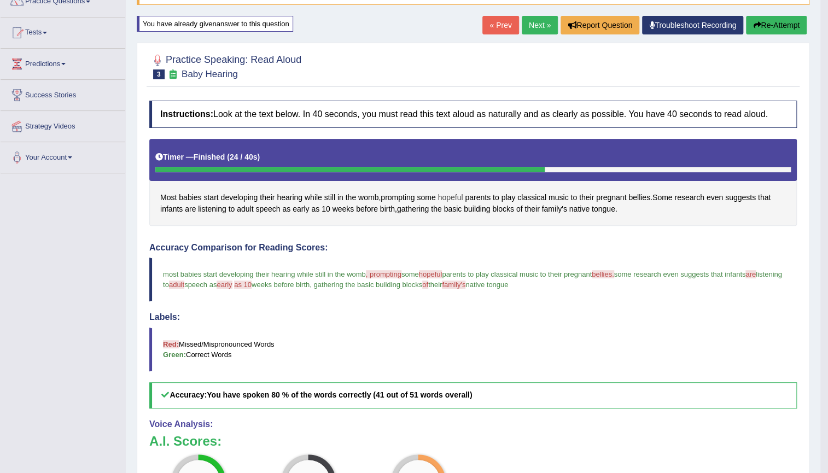
click at [445, 193] on span "hopeful" at bounding box center [450, 197] width 25 height 11
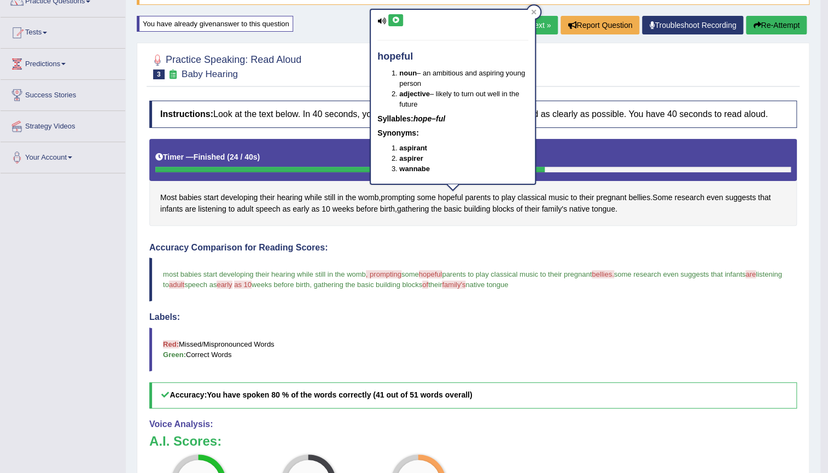
click at [398, 15] on button at bounding box center [395, 20] width 15 height 12
click at [487, 253] on div "Accuracy Comparison for Reading Scores: most babies start developing their hear…" at bounding box center [473, 326] width 648 height 166
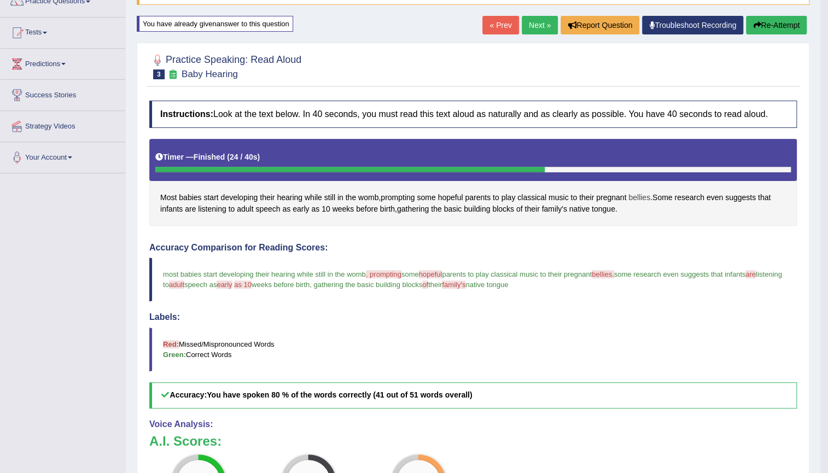
click at [645, 197] on span "bellies" at bounding box center [640, 197] width 22 height 11
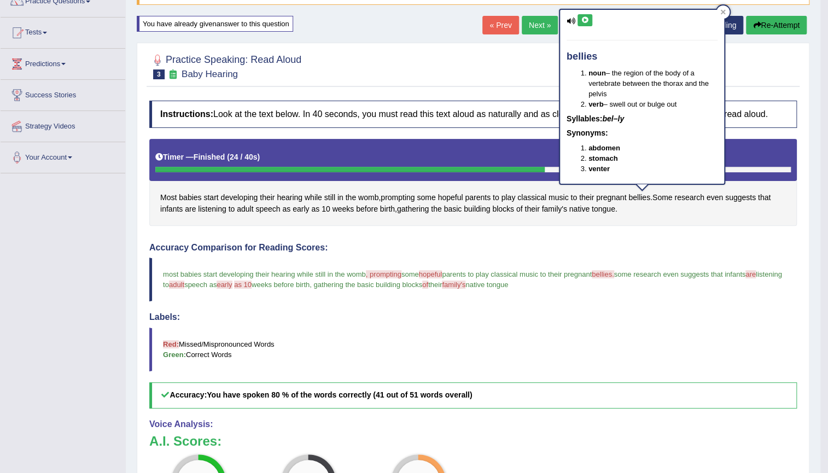
click at [583, 20] on icon at bounding box center [585, 20] width 8 height 7
click at [596, 237] on div "Created with Highcharts 7.1.2 Great Too slow Too fast Time Speech pace meter: 0…" at bounding box center [637, 237] width 329 height 1
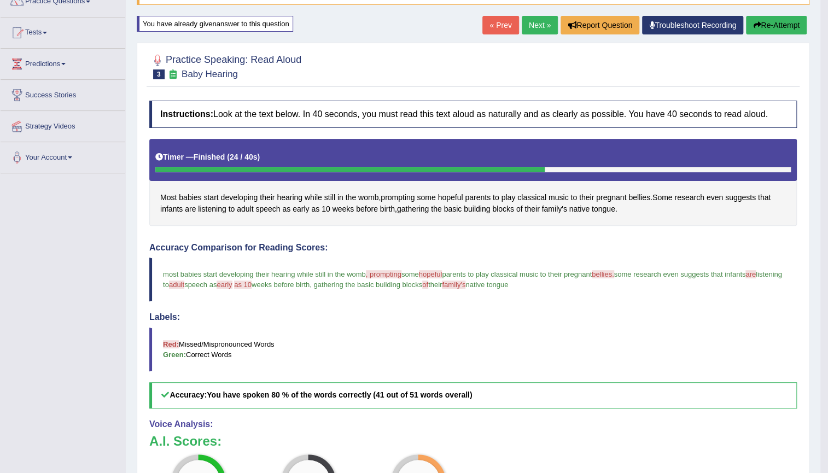
click at [774, 24] on button "Re-Attempt" at bounding box center [776, 25] width 61 height 19
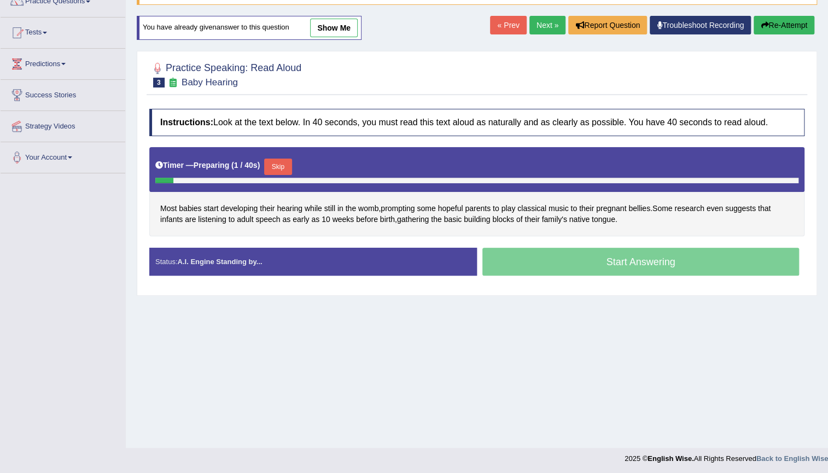
click at [286, 167] on button "Skip" at bounding box center [277, 167] width 27 height 16
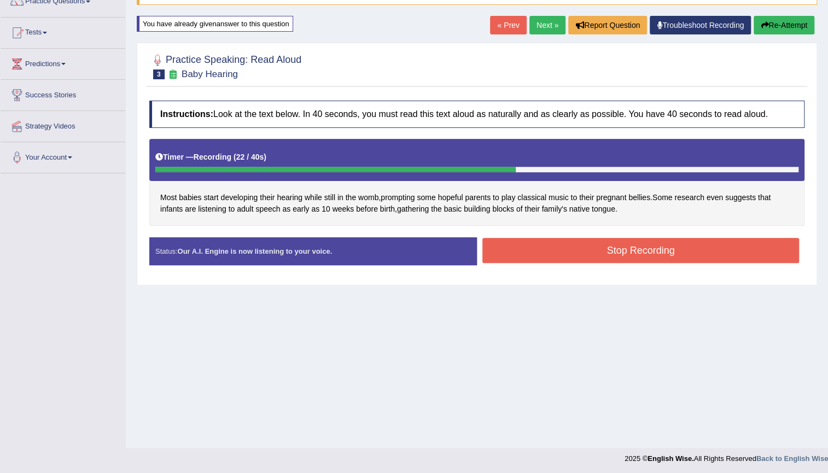
click at [597, 251] on button "Stop Recording" at bounding box center [640, 250] width 317 height 25
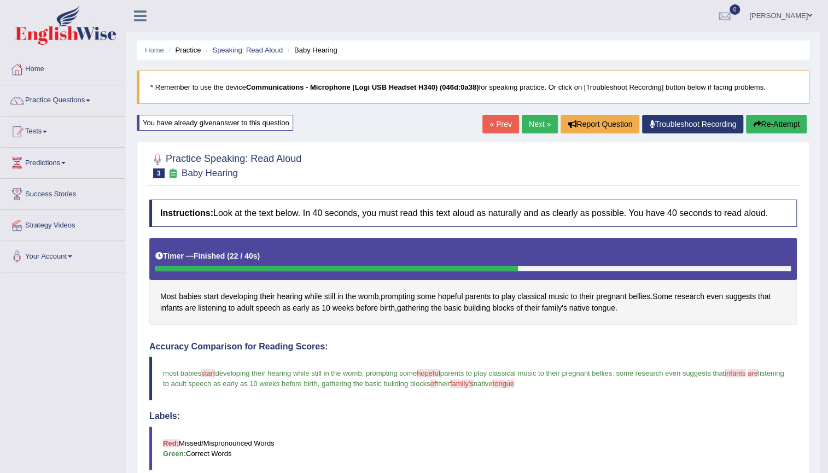
click at [763, 125] on button "Re-Attempt" at bounding box center [776, 124] width 61 height 19
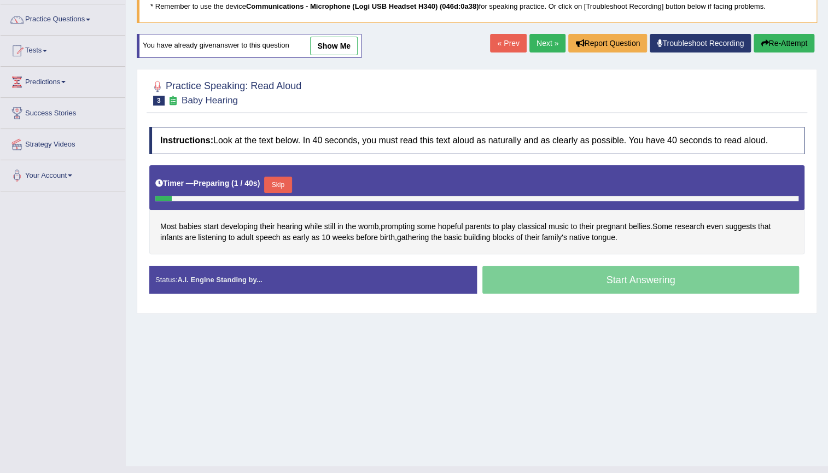
scroll to position [99, 0]
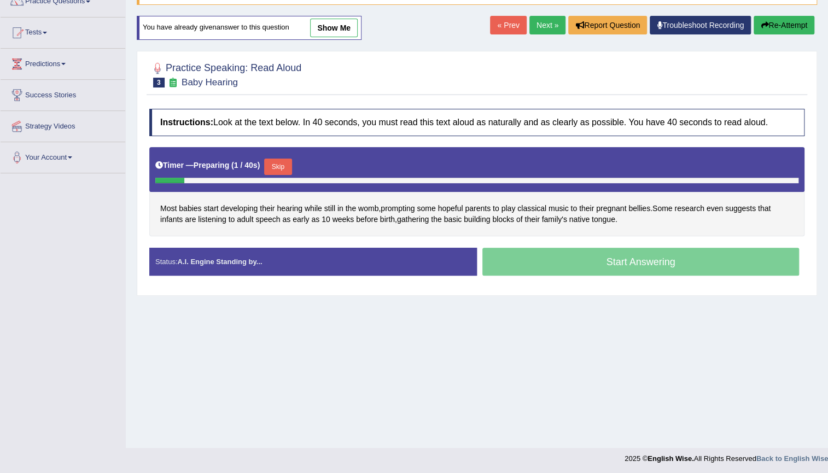
click at [284, 165] on button "Skip" at bounding box center [277, 167] width 27 height 16
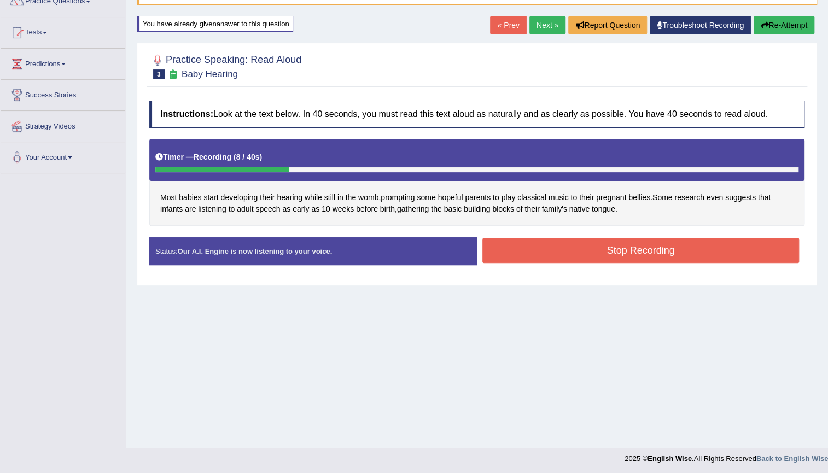
click at [800, 19] on button "Re-Attempt" at bounding box center [784, 25] width 61 height 19
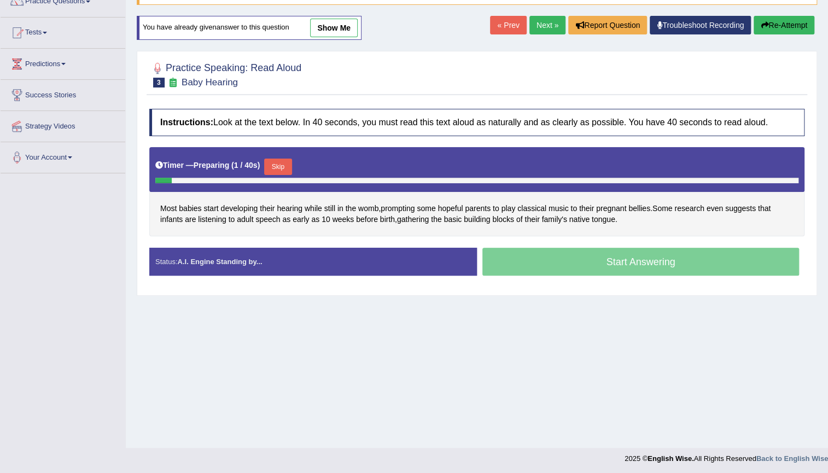
click at [273, 164] on button "Skip" at bounding box center [277, 167] width 27 height 16
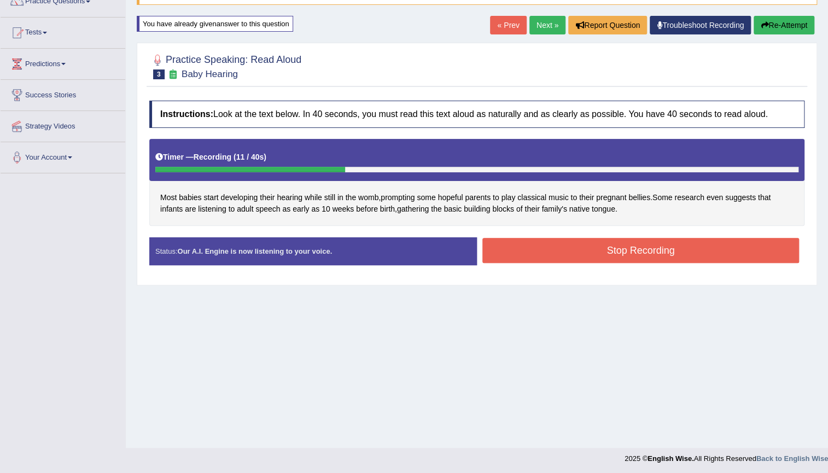
click at [784, 9] on div "Home Practice Speaking: Read Aloud Baby Hearing * Remember to use the device Co…" at bounding box center [477, 174] width 702 height 547
click at [784, 22] on button "Re-Attempt" at bounding box center [784, 25] width 61 height 19
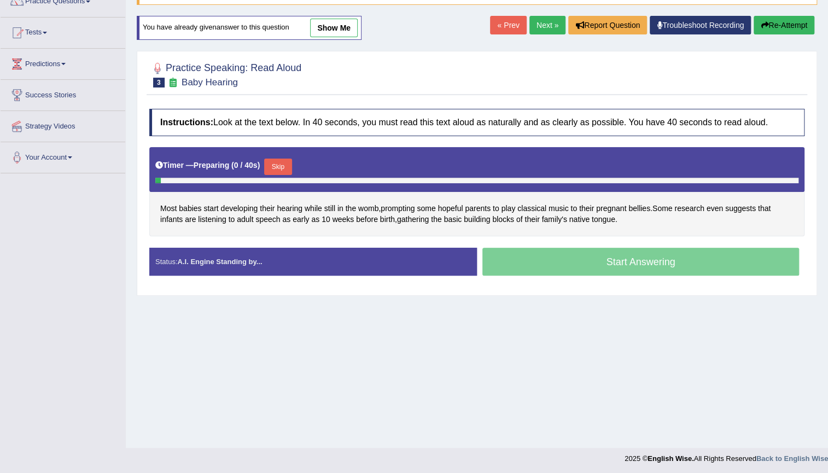
scroll to position [99, 0]
click at [274, 166] on button "Skip" at bounding box center [277, 167] width 27 height 16
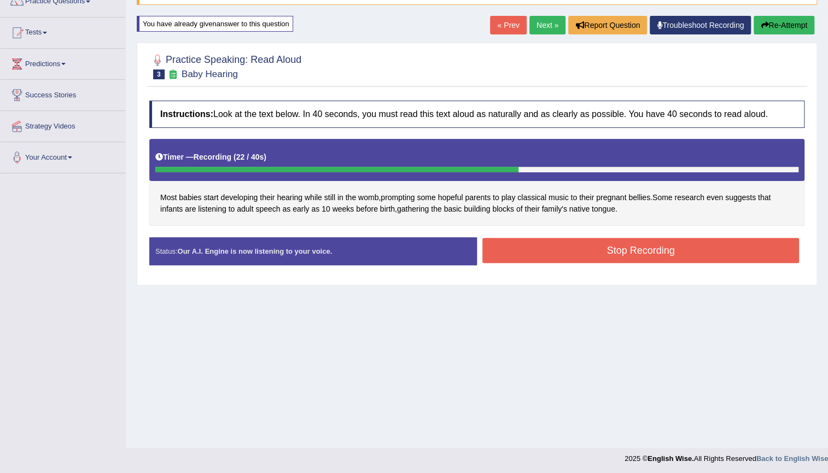
click at [565, 246] on button "Stop Recording" at bounding box center [640, 250] width 317 height 25
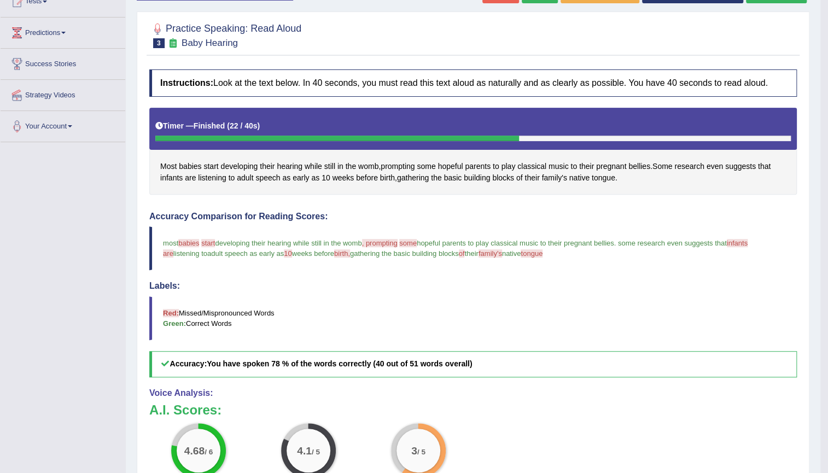
scroll to position [80, 0]
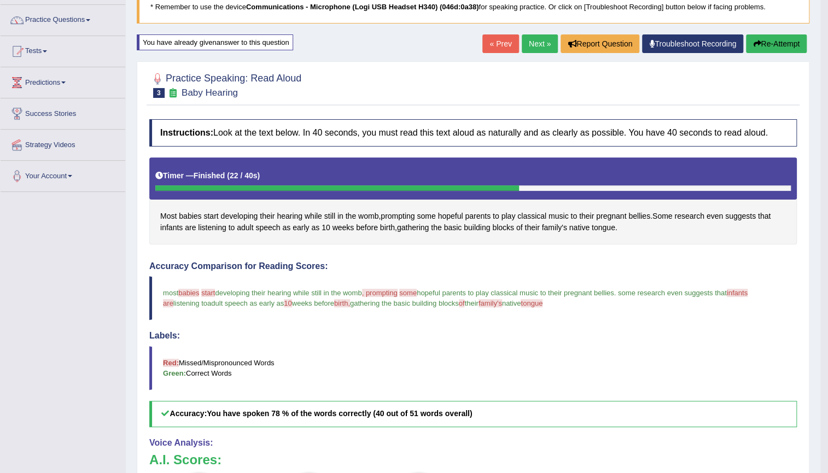
click at [536, 48] on link "Next »" at bounding box center [540, 43] width 36 height 19
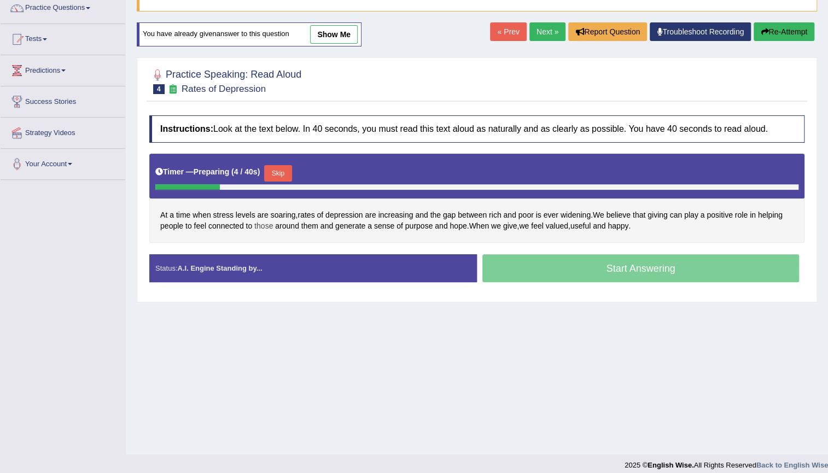
scroll to position [99, 0]
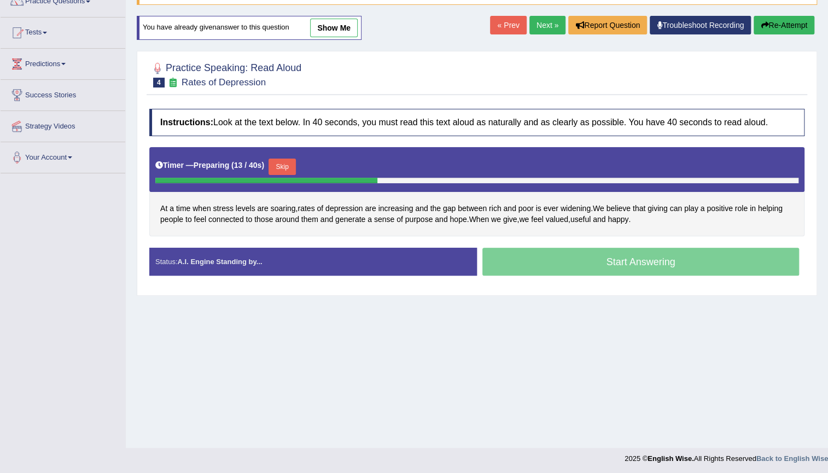
click at [279, 170] on button "Skip" at bounding box center [282, 167] width 27 height 16
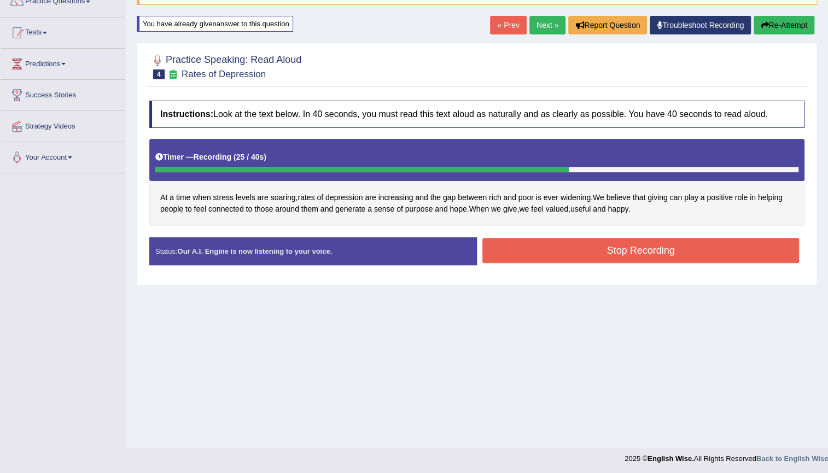
click at [622, 244] on button "Stop Recording" at bounding box center [640, 250] width 317 height 25
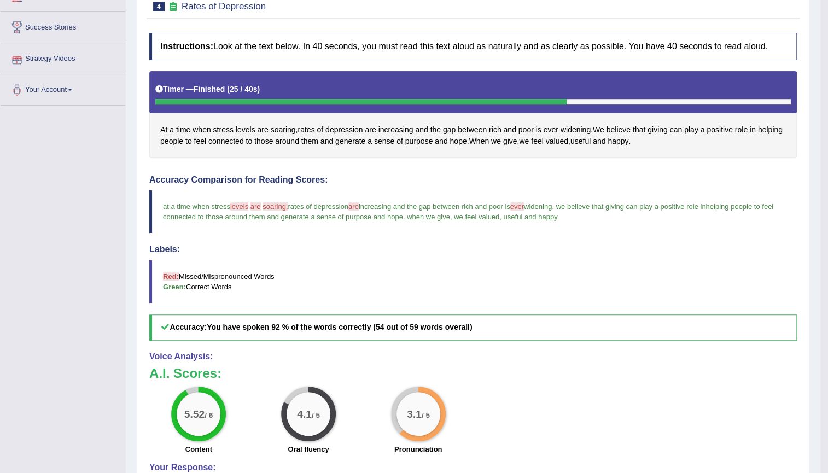
scroll to position [149, 0]
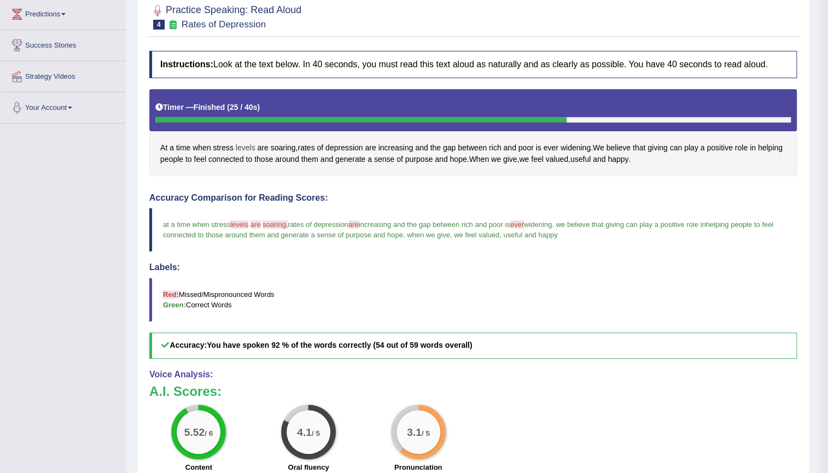
click at [253, 148] on span "levels" at bounding box center [246, 147] width 20 height 11
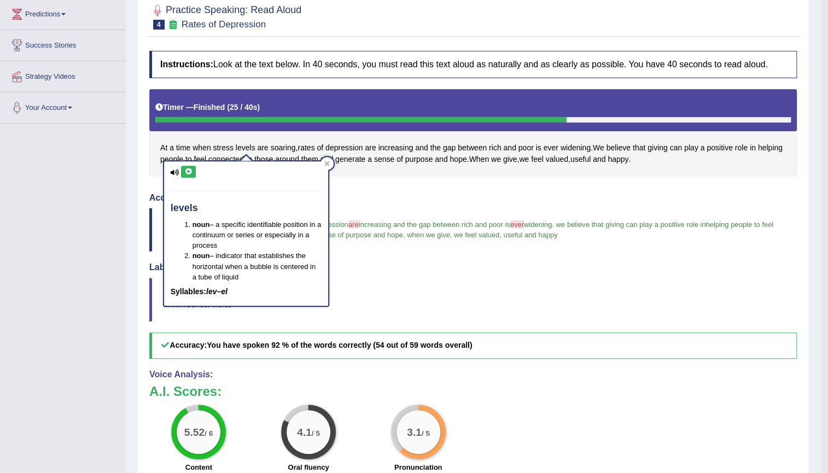
click at [189, 172] on icon at bounding box center [188, 171] width 8 height 7
click at [375, 267] on h4 "Labels:" at bounding box center [473, 268] width 648 height 10
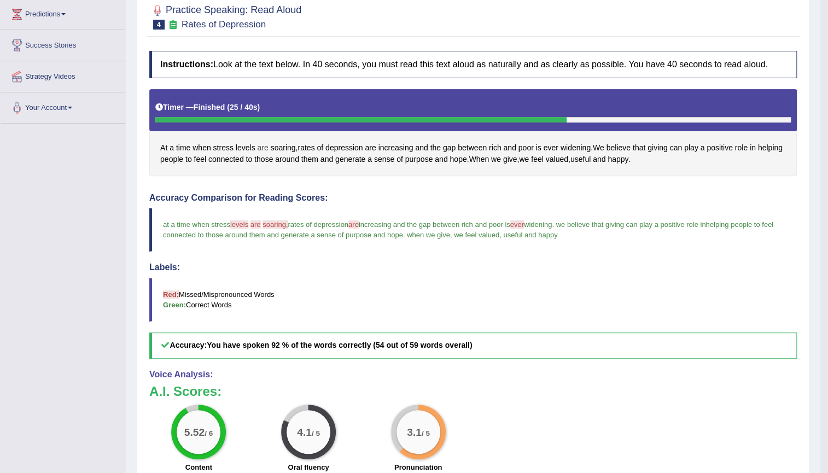
click at [265, 146] on span "are" at bounding box center [262, 147] width 11 height 11
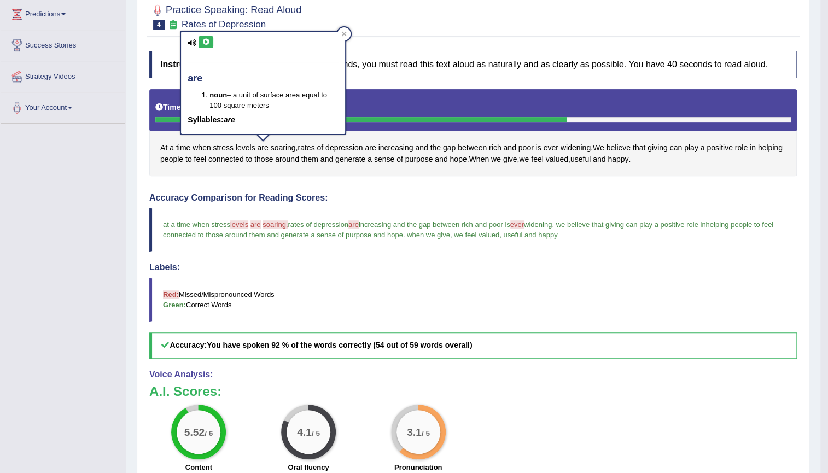
click at [210, 45] on button at bounding box center [206, 42] width 15 height 12
click at [345, 312] on blockquote "Red: Missed/Mispronounced Words Green: Correct Words" at bounding box center [473, 300] width 648 height 44
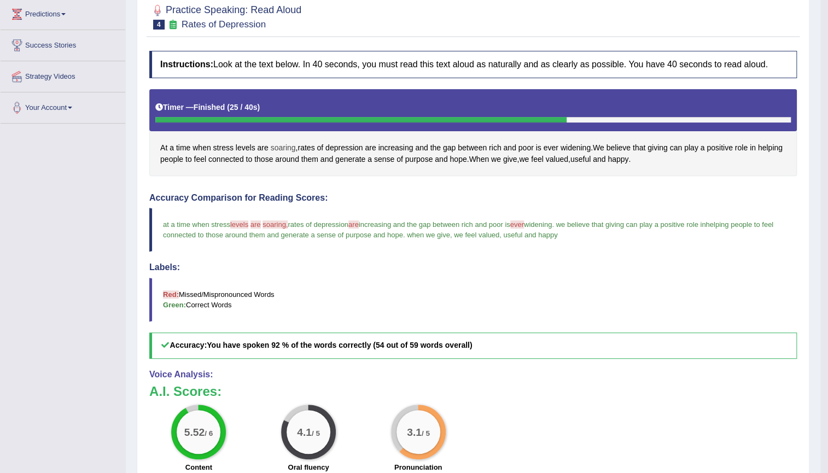
click at [287, 152] on span "soaring" at bounding box center [283, 147] width 25 height 11
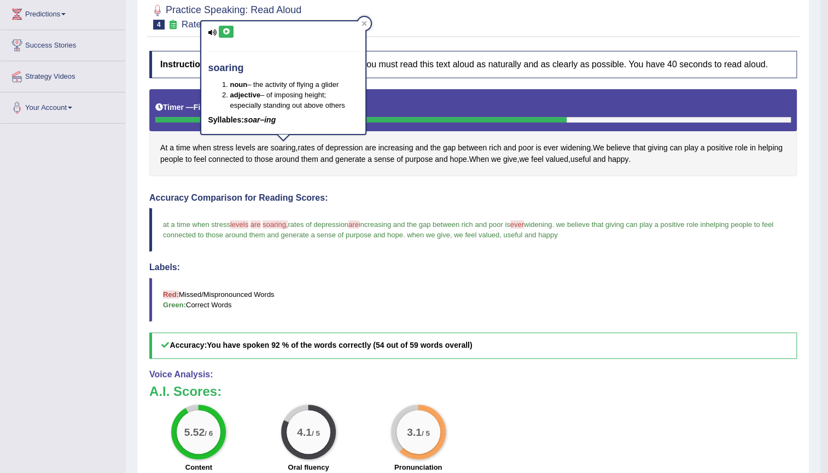
click at [224, 28] on icon at bounding box center [226, 31] width 8 height 7
click at [445, 272] on div "Labels: Red: Missed/Mispronounced Words Green: Correct Words" at bounding box center [473, 292] width 648 height 59
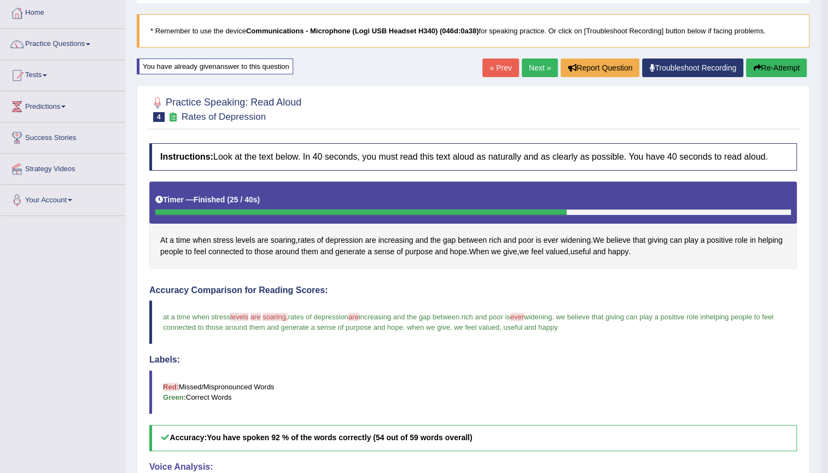
scroll to position [49, 0]
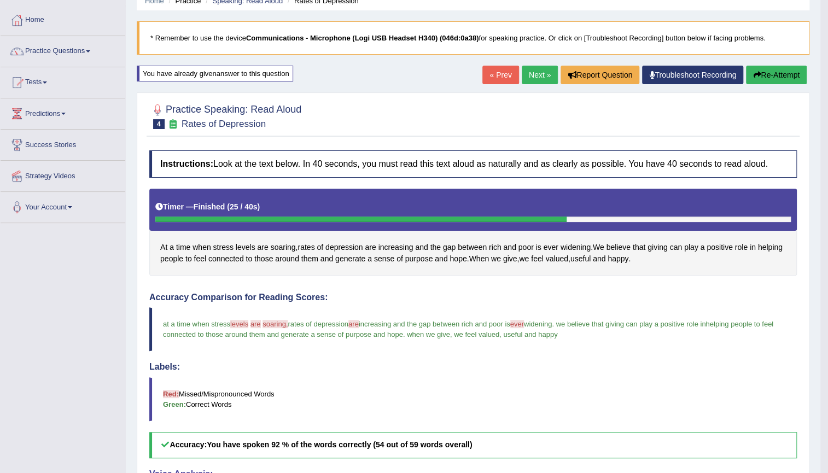
click at [781, 78] on button "Re-Attempt" at bounding box center [776, 75] width 61 height 19
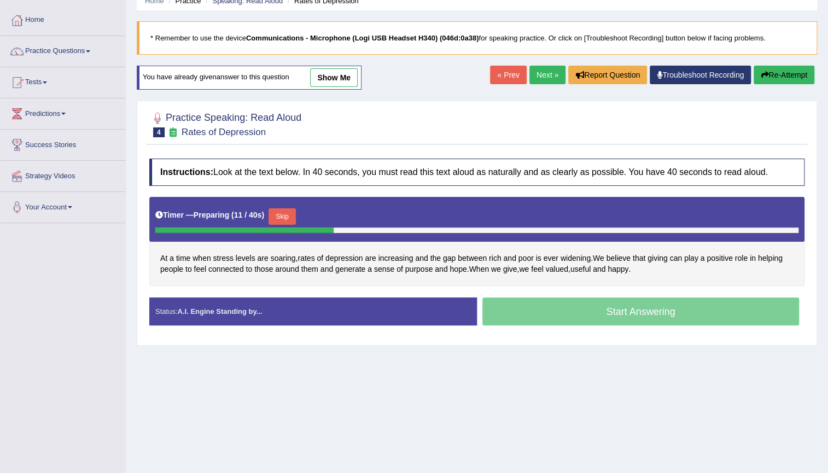
click at [276, 212] on button "Skip" at bounding box center [282, 216] width 27 height 16
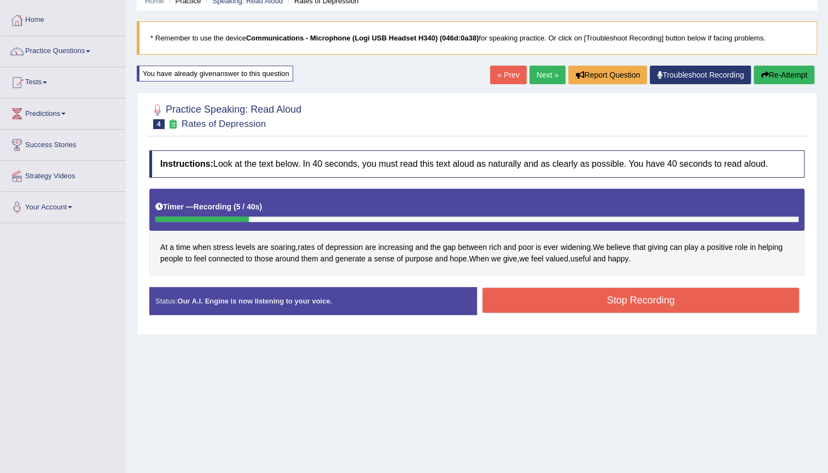
click at [782, 77] on button "Re-Attempt" at bounding box center [784, 75] width 61 height 19
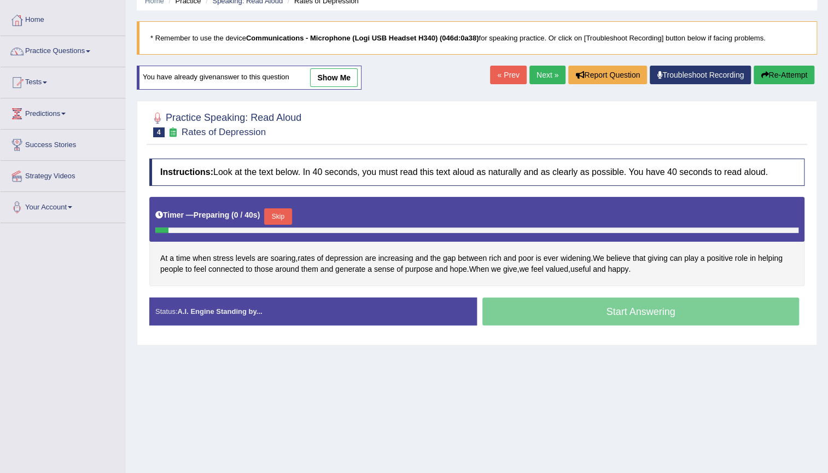
click at [278, 213] on button "Skip" at bounding box center [277, 216] width 27 height 16
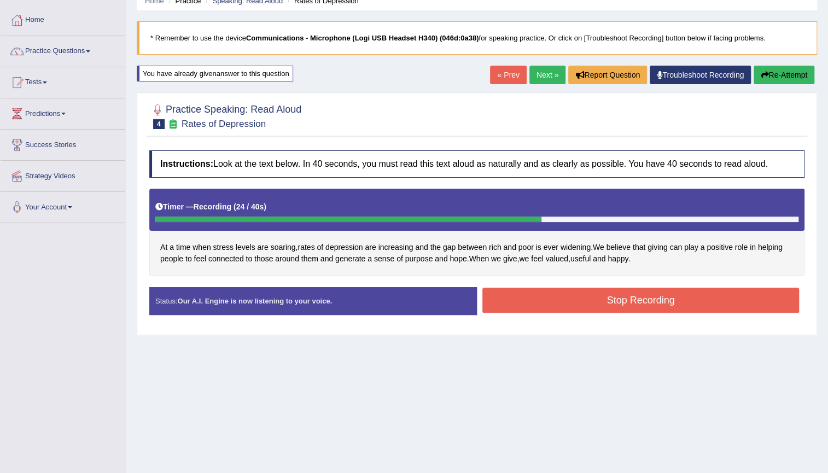
click at [579, 295] on button "Stop Recording" at bounding box center [640, 300] width 317 height 25
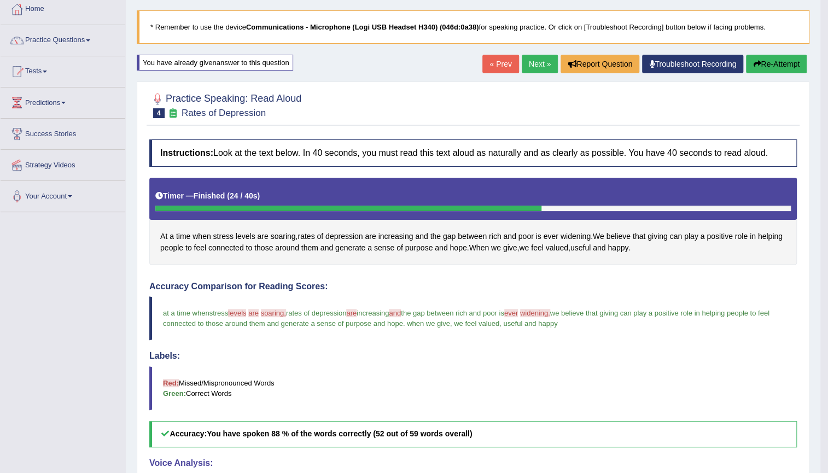
scroll to position [49, 0]
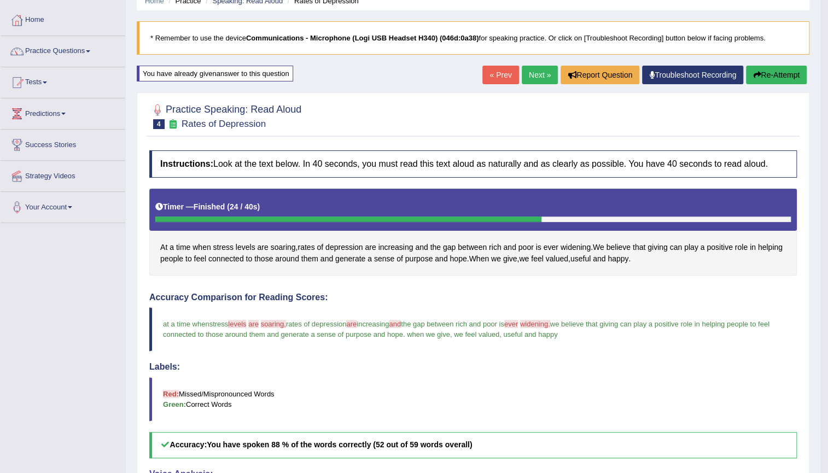
click at [536, 74] on link "Next »" at bounding box center [540, 75] width 36 height 19
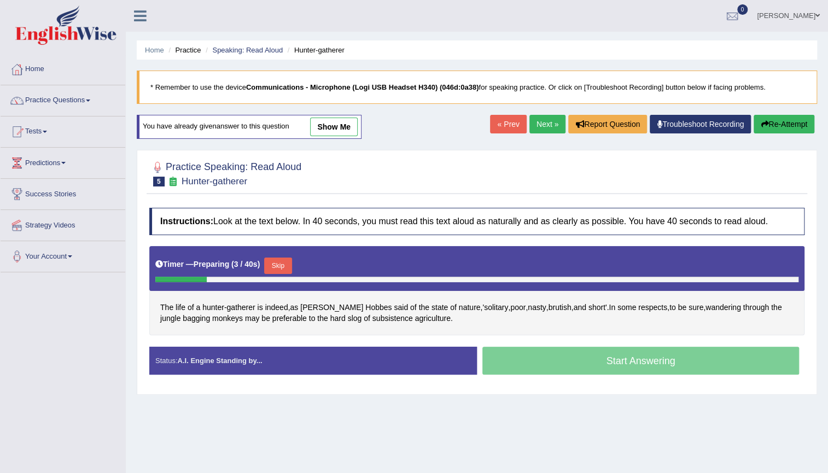
click at [285, 263] on button "Skip" at bounding box center [277, 266] width 27 height 16
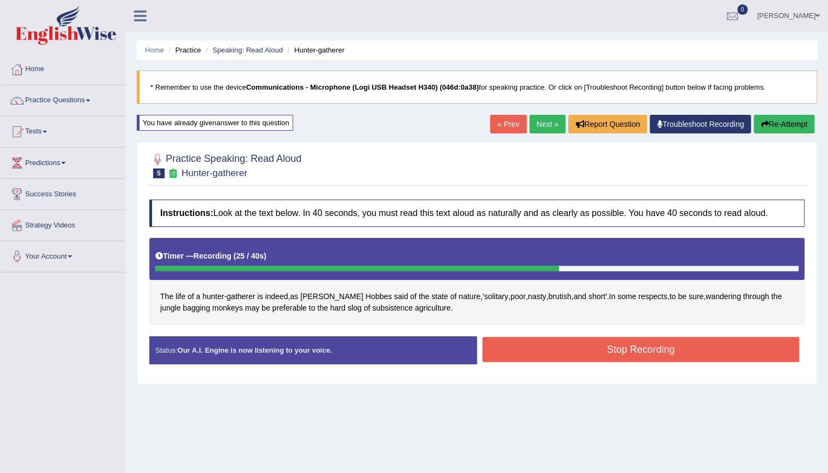
click at [537, 351] on button "Stop Recording" at bounding box center [640, 349] width 317 height 25
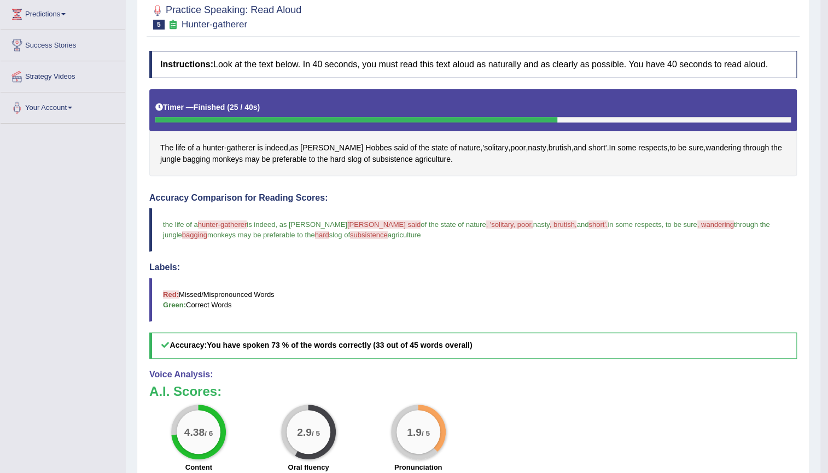
scroll to position [99, 0]
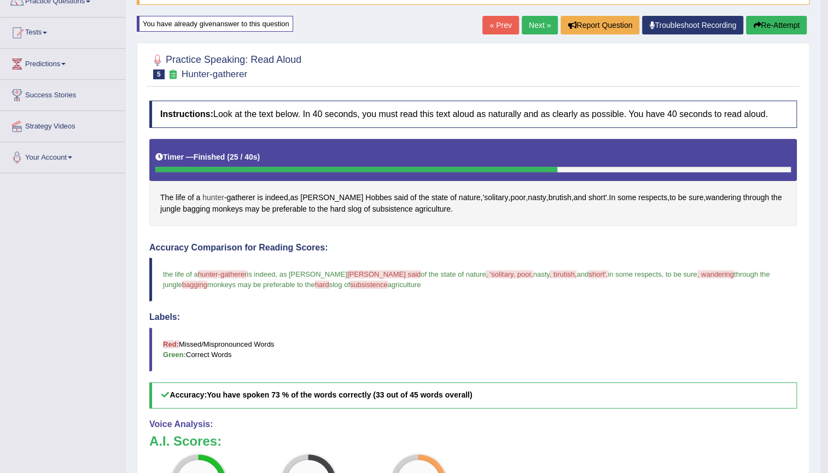
click at [219, 196] on span "hunter" at bounding box center [213, 197] width 22 height 11
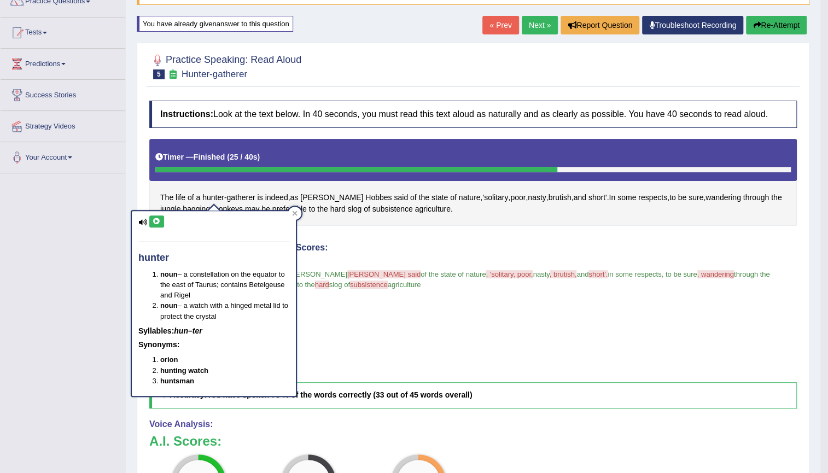
click at [153, 223] on icon at bounding box center [157, 221] width 8 height 7
click at [242, 197] on span "gatherer" at bounding box center [240, 197] width 28 height 11
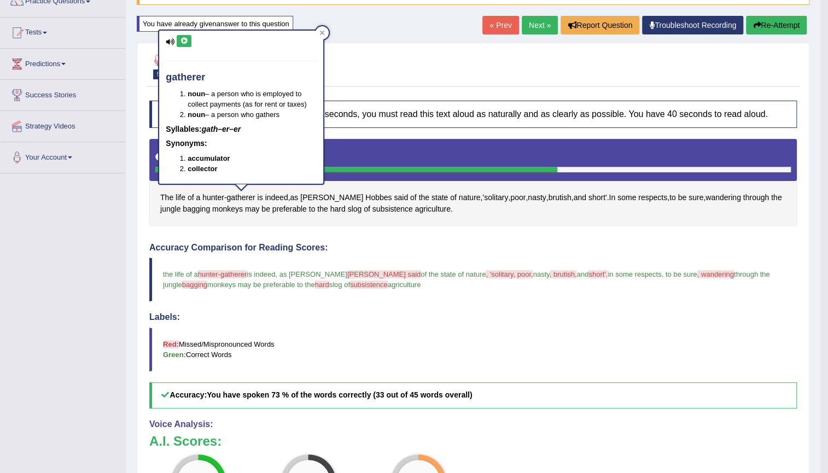
click at [182, 47] on div "gatherer noun – a person who is employed to collect payments (as for rent or ta…" at bounding box center [241, 107] width 164 height 153
click at [182, 40] on icon at bounding box center [184, 41] width 8 height 7
click at [365, 196] on span "Hobbes" at bounding box center [378, 197] width 26 height 11
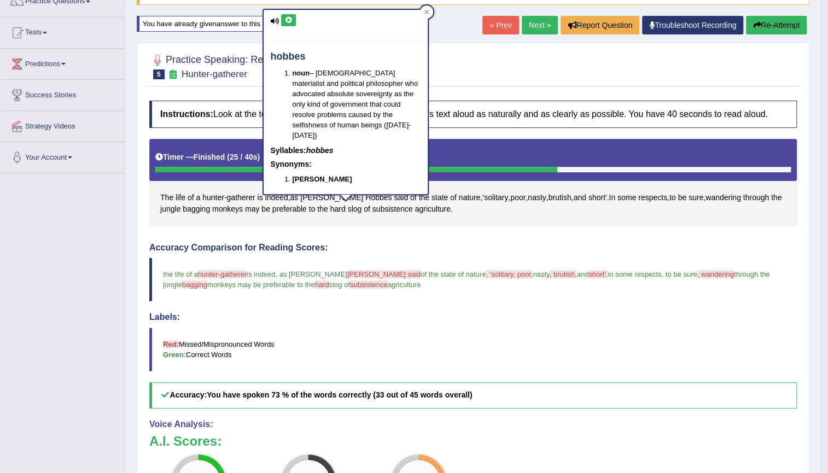
click at [287, 22] on icon at bounding box center [288, 20] width 8 height 7
click at [350, 272] on span "hobbes said" at bounding box center [383, 274] width 73 height 8
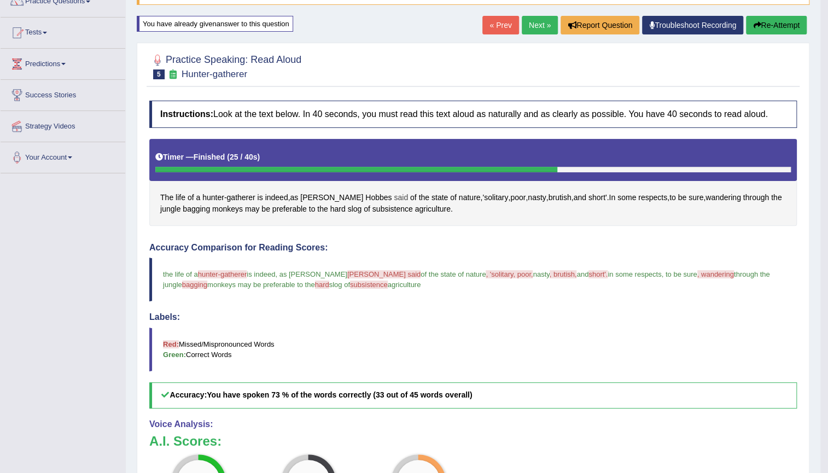
click at [394, 198] on span "said" at bounding box center [401, 197] width 14 height 11
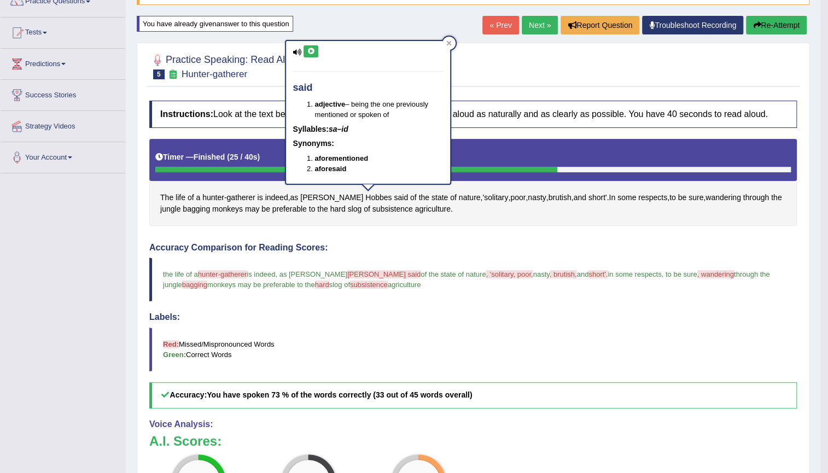
click at [310, 49] on icon at bounding box center [311, 51] width 8 height 7
click at [486, 274] on span ", 'solitary, poor," at bounding box center [509, 274] width 47 height 8
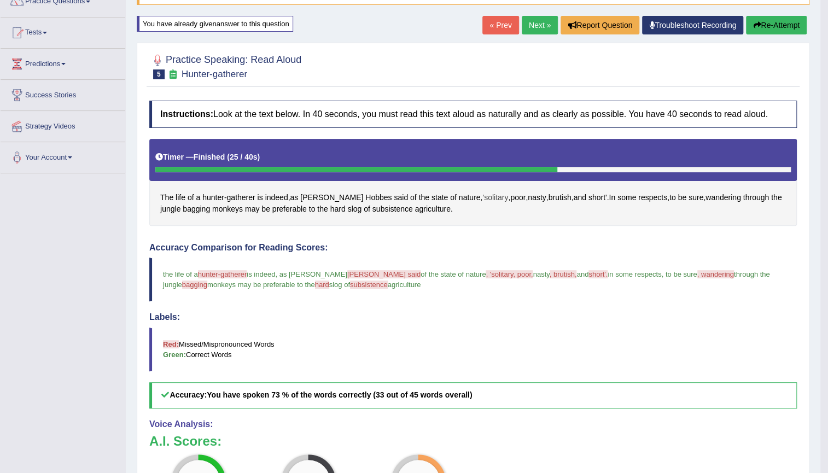
click at [482, 197] on span "'solitary" at bounding box center [495, 197] width 26 height 11
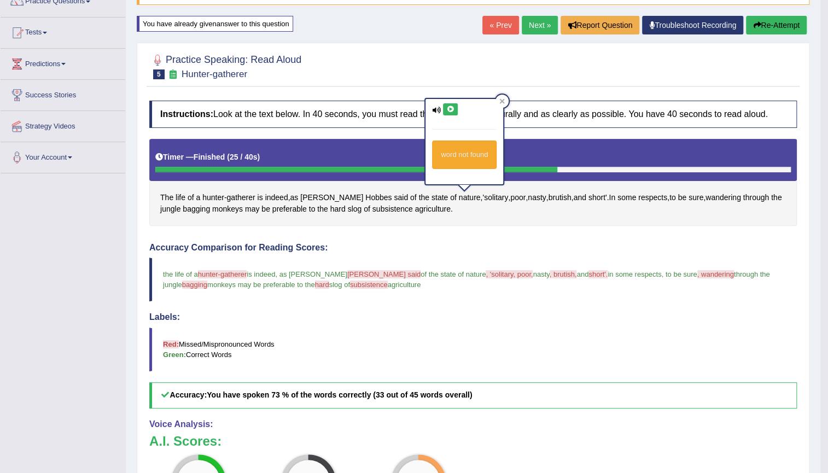
click at [449, 103] on button at bounding box center [450, 109] width 15 height 12
click at [450, 110] on icon at bounding box center [450, 109] width 8 height 7
click at [505, 99] on div at bounding box center [502, 101] width 13 height 13
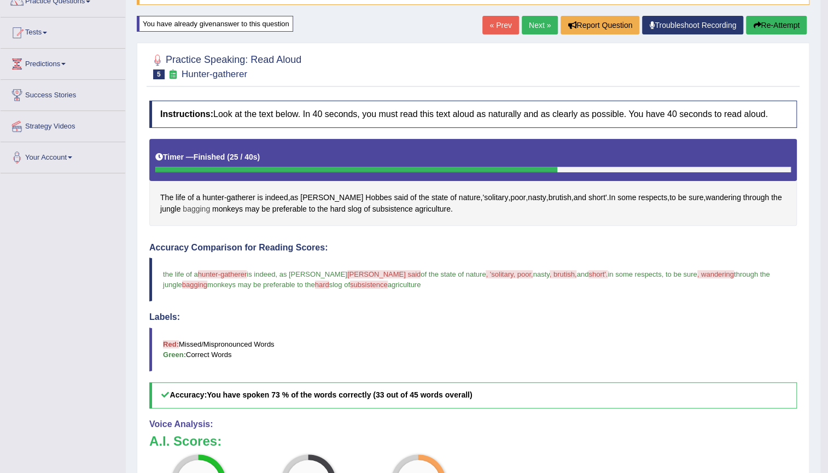
click at [195, 207] on span "bagging" at bounding box center [196, 208] width 27 height 11
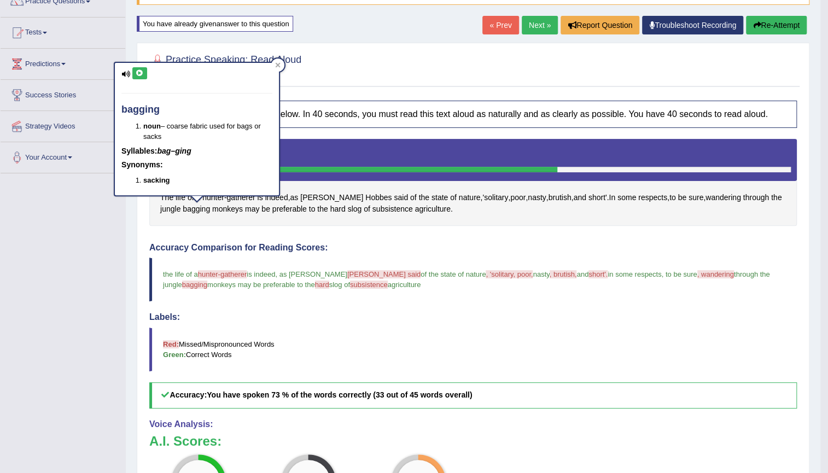
click at [139, 75] on icon at bounding box center [140, 73] width 8 height 7
click at [334, 243] on h4 "Accuracy Comparison for Reading Scores:" at bounding box center [473, 248] width 648 height 10
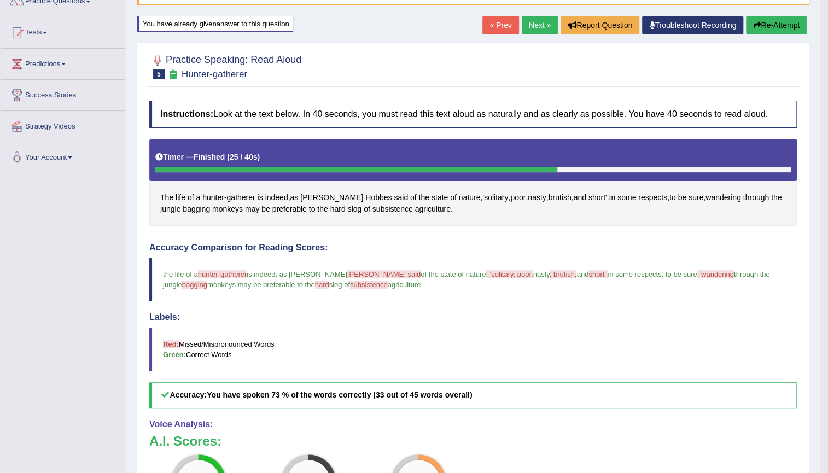
click at [759, 27] on button "Re-Attempt" at bounding box center [776, 25] width 61 height 19
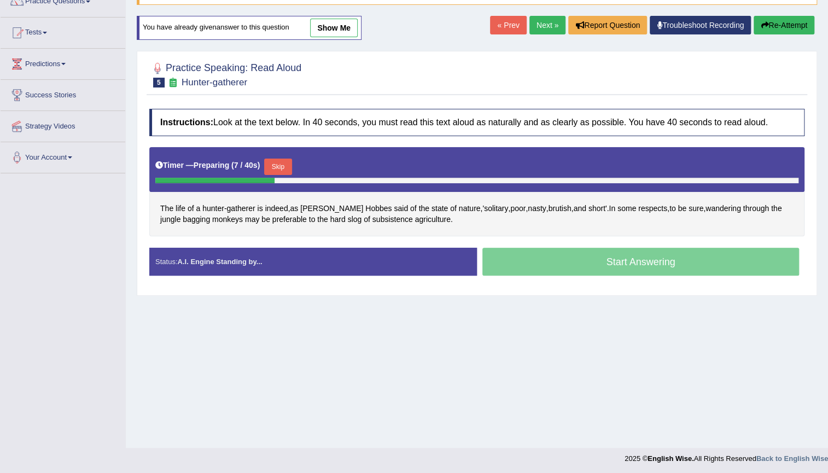
click at [277, 165] on button "Skip" at bounding box center [277, 167] width 27 height 16
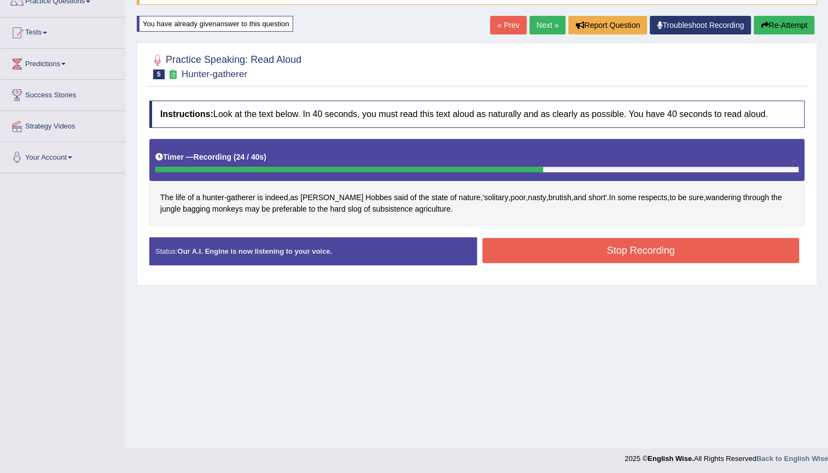
click at [552, 249] on button "Stop Recording" at bounding box center [640, 250] width 317 height 25
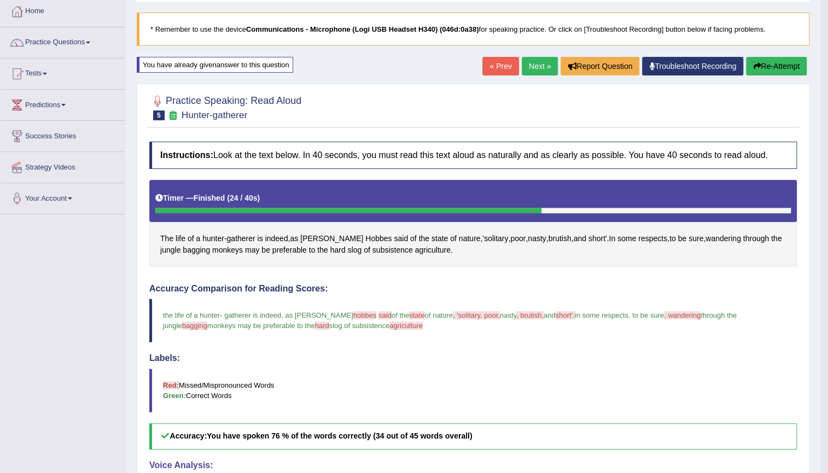
scroll to position [49, 0]
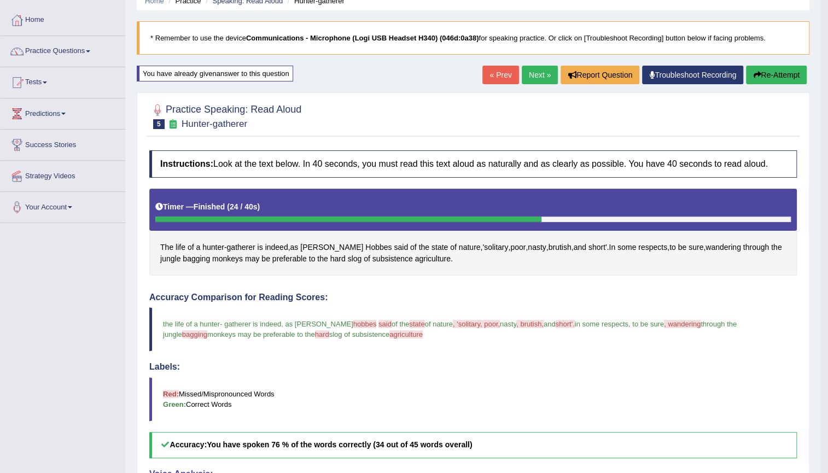
click at [793, 77] on button "Re-Attempt" at bounding box center [776, 75] width 61 height 19
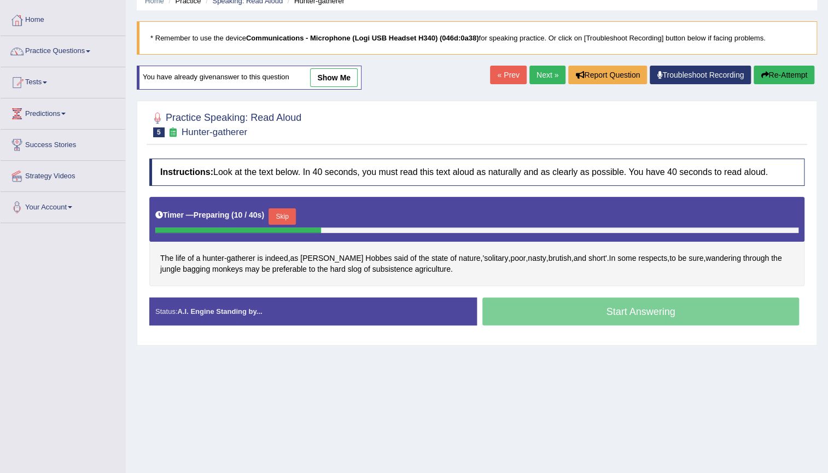
click at [281, 216] on button "Skip" at bounding box center [282, 216] width 27 height 16
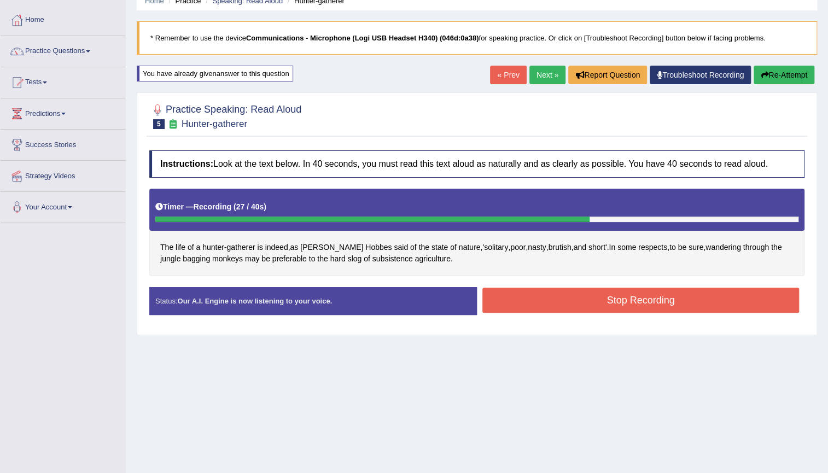
click at [549, 292] on button "Stop Recording" at bounding box center [640, 300] width 317 height 25
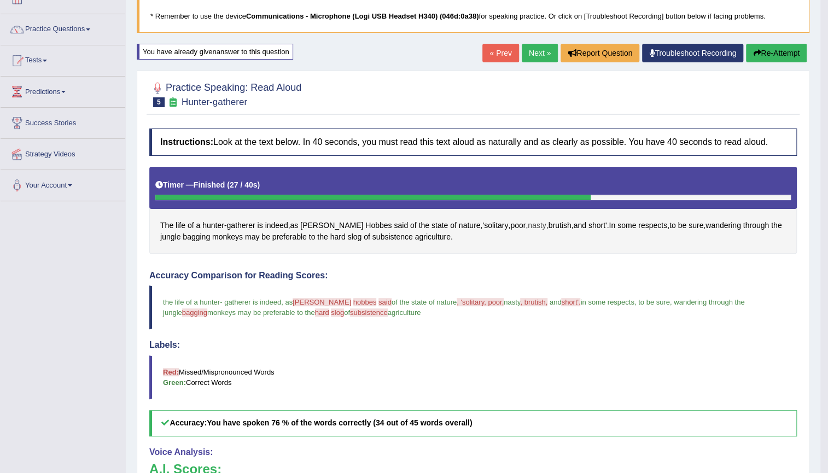
scroll to position [49, 0]
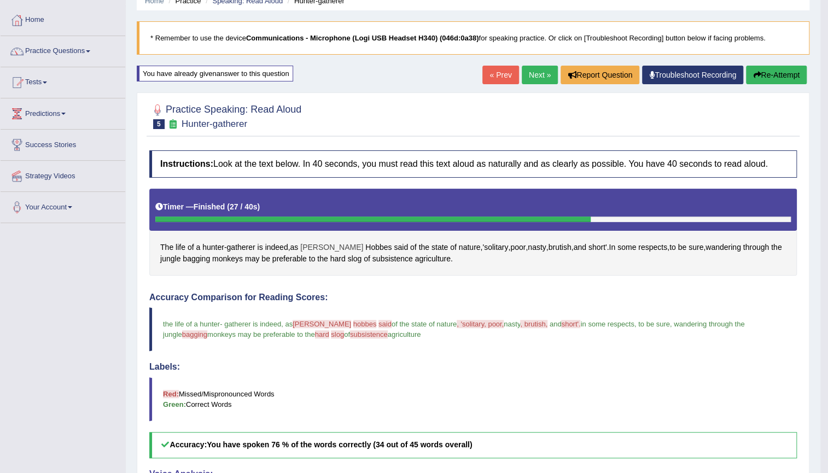
click at [320, 248] on span "Thomas" at bounding box center [331, 247] width 63 height 11
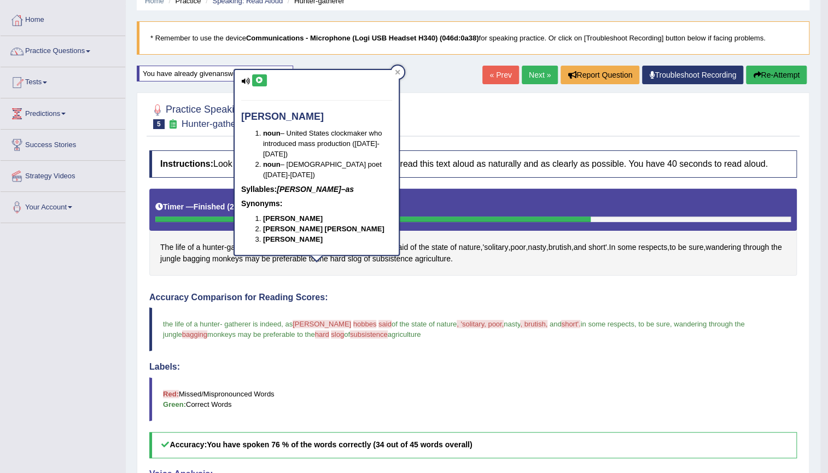
click at [263, 80] on button at bounding box center [259, 80] width 15 height 12
click at [394, 284] on div "Instructions: Look at the text below. In 40 seconds, you must read this text al…" at bounding box center [473, 403] width 653 height 517
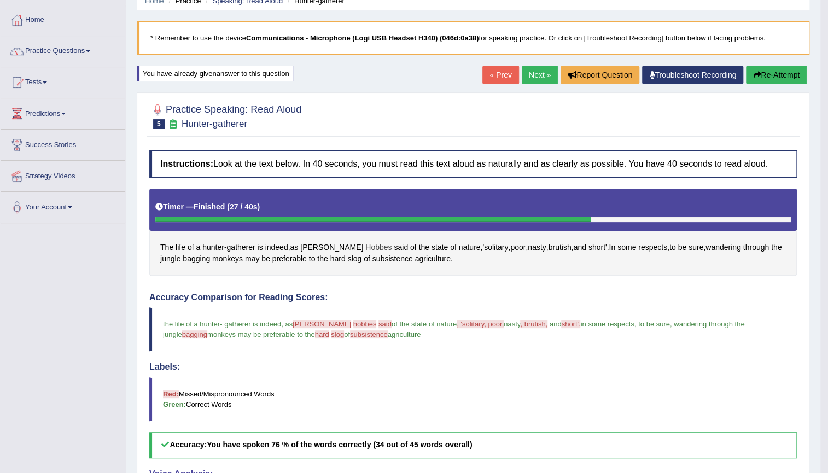
click at [365, 248] on span "Hobbes" at bounding box center [378, 247] width 26 height 11
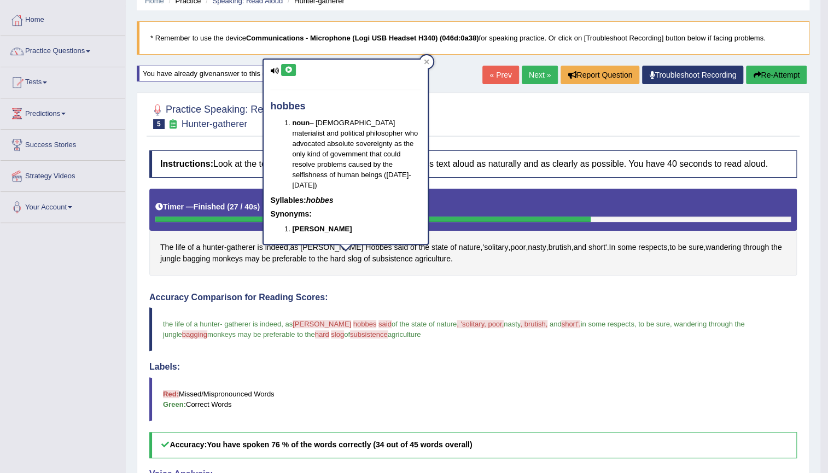
click at [287, 68] on icon at bounding box center [288, 70] width 8 height 7
click at [399, 307] on blockquote "the life of a hunter - gatherer is indeed , as thomas to hobbes most said hope …" at bounding box center [473, 329] width 648 height 44
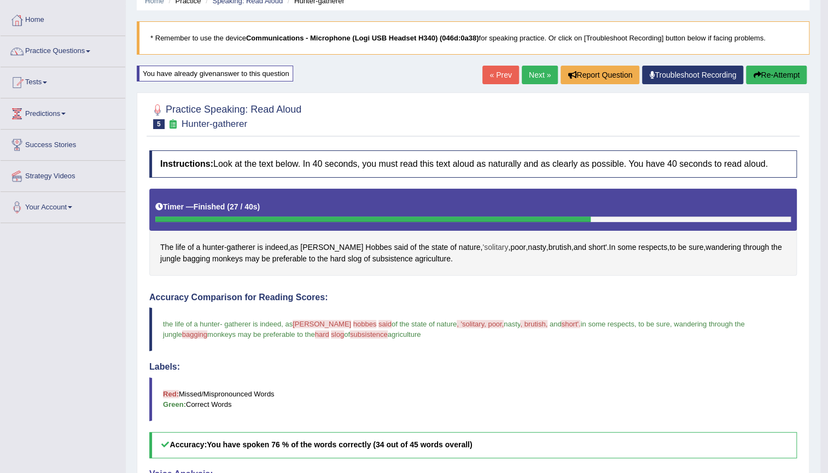
click at [482, 246] on span "'solitary" at bounding box center [495, 247] width 26 height 11
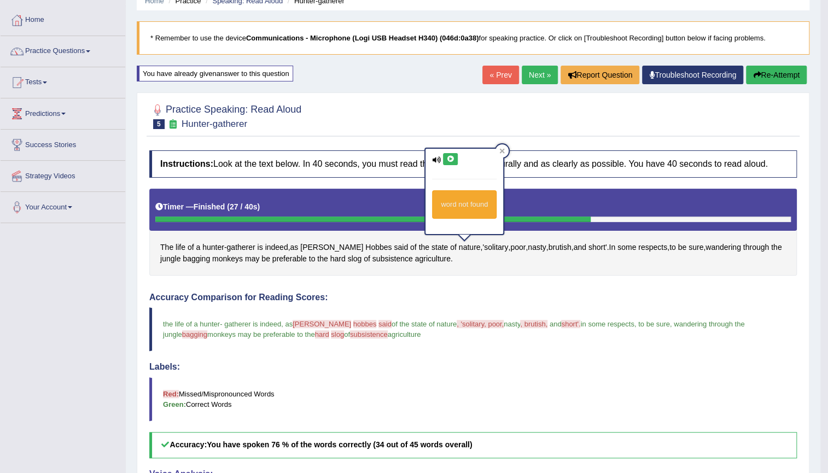
click at [449, 156] on icon at bounding box center [450, 159] width 8 height 7
click at [479, 278] on div "Instructions: Look at the text below. In 40 seconds, you must read this text al…" at bounding box center [473, 403] width 653 height 517
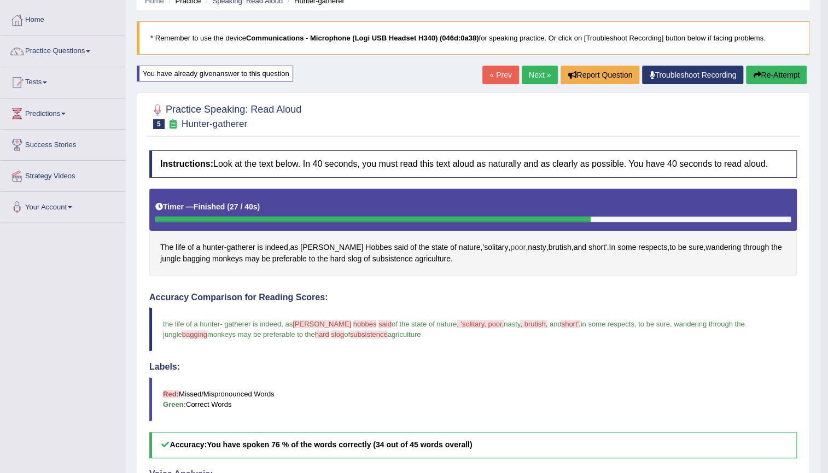
click at [510, 246] on span "poor" at bounding box center [517, 247] width 15 height 11
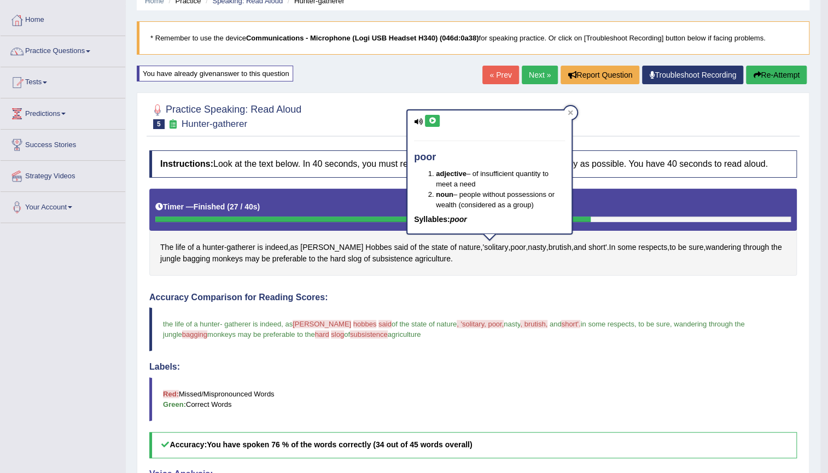
click at [432, 125] on button at bounding box center [432, 121] width 15 height 12
click at [429, 115] on button at bounding box center [432, 121] width 15 height 12
click at [501, 276] on div "Instructions: Look at the text below. In 40 seconds, you must read this text al…" at bounding box center [473, 403] width 653 height 517
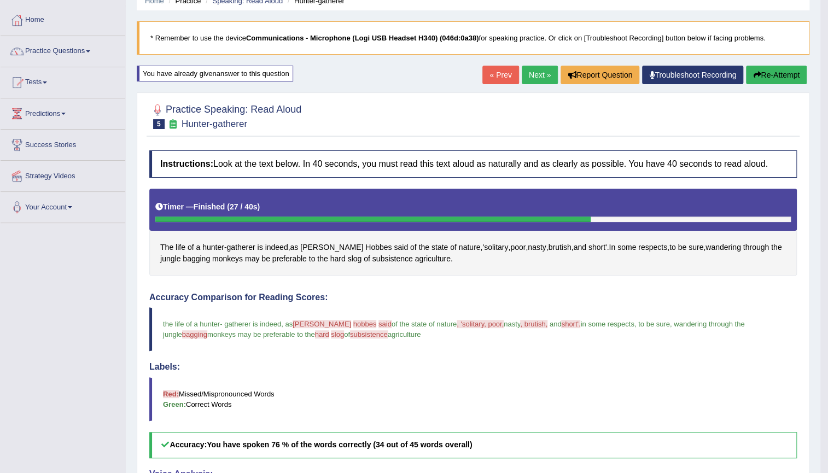
click at [531, 77] on link "Next »" at bounding box center [540, 75] width 36 height 19
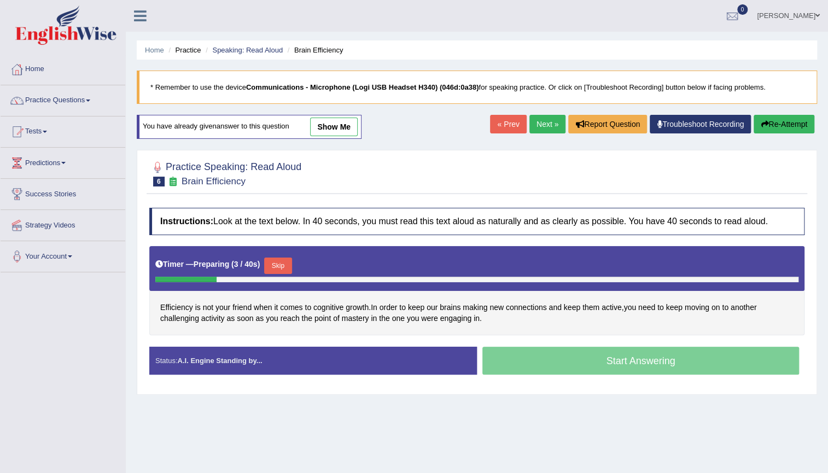
click at [286, 258] on button "Skip" at bounding box center [277, 266] width 27 height 16
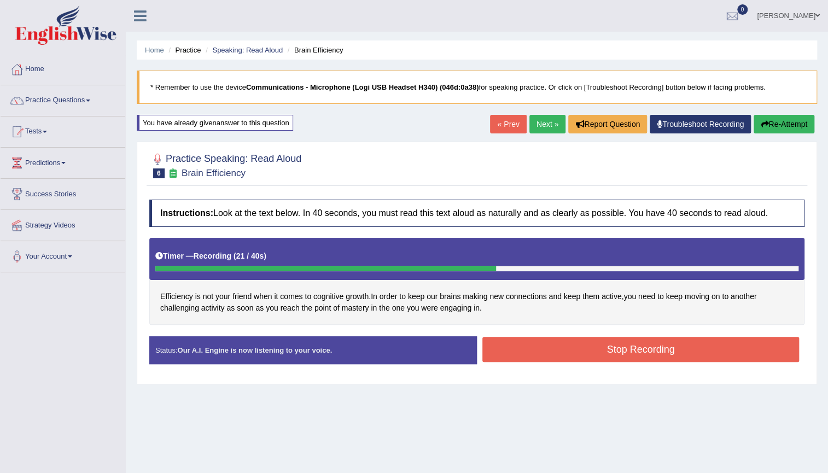
click at [544, 351] on button "Stop Recording" at bounding box center [640, 349] width 317 height 25
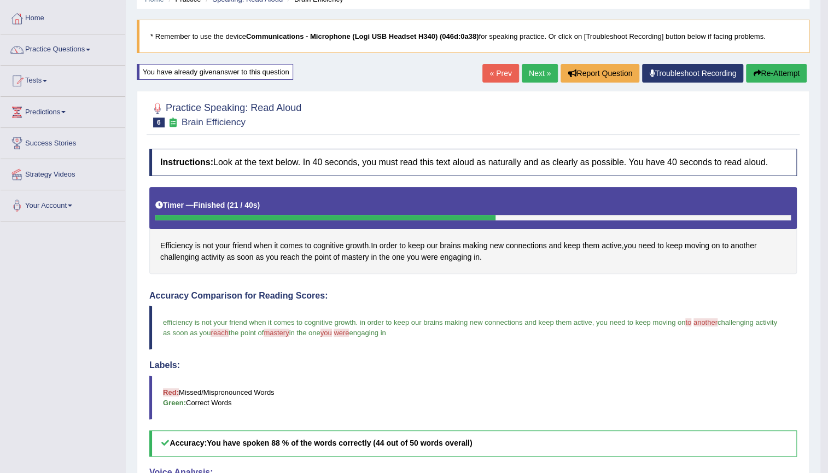
scroll to position [49, 0]
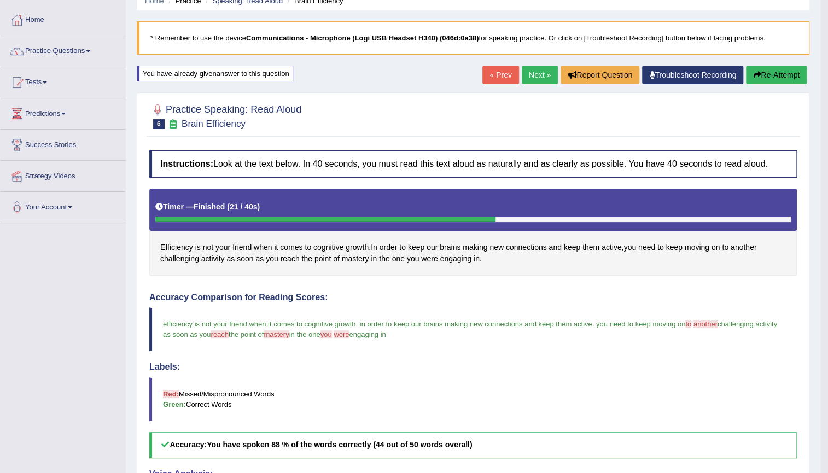
click at [771, 67] on button "Re-Attempt" at bounding box center [776, 75] width 61 height 19
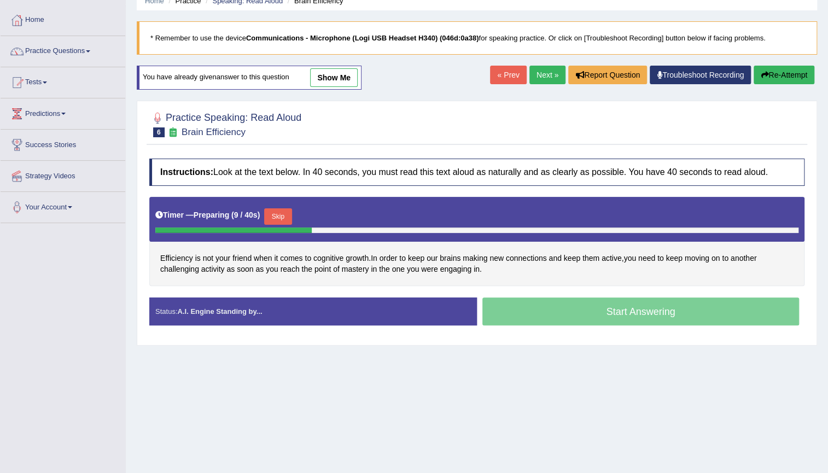
click at [283, 217] on button "Skip" at bounding box center [277, 216] width 27 height 16
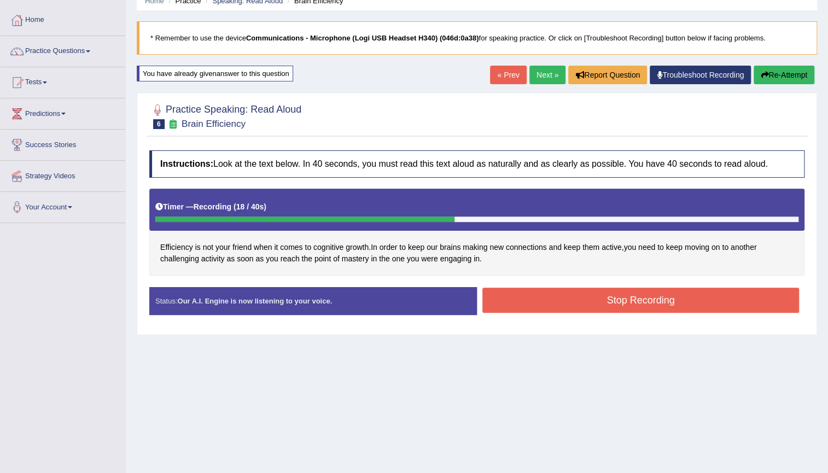
click at [525, 301] on button "Stop Recording" at bounding box center [640, 300] width 317 height 25
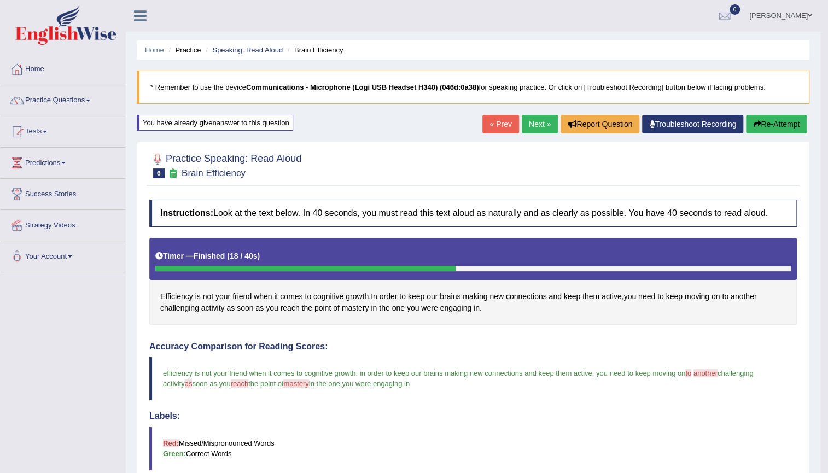
click at [548, 121] on link "Next »" at bounding box center [540, 124] width 36 height 19
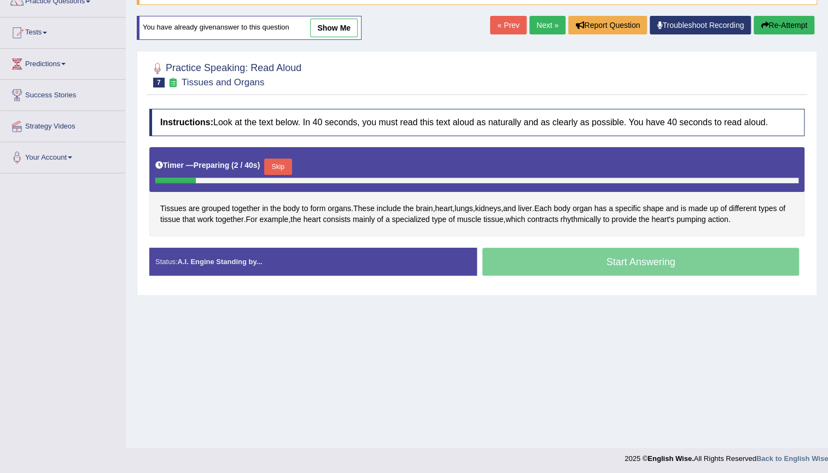
click at [278, 162] on button "Skip" at bounding box center [277, 167] width 27 height 16
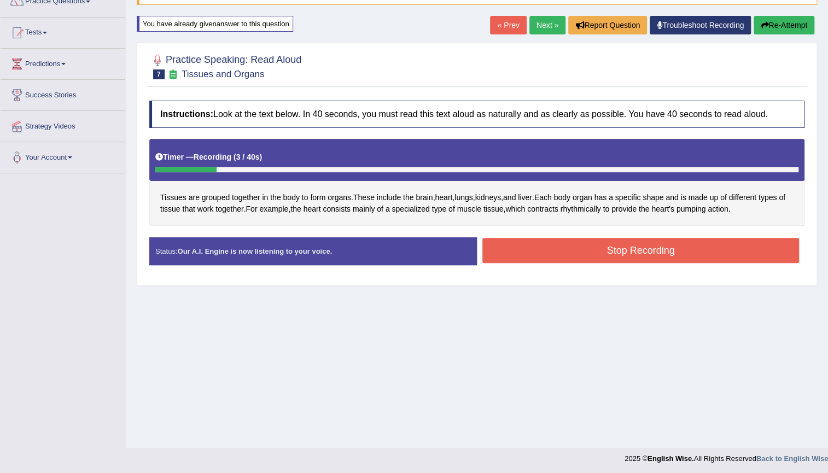
click at [773, 25] on button "Re-Attempt" at bounding box center [784, 25] width 61 height 19
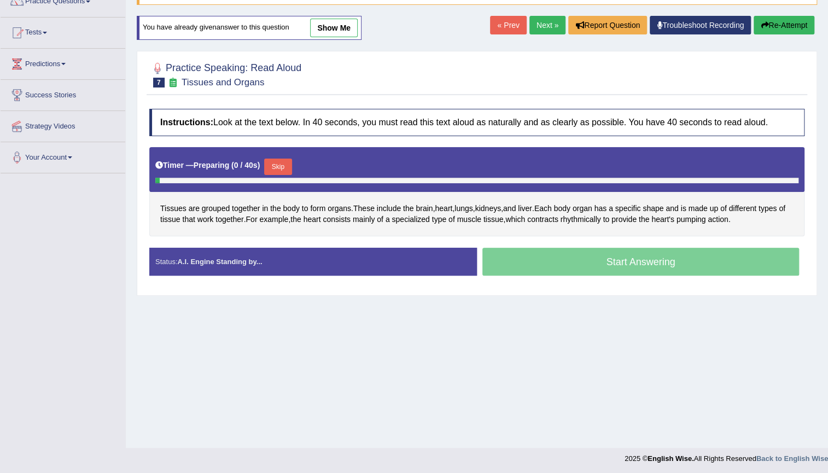
scroll to position [99, 0]
click at [279, 161] on button "Skip" at bounding box center [277, 167] width 27 height 16
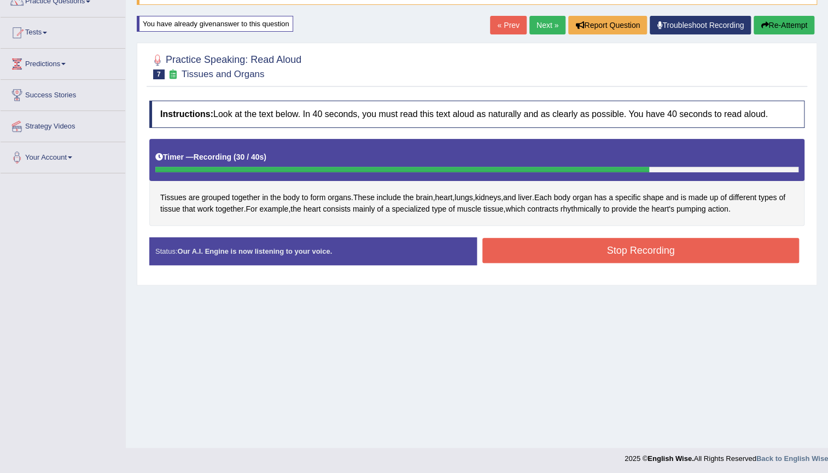
click at [526, 258] on button "Stop Recording" at bounding box center [640, 250] width 317 height 25
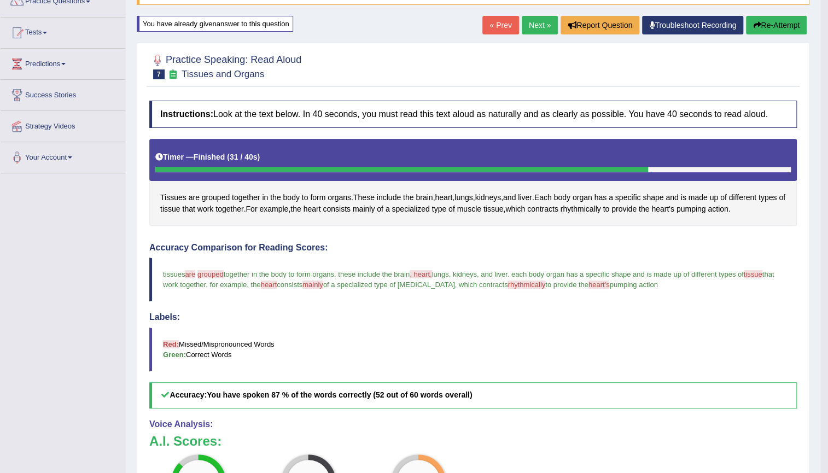
click at [794, 22] on button "Re-Attempt" at bounding box center [776, 25] width 61 height 19
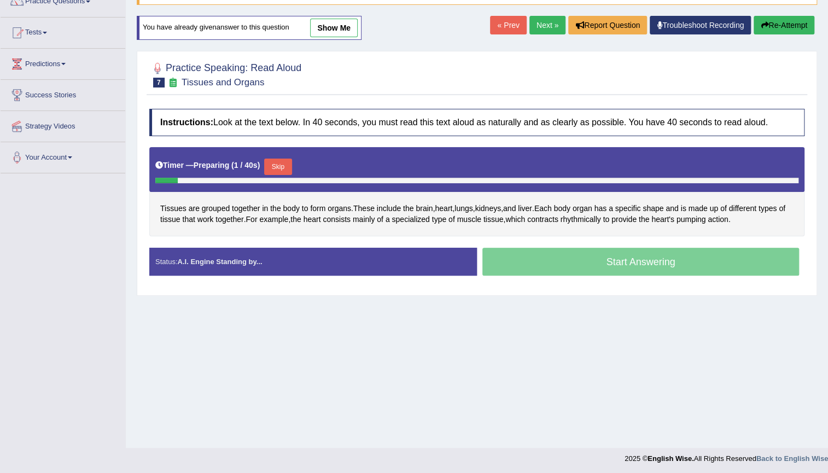
click at [286, 162] on button "Skip" at bounding box center [277, 167] width 27 height 16
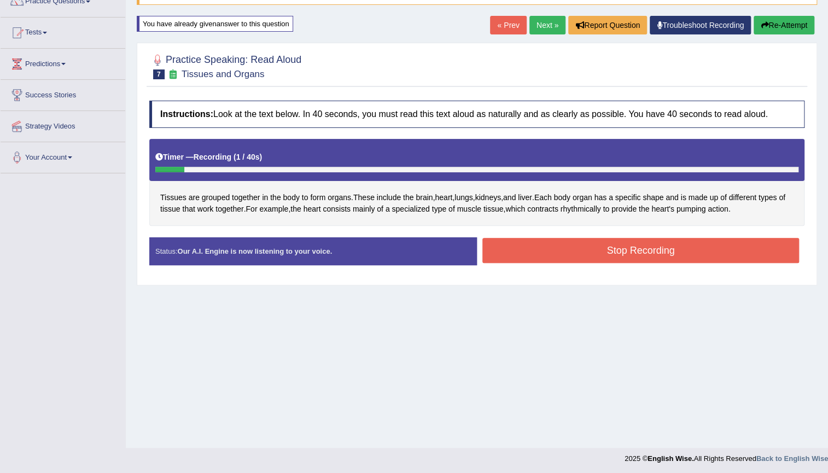
click at [777, 22] on button "Re-Attempt" at bounding box center [784, 25] width 61 height 19
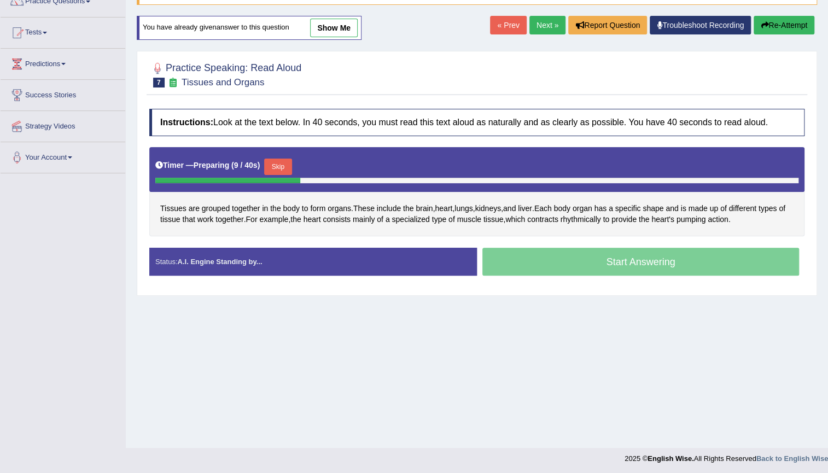
click at [289, 160] on button "Skip" at bounding box center [277, 167] width 27 height 16
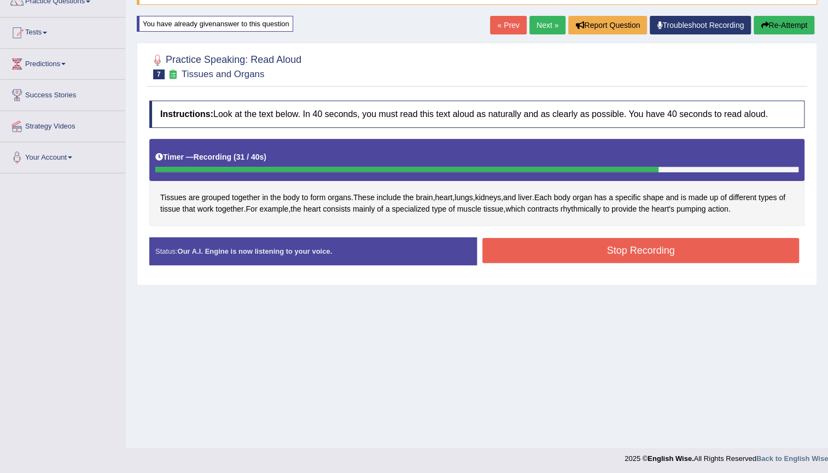
click at [507, 251] on button "Stop Recording" at bounding box center [640, 250] width 317 height 25
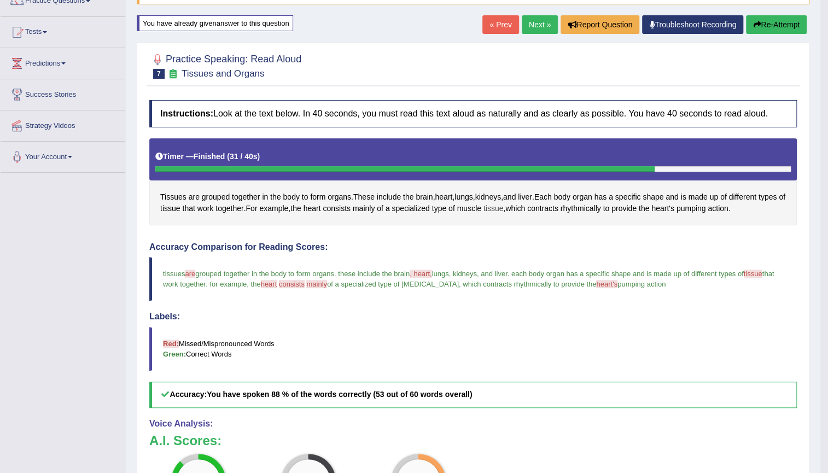
scroll to position [99, 0]
click at [753, 25] on icon "button" at bounding box center [757, 25] width 8 height 8
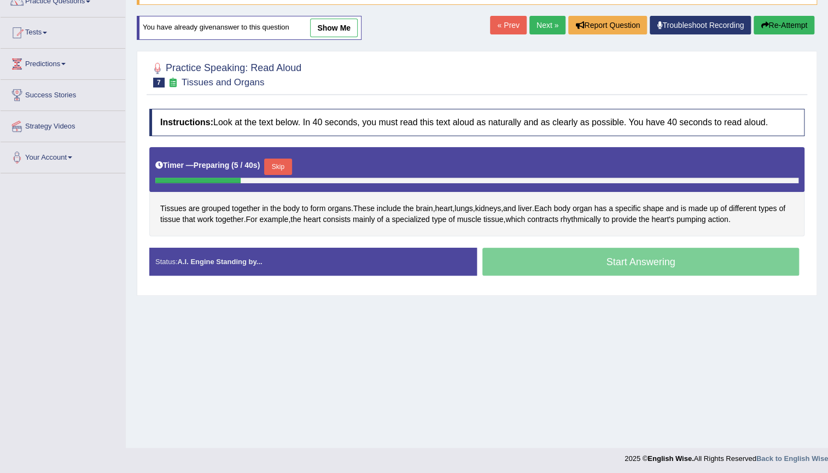
click at [282, 161] on button "Skip" at bounding box center [277, 167] width 27 height 16
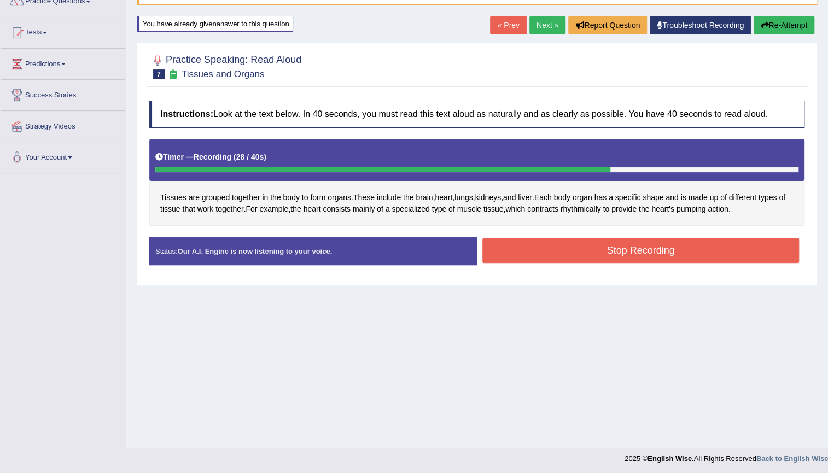
click at [508, 245] on button "Stop Recording" at bounding box center [640, 250] width 317 height 25
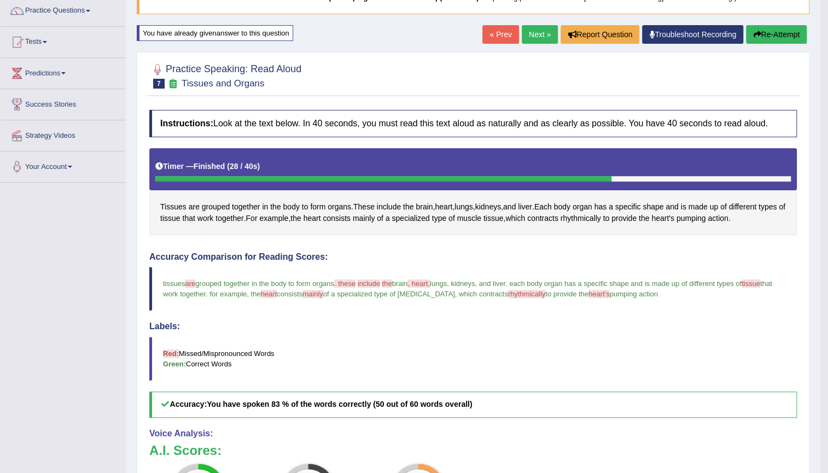
scroll to position [49, 0]
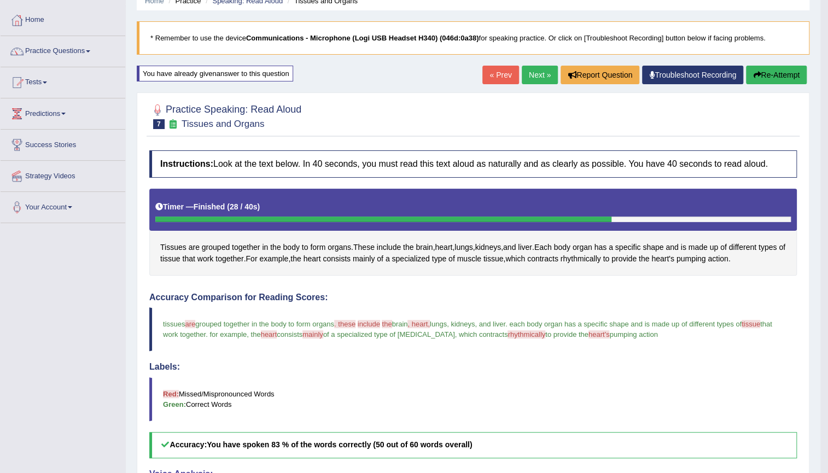
click at [782, 77] on button "Re-Attempt" at bounding box center [776, 75] width 61 height 19
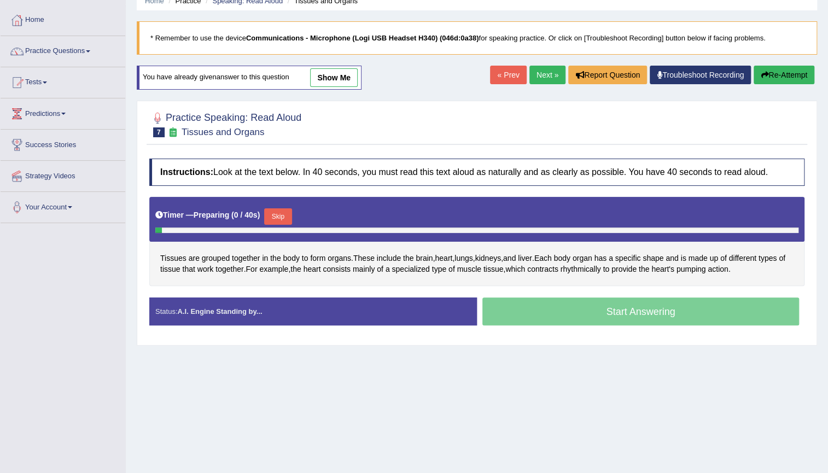
scroll to position [49, 0]
click at [281, 215] on button "Skip" at bounding box center [277, 216] width 27 height 16
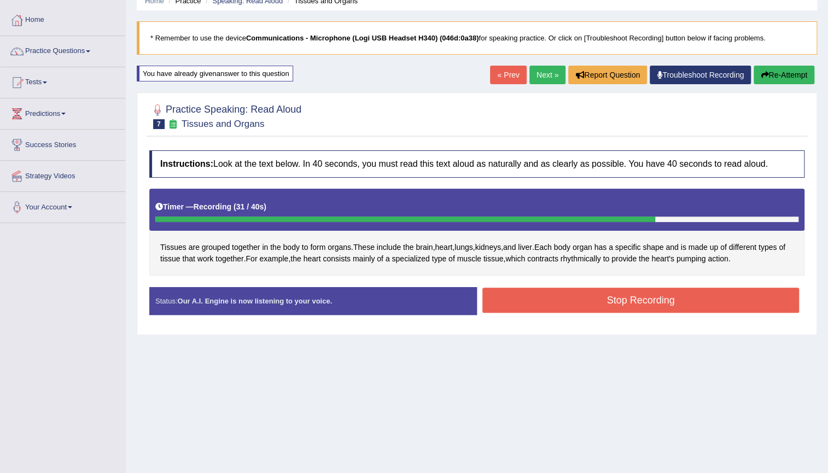
click at [716, 296] on button "Stop Recording" at bounding box center [640, 300] width 317 height 25
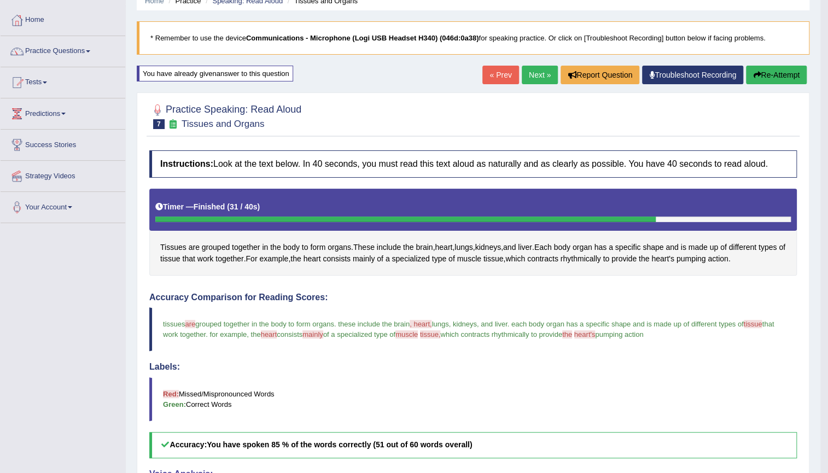
click at [781, 78] on button "Re-Attempt" at bounding box center [776, 75] width 61 height 19
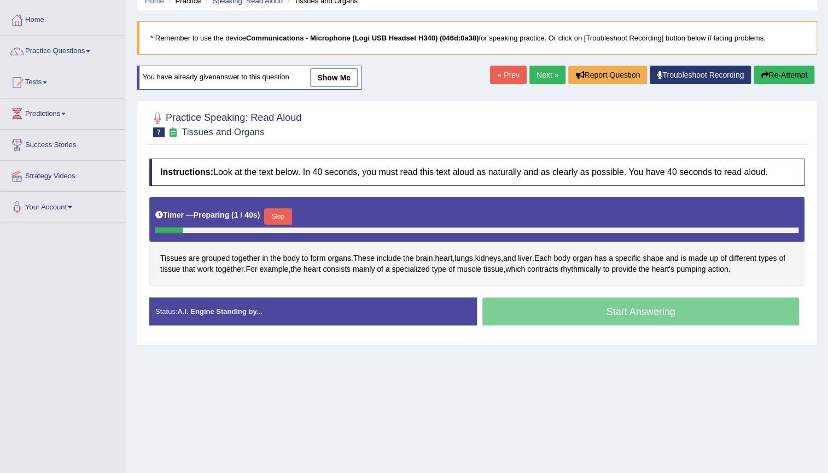
click at [277, 216] on button "Skip" at bounding box center [277, 216] width 27 height 16
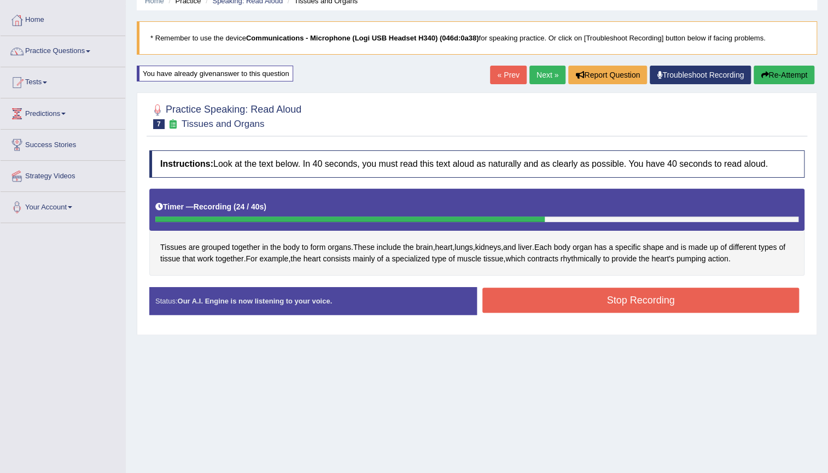
click at [723, 300] on button "Stop Recording" at bounding box center [640, 300] width 317 height 25
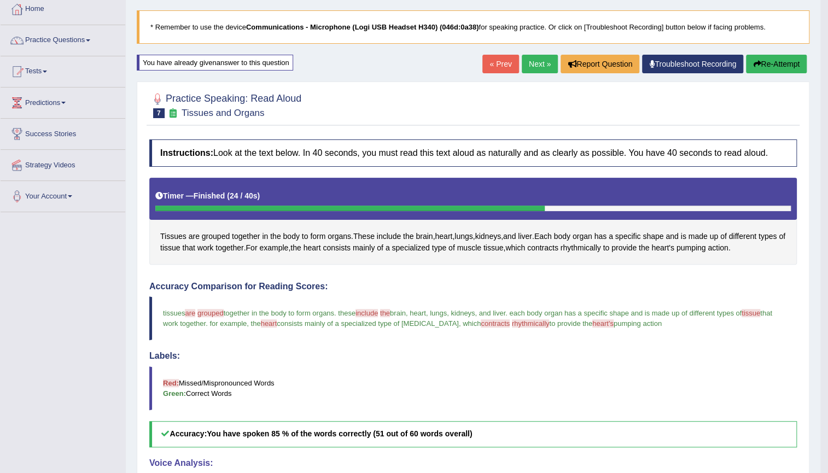
scroll to position [31, 0]
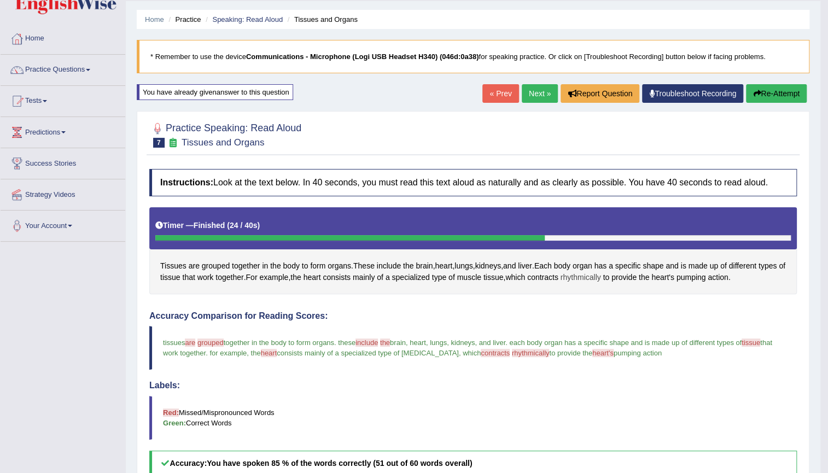
click at [601, 276] on span "rhythmically" at bounding box center [581, 277] width 40 height 11
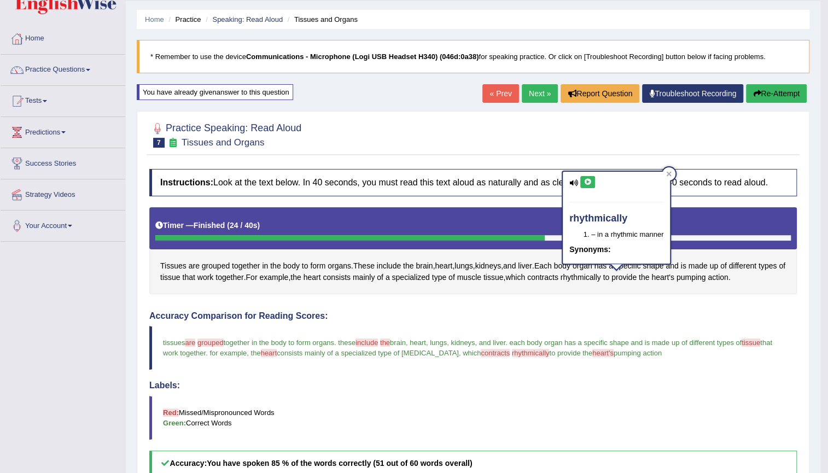
click at [584, 182] on icon at bounding box center [588, 182] width 8 height 7
click at [509, 312] on h4 "Accuracy Comparison for Reading Scores:" at bounding box center [473, 316] width 648 height 10
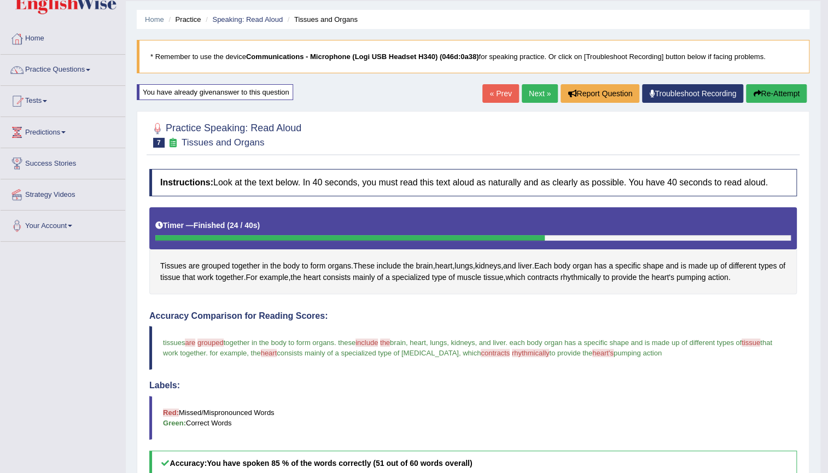
click at [496, 95] on link "« Prev" at bounding box center [500, 93] width 36 height 19
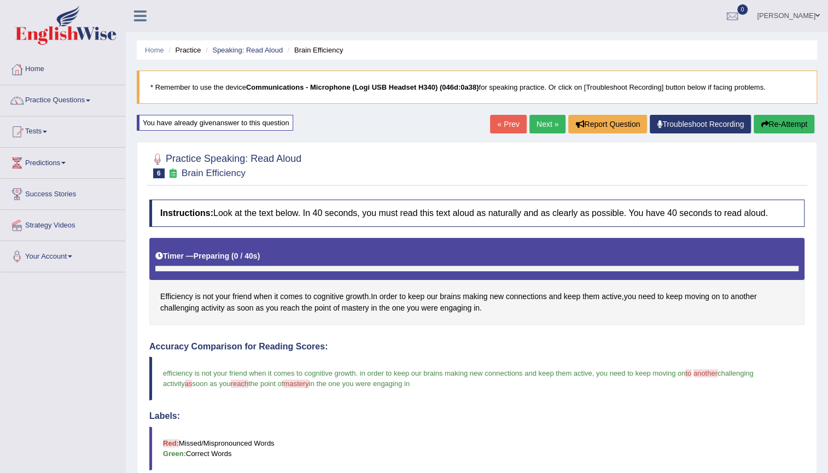
click at [498, 131] on link "« Prev" at bounding box center [508, 124] width 36 height 19
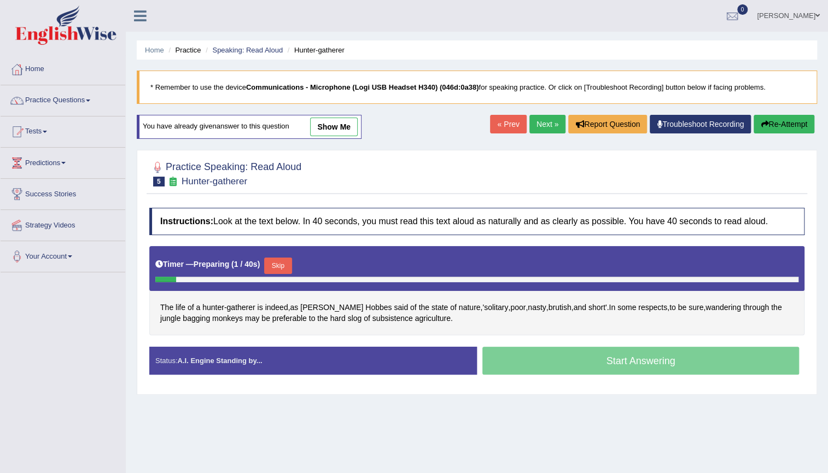
click at [334, 124] on link "show me" at bounding box center [334, 127] width 48 height 19
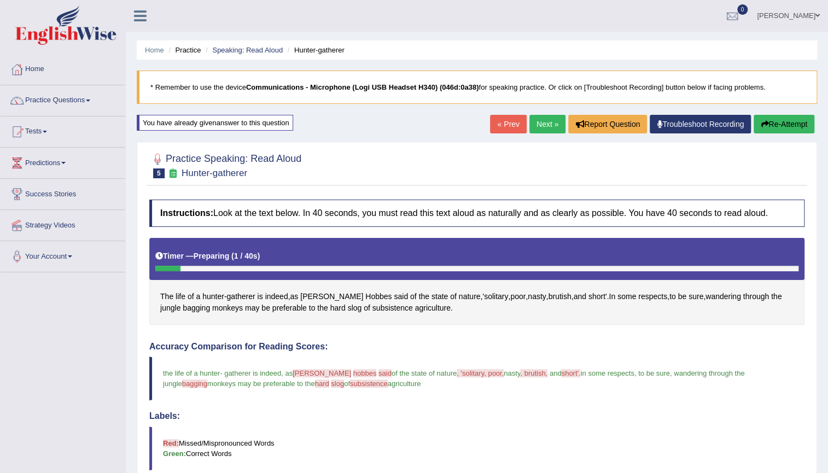
click at [339, 131] on div "Home Practice Speaking: Read [PERSON_NAME]-gatherer * Remember to use the devic…" at bounding box center [477, 363] width 702 height 726
click at [540, 119] on link "Next »" at bounding box center [548, 124] width 36 height 19
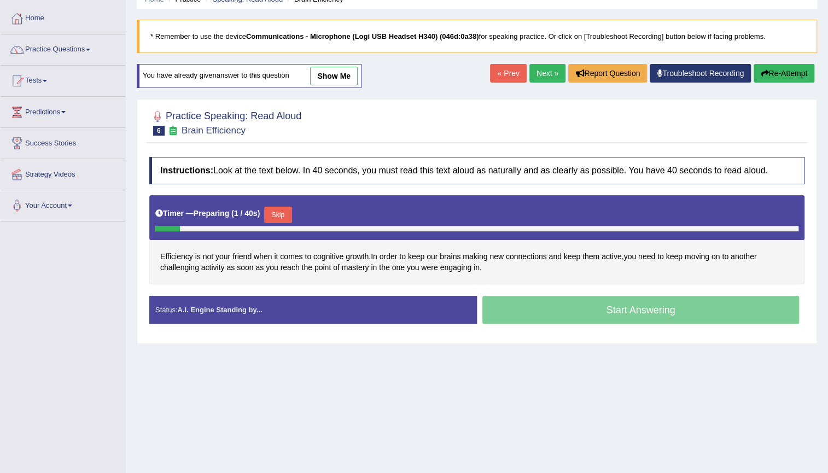
click at [542, 74] on link "Next »" at bounding box center [548, 73] width 36 height 19
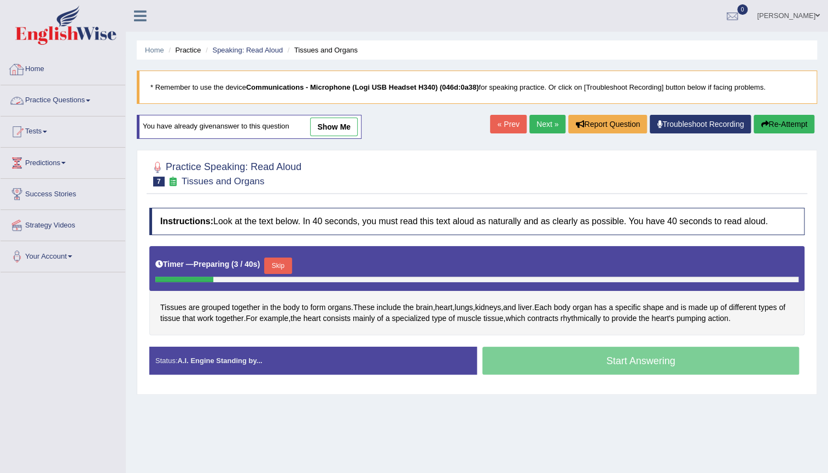
click at [49, 96] on link "Practice Questions" at bounding box center [63, 98] width 125 height 27
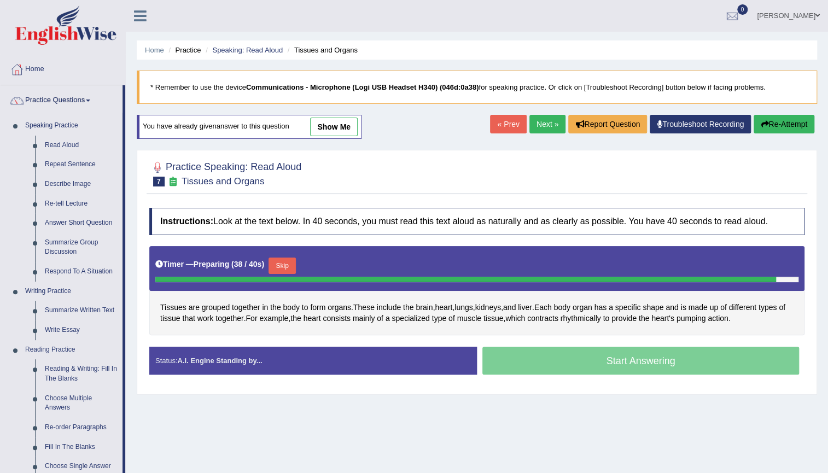
click at [808, 17] on link "[PERSON_NAME]" at bounding box center [788, 14] width 79 height 28
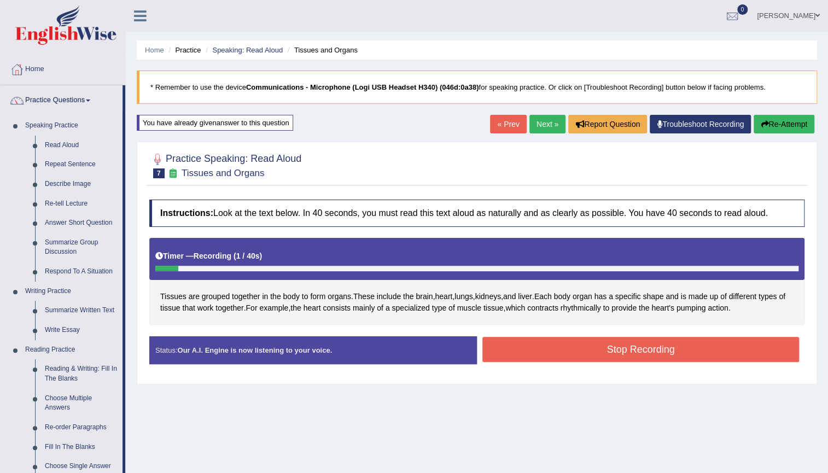
click at [802, 16] on link "[PERSON_NAME]" at bounding box center [788, 14] width 79 height 28
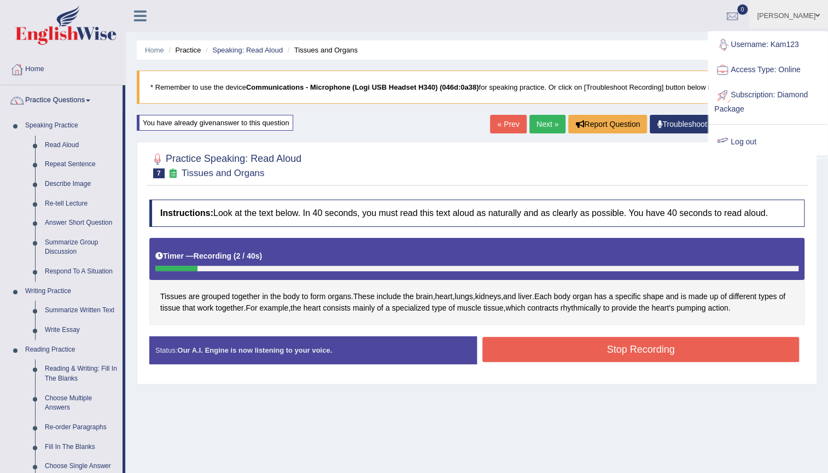
click at [749, 146] on link "Log out" at bounding box center [768, 142] width 118 height 25
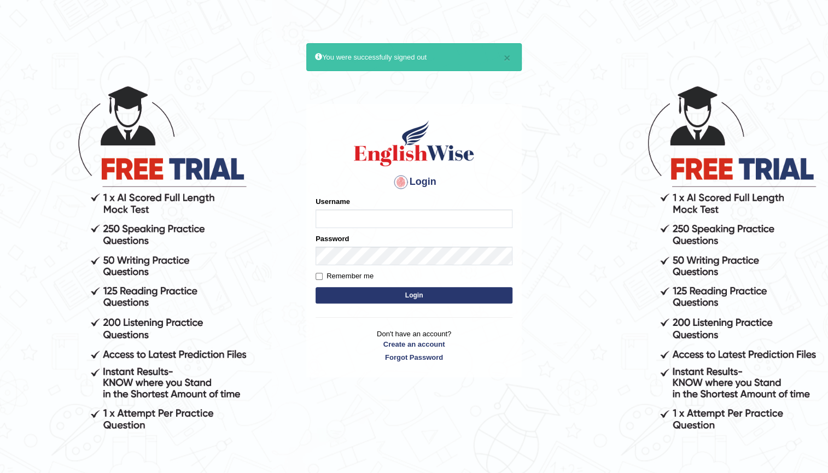
click at [387, 228] on input "Username" at bounding box center [414, 219] width 197 height 19
type input "prabhhsiimransingh"
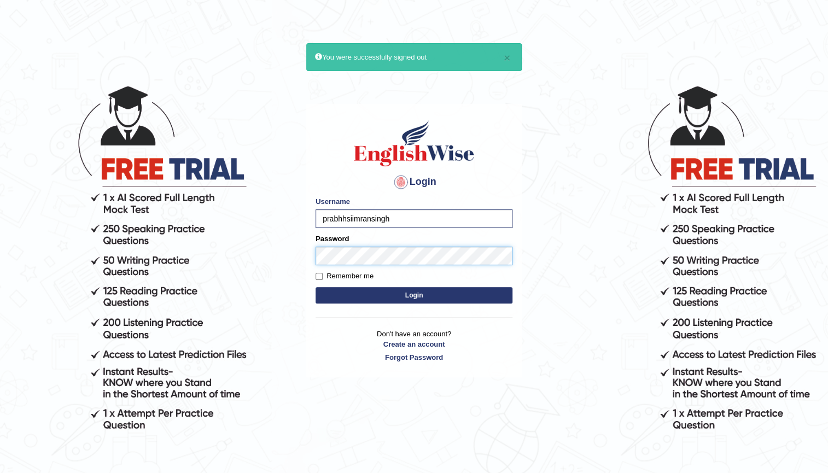
click at [316, 287] on button "Login" at bounding box center [414, 295] width 197 height 16
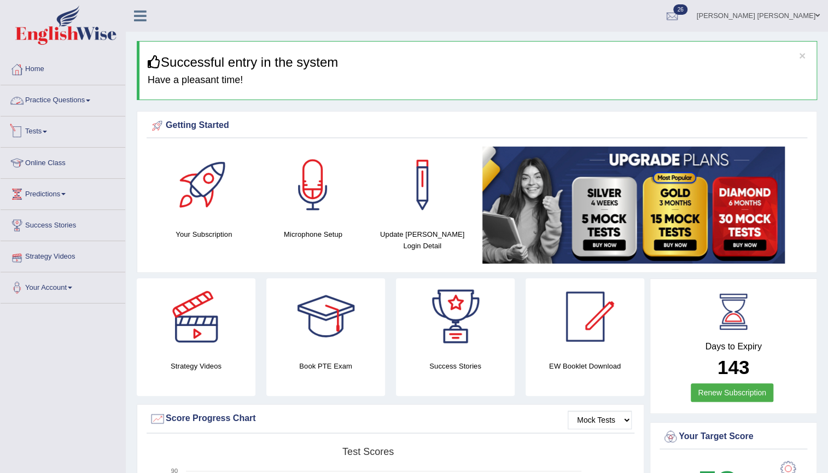
click at [44, 134] on link "Tests" at bounding box center [63, 130] width 125 height 27
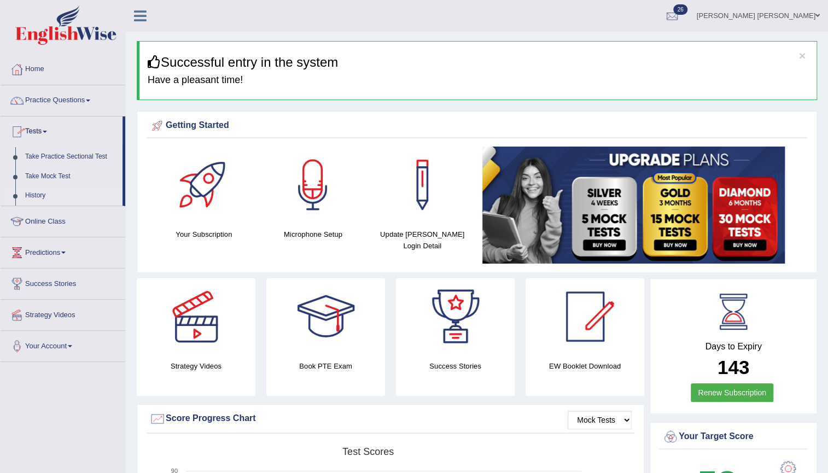
click at [41, 197] on link "History" at bounding box center [71, 196] width 102 height 20
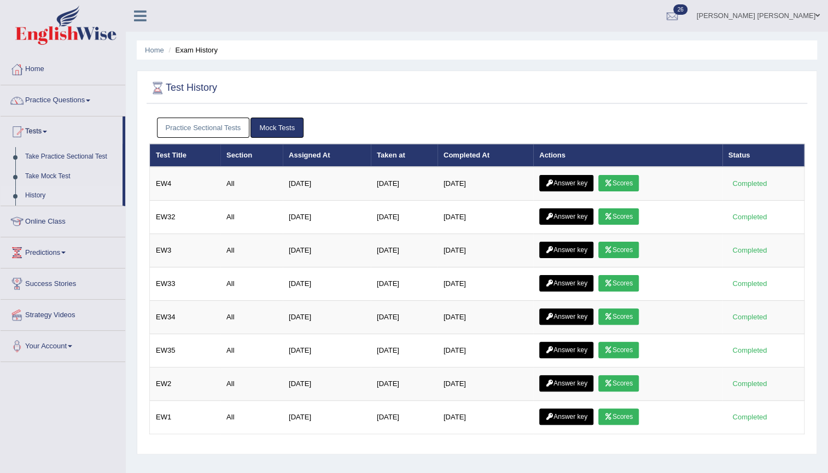
click at [218, 126] on link "Practice Sectional Tests" at bounding box center [203, 128] width 93 height 20
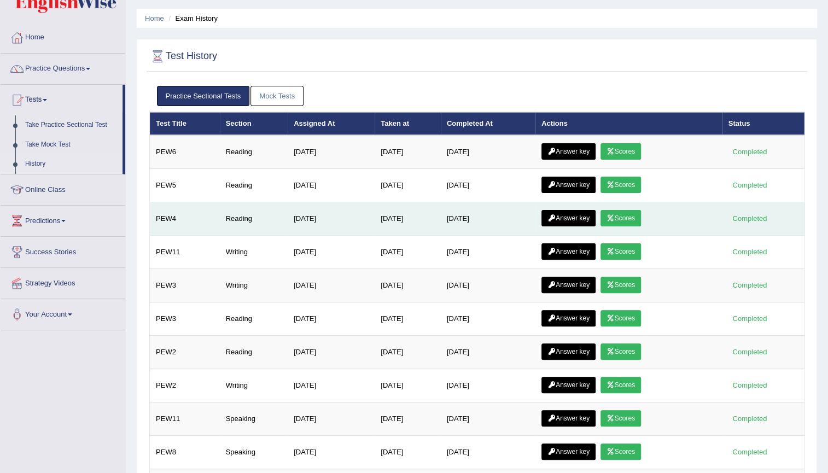
scroll to position [49, 0]
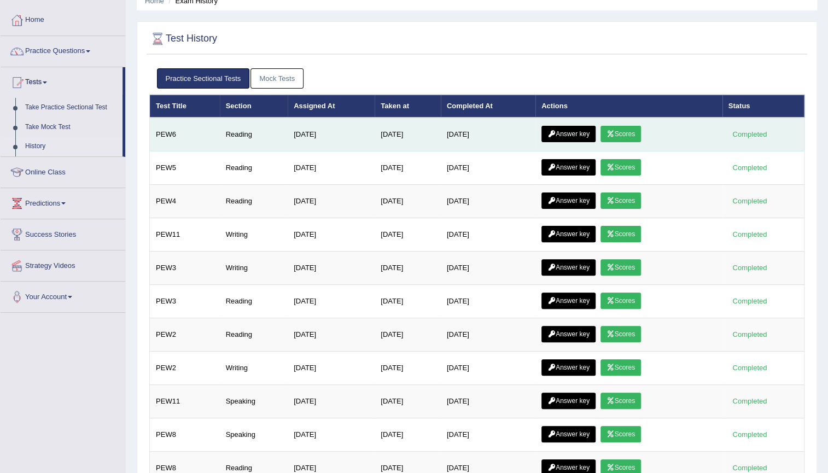
click at [620, 138] on link "Scores" at bounding box center [621, 134] width 40 height 16
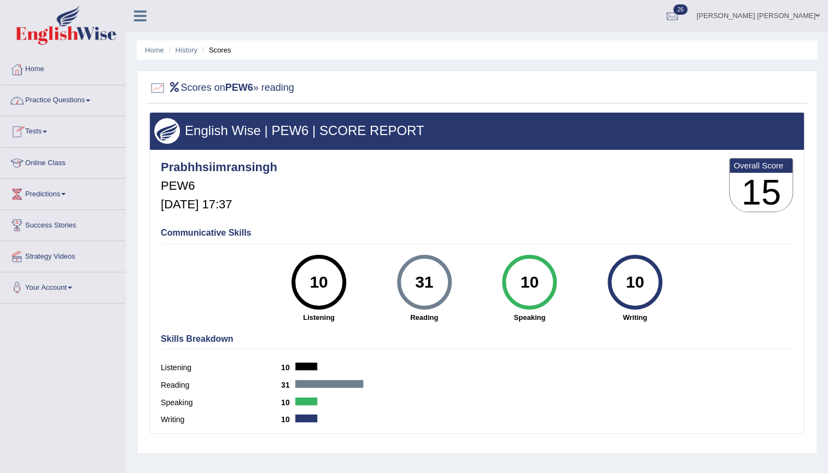
click at [78, 97] on link "Practice Questions" at bounding box center [63, 98] width 125 height 27
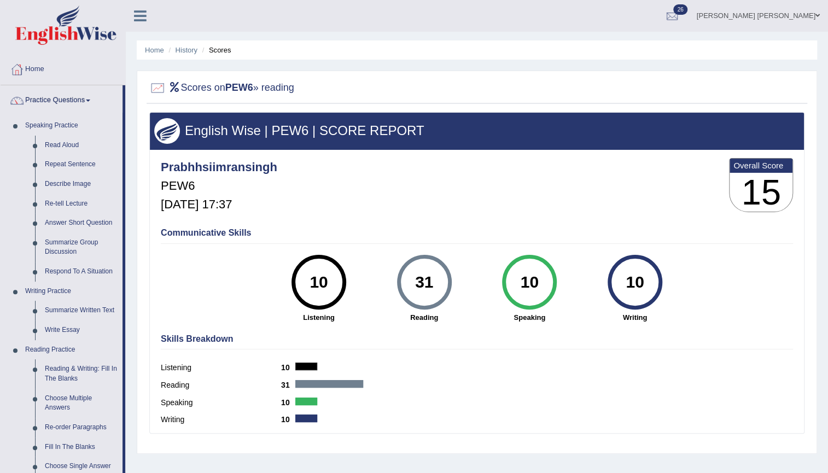
click at [78, 97] on link "Practice Questions" at bounding box center [62, 98] width 122 height 27
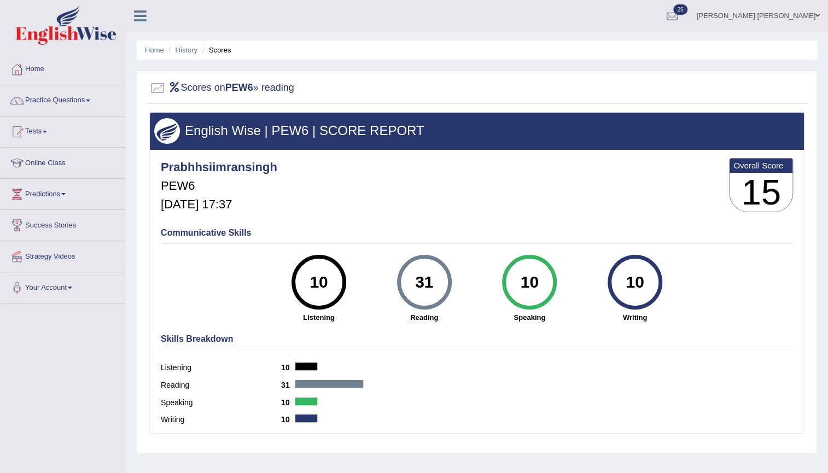
click at [78, 97] on link "Practice Questions" at bounding box center [63, 98] width 125 height 27
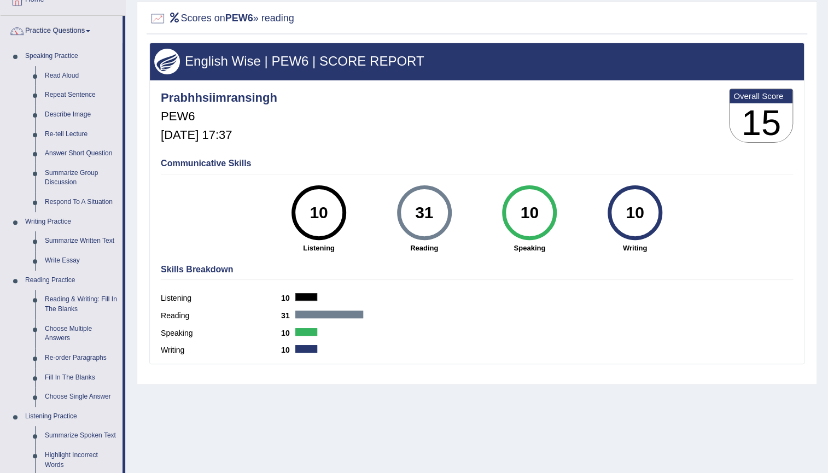
scroll to position [49, 0]
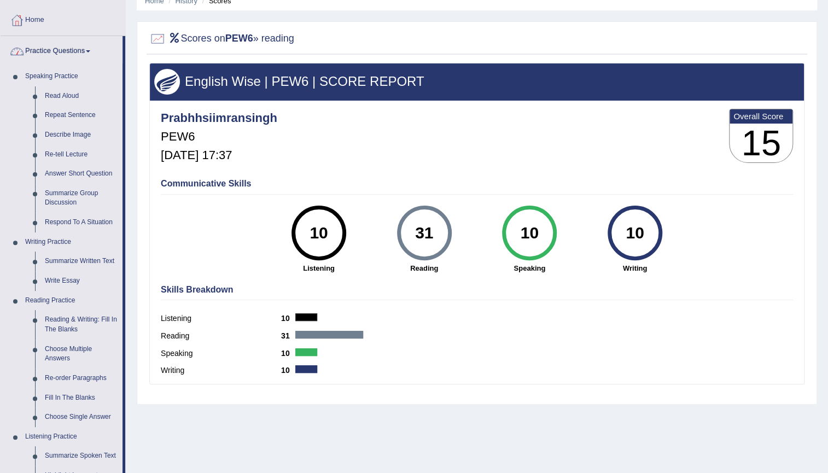
click at [65, 58] on link "Practice Questions" at bounding box center [62, 49] width 122 height 27
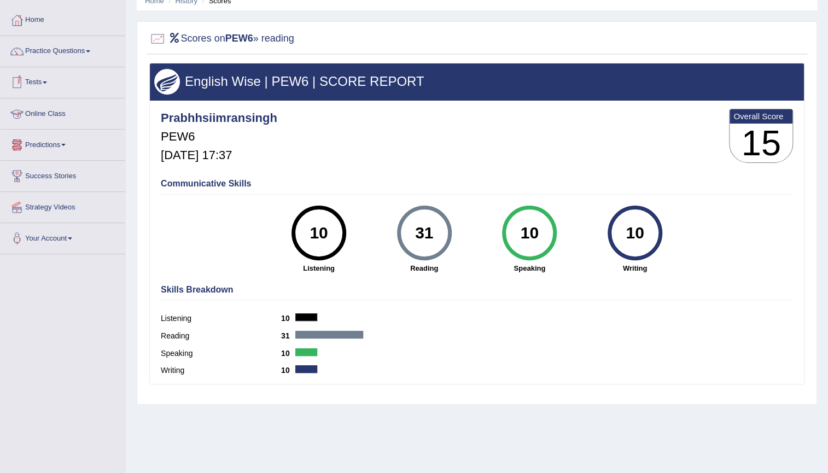
click at [49, 83] on link "Tests" at bounding box center [63, 80] width 125 height 27
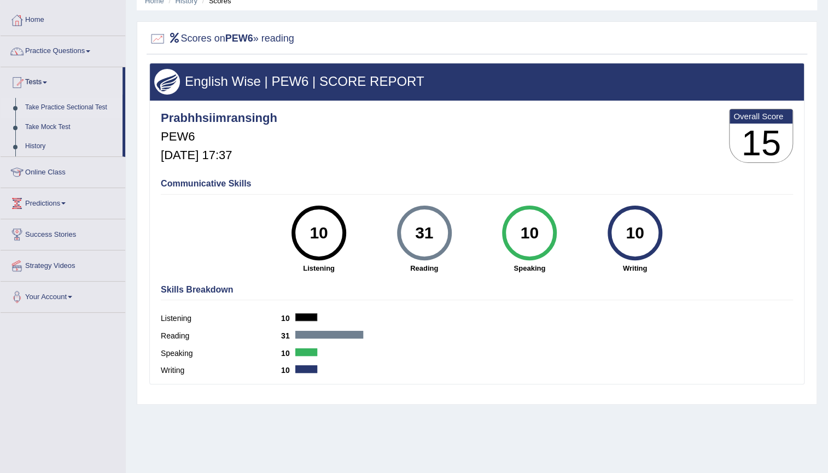
click at [63, 103] on link "Take Practice Sectional Test" at bounding box center [71, 108] width 102 height 20
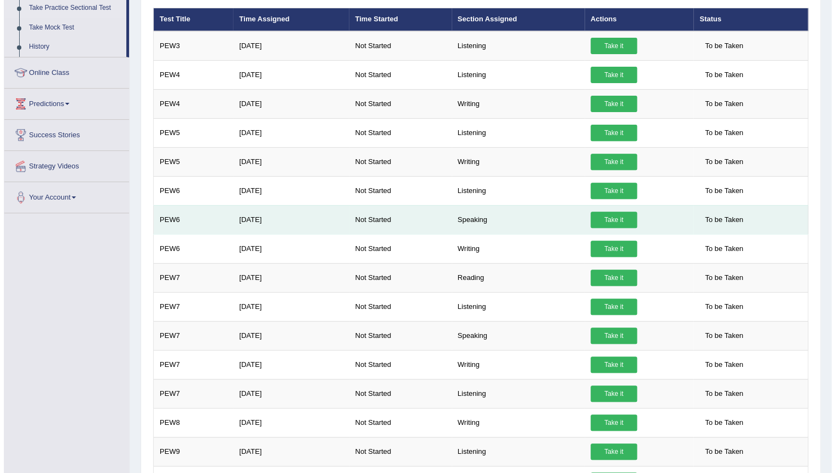
scroll to position [199, 0]
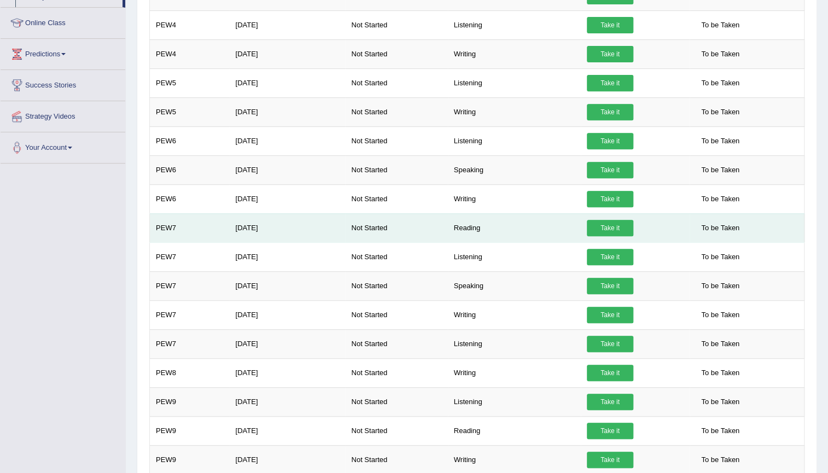
click at [606, 227] on link "Take it" at bounding box center [610, 228] width 46 height 16
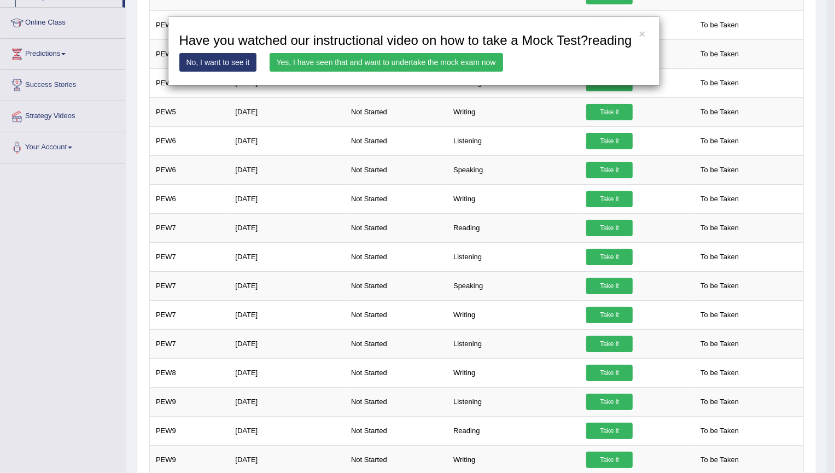
click at [347, 59] on link "Yes, I have seen that and want to undertake the mock exam now" at bounding box center [387, 62] width 234 height 19
